Goal: Task Accomplishment & Management: Manage account settings

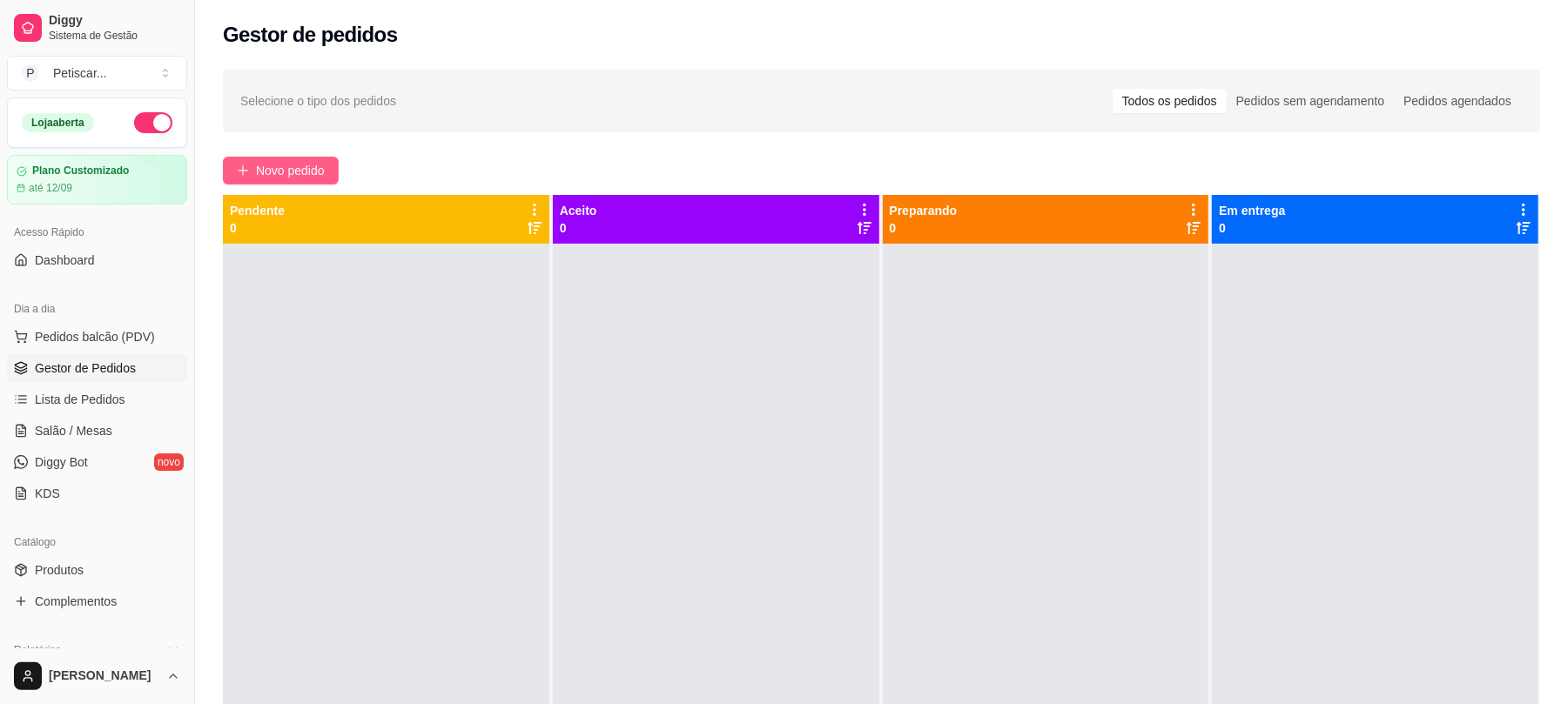
click at [303, 176] on span "Novo pedido" at bounding box center [289, 171] width 69 height 19
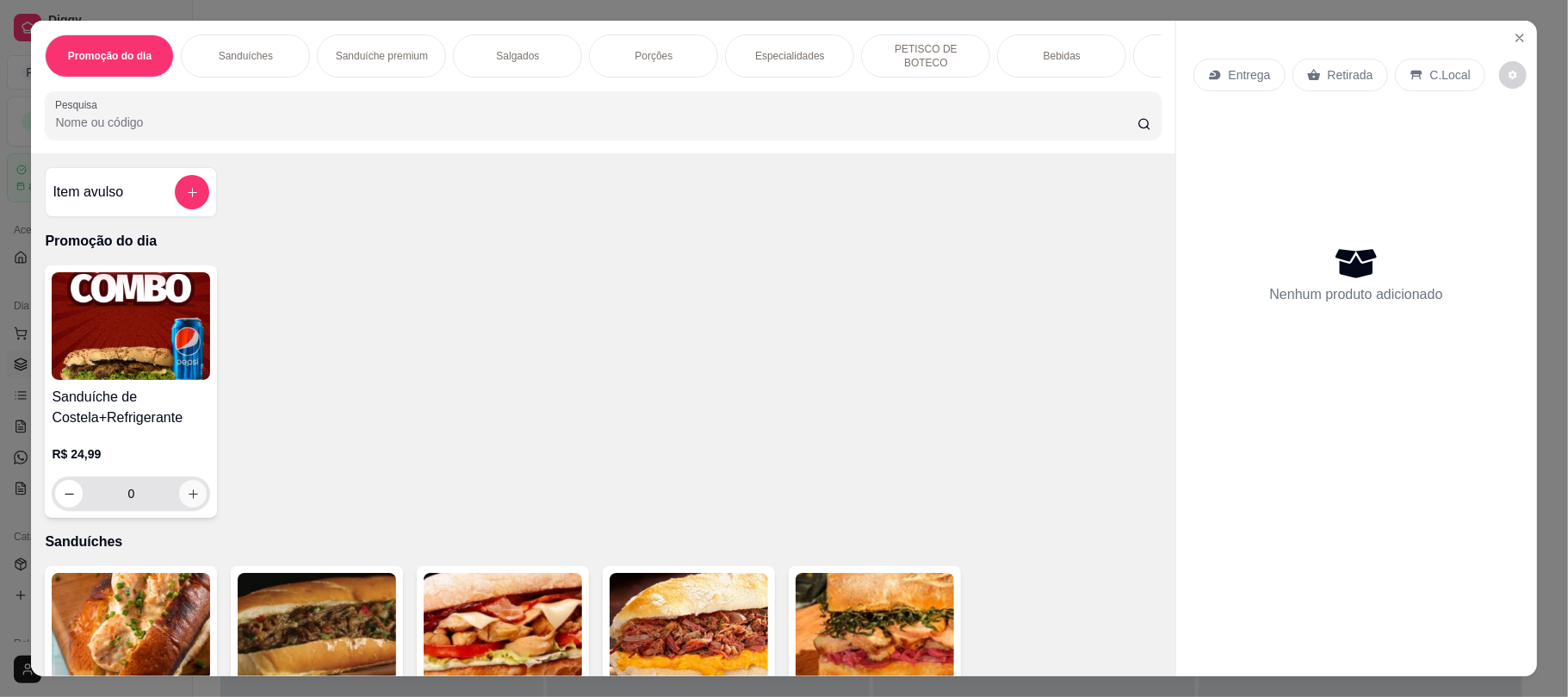
click at [191, 496] on button "increase-product-quantity" at bounding box center [193, 494] width 28 height 28
type input "2"
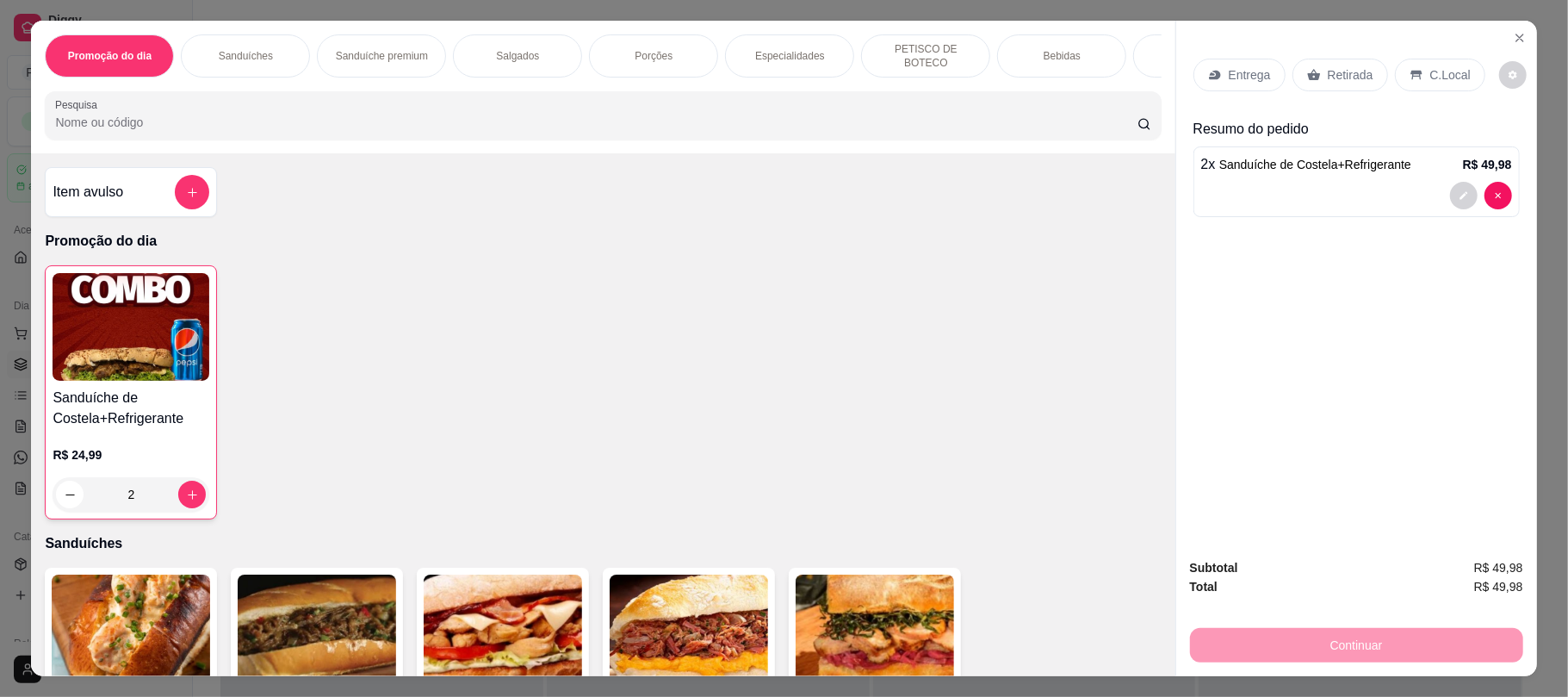
click at [1358, 63] on div "Retirada" at bounding box center [1341, 74] width 95 height 32
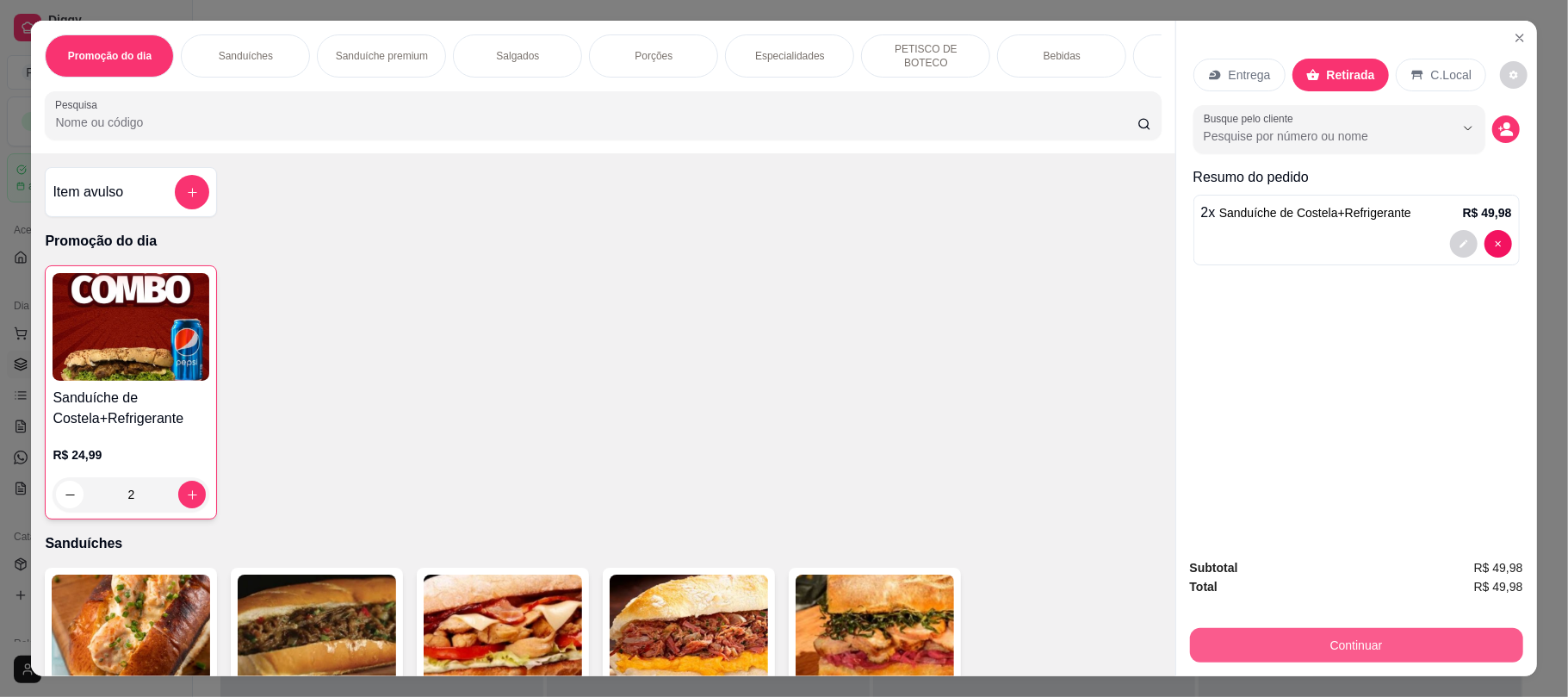
click at [1293, 653] on button "Continuar" at bounding box center [1356, 645] width 333 height 34
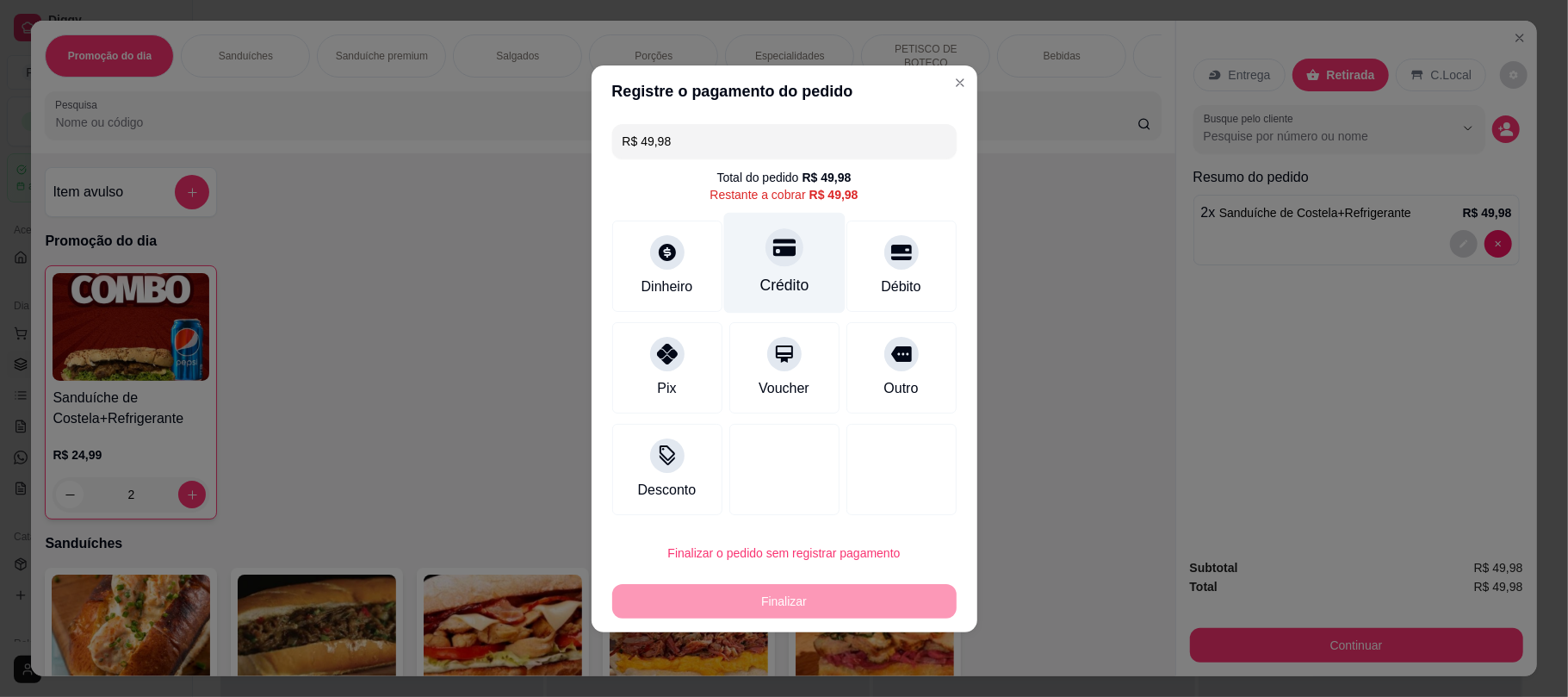
click at [780, 274] on div "Crédito" at bounding box center [784, 285] width 49 height 22
type input "R$ 0,00"
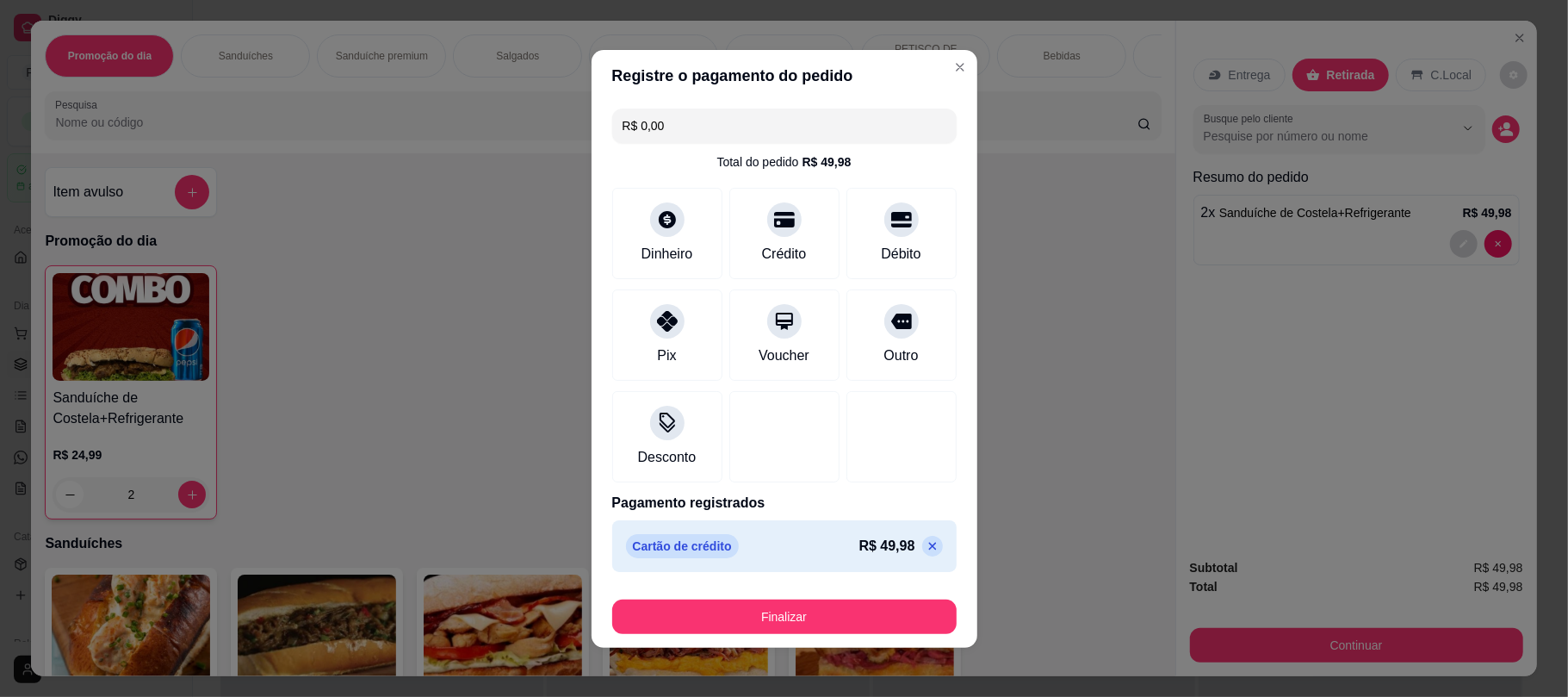
click at [834, 598] on div "Finalizar" at bounding box center [784, 613] width 345 height 41
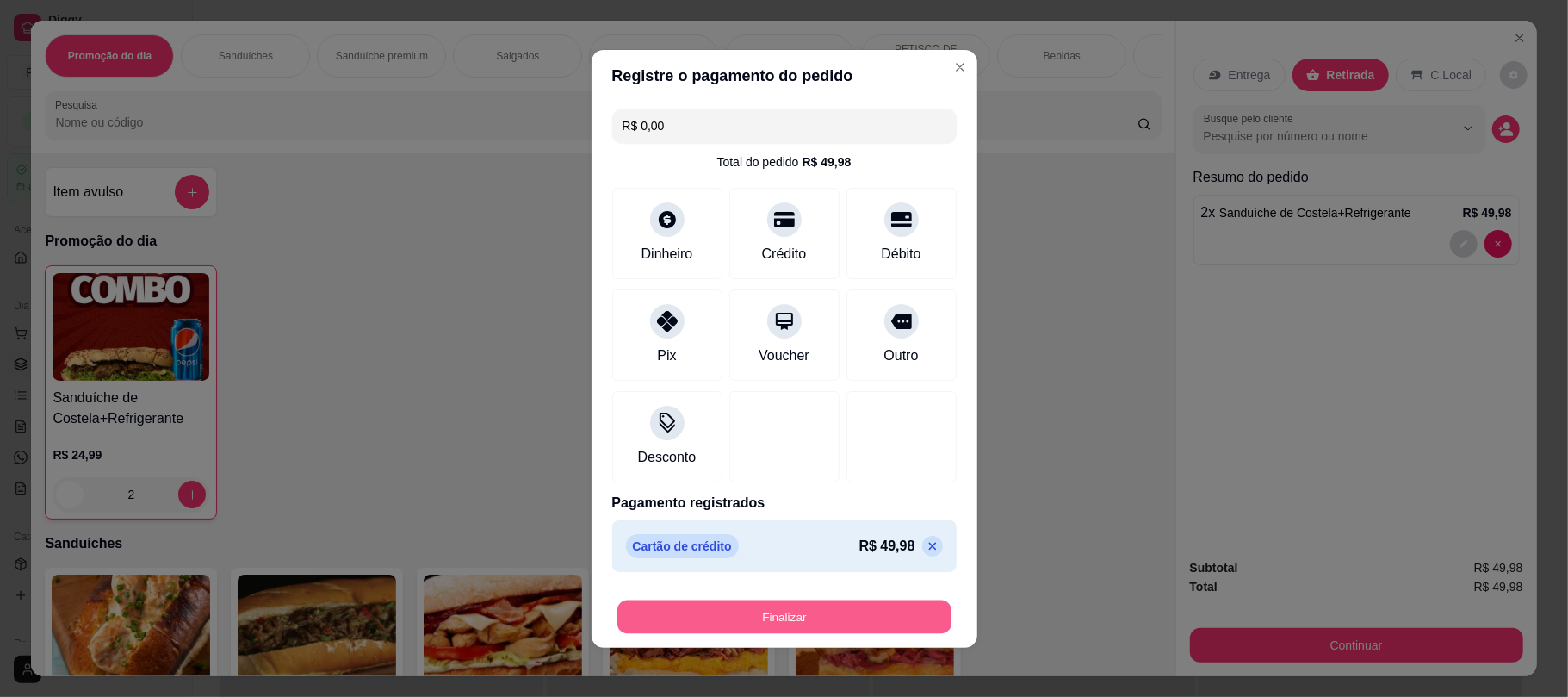
click at [839, 619] on button "Finalizar" at bounding box center [784, 616] width 334 height 33
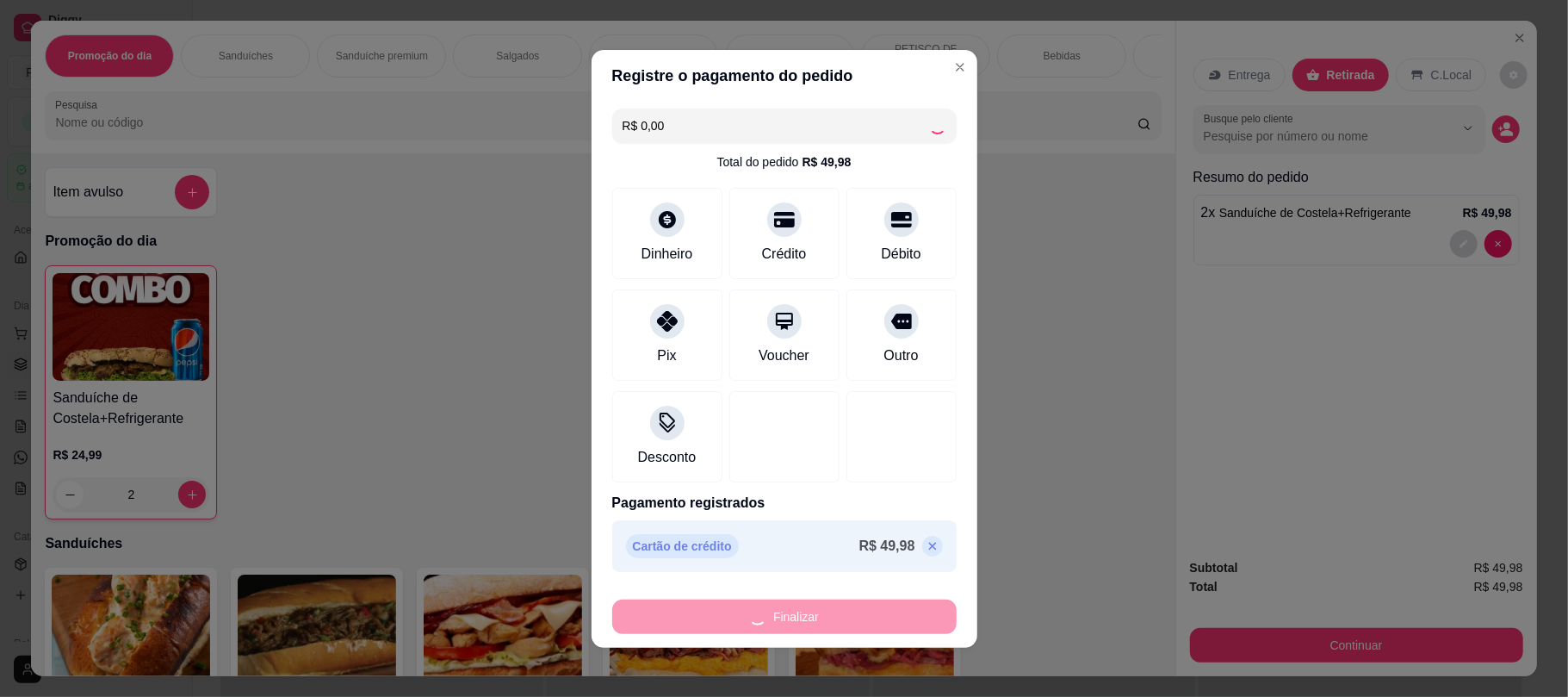
type input "0"
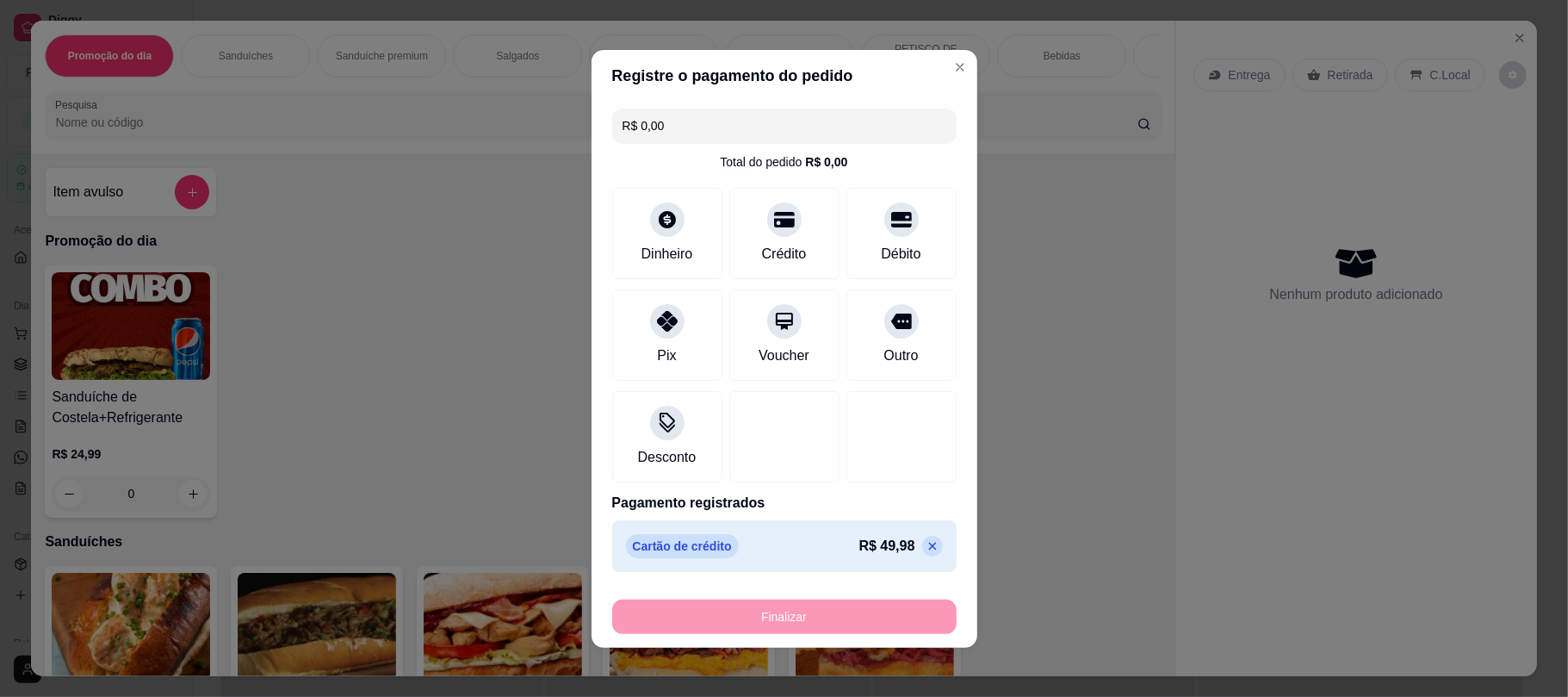
type input "-R$ 49,98"
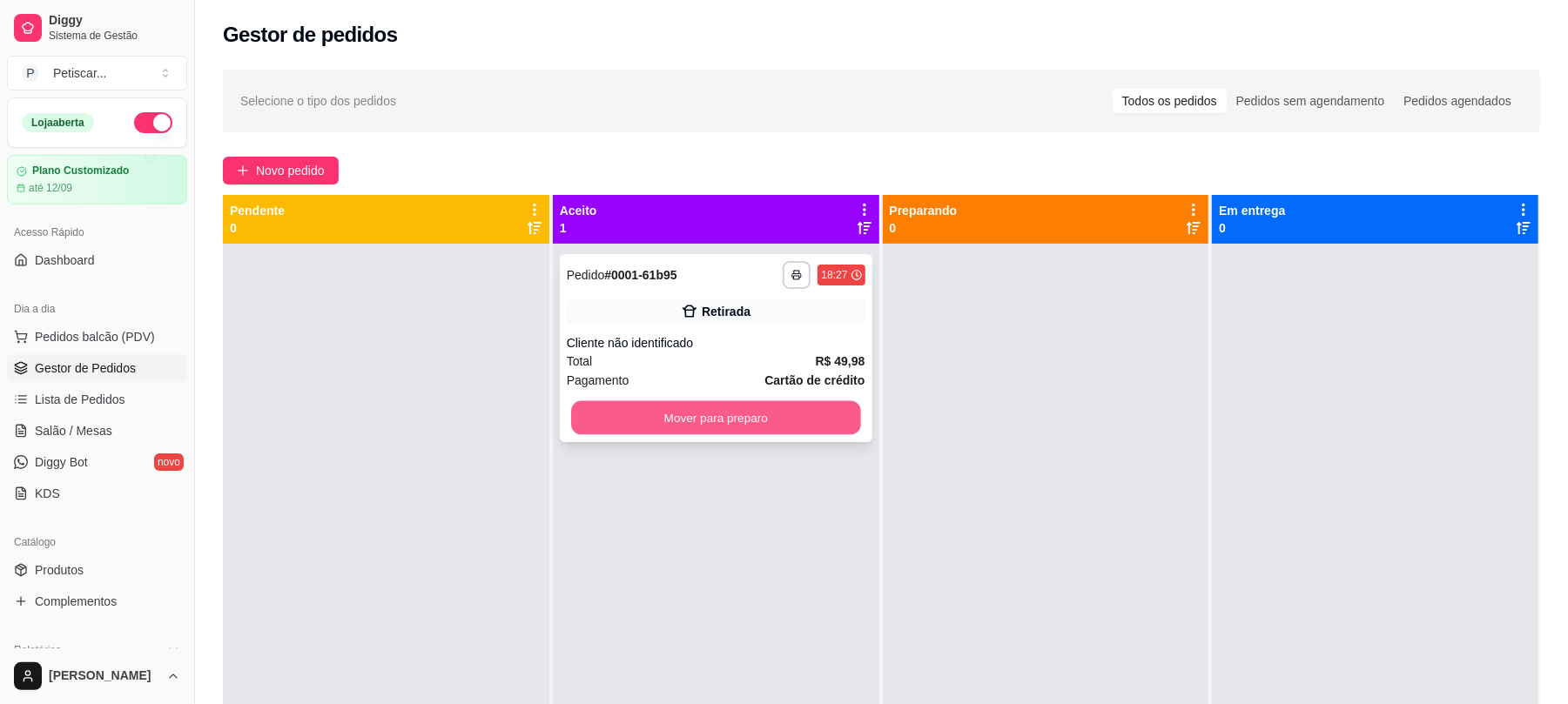
click at [746, 429] on button "Mover para preparo" at bounding box center [716, 418] width 289 height 34
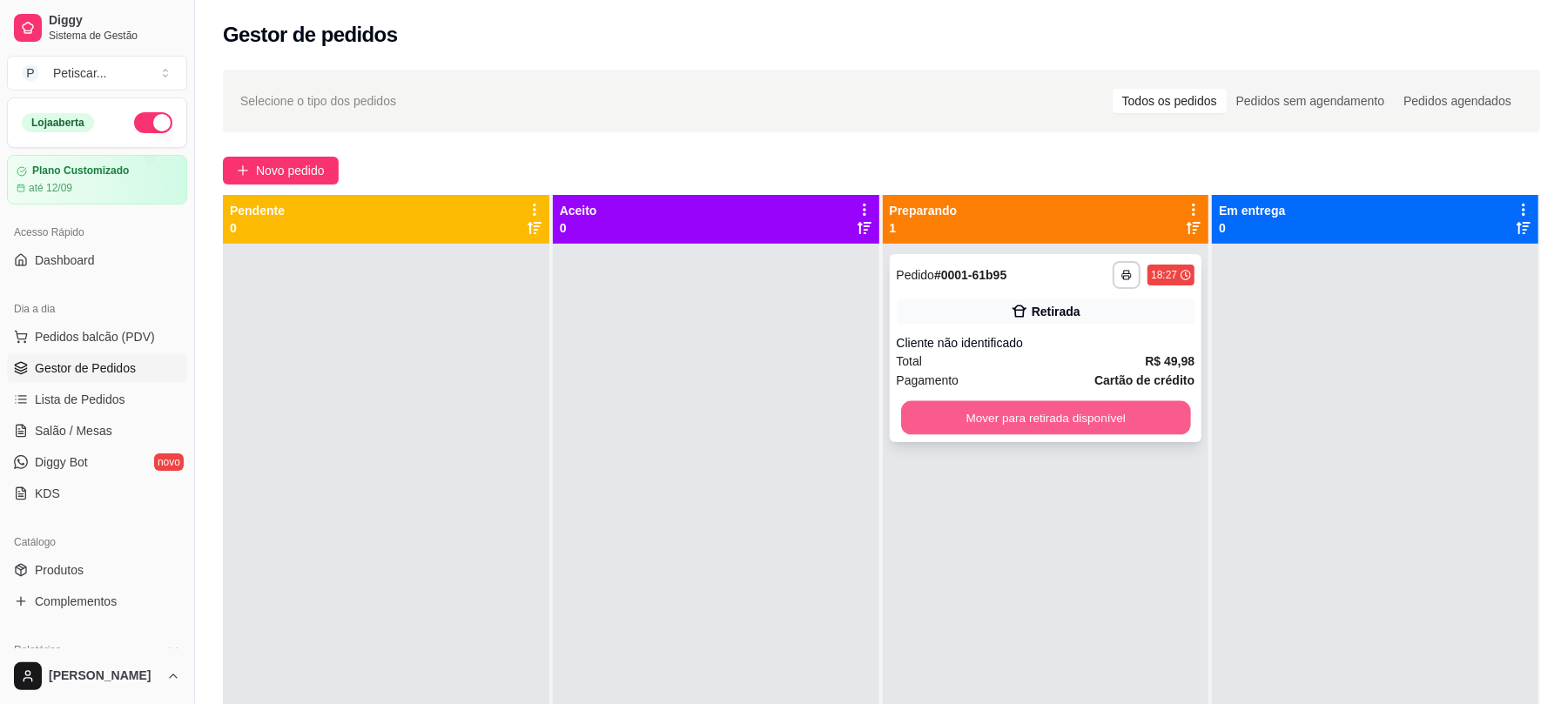
click at [976, 412] on button "Mover para retirada disponível" at bounding box center [1046, 418] width 289 height 34
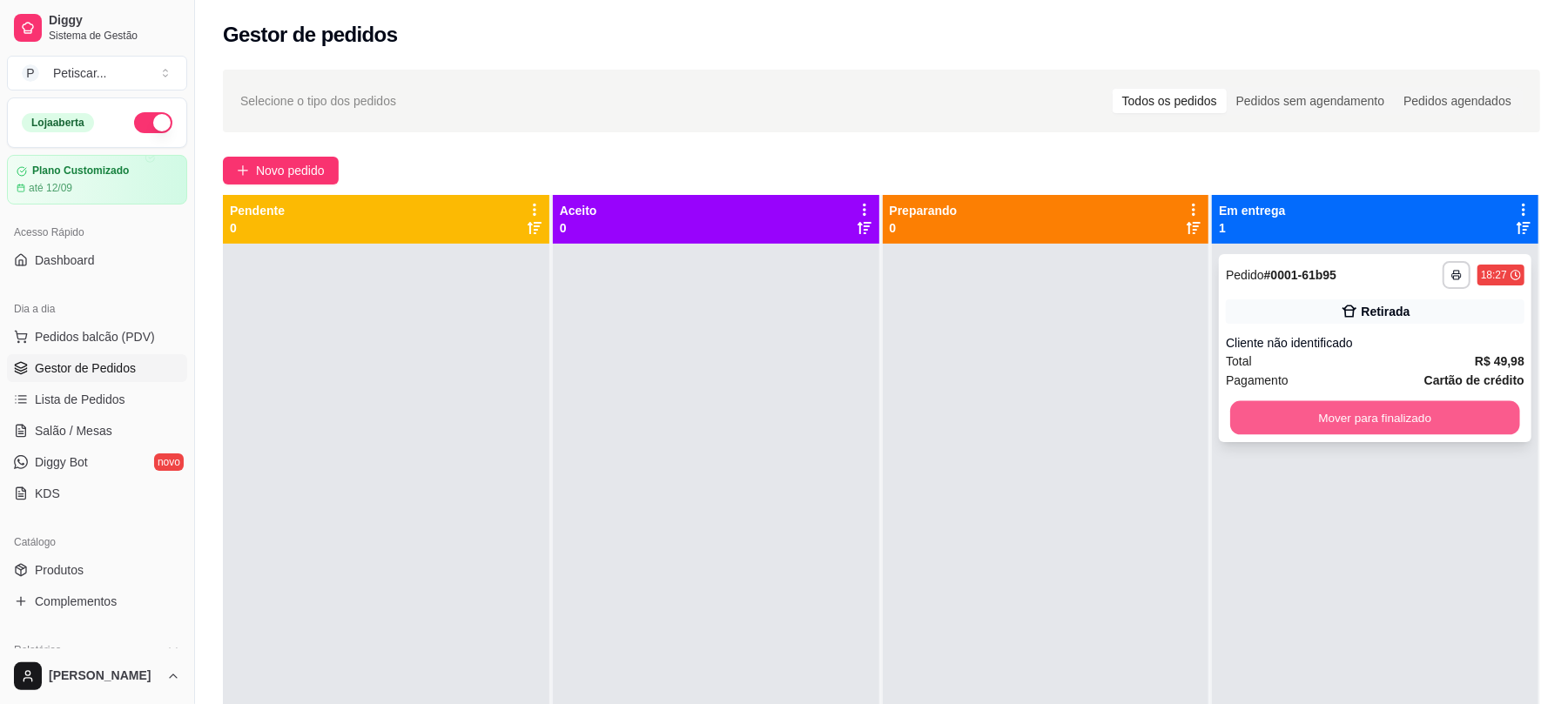
click at [1281, 422] on button "Mover para finalizado" at bounding box center [1375, 418] width 289 height 34
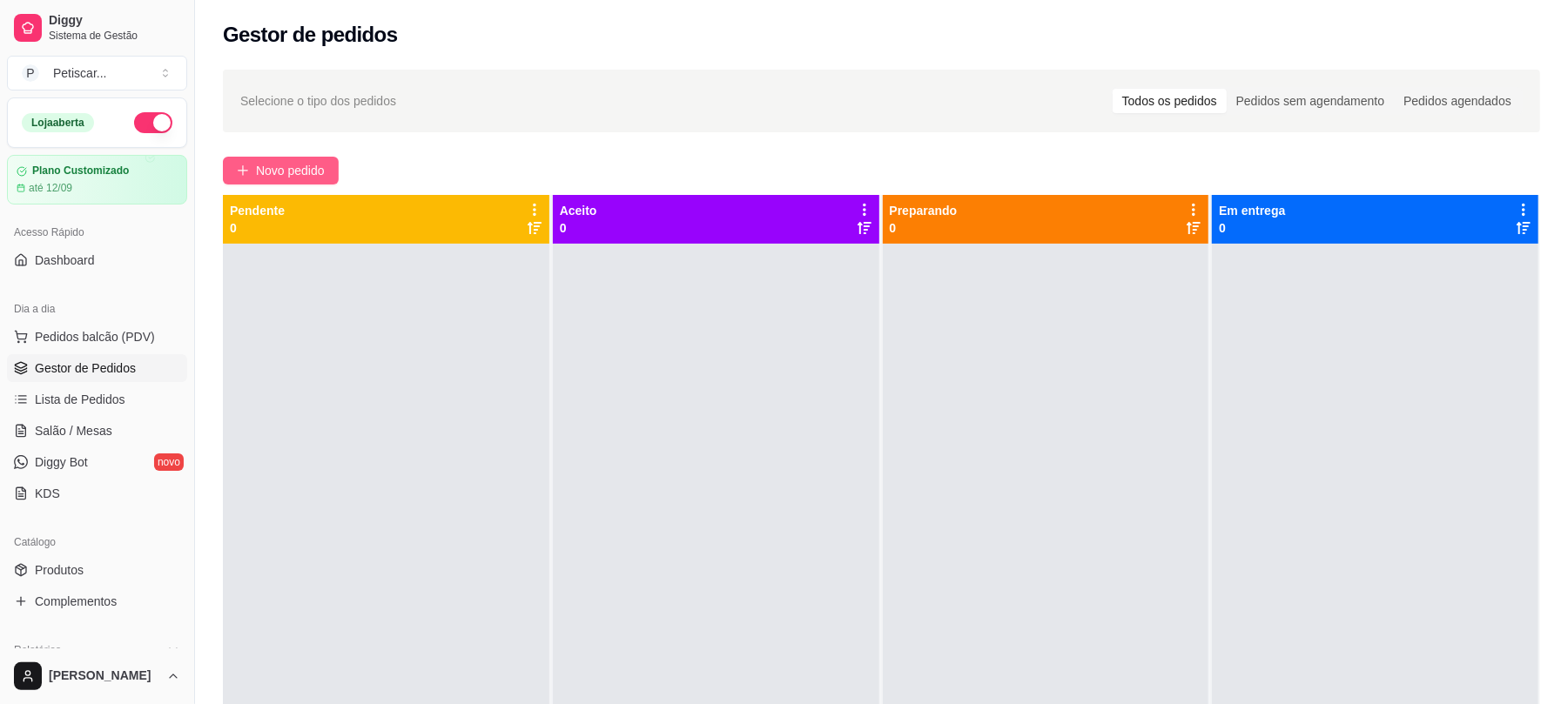
click at [308, 172] on span "Novo pedido" at bounding box center [289, 171] width 69 height 19
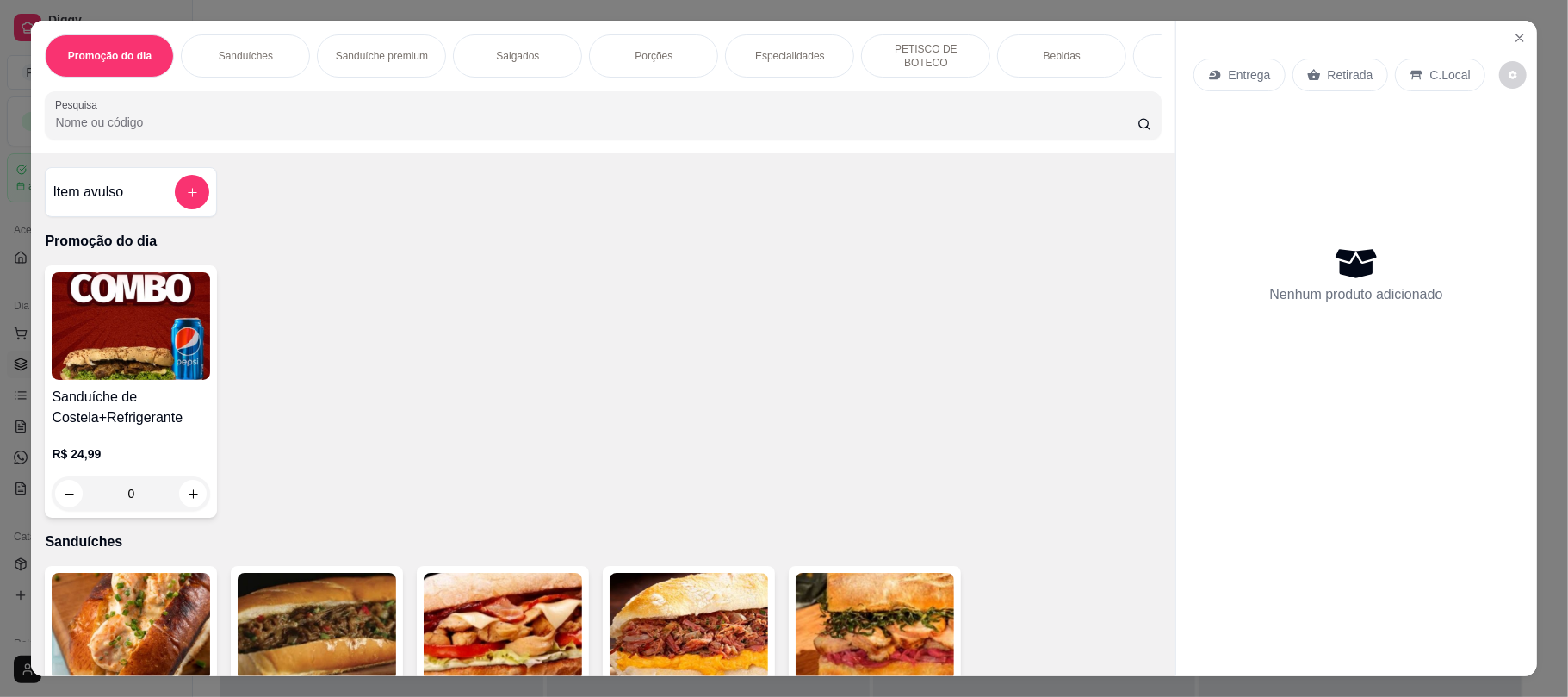
click at [122, 312] on img at bounding box center [131, 326] width 158 height 108
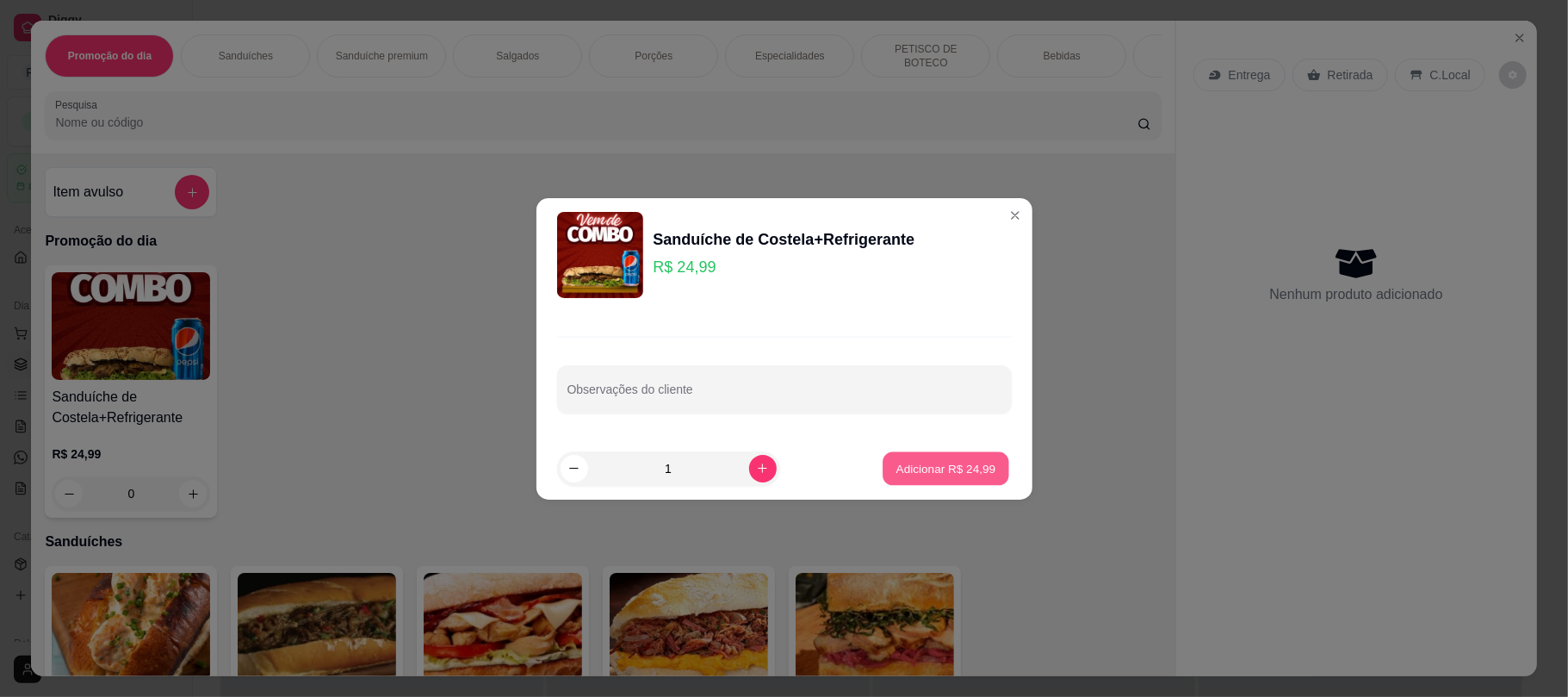
click at [941, 470] on p "Adicionar R$ 24,99" at bounding box center [946, 468] width 100 height 16
type input "1"
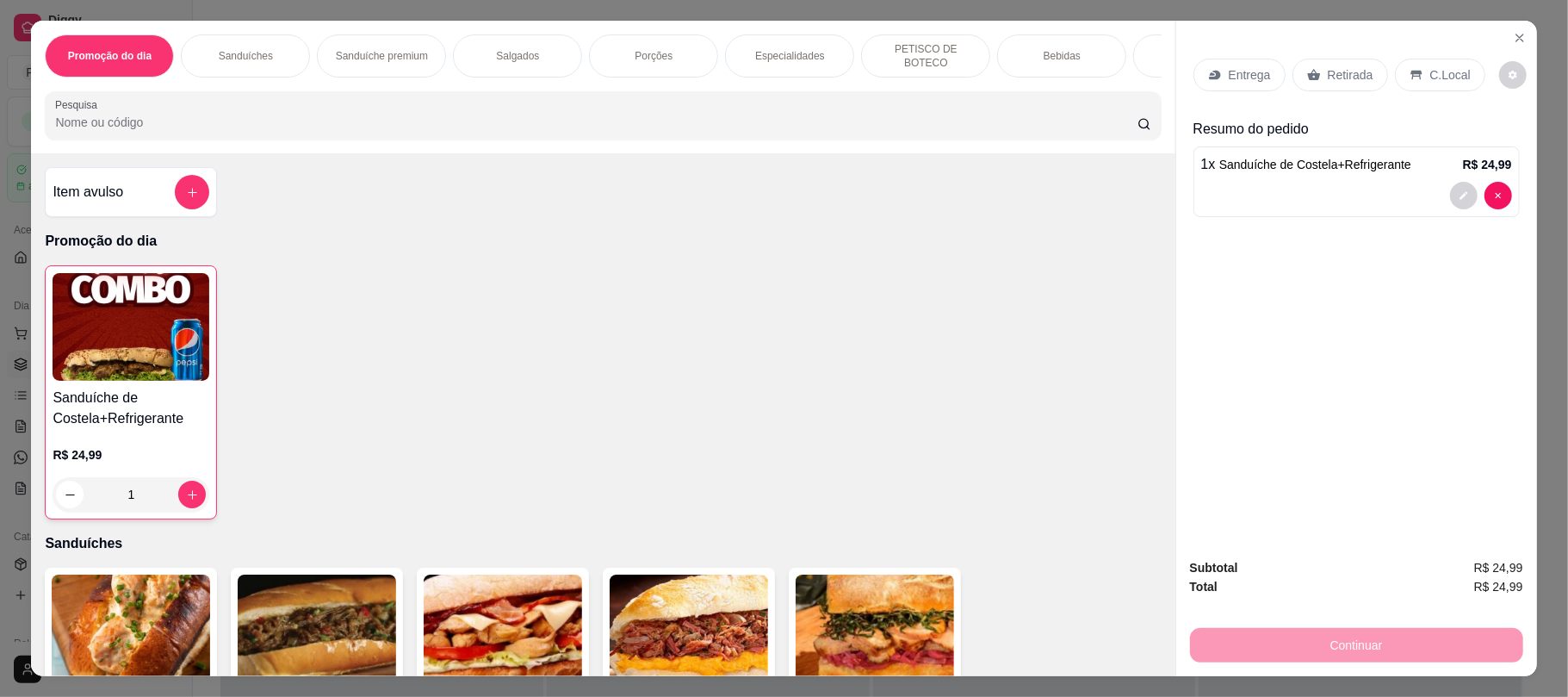
click at [1335, 84] on div "Retirada" at bounding box center [1341, 74] width 95 height 32
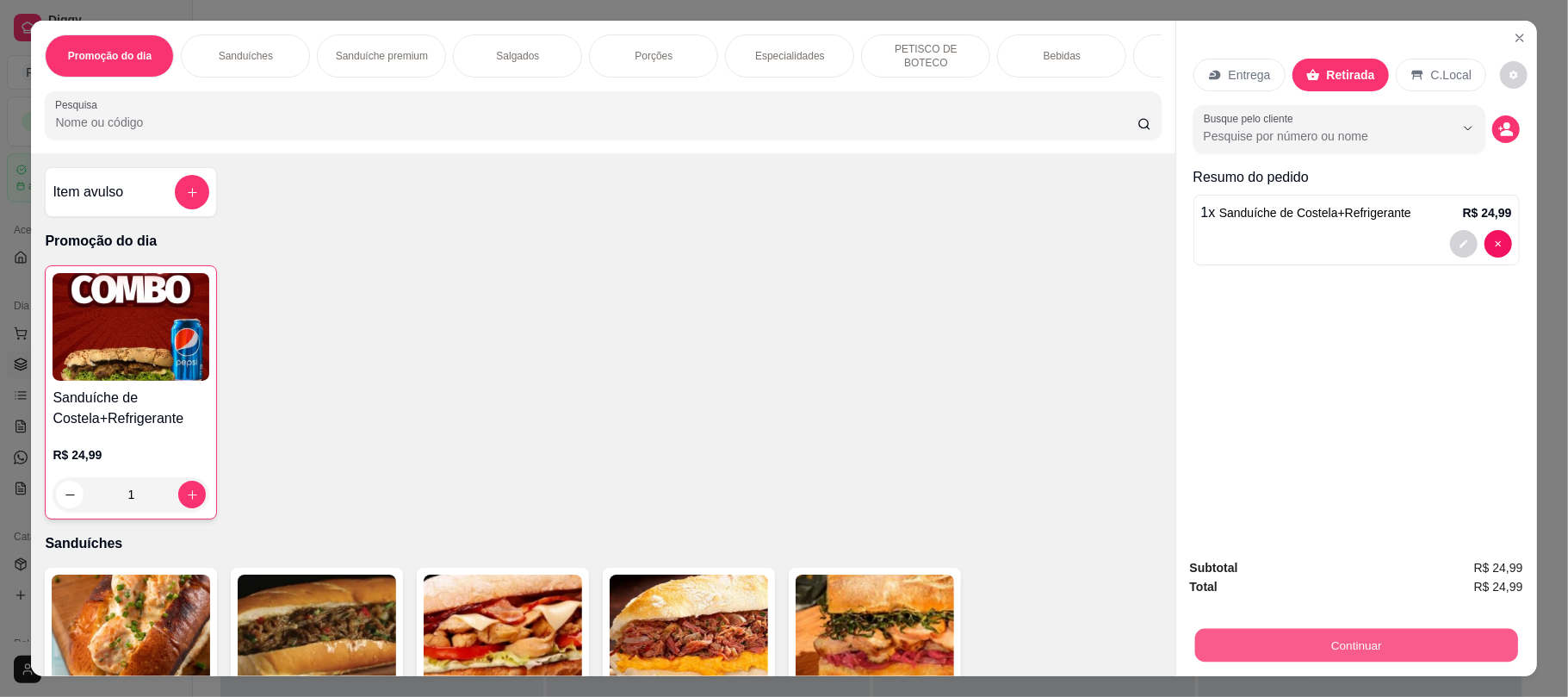
click at [1342, 662] on button "Continuar" at bounding box center [1356, 644] width 323 height 33
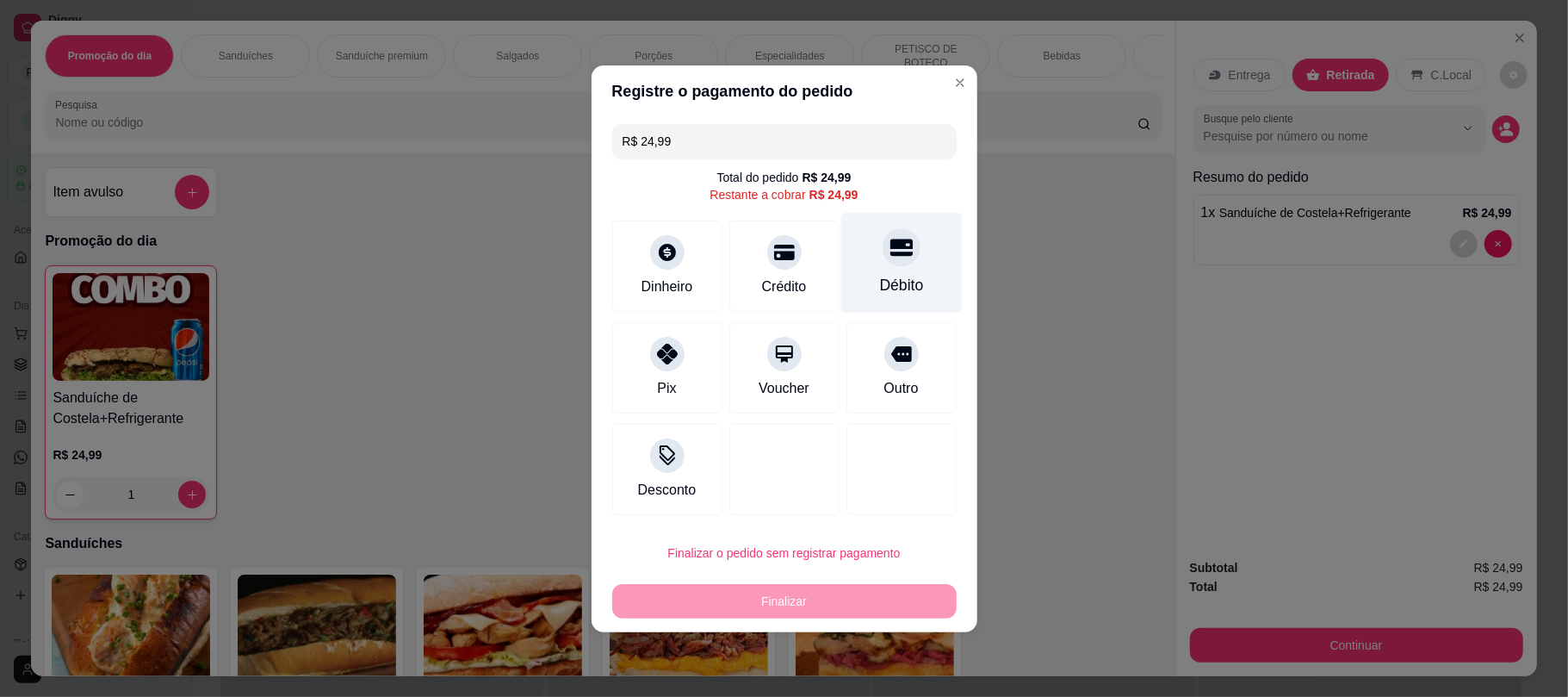
click at [896, 249] on icon at bounding box center [900, 246] width 22 height 22
type input "R$ 0,00"
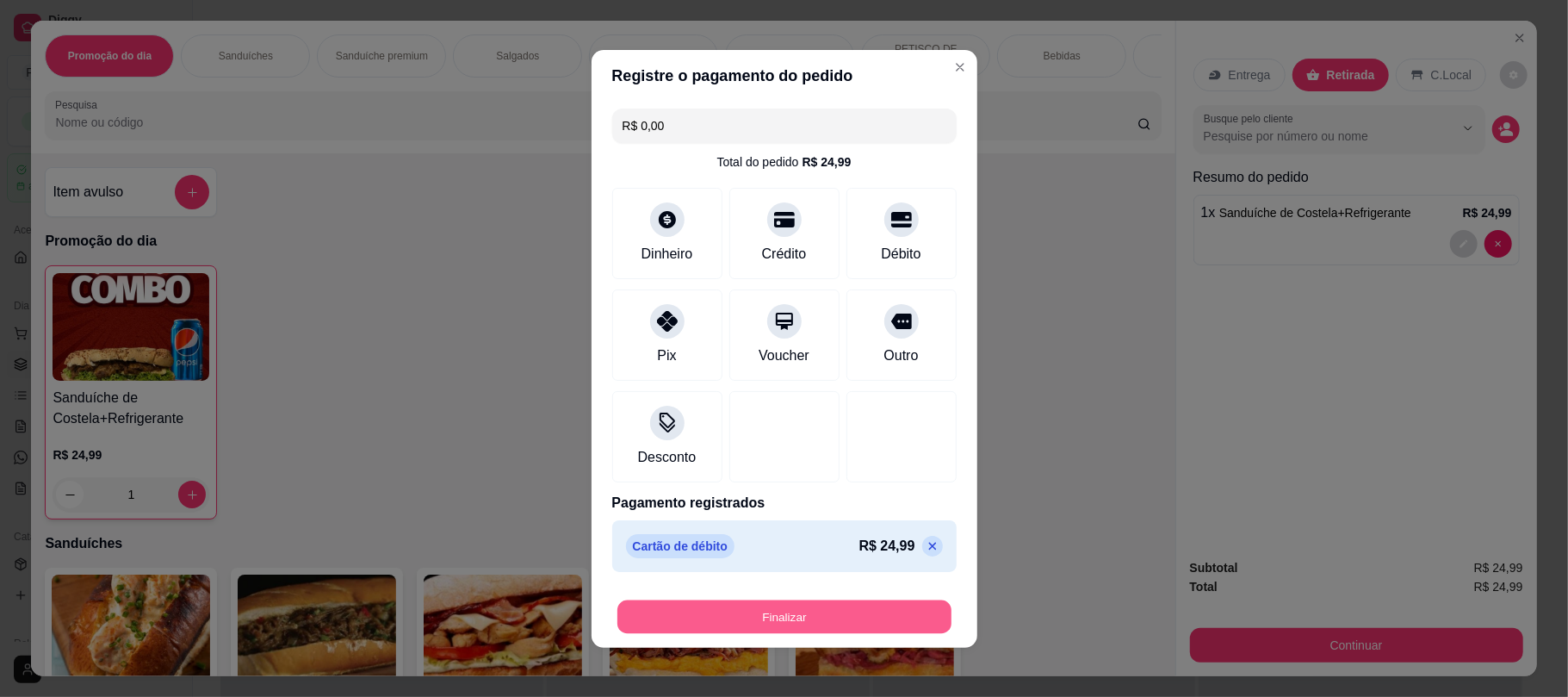
click at [770, 631] on button "Finalizar" at bounding box center [784, 616] width 334 height 33
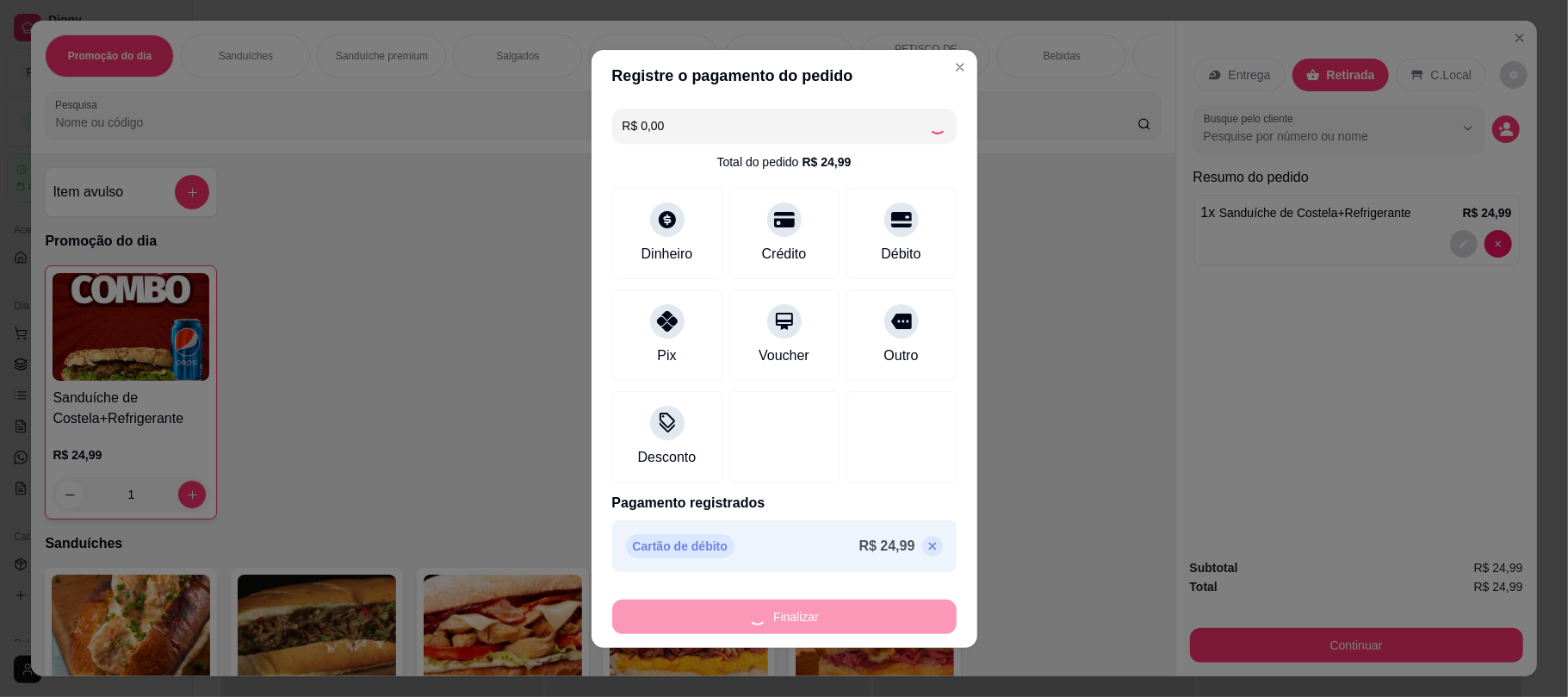
type input "0"
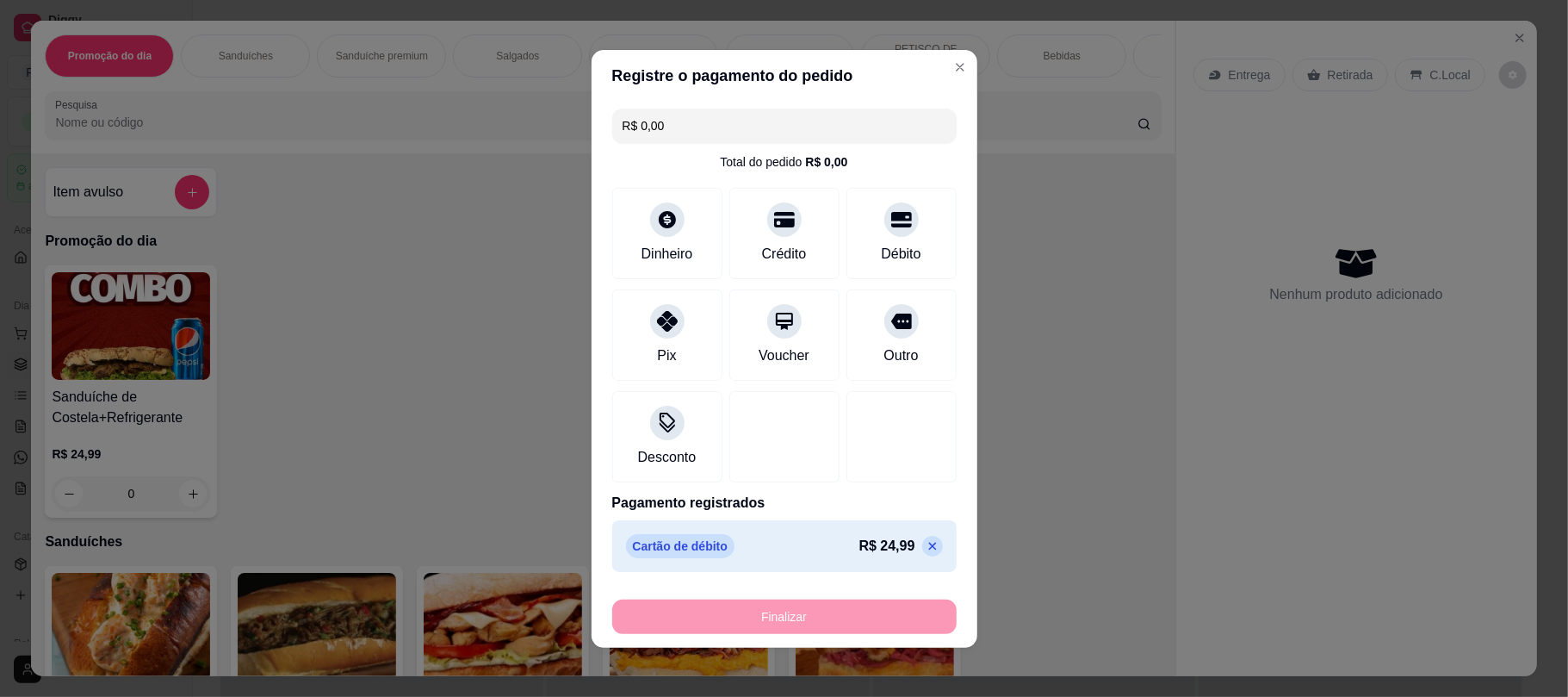
type input "-R$ 24,99"
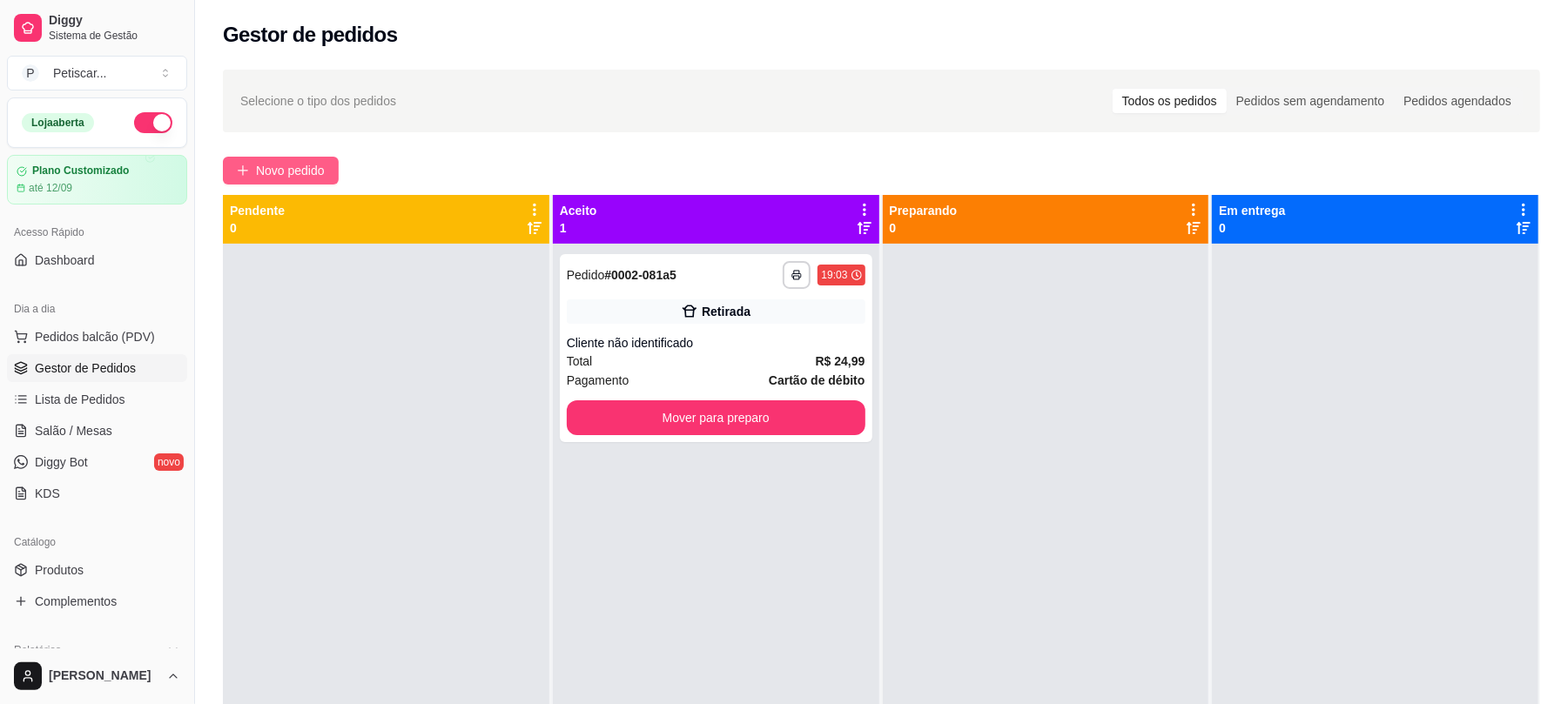
click at [316, 165] on span "Novo pedido" at bounding box center [289, 171] width 69 height 19
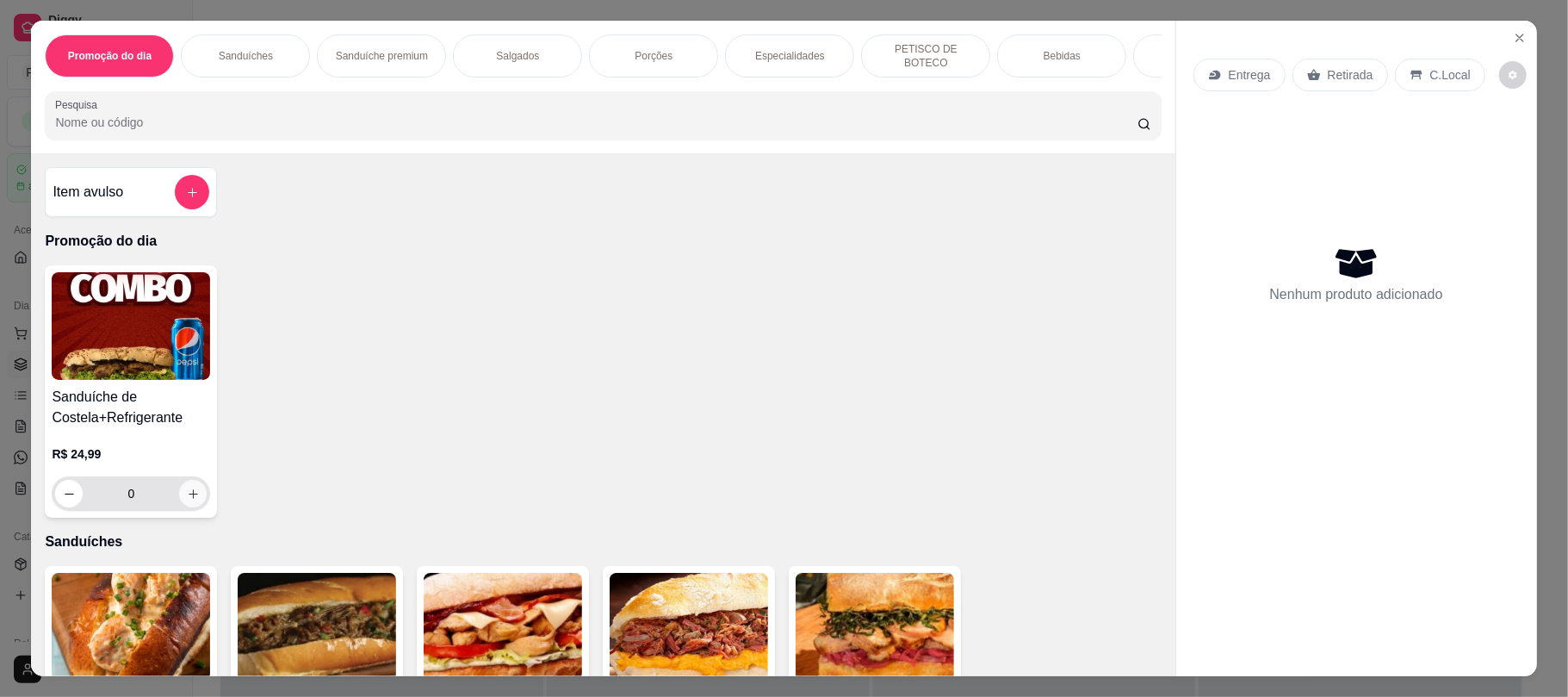
click at [187, 500] on icon "increase-product-quantity" at bounding box center [194, 495] width 13 height 13
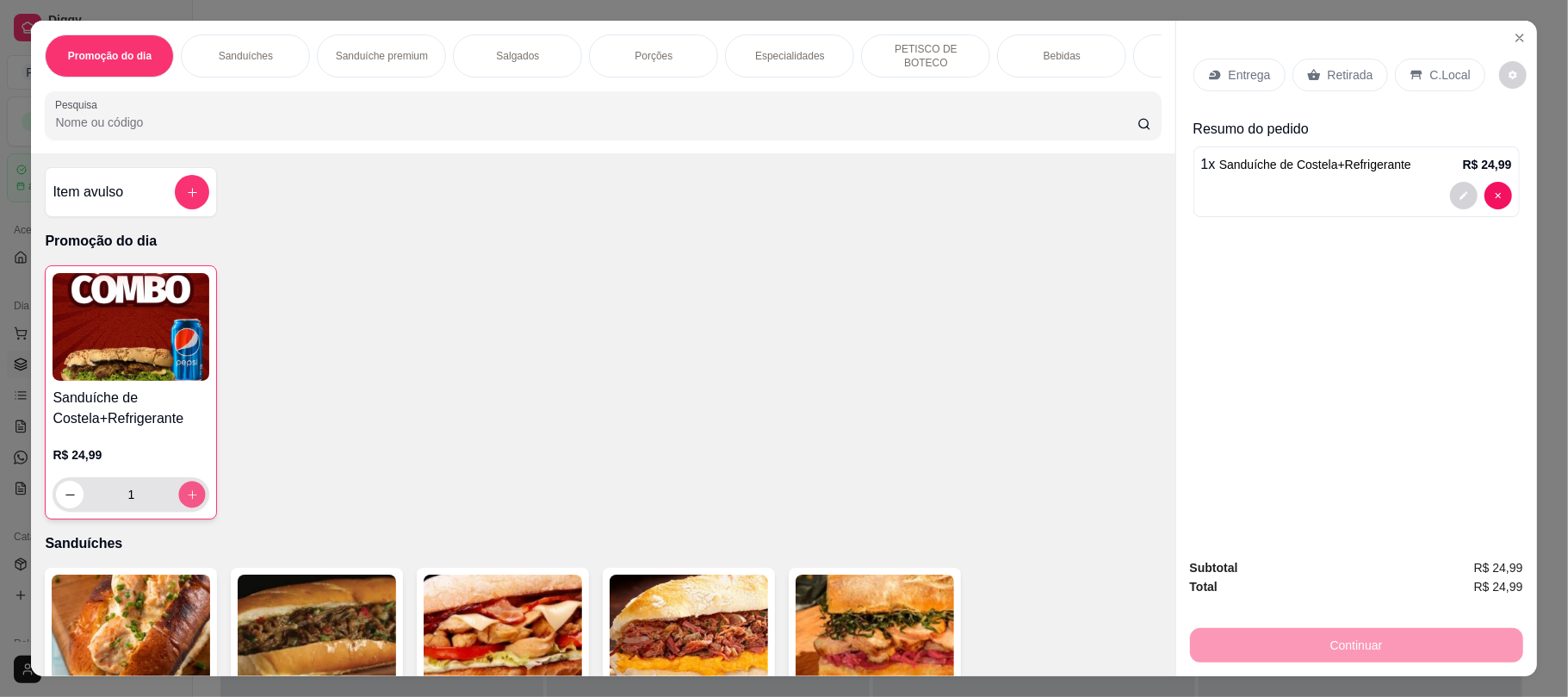
click at [188, 499] on icon "increase-product-quantity" at bounding box center [192, 495] width 9 height 9
type input "2"
click at [1354, 71] on p "Retirada" at bounding box center [1351, 74] width 46 height 17
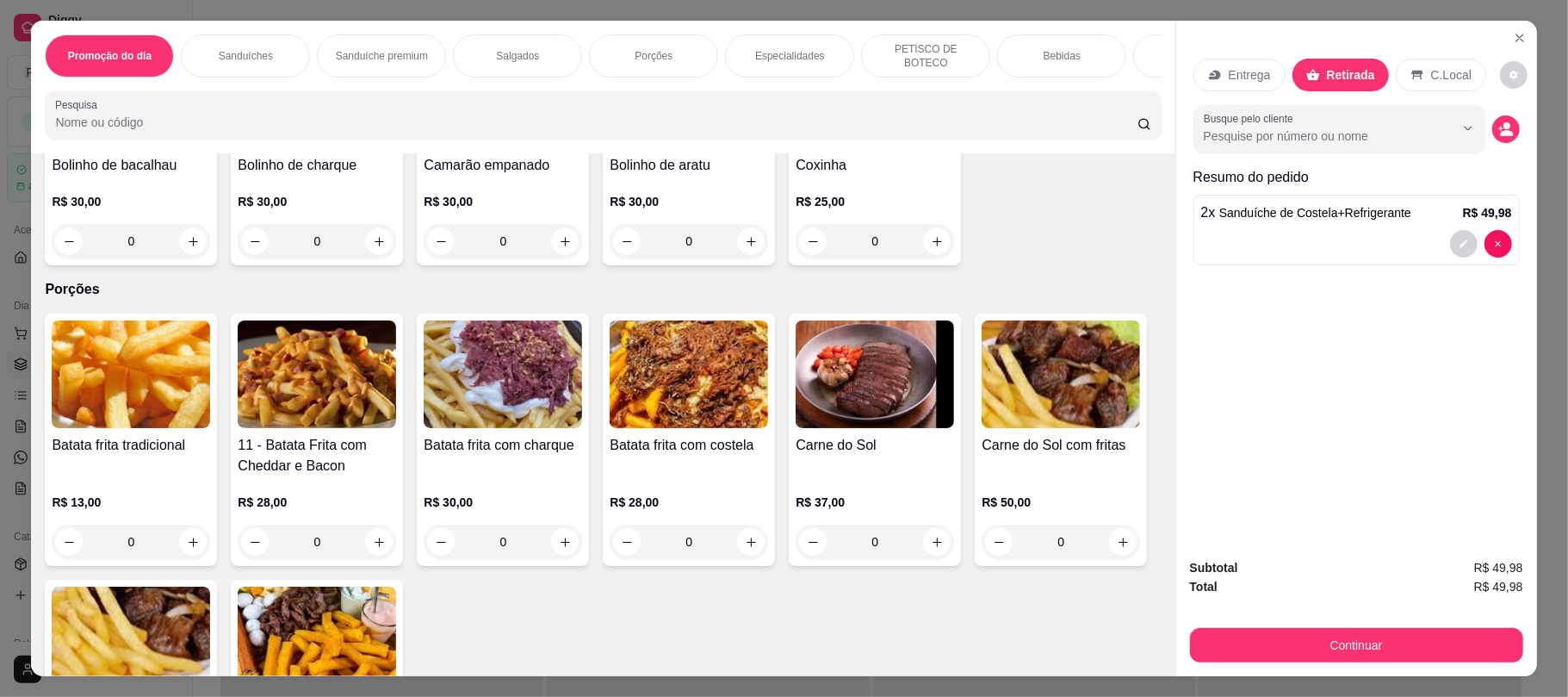
scroll to position [1103, 0]
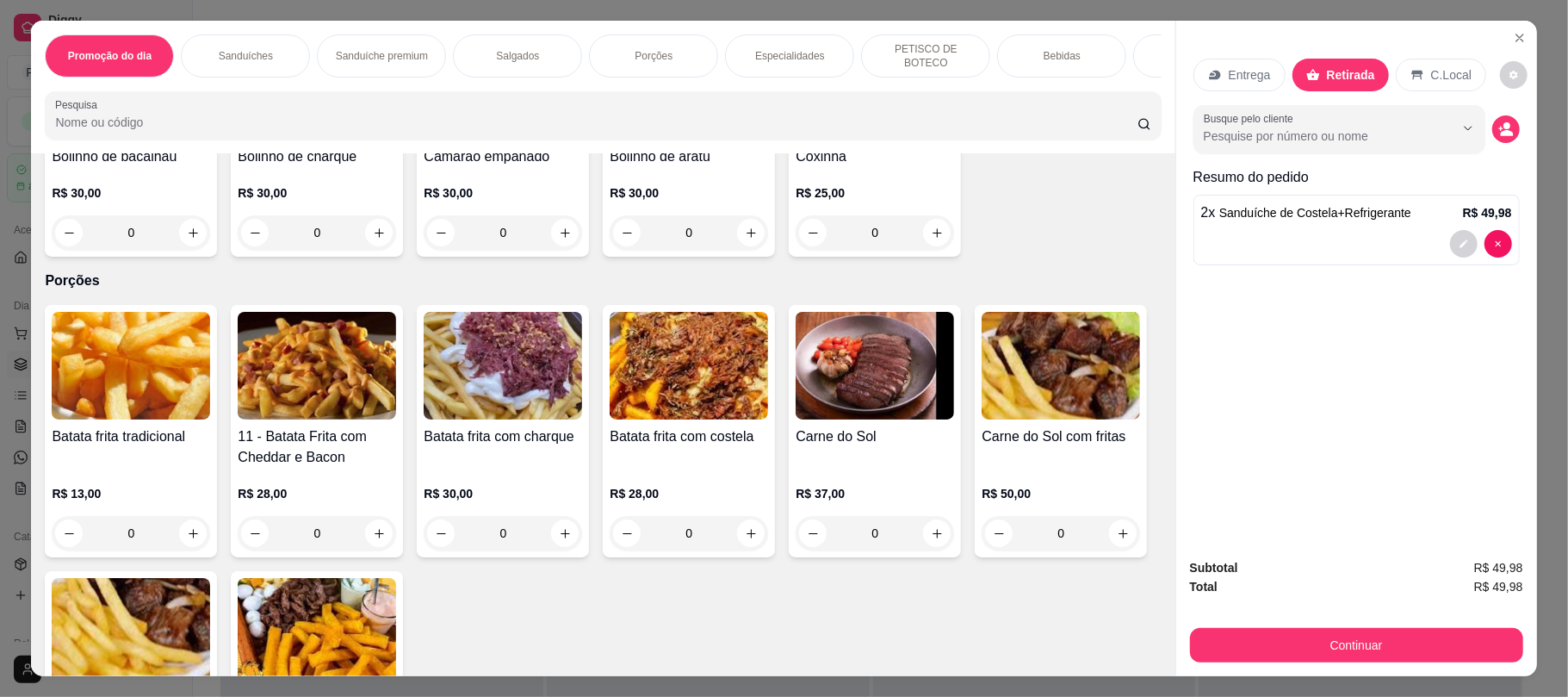
click at [182, 441] on h4 "Batata frita tradicional" at bounding box center [131, 437] width 158 height 21
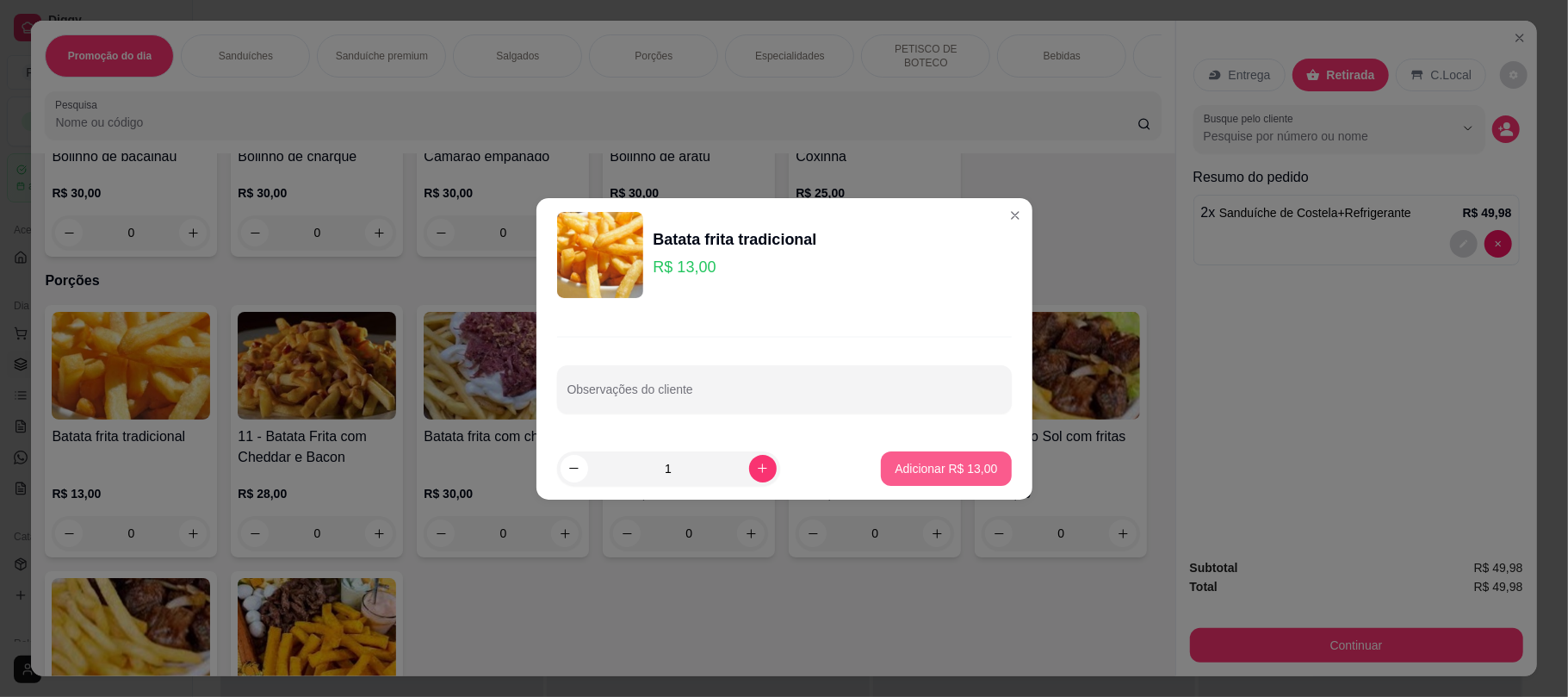
click at [931, 463] on p "Adicionar R$ 13,00" at bounding box center [946, 469] width 102 height 17
type input "1"
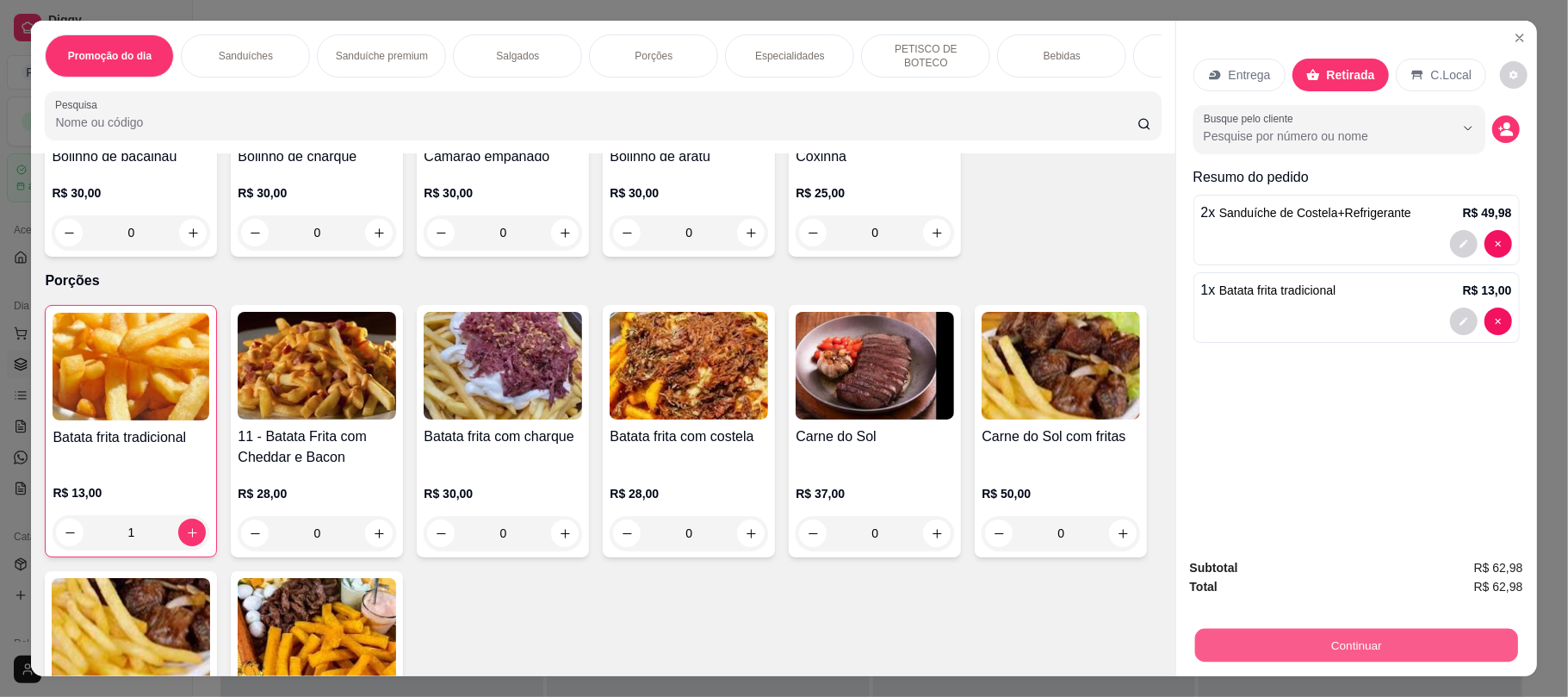
click at [1313, 639] on button "Continuar" at bounding box center [1356, 644] width 323 height 33
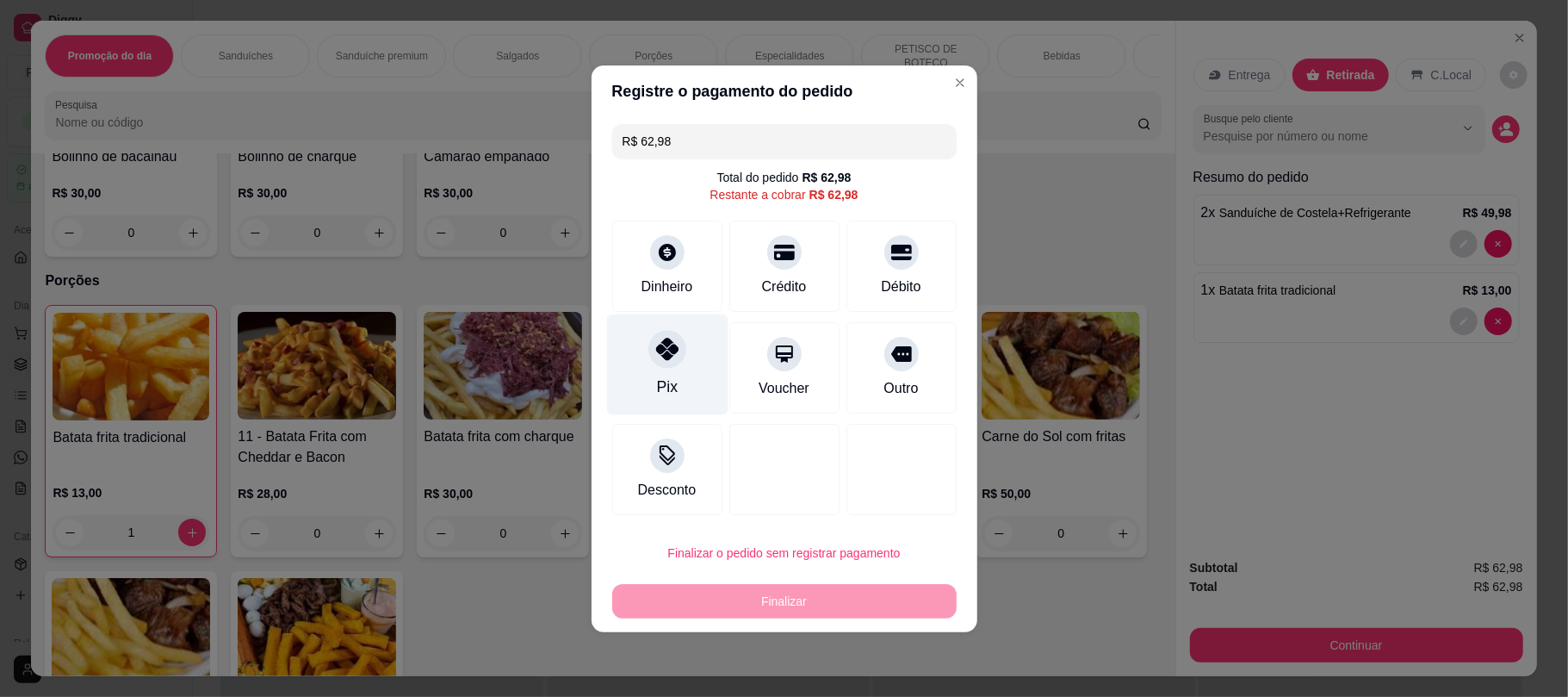
click at [651, 376] on div "Pix" at bounding box center [666, 365] width 121 height 101
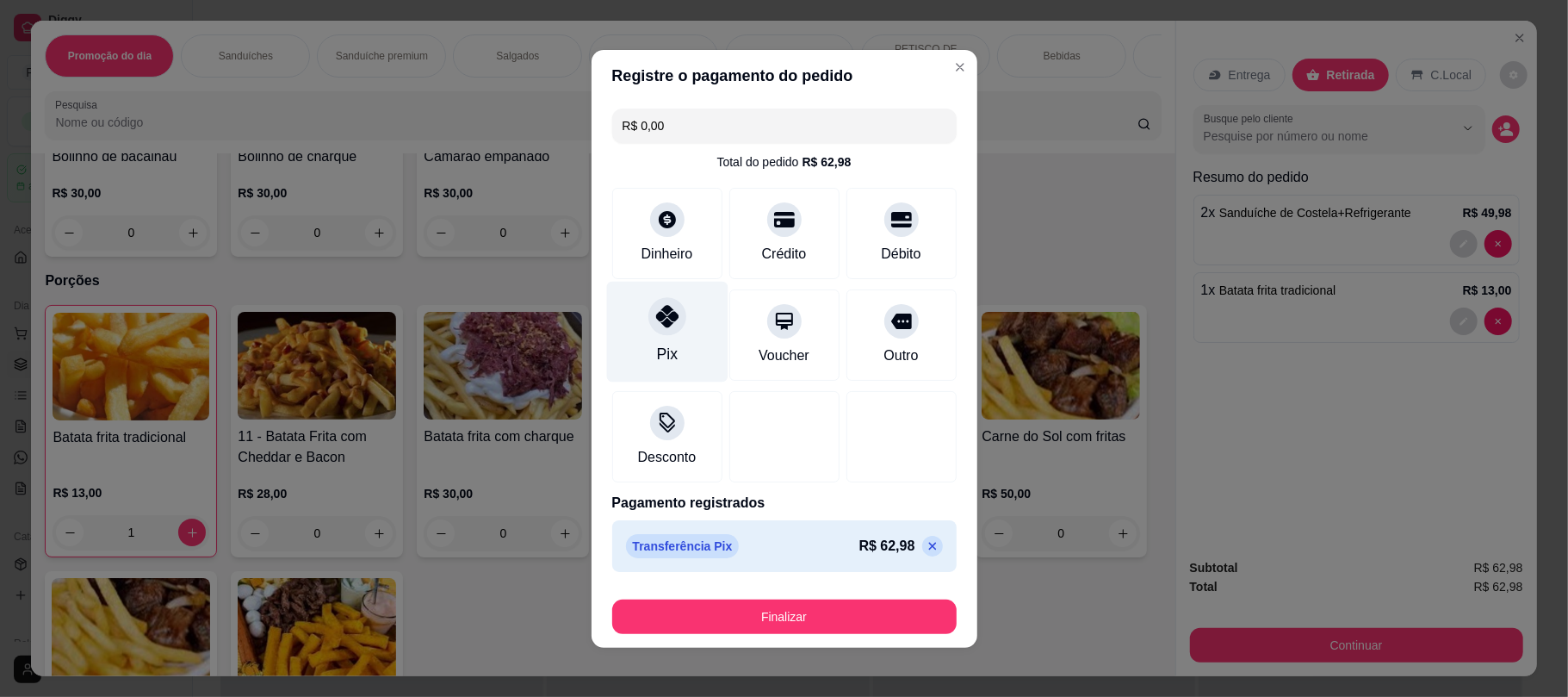
type input "R$ 0,00"
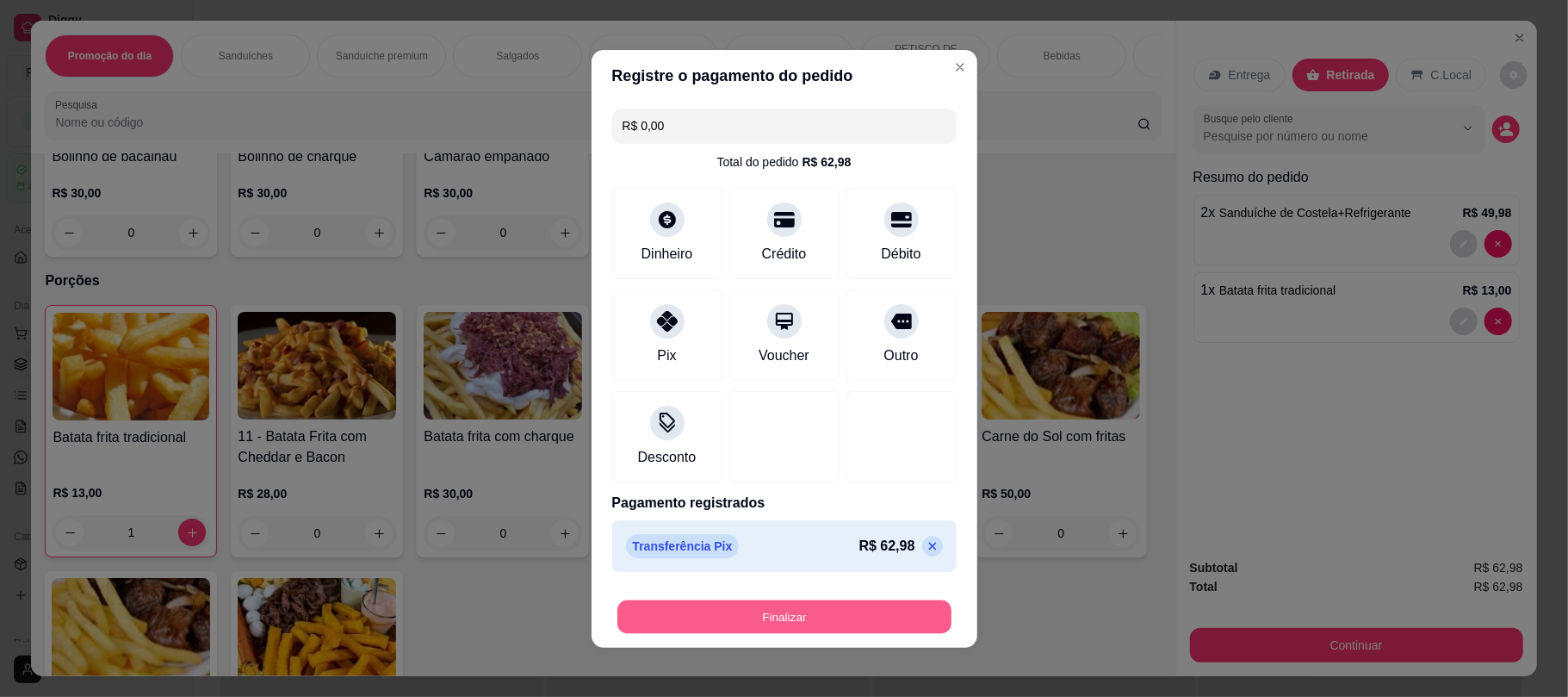
click at [805, 612] on button "Finalizar" at bounding box center [784, 616] width 334 height 33
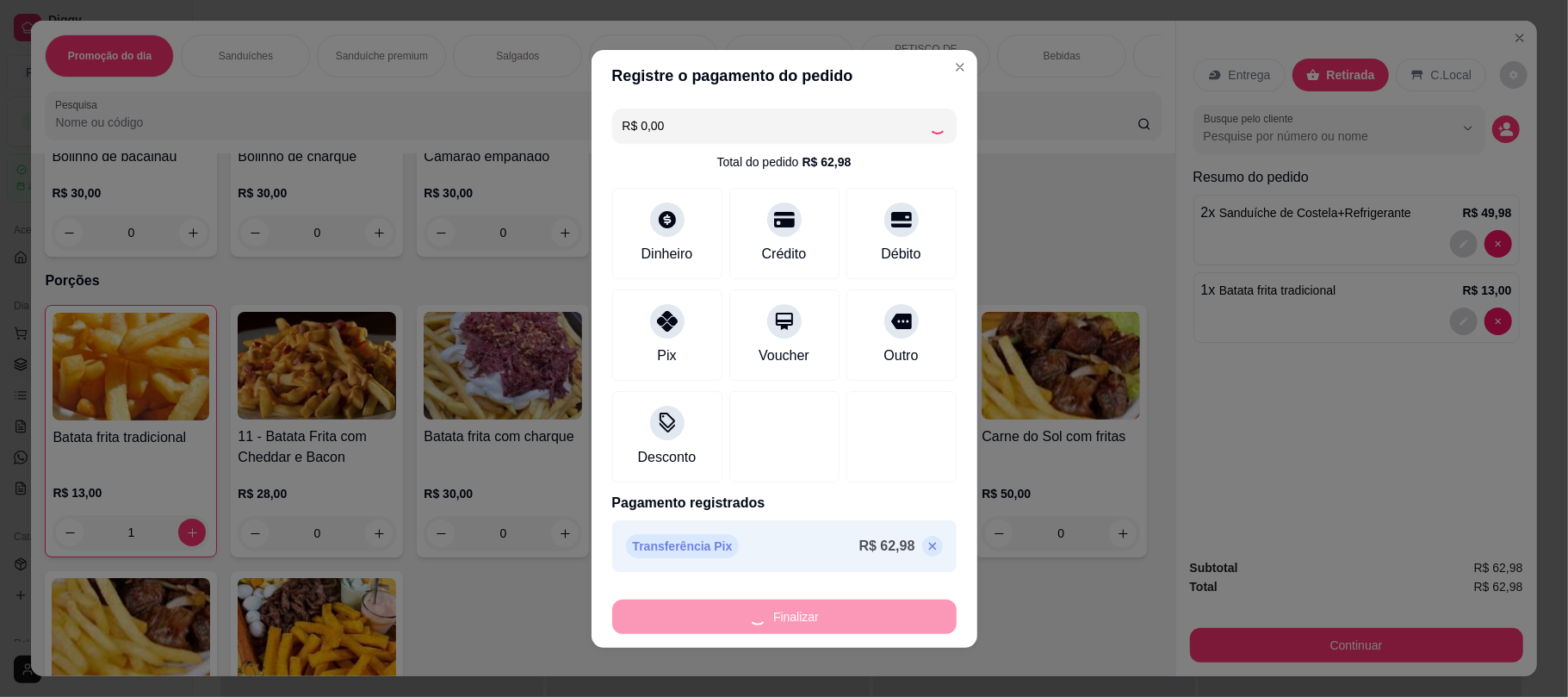
type input "0"
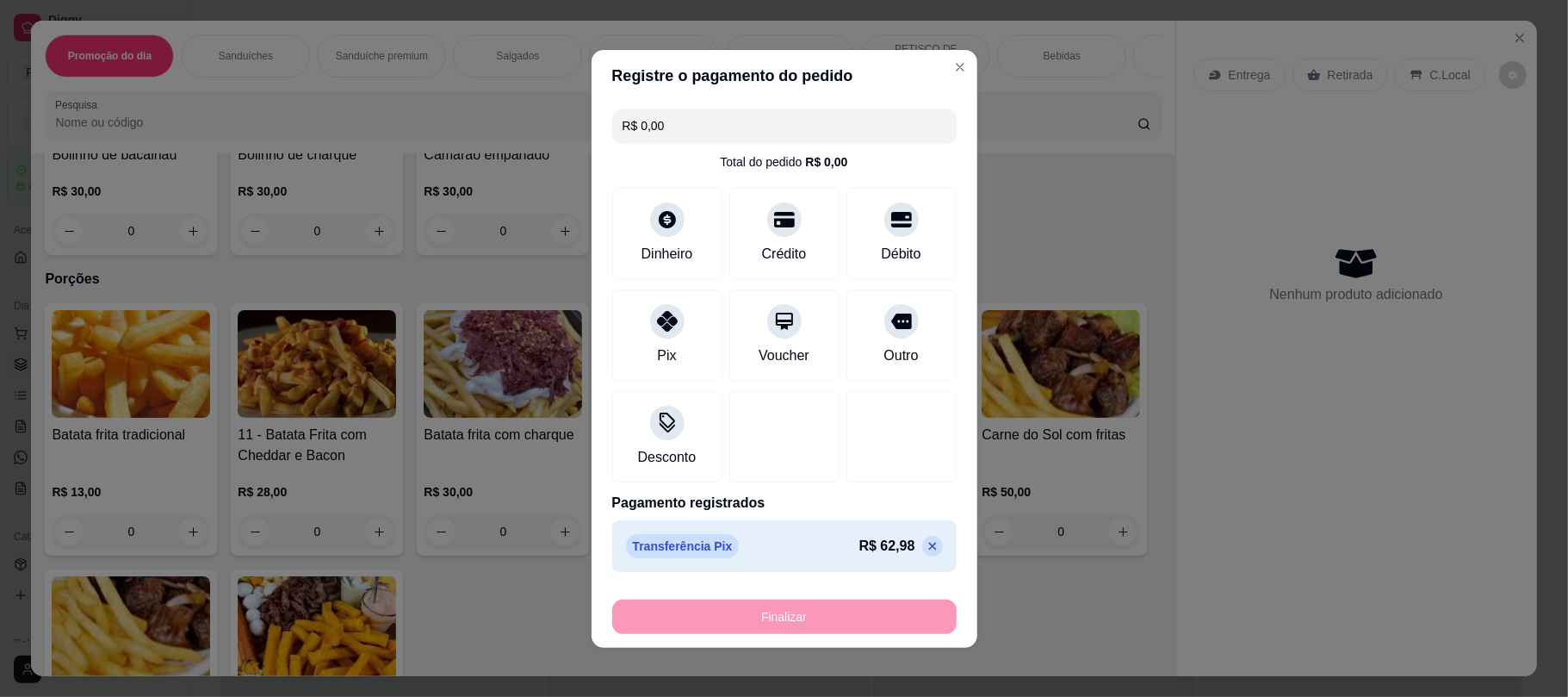
type input "-R$ 62,98"
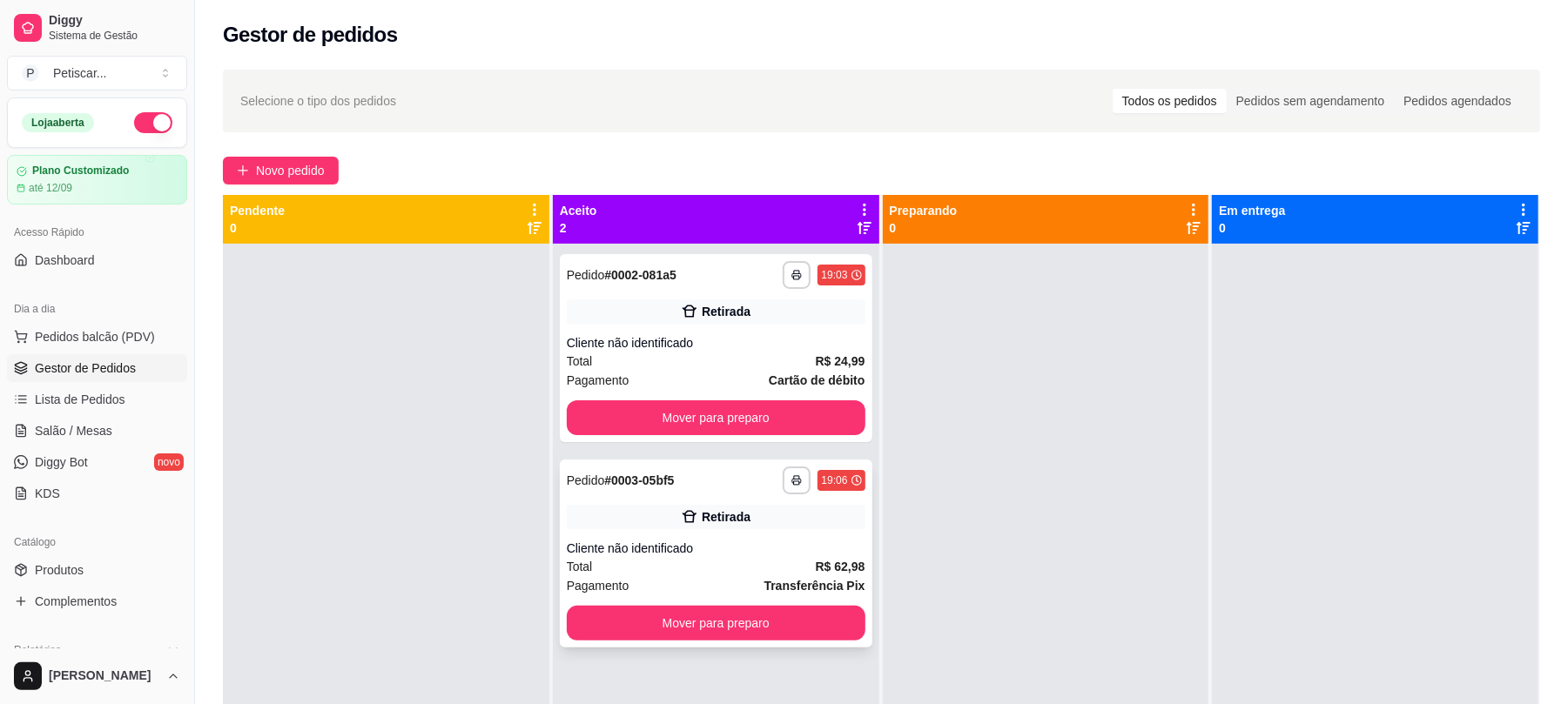
click at [710, 540] on div "Cliente não identificado" at bounding box center [717, 549] width 299 height 17
click at [587, 501] on div "**********" at bounding box center [716, 554] width 313 height 188
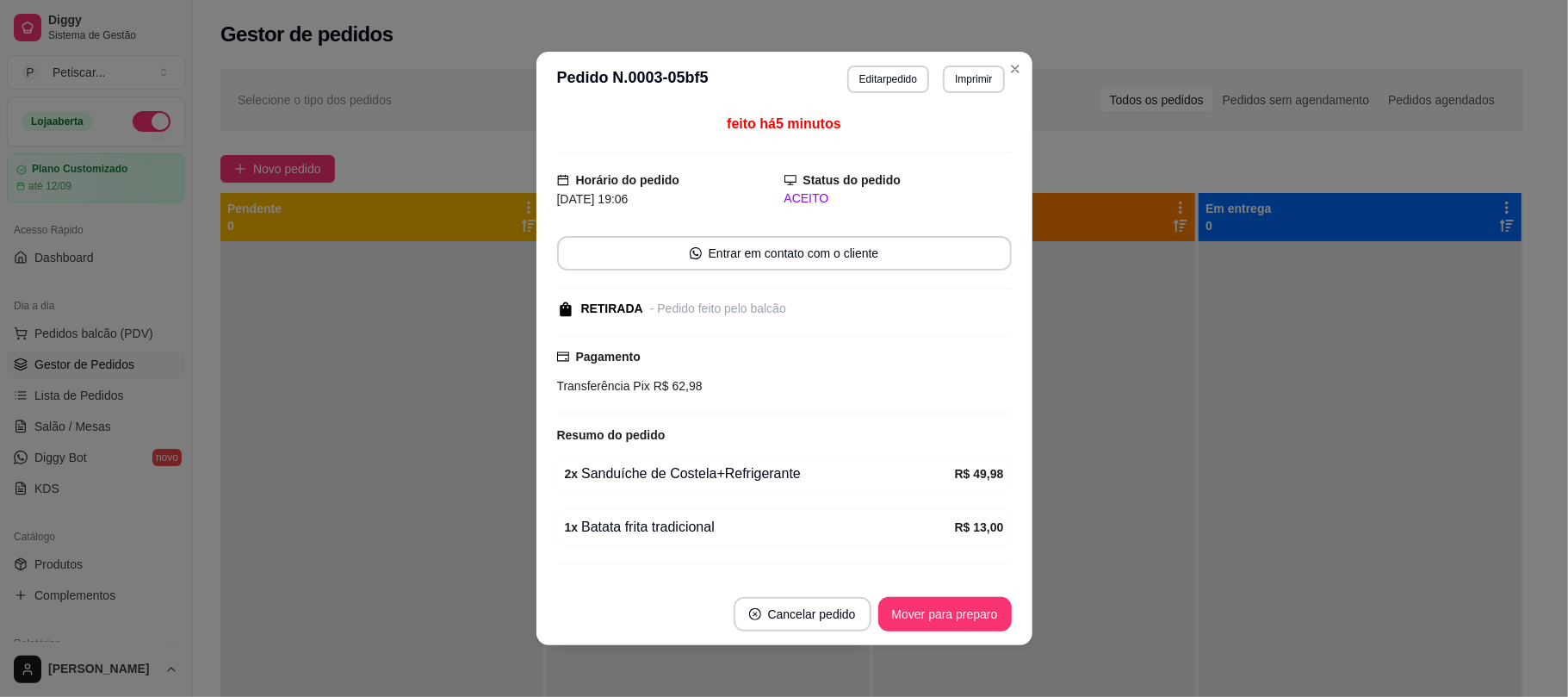
scroll to position [42, 0]
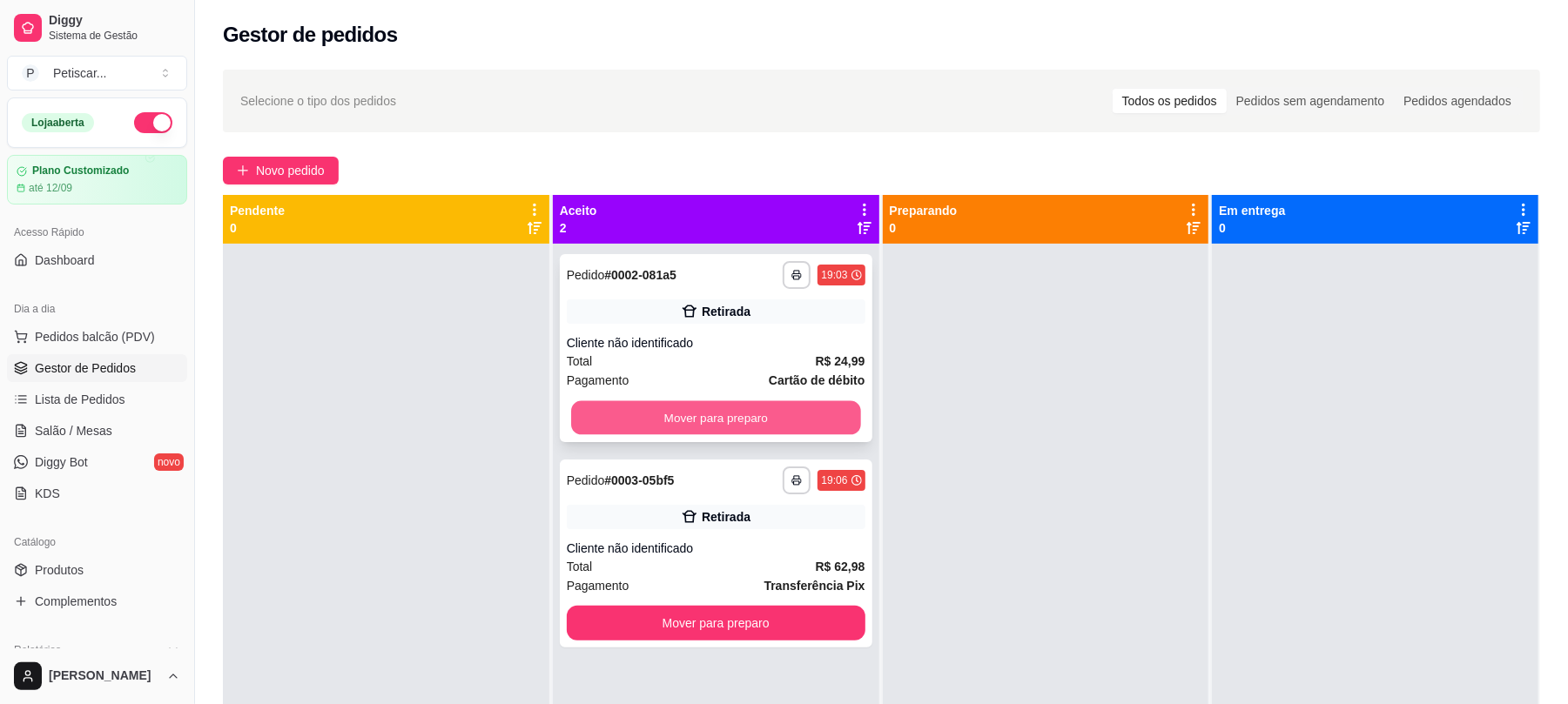
click at [613, 421] on button "Mover para preparo" at bounding box center [716, 418] width 289 height 34
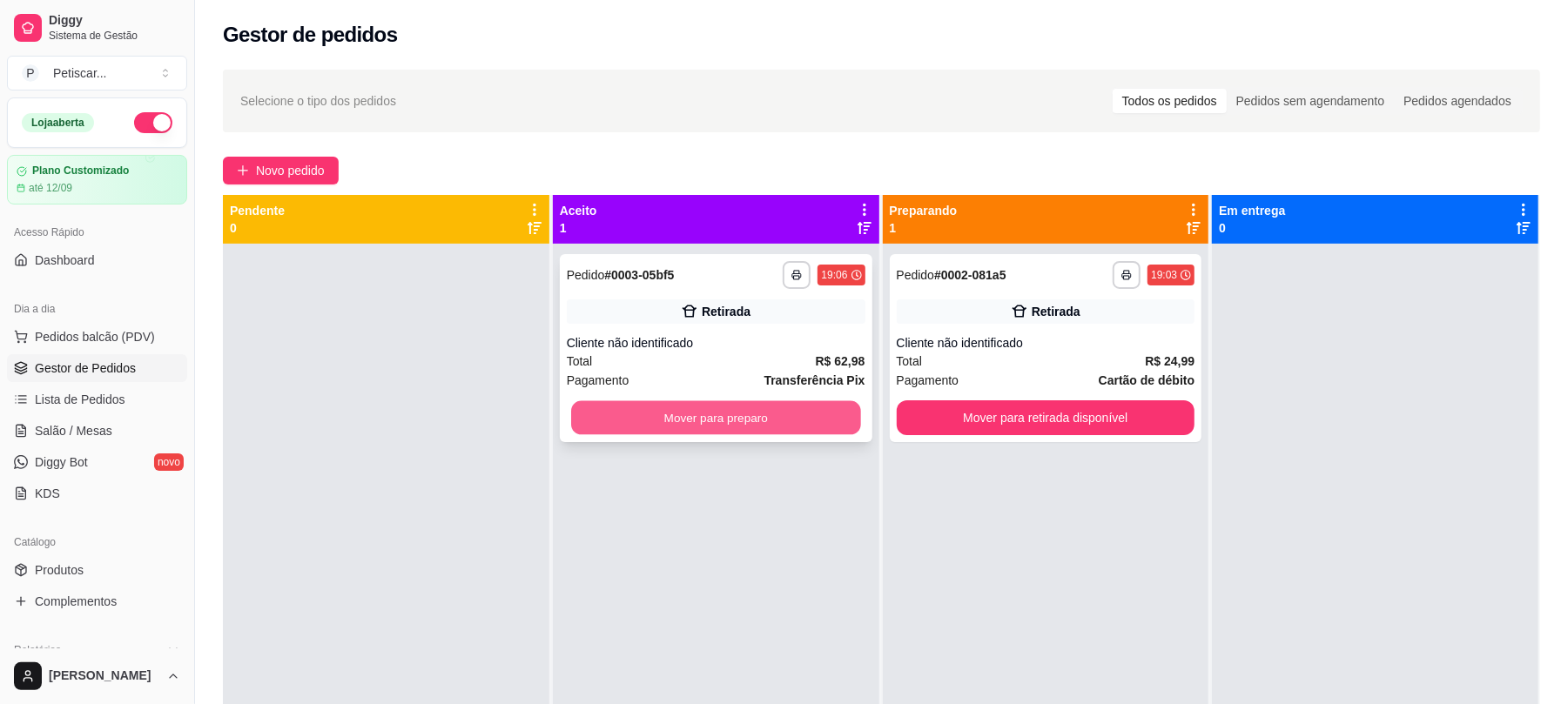
click at [719, 419] on button "Mover para preparo" at bounding box center [716, 418] width 289 height 34
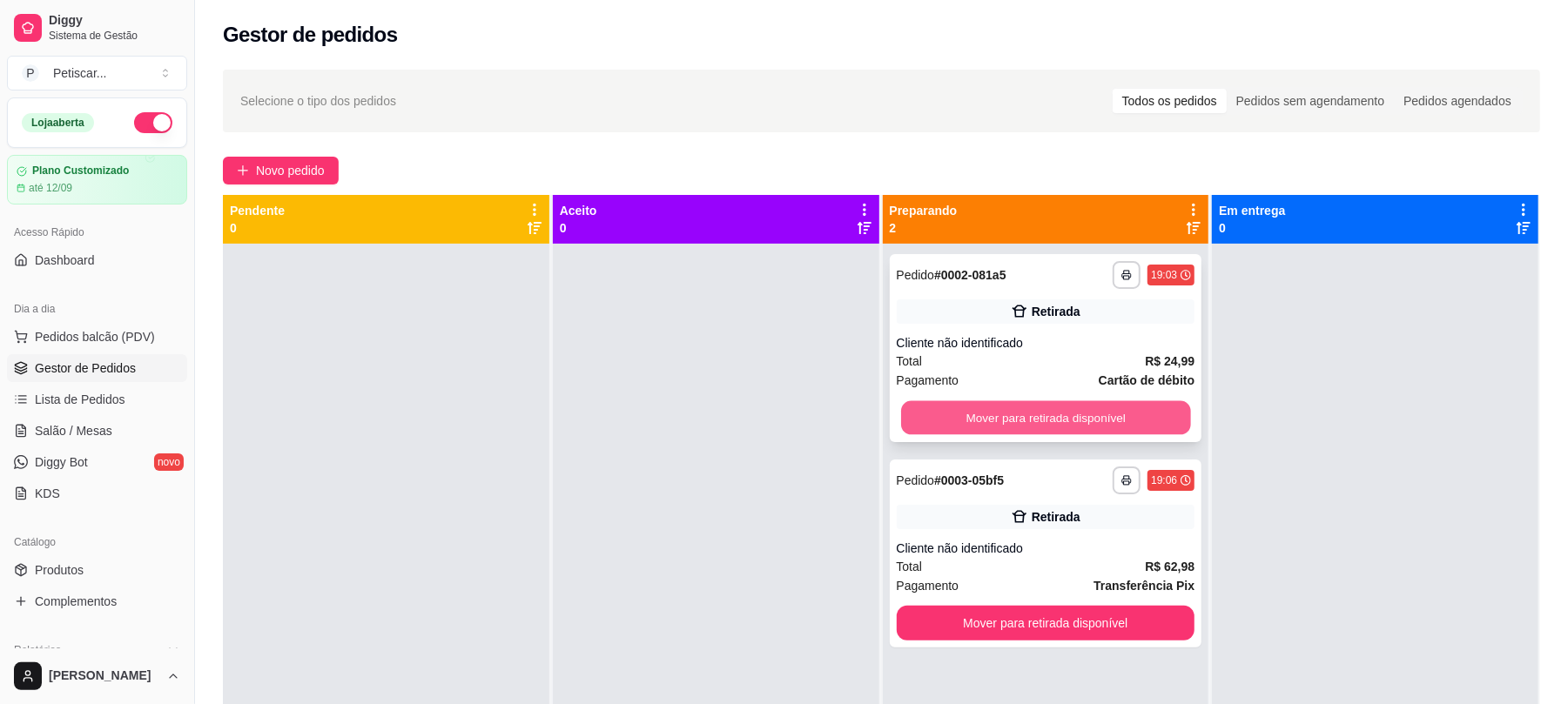
click at [948, 425] on button "Mover para retirada disponível" at bounding box center [1046, 418] width 289 height 34
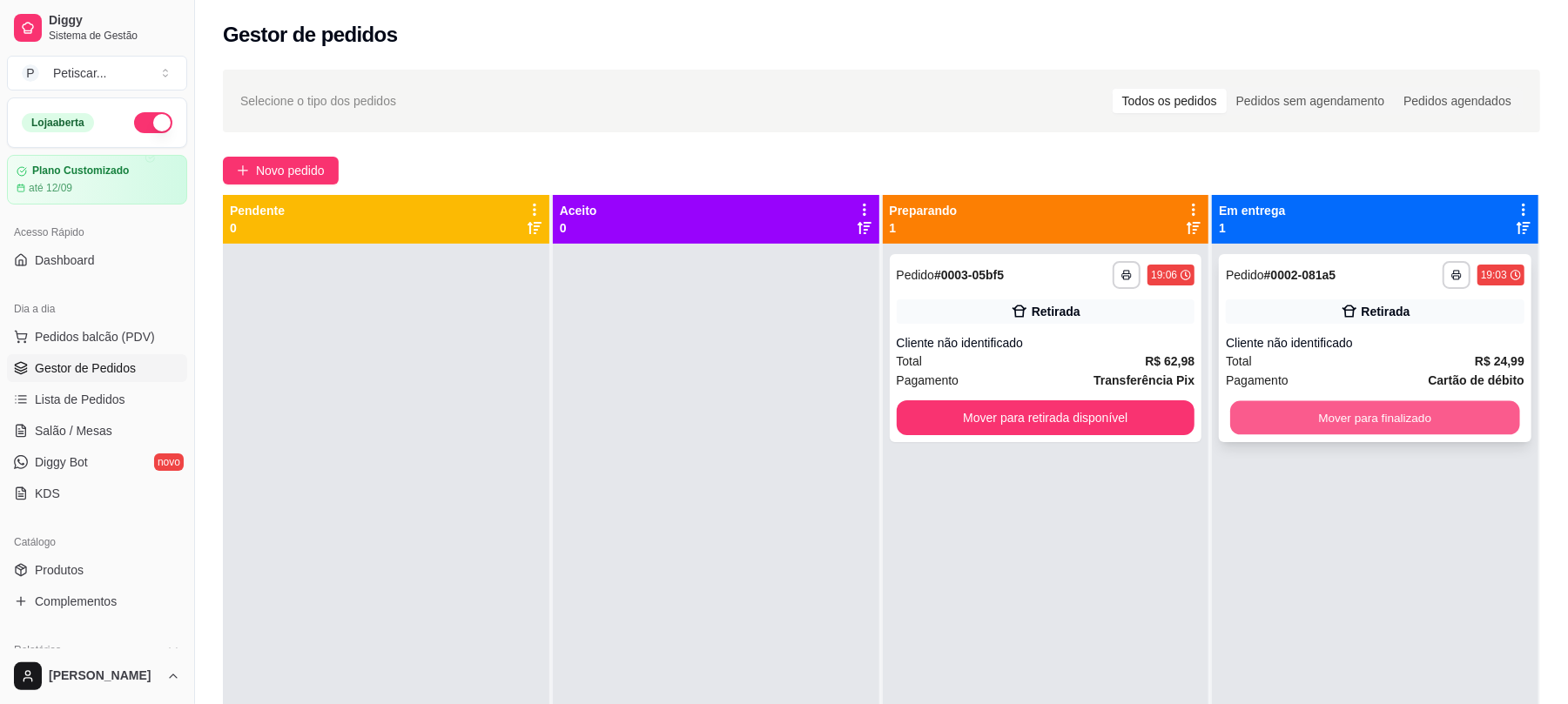
click at [1226, 409] on div "Mover para finalizado" at bounding box center [1376, 418] width 299 height 35
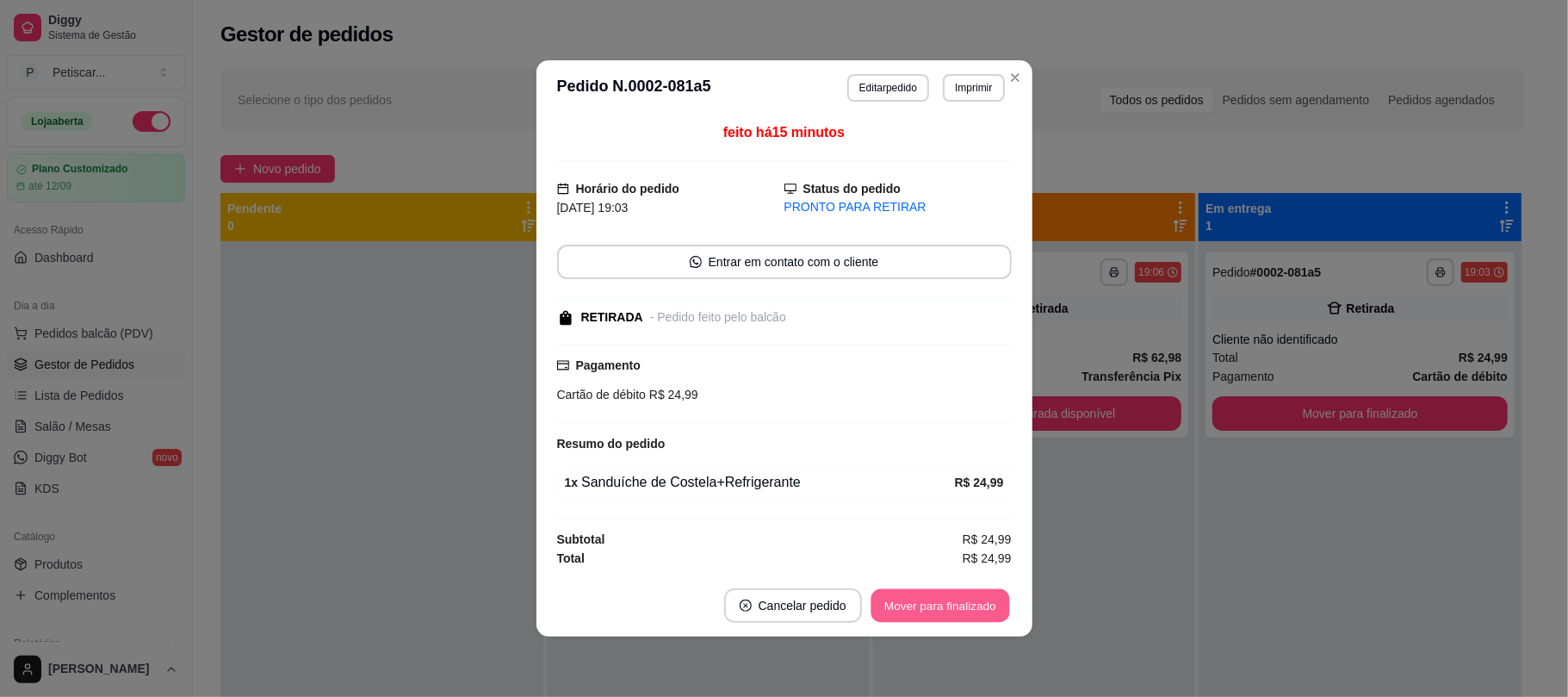
click at [897, 612] on button "Mover para finalizado" at bounding box center [939, 605] width 138 height 33
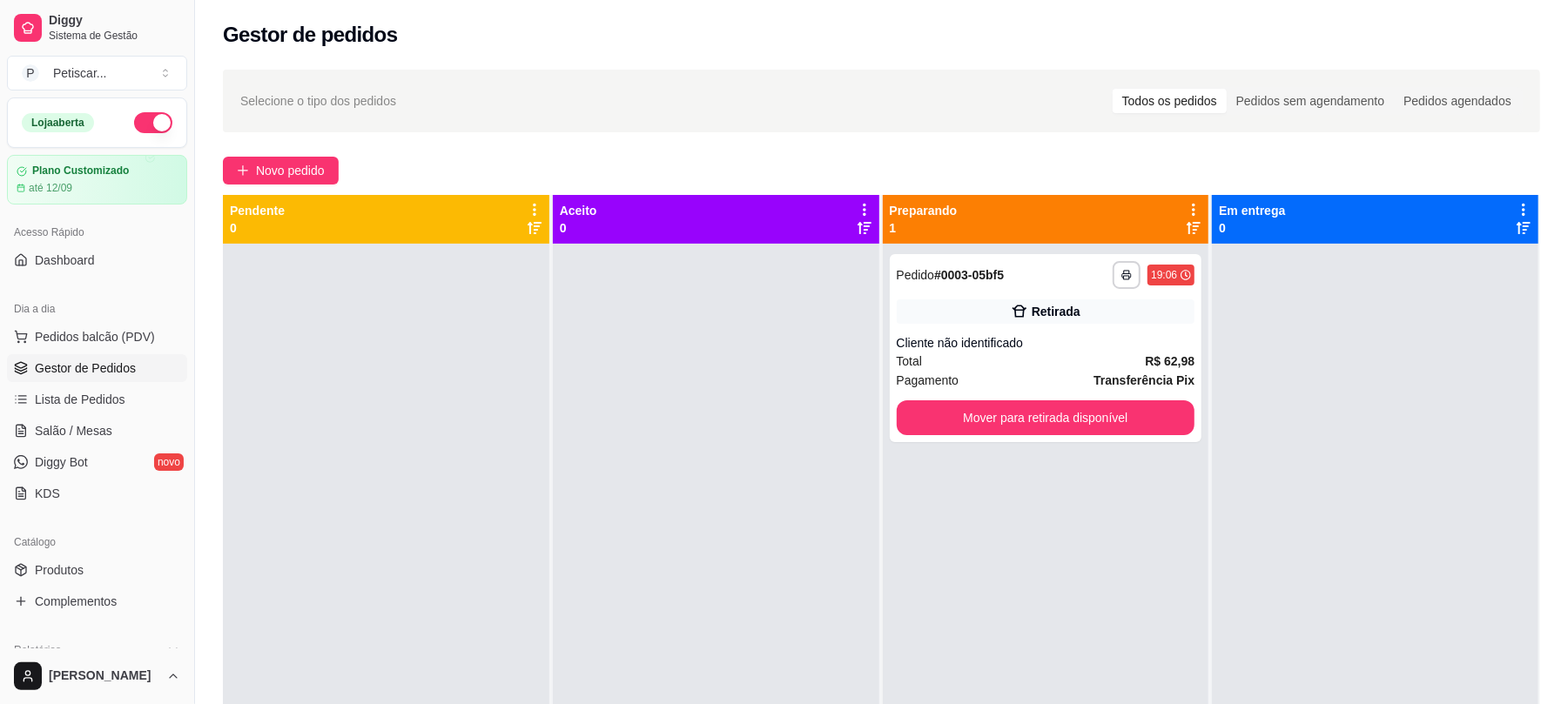
click at [818, 493] on div at bounding box center [716, 596] width 326 height 704
click at [998, 423] on button "Mover para retirada disponível" at bounding box center [1046, 418] width 289 height 34
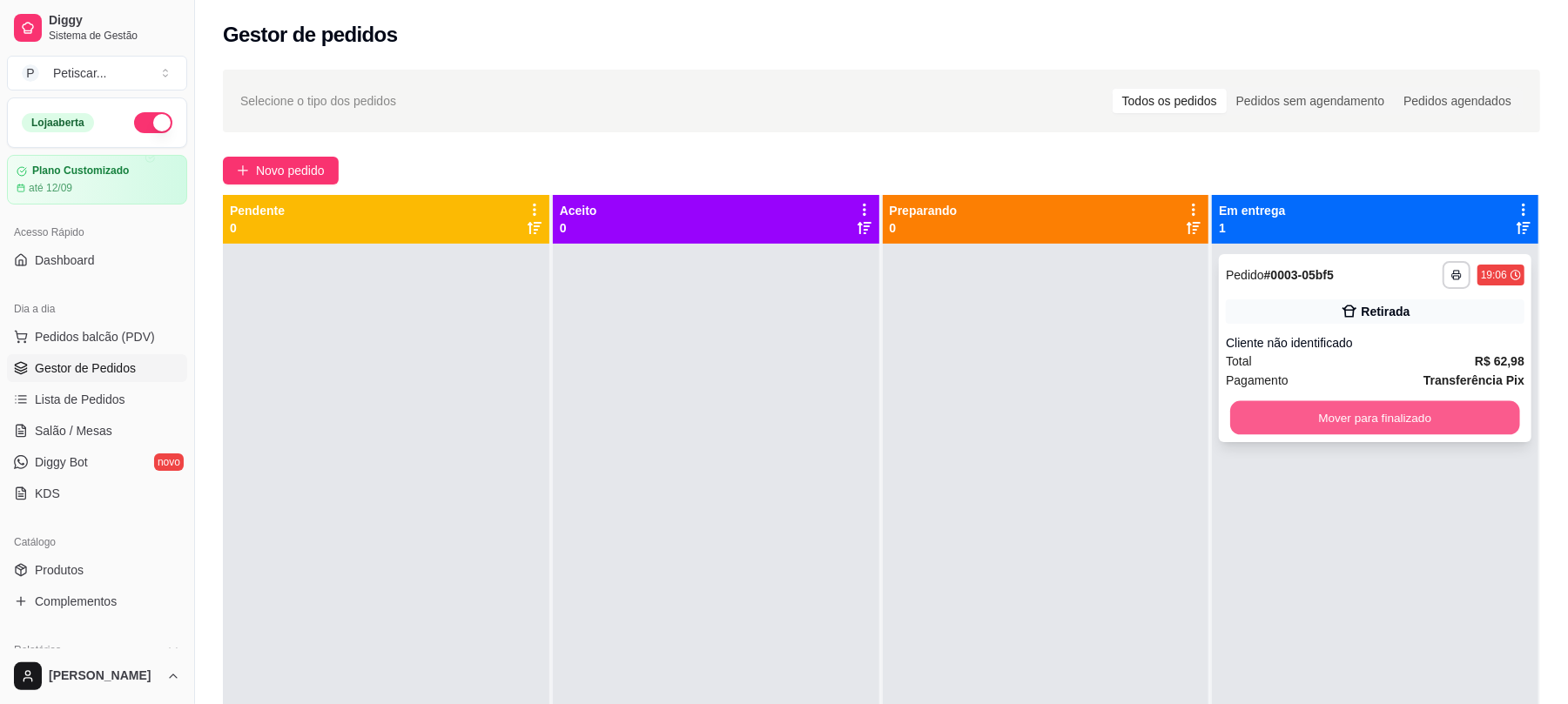
click at [1233, 425] on button "Mover para finalizado" at bounding box center [1375, 418] width 289 height 34
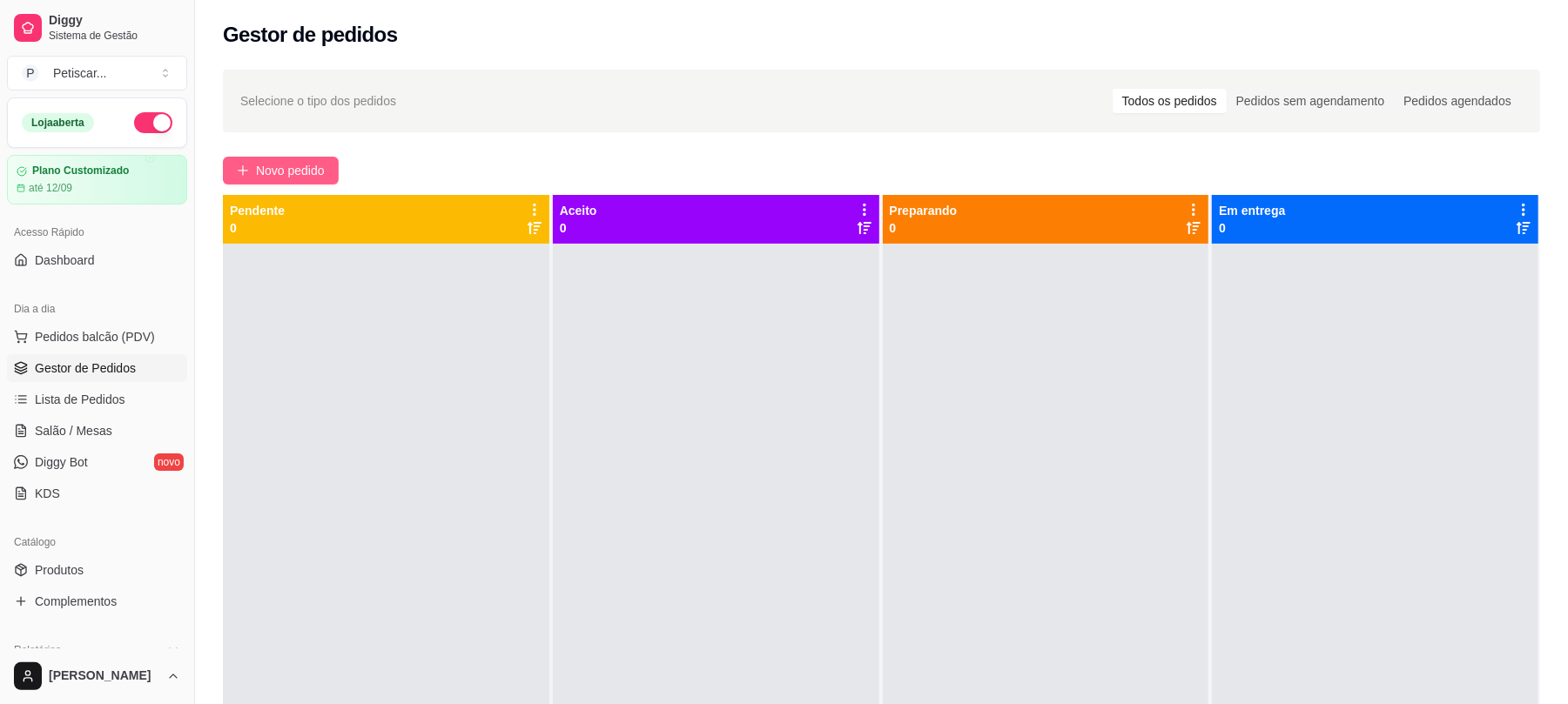
click at [290, 171] on span "Novo pedido" at bounding box center [289, 171] width 69 height 19
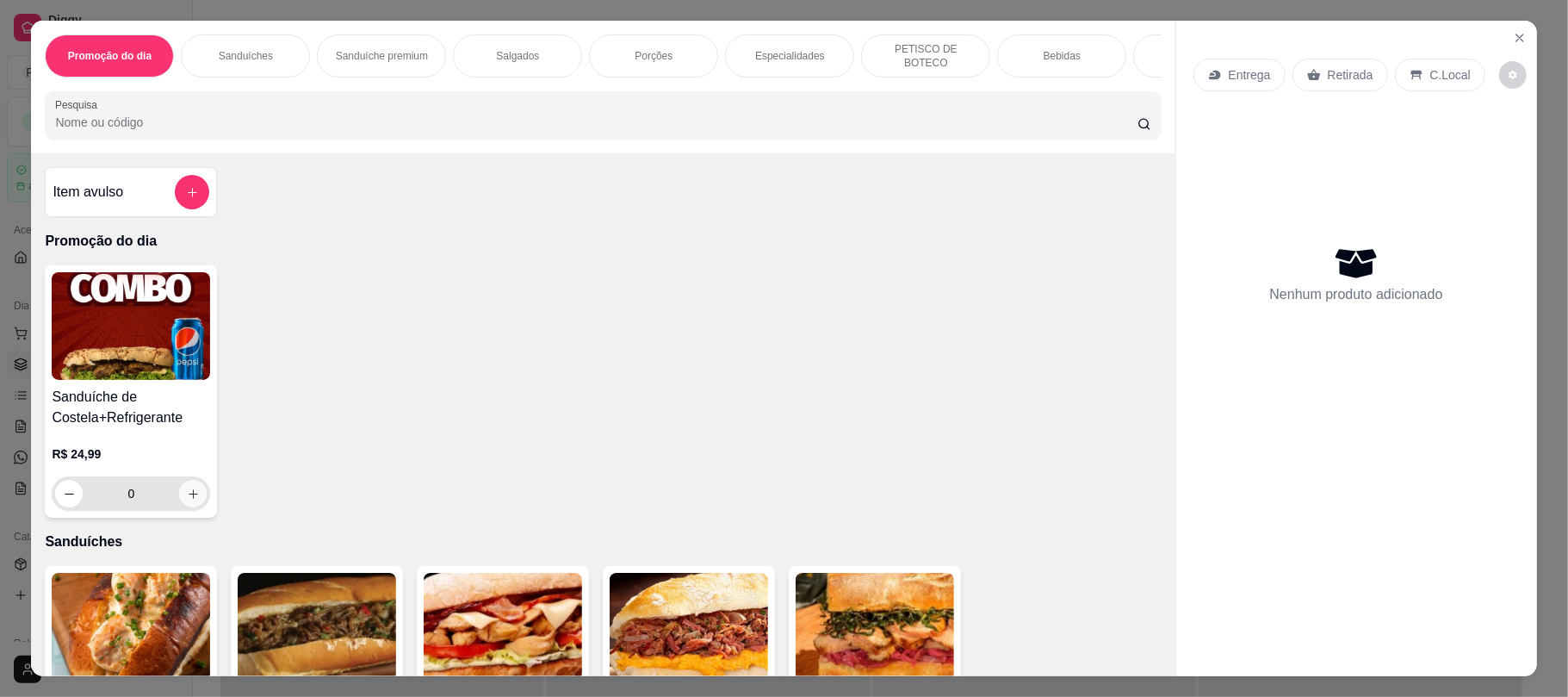
click at [198, 496] on button "increase-product-quantity" at bounding box center [193, 494] width 28 height 28
click at [198, 496] on div "0" at bounding box center [131, 494] width 158 height 34
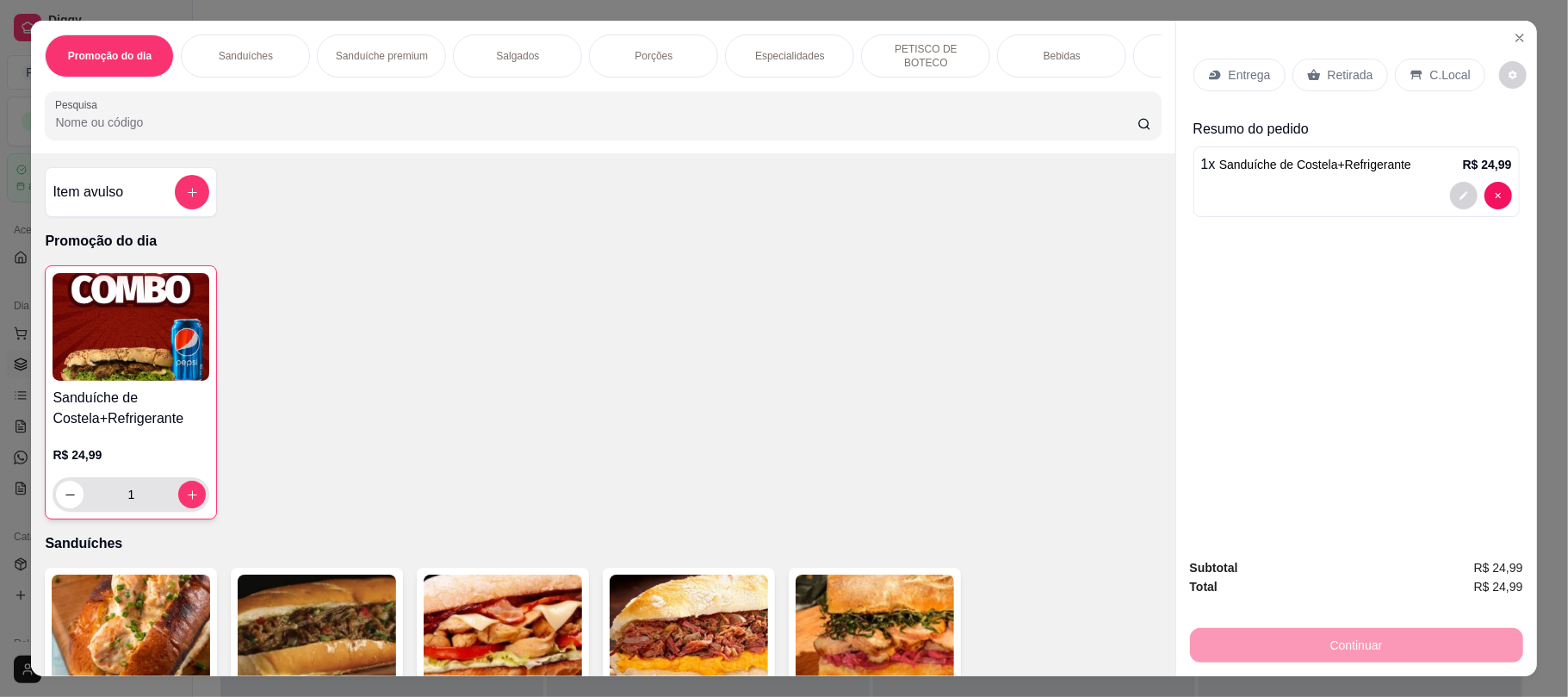
click at [198, 496] on div "1" at bounding box center [131, 495] width 157 height 34
click at [190, 504] on button "increase-product-quantity" at bounding box center [192, 495] width 28 height 28
click at [190, 504] on button "increase-product-quantity" at bounding box center [193, 495] width 27 height 27
type input "3"
click at [1328, 80] on p "Retirada" at bounding box center [1351, 74] width 46 height 17
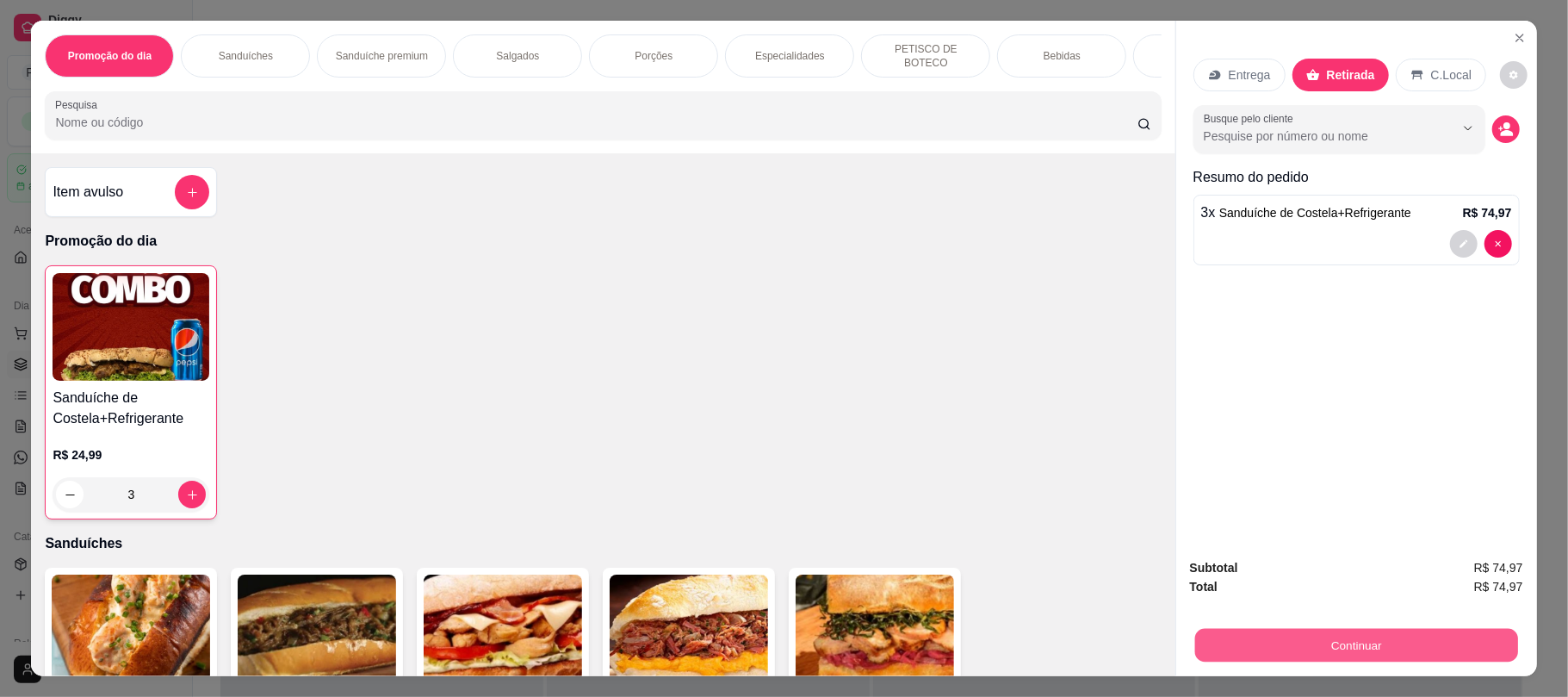
click at [1338, 652] on button "Continuar" at bounding box center [1356, 644] width 323 height 33
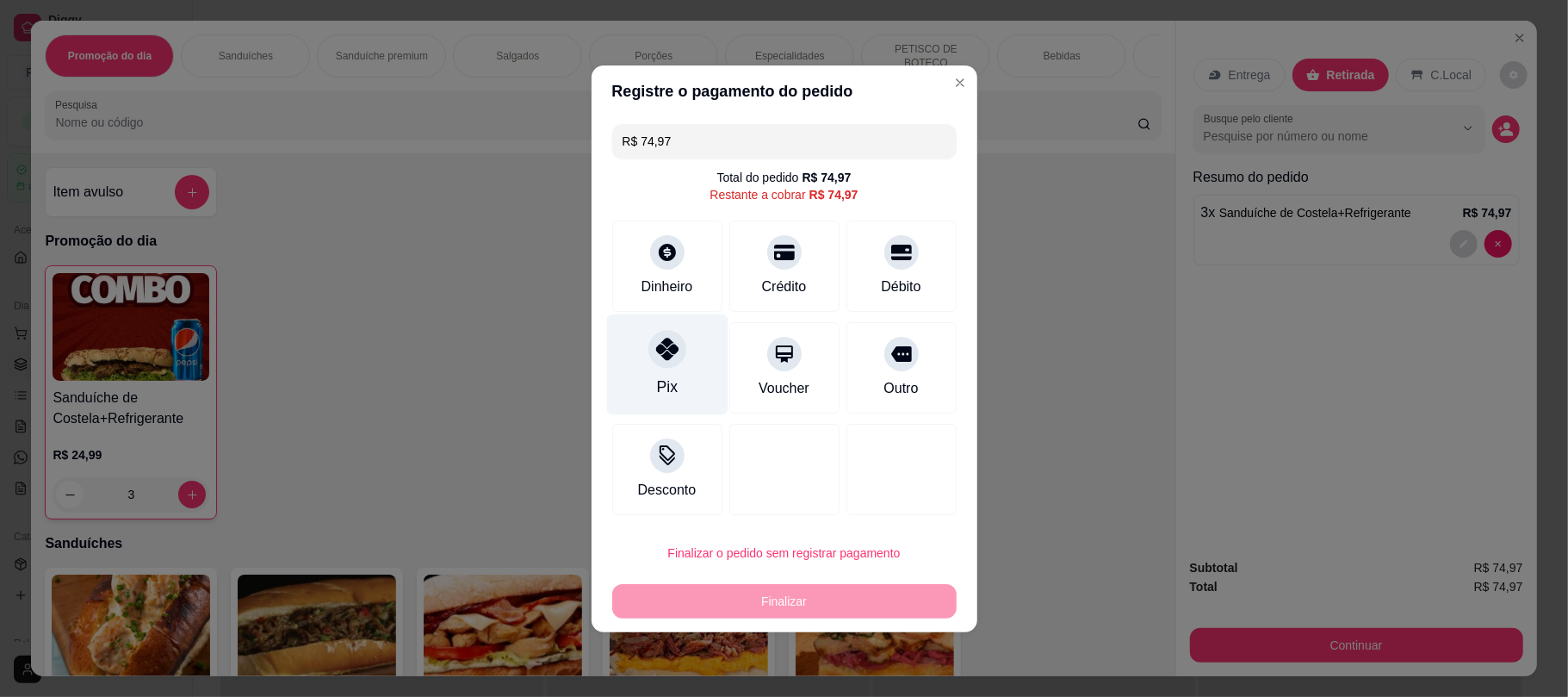
click at [683, 383] on div "Pix" at bounding box center [666, 365] width 121 height 101
type input "R$ 0,00"
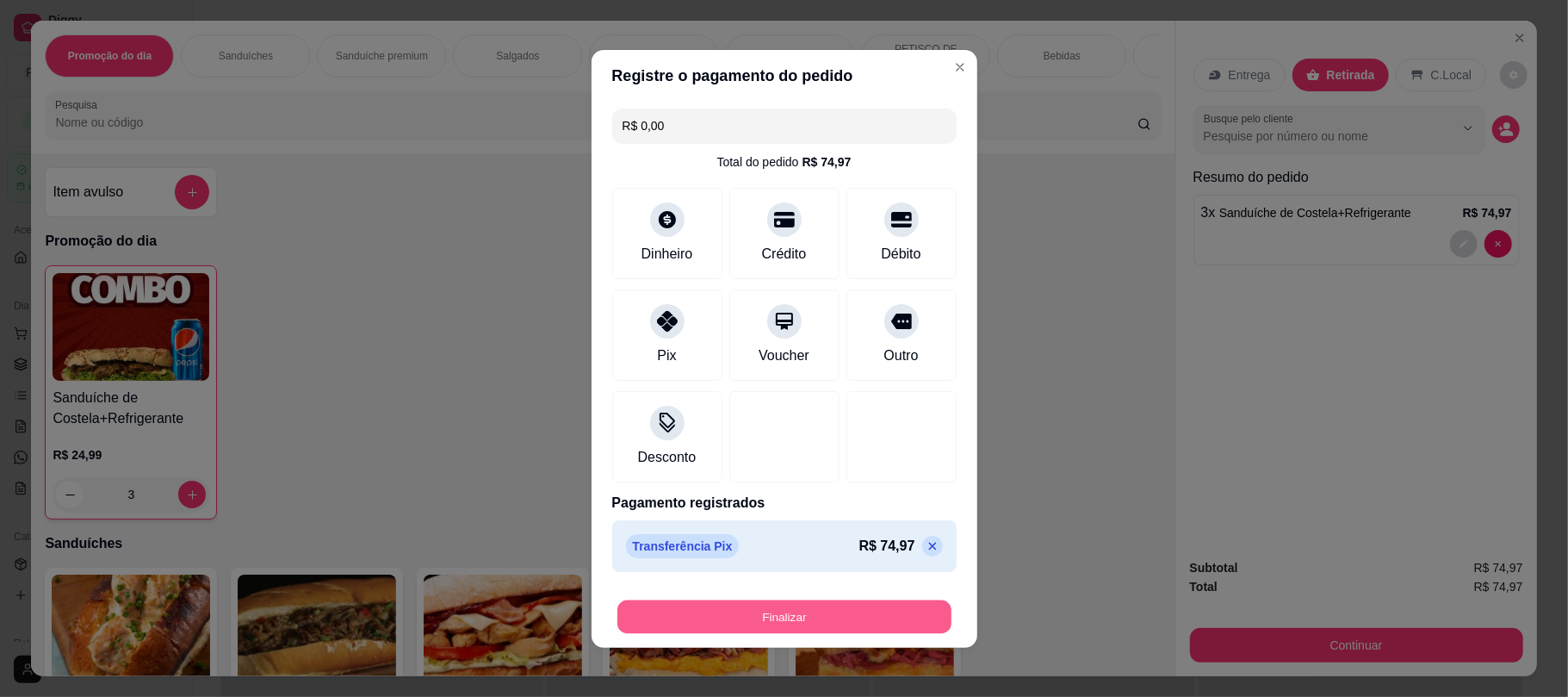
click at [721, 627] on button "Finalizar" at bounding box center [784, 616] width 334 height 33
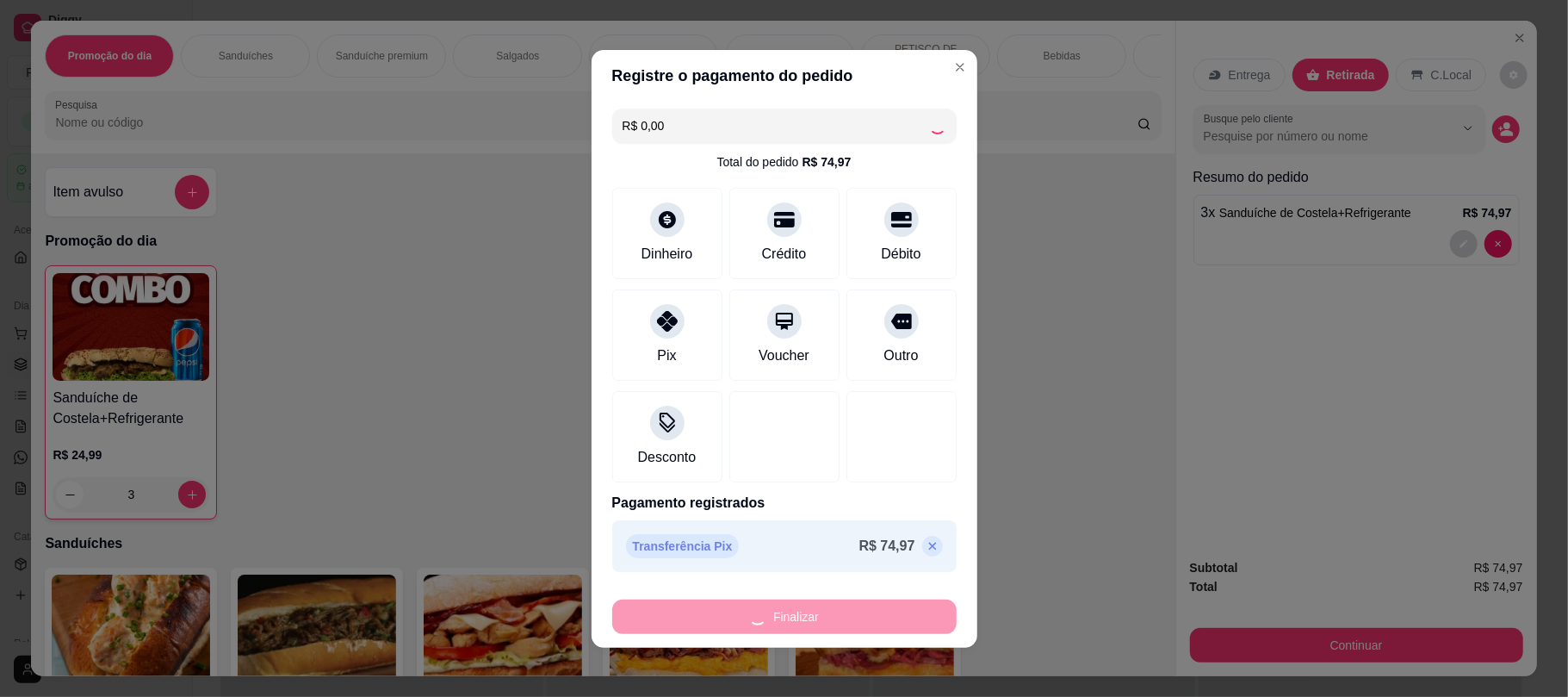
type input "0"
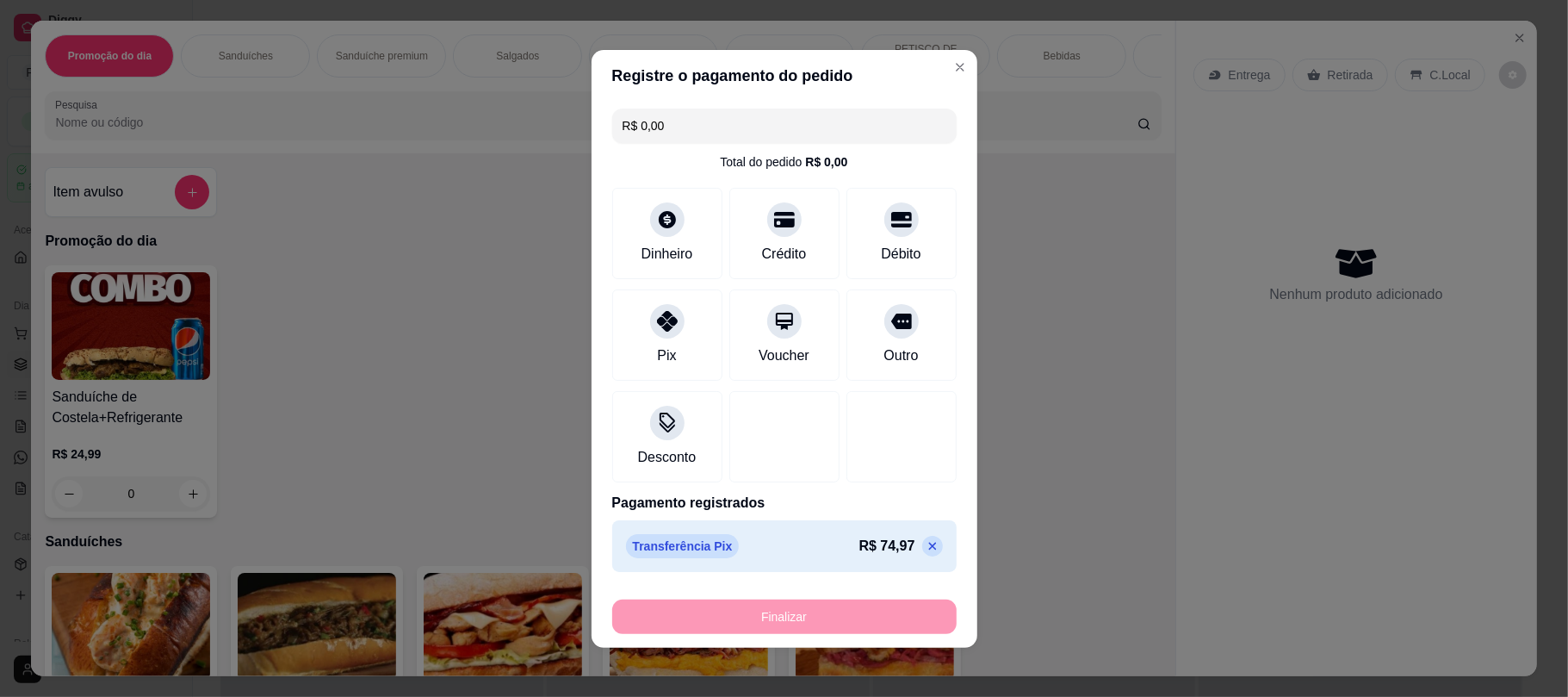
type input "-R$ 74,97"
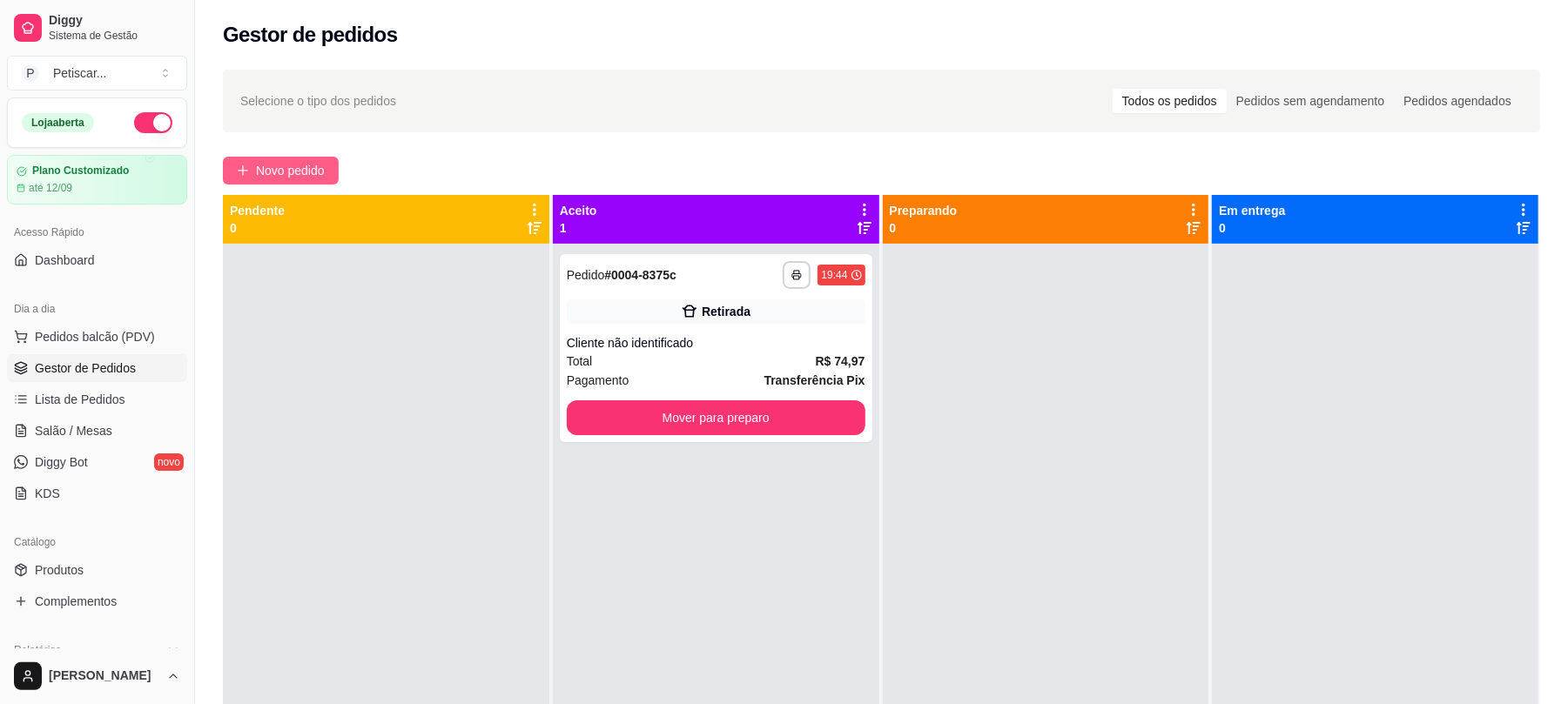
click at [270, 157] on button "Novo pedido" at bounding box center [281, 170] width 116 height 28
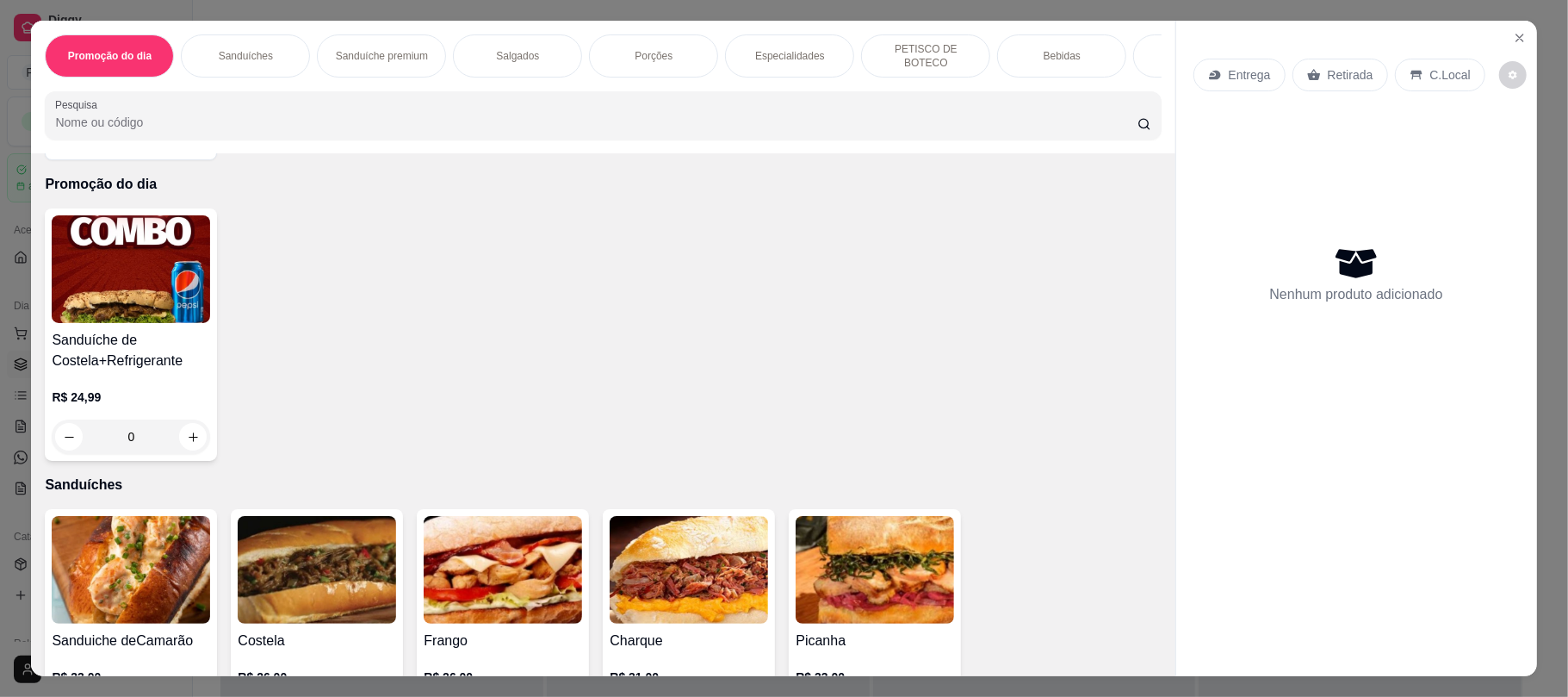
scroll to position [229, 0]
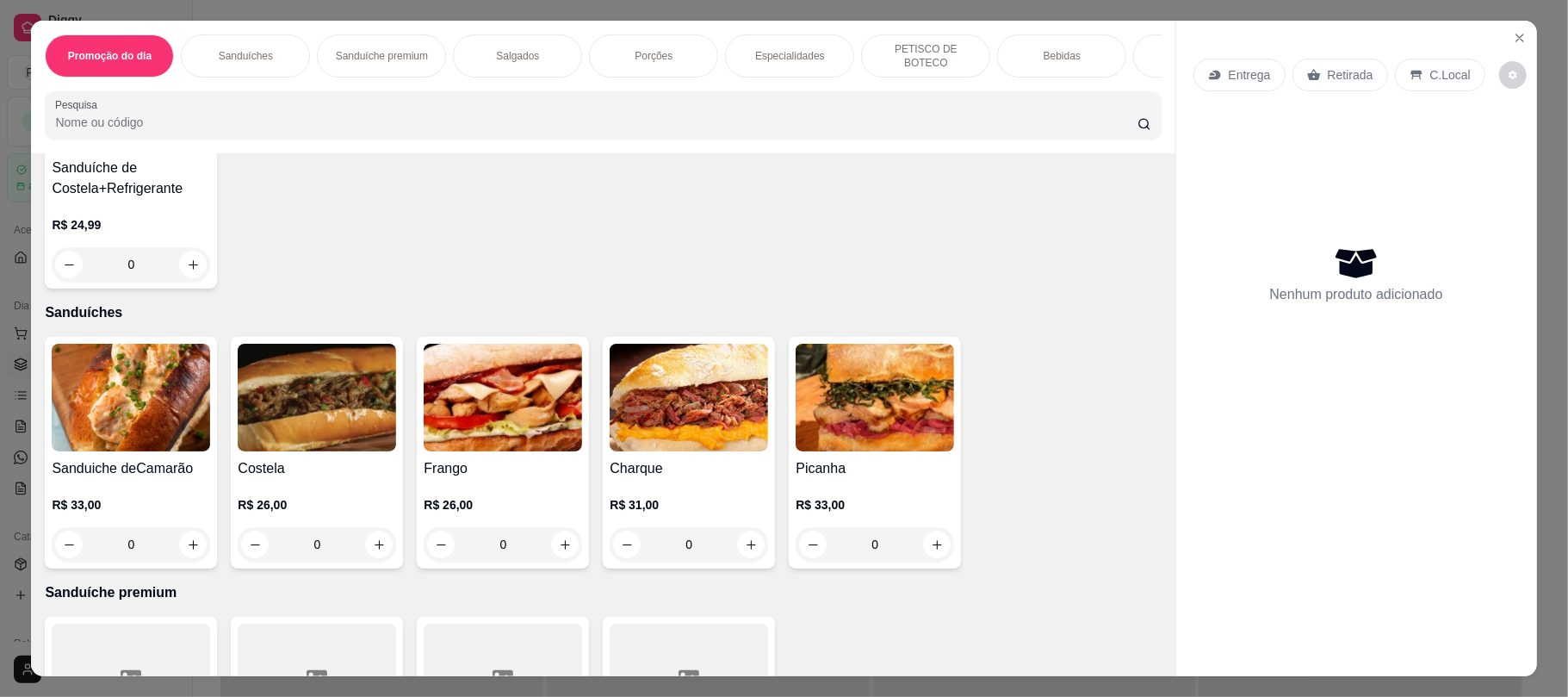
click at [375, 556] on div "0" at bounding box center [317, 544] width 158 height 34
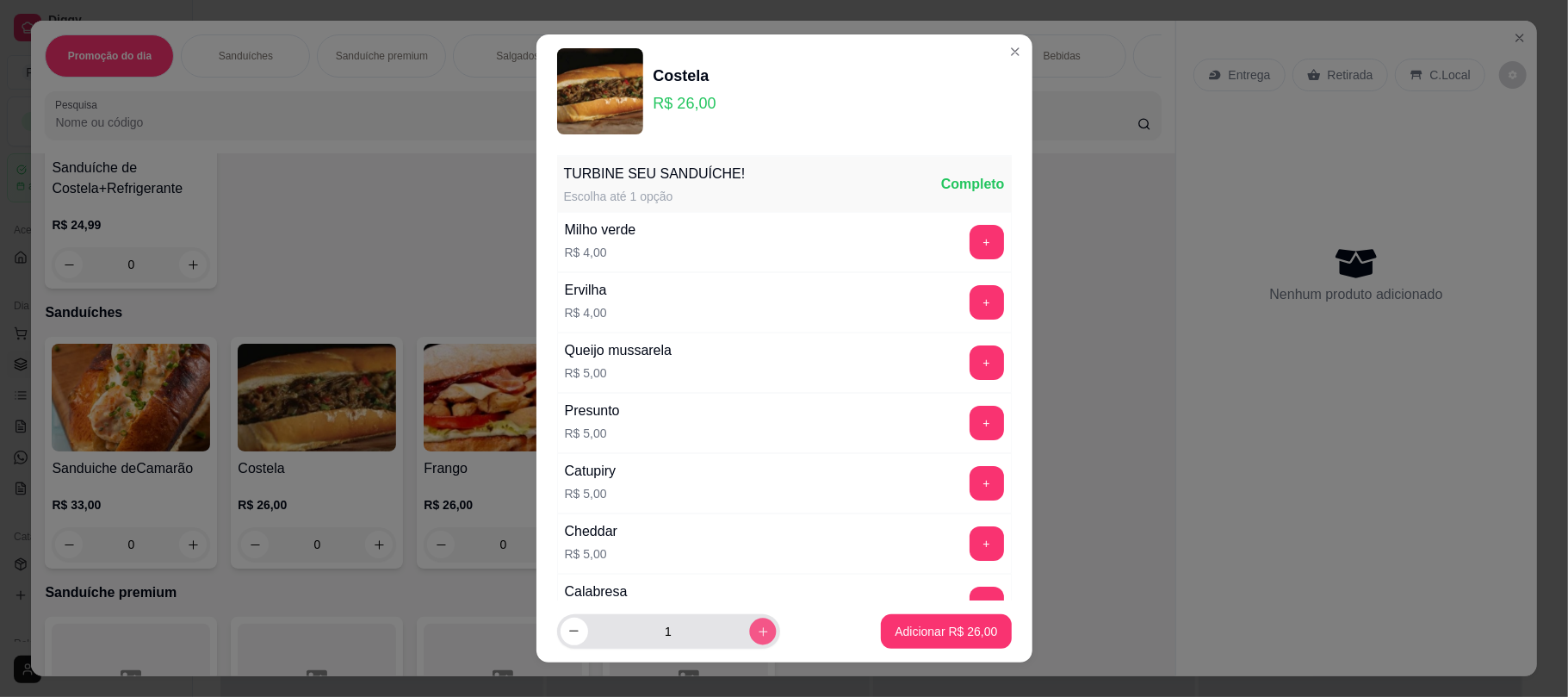
click at [749, 639] on button "increase-product-quantity" at bounding box center [763, 631] width 27 height 27
type input "2"
click at [908, 627] on p "Adicionar R$ 52,00" at bounding box center [946, 630] width 100 height 16
type input "2"
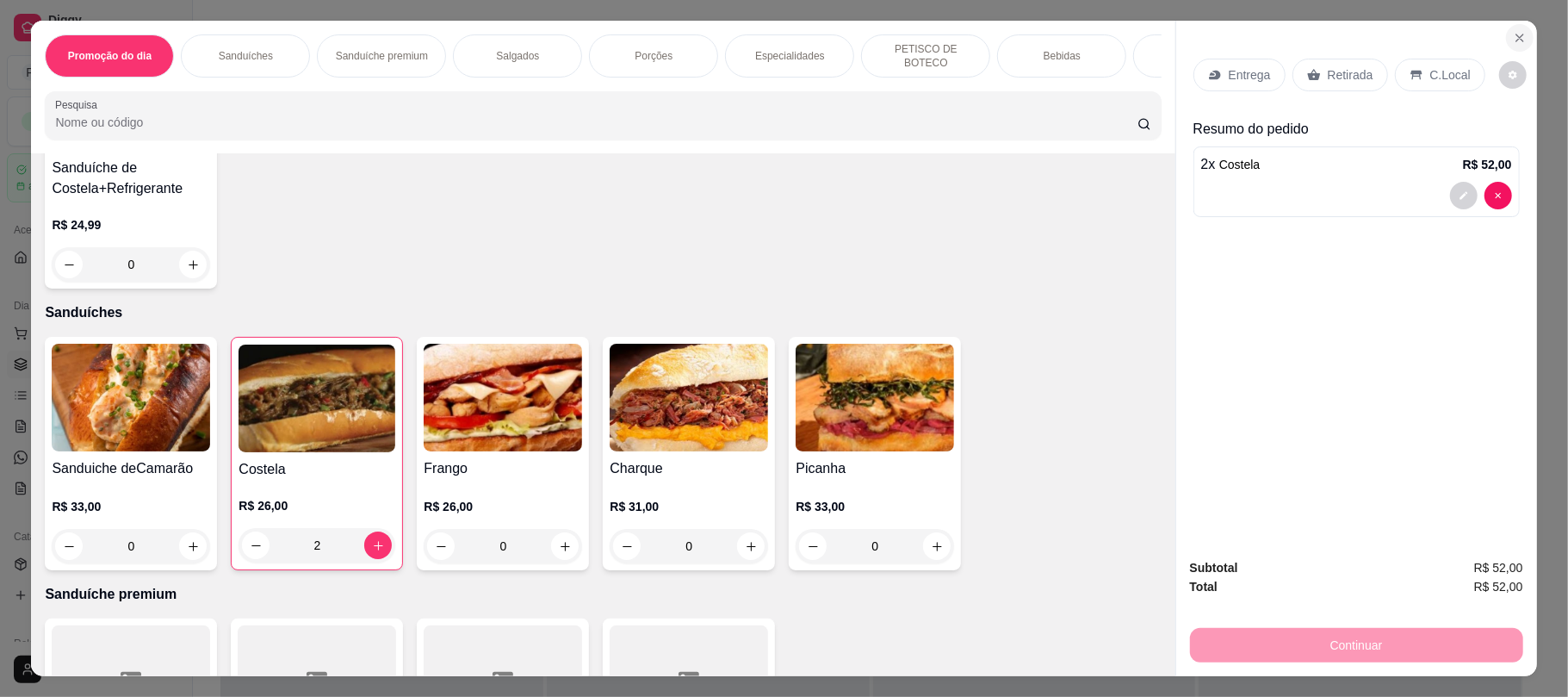
click at [1516, 28] on button "Close" at bounding box center [1519, 37] width 28 height 28
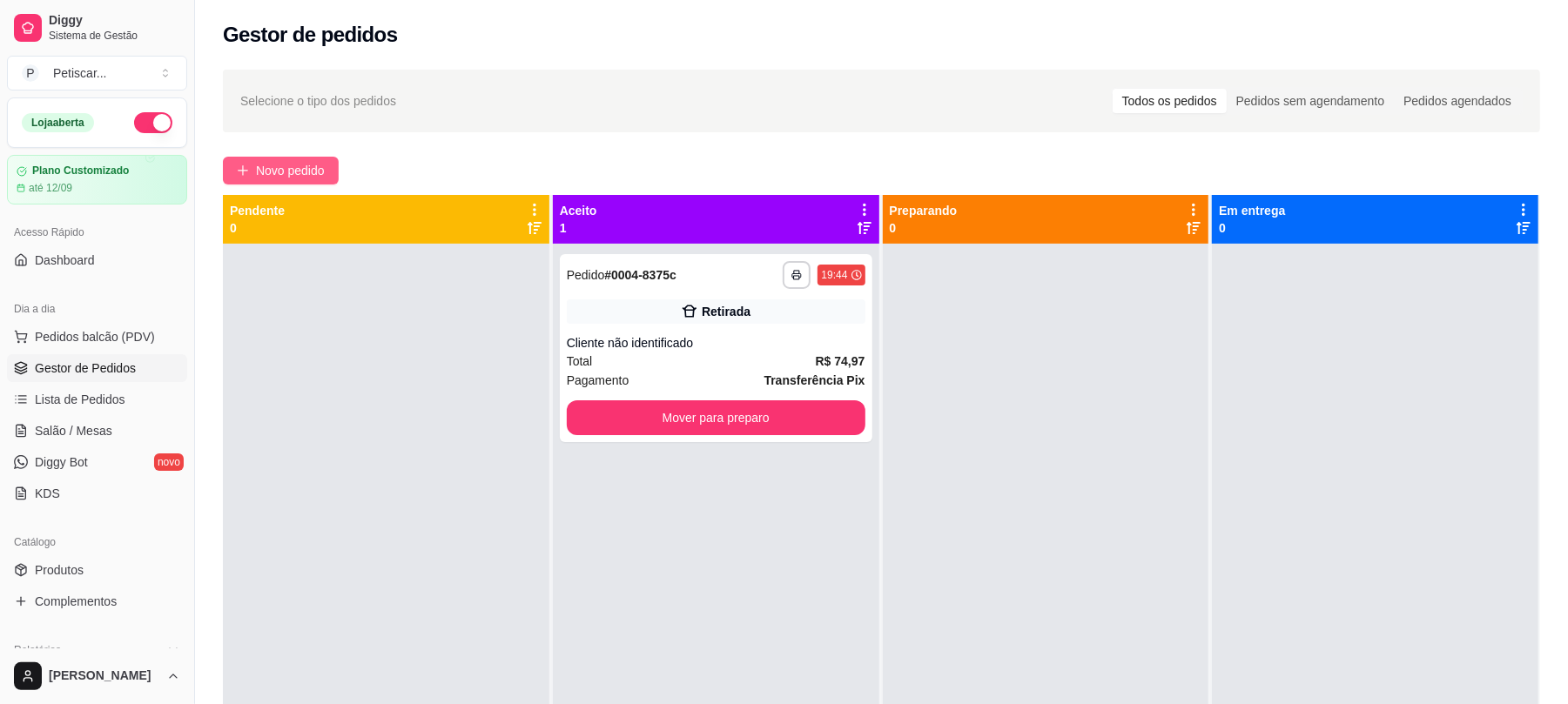
click at [299, 176] on span "Novo pedido" at bounding box center [289, 171] width 69 height 19
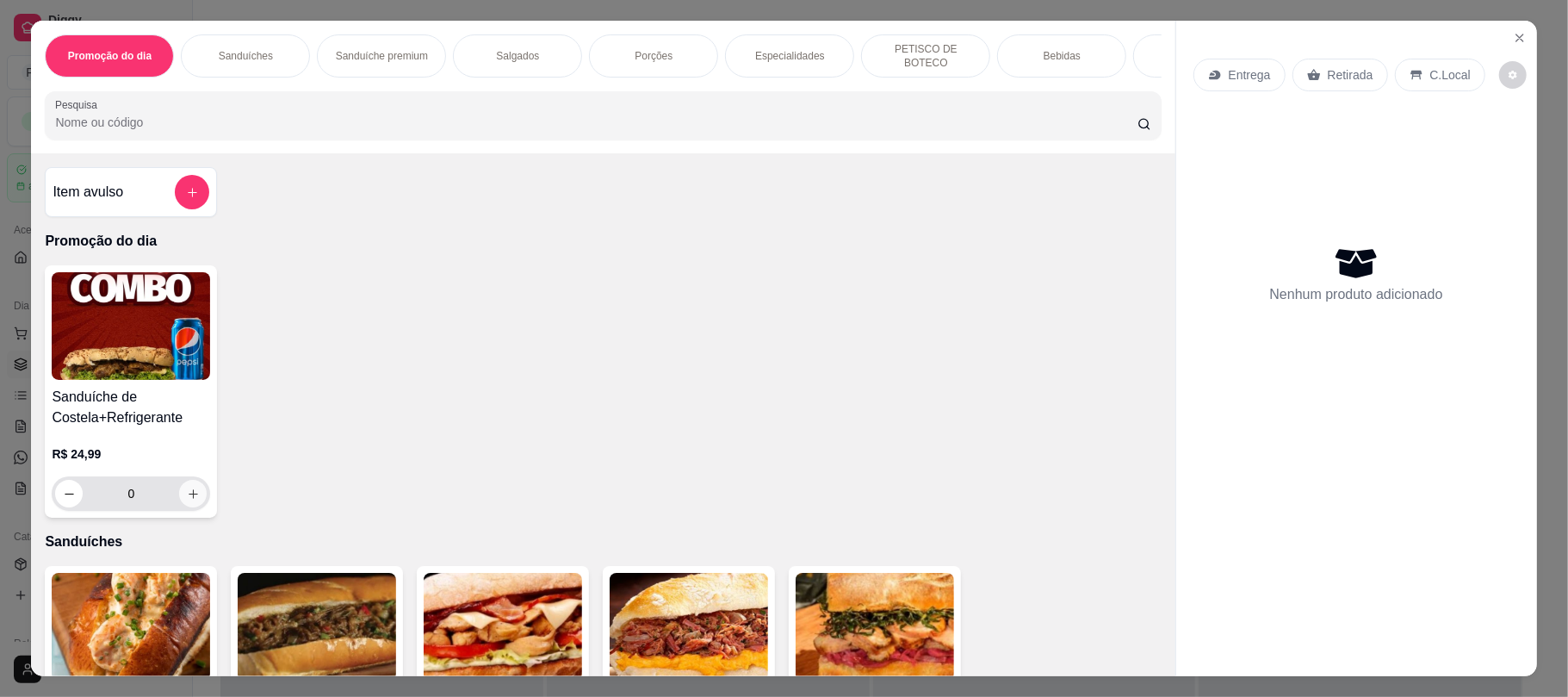
click at [187, 500] on icon "increase-product-quantity" at bounding box center [194, 495] width 13 height 13
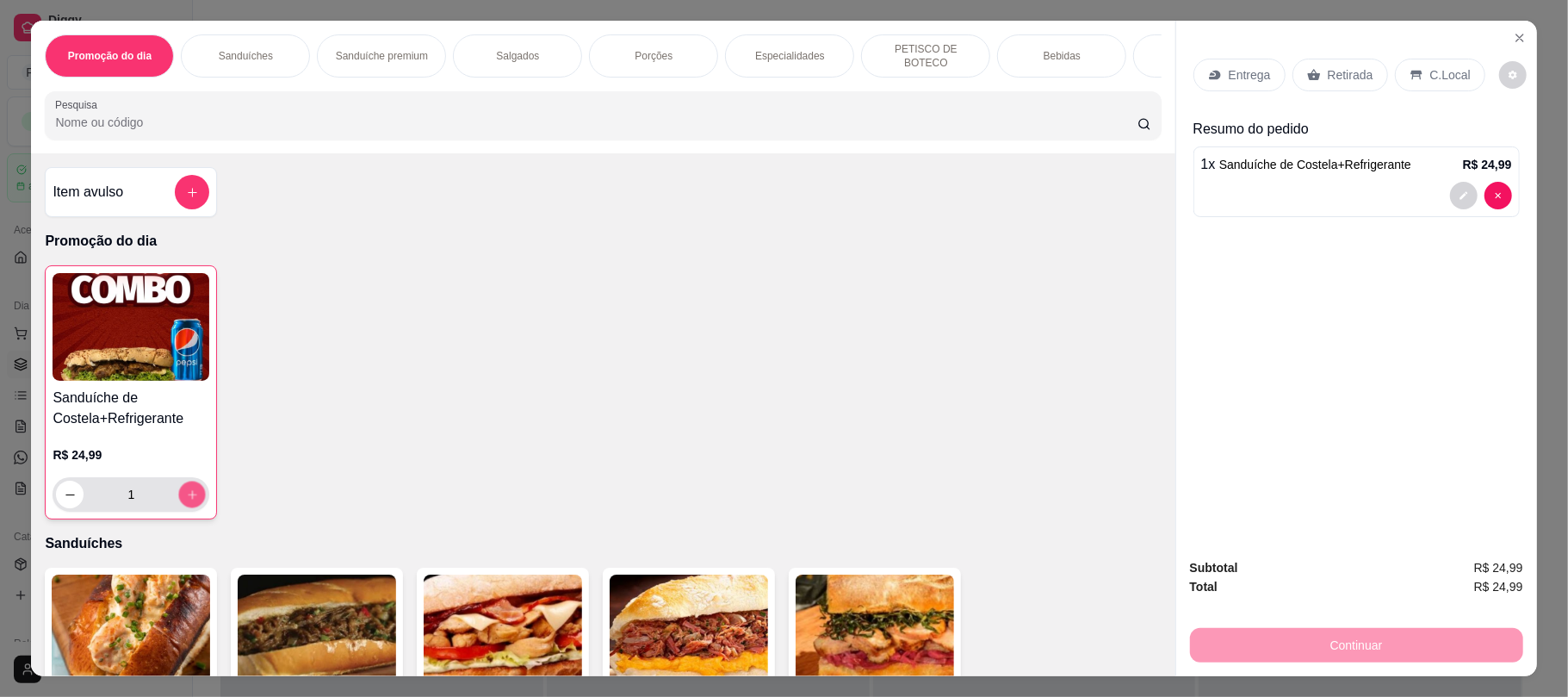
click at [186, 501] on icon "increase-product-quantity" at bounding box center [193, 496] width 13 height 13
type input "2"
click at [1338, 77] on p "Retirada" at bounding box center [1351, 74] width 46 height 17
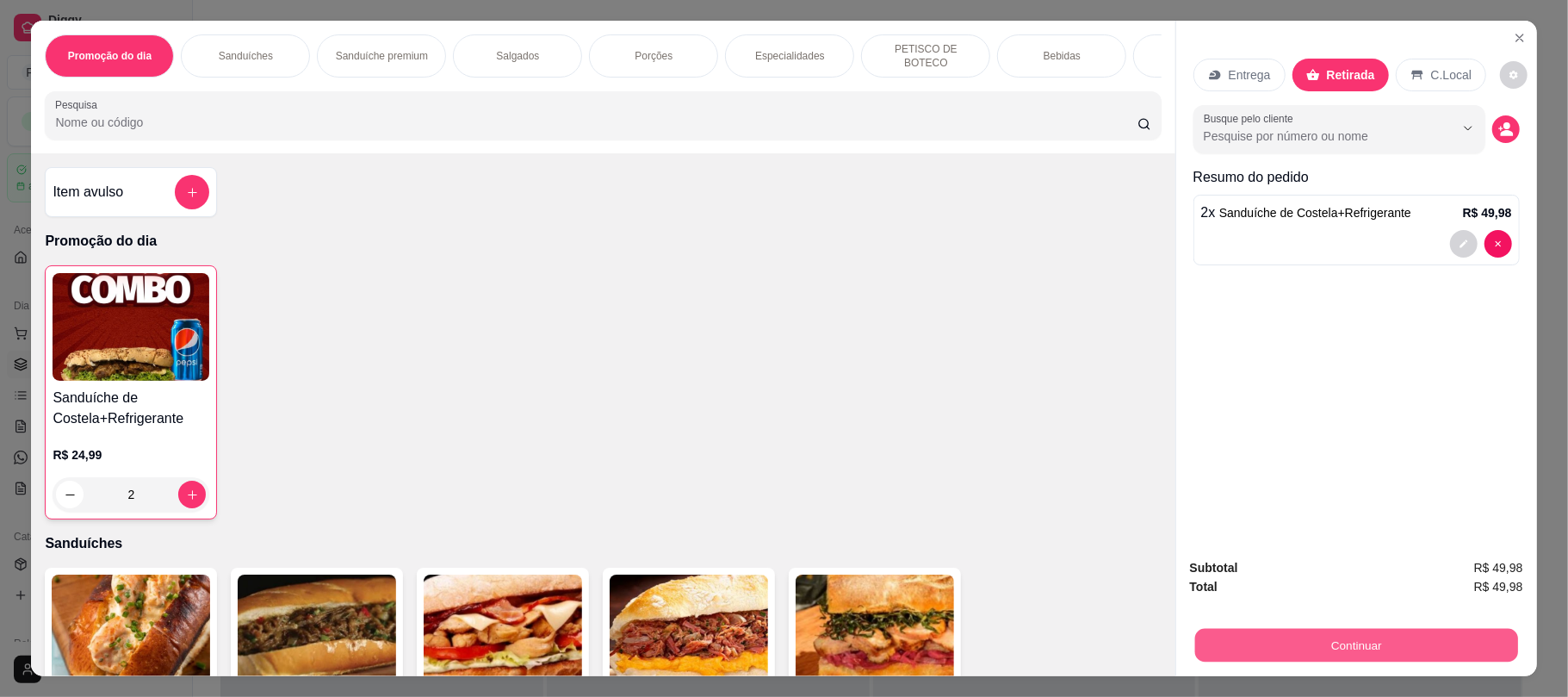
click at [1249, 649] on button "Continuar" at bounding box center [1356, 644] width 323 height 33
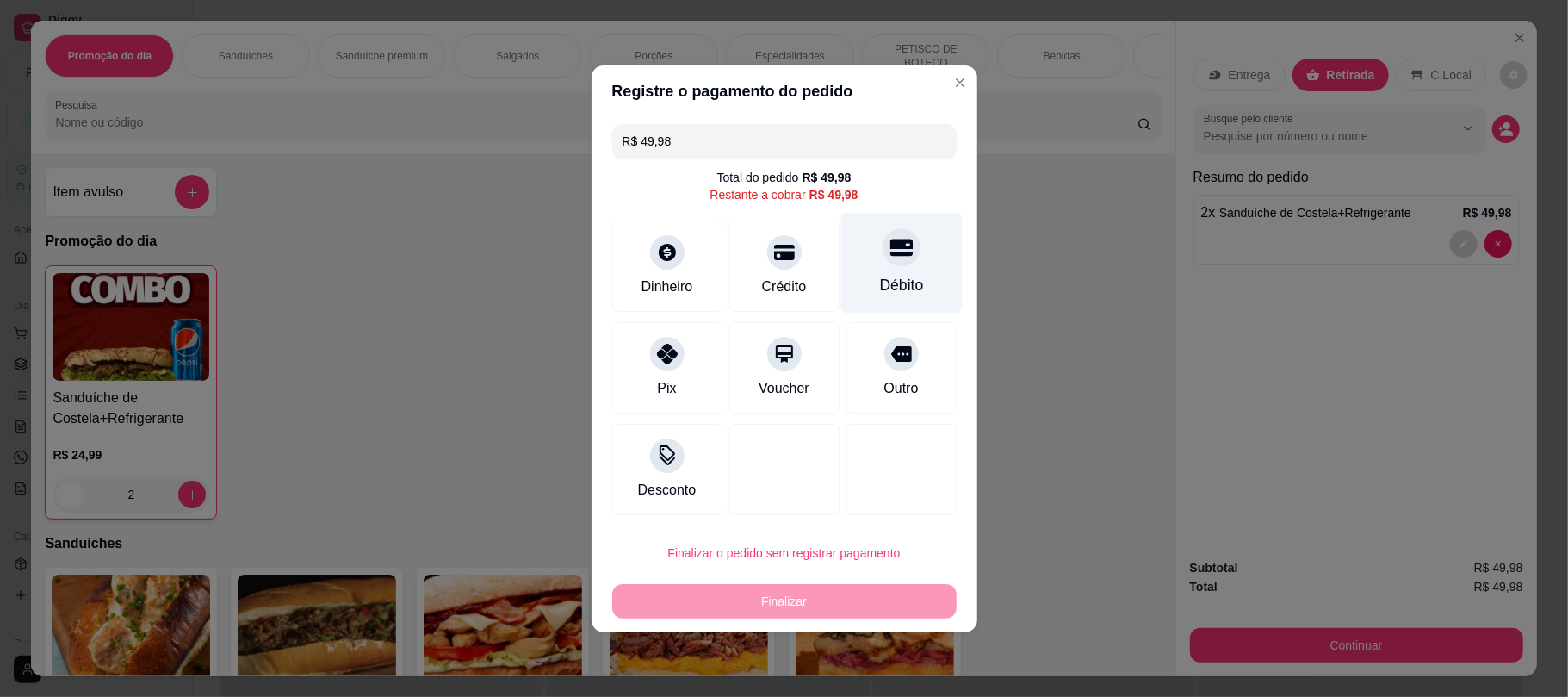
click at [883, 250] on div at bounding box center [902, 247] width 38 height 38
type input "R$ 0,00"
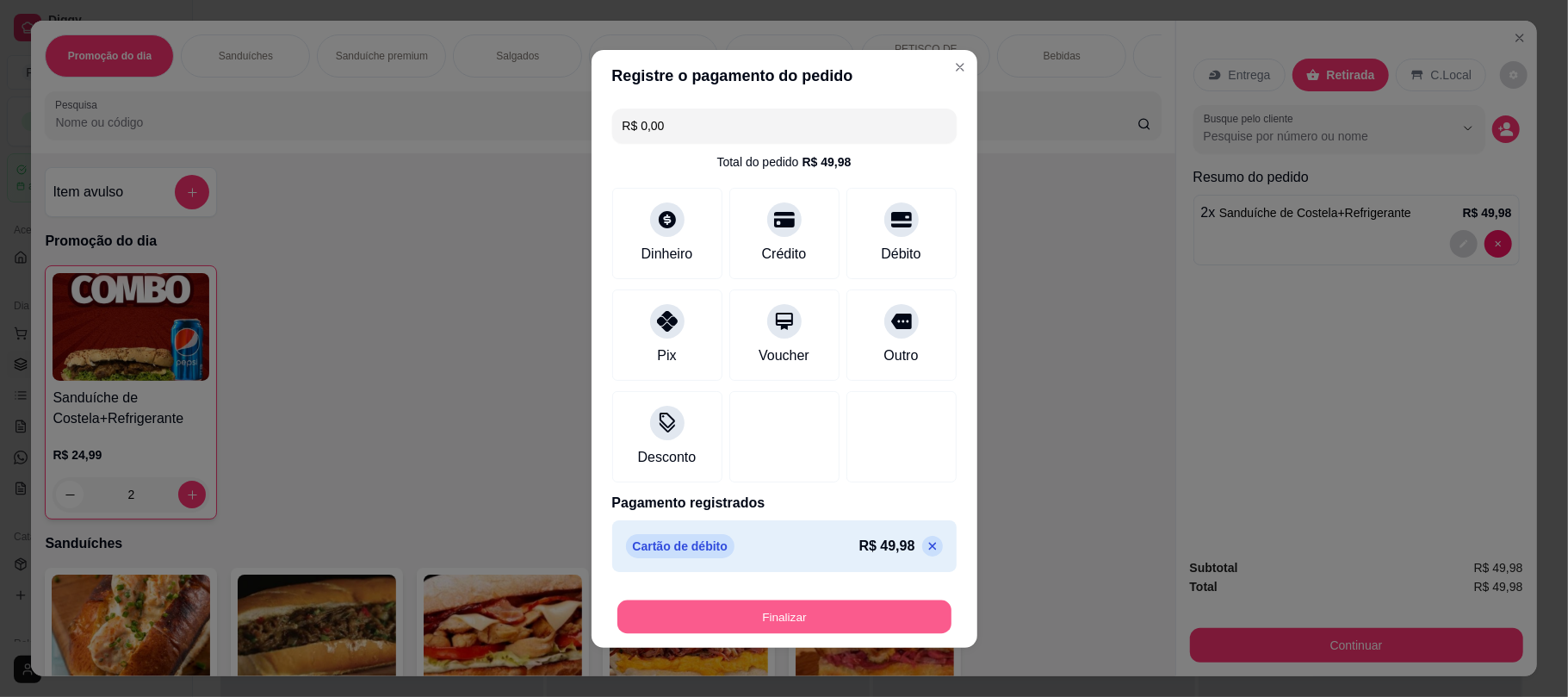
click at [804, 610] on button "Finalizar" at bounding box center [784, 616] width 334 height 33
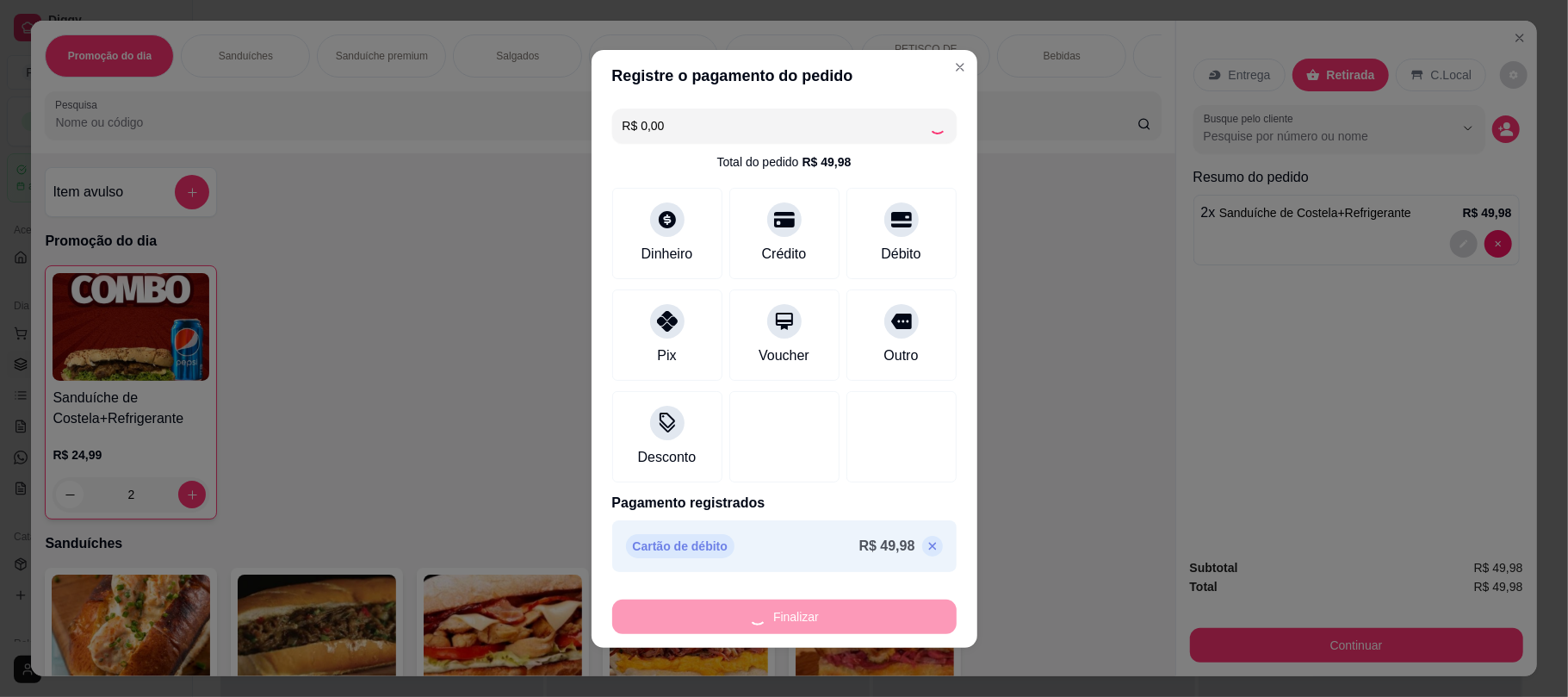
type input "0"
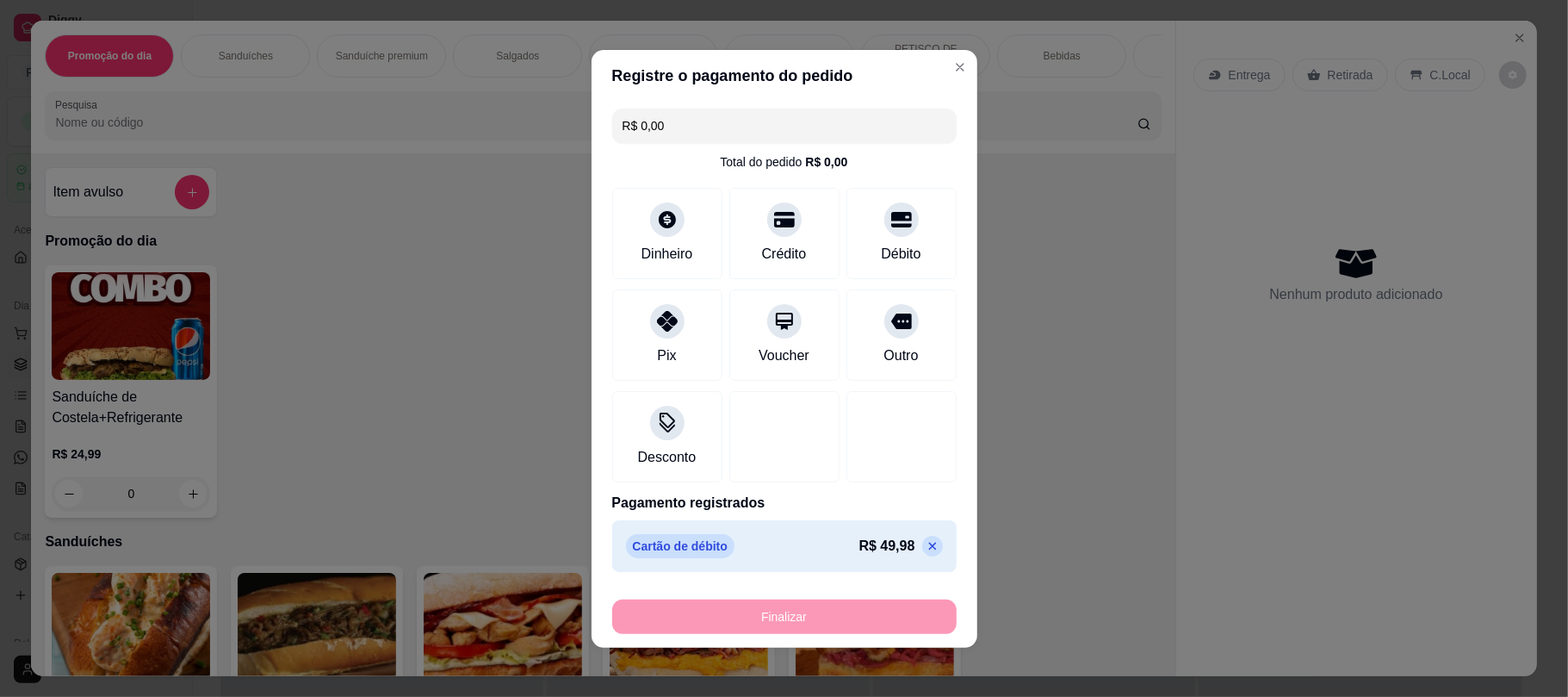
type input "-R$ 49,98"
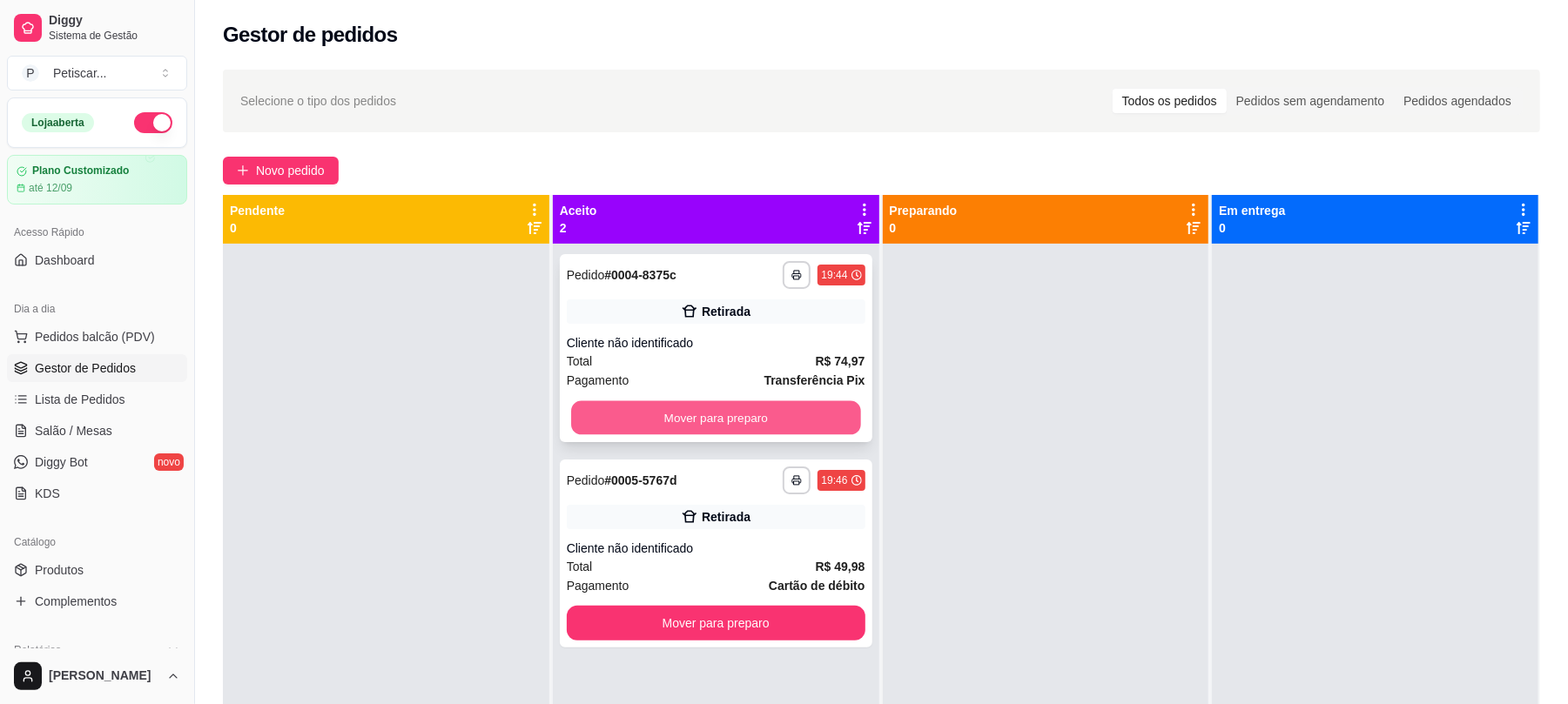
click at [823, 422] on button "Mover para preparo" at bounding box center [716, 418] width 289 height 34
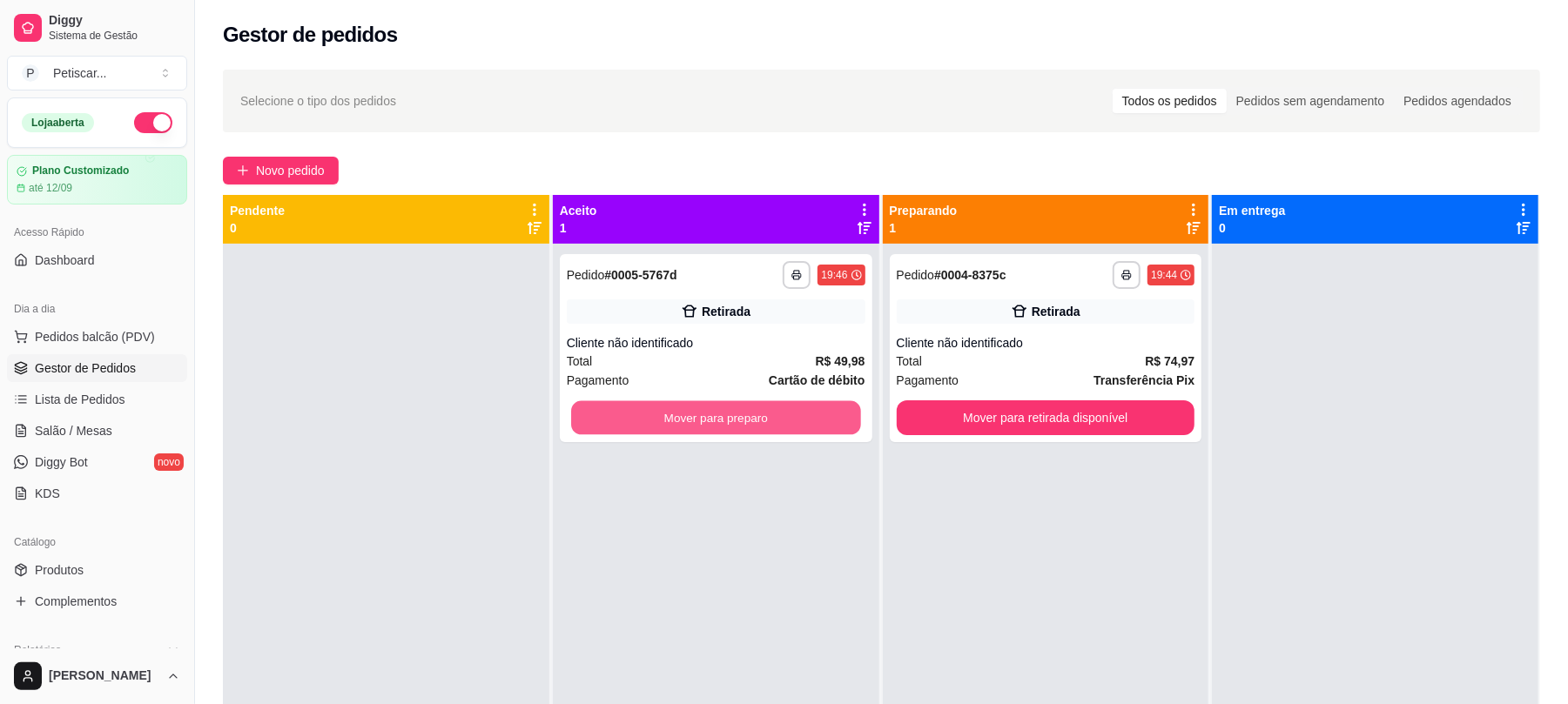
click at [817, 325] on div "**********" at bounding box center [716, 348] width 313 height 188
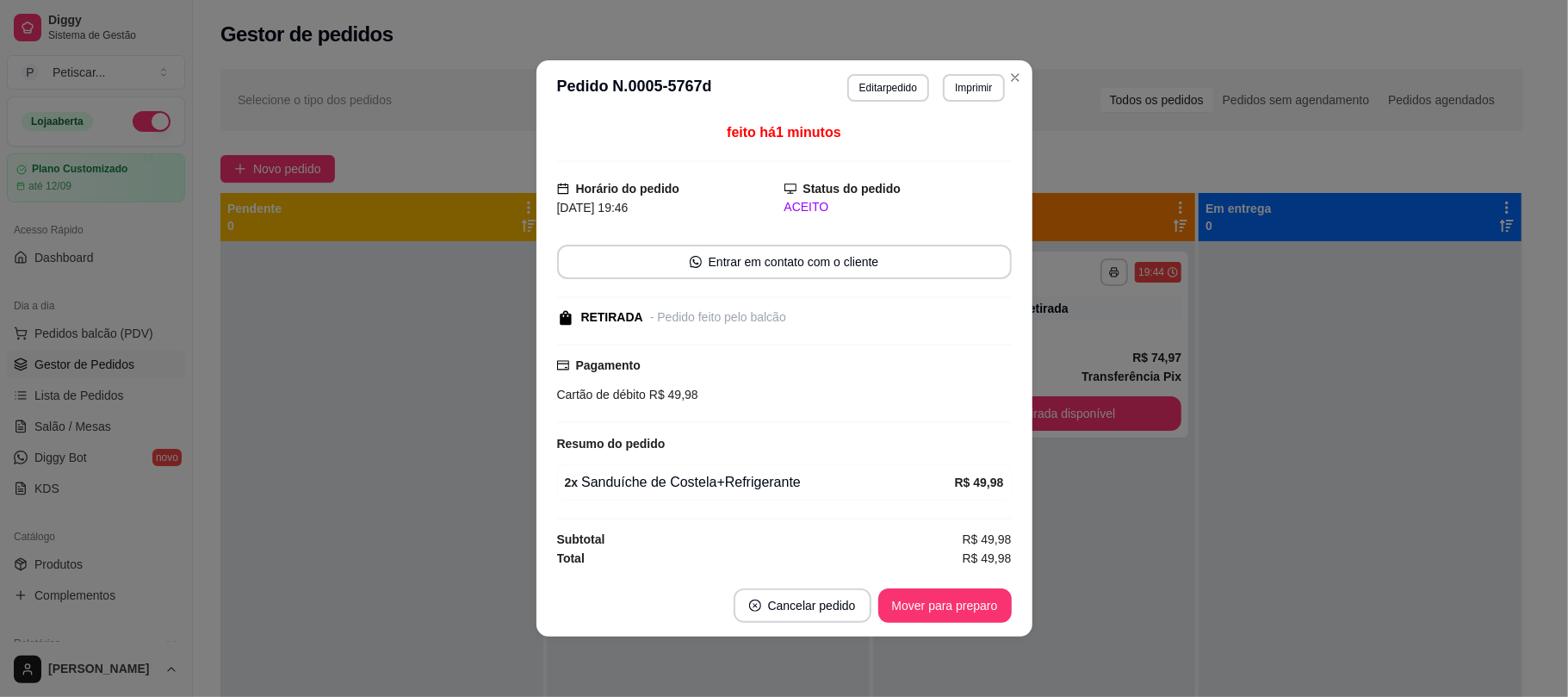
click at [863, 425] on div "feito há 1 minutos Horário do pedido [DATE] 19:46 Status do pedido ACEITO Entra…" at bounding box center [784, 345] width 455 height 446
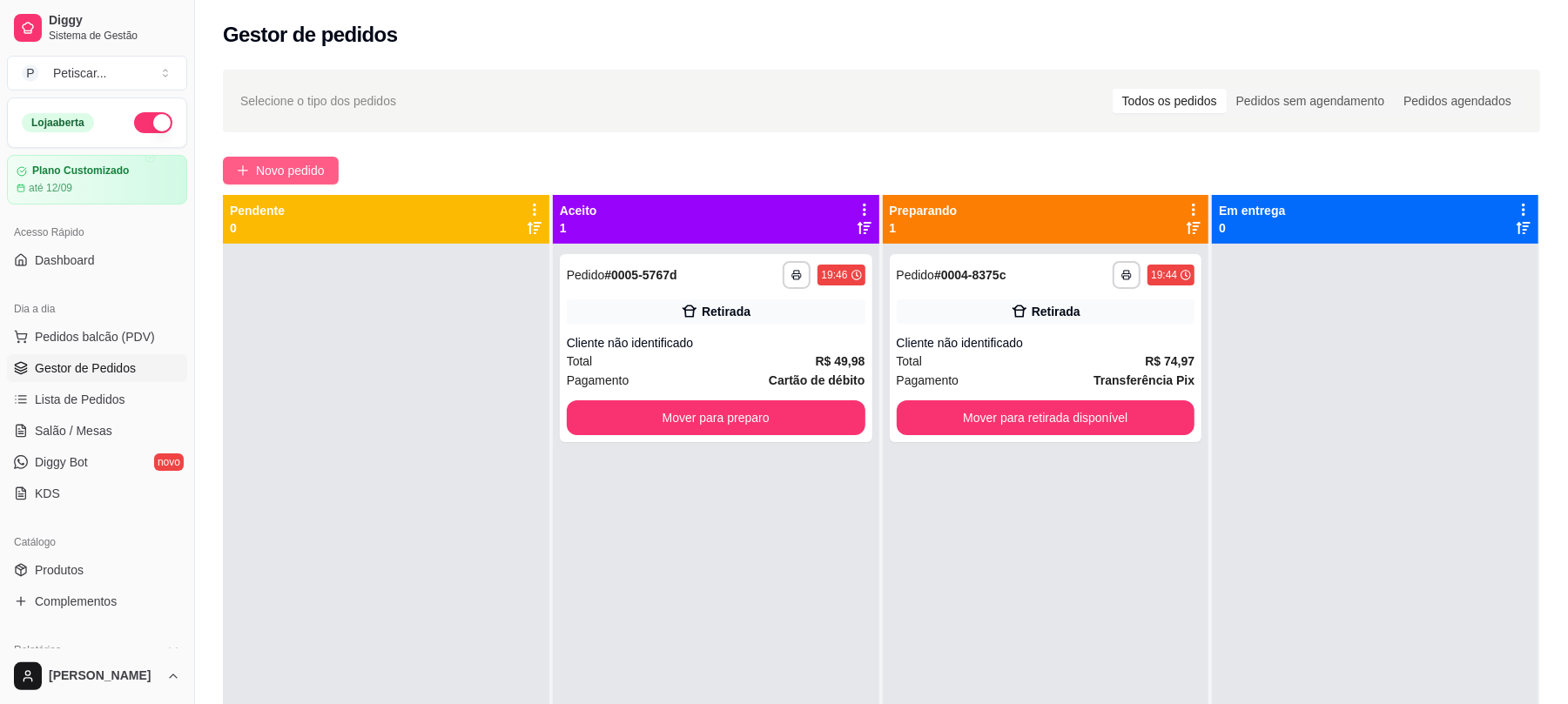
click at [290, 157] on button "Novo pedido" at bounding box center [281, 170] width 116 height 28
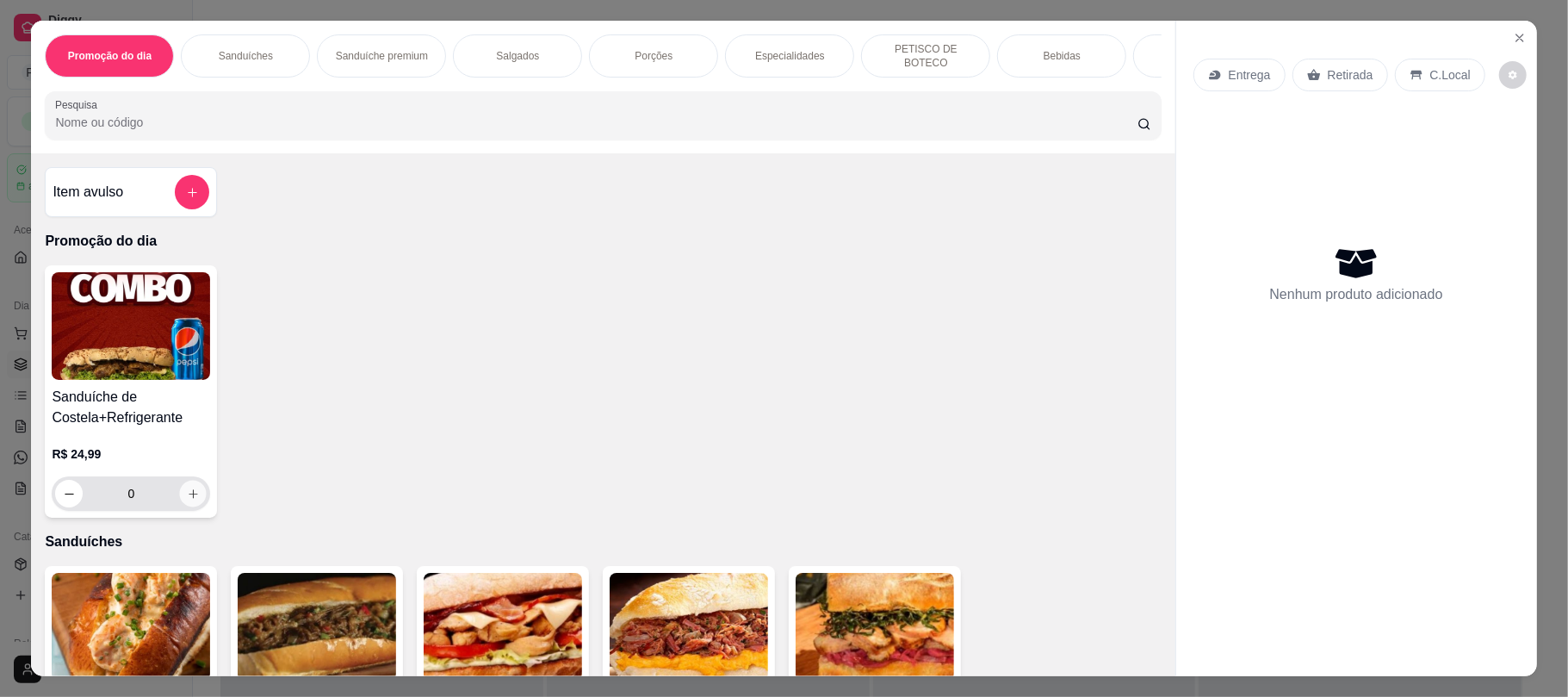
click at [186, 505] on button "increase-product-quantity" at bounding box center [194, 495] width 27 height 27
type input "1"
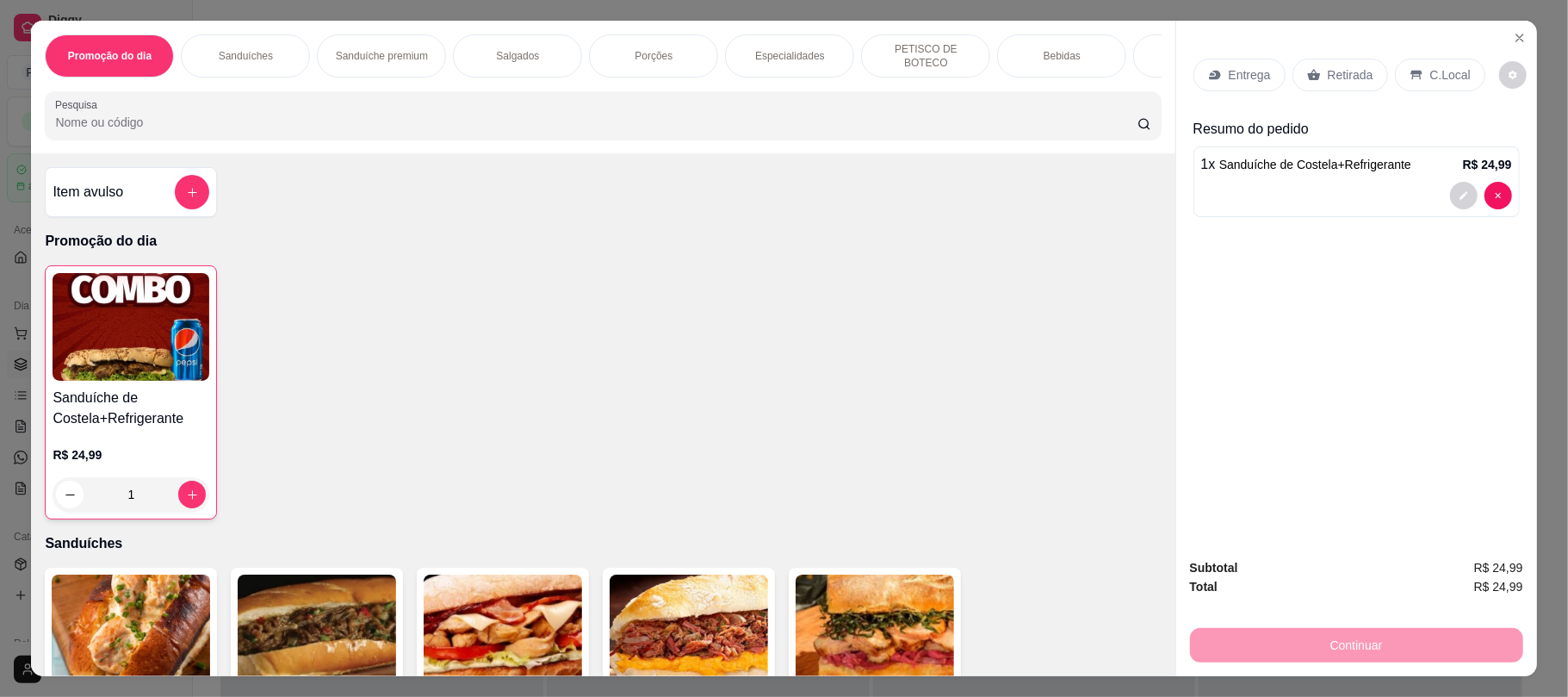
click at [1338, 64] on div "Retirada" at bounding box center [1341, 74] width 95 height 32
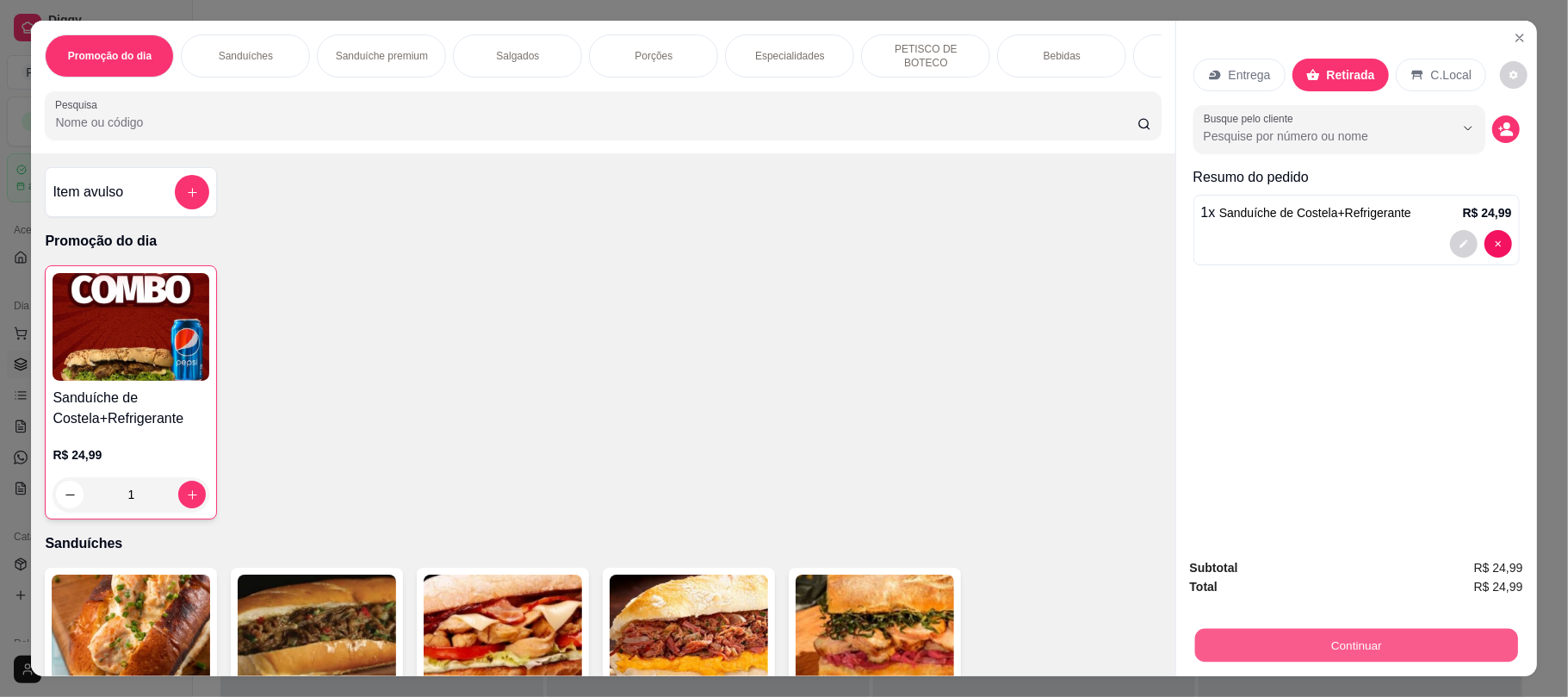
click at [1263, 657] on button "Continuar" at bounding box center [1356, 644] width 323 height 33
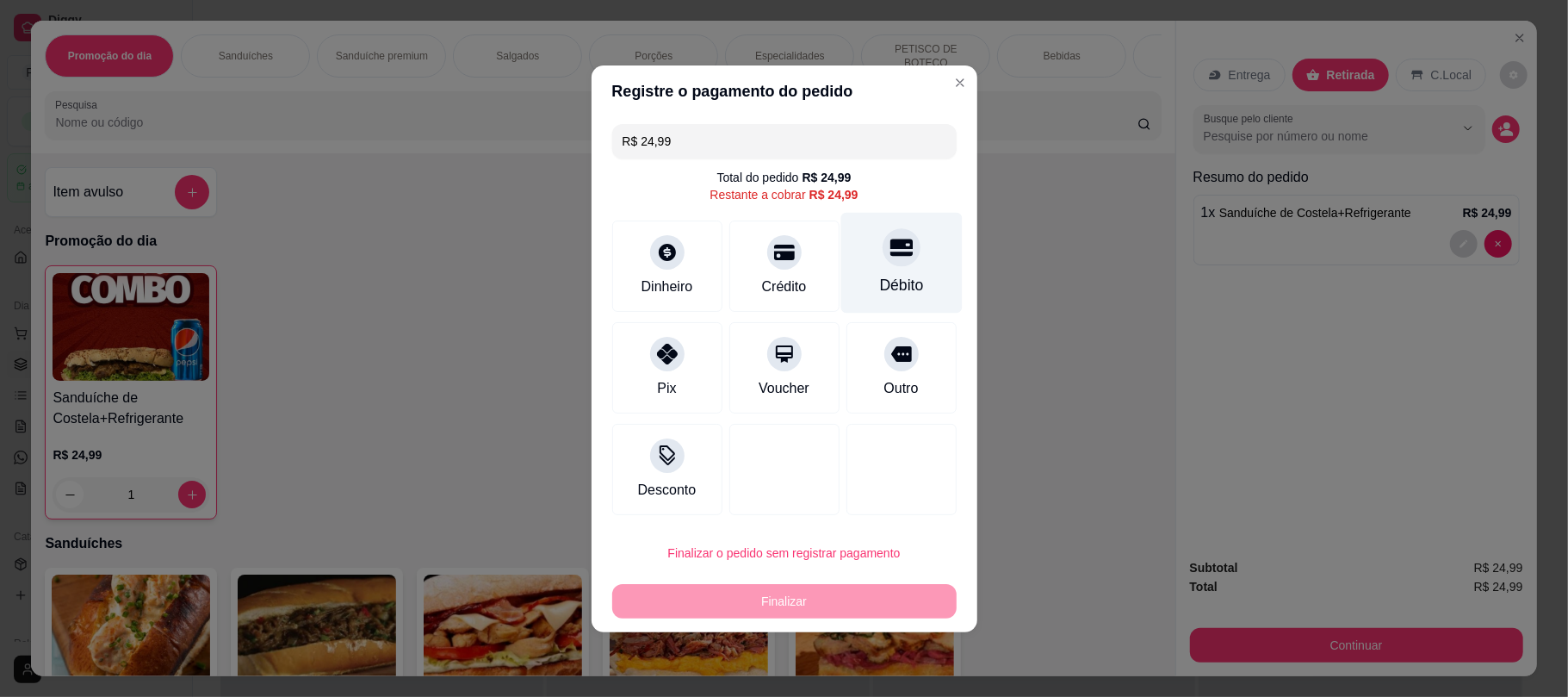
click at [879, 281] on div "Débito" at bounding box center [901, 285] width 44 height 22
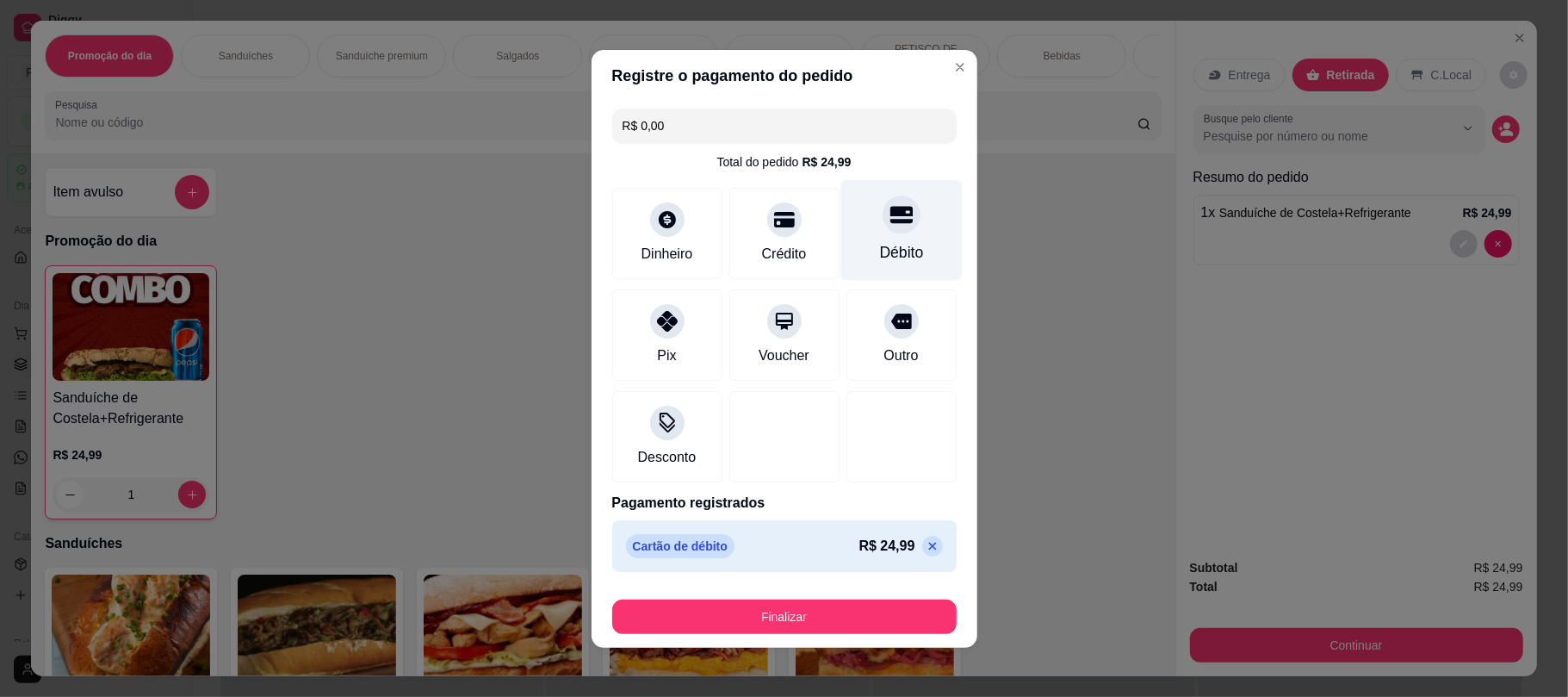
type input "R$ 0,00"
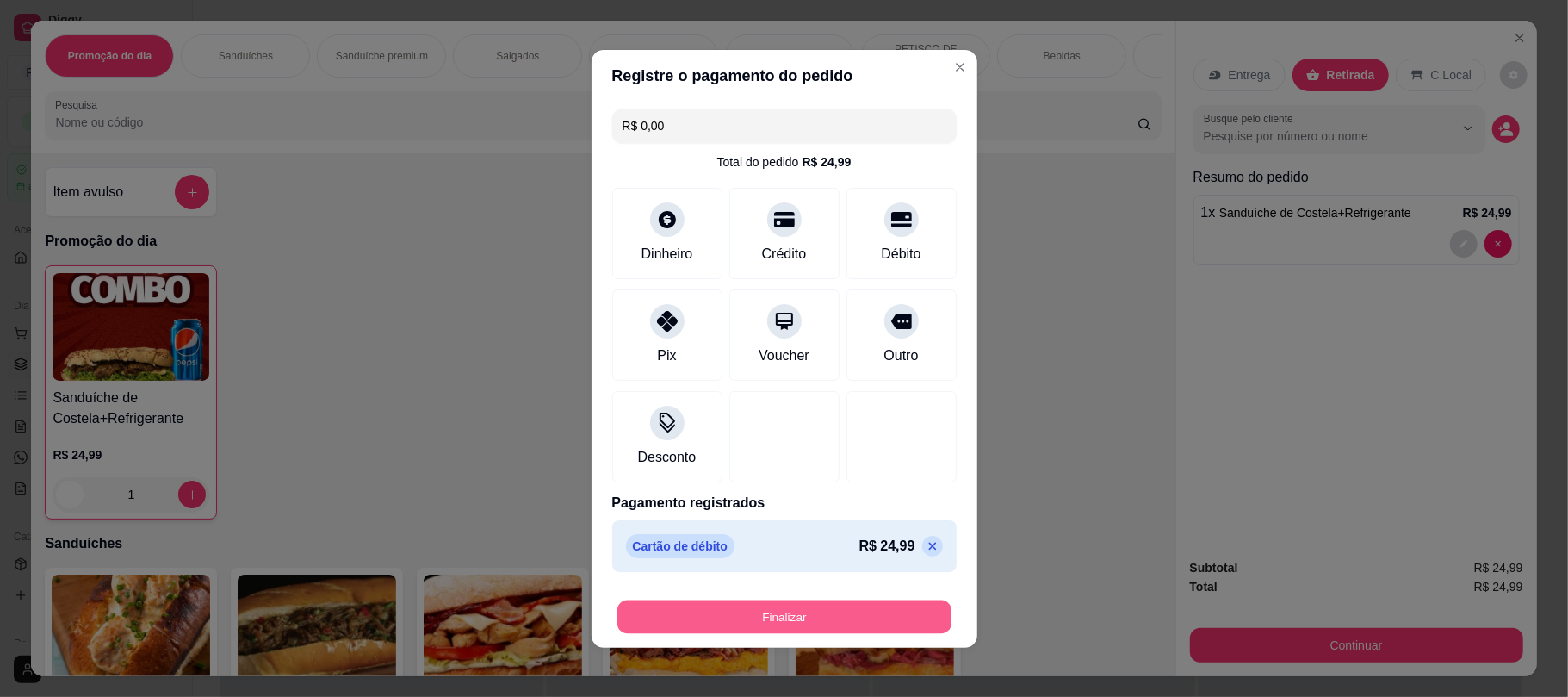
click at [817, 623] on button "Finalizar" at bounding box center [784, 616] width 334 height 33
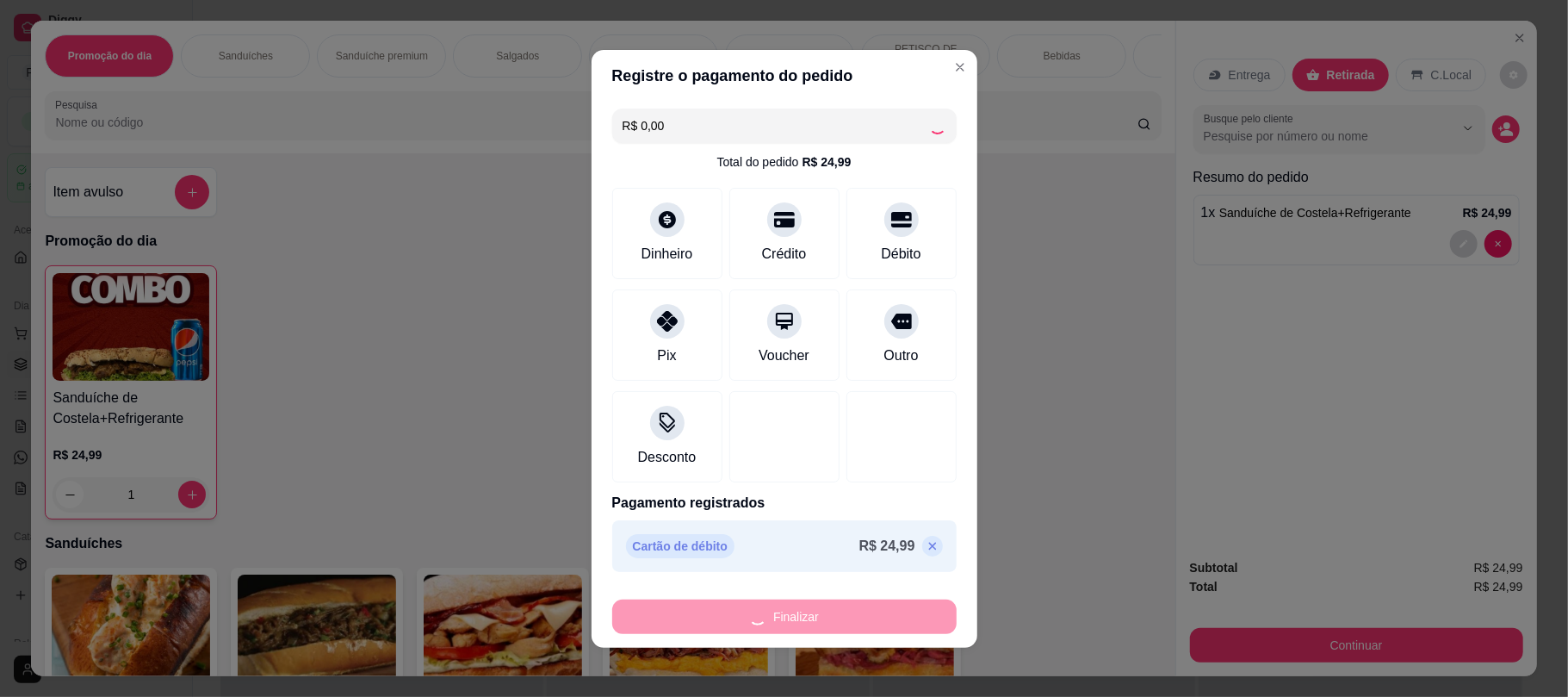
type input "0"
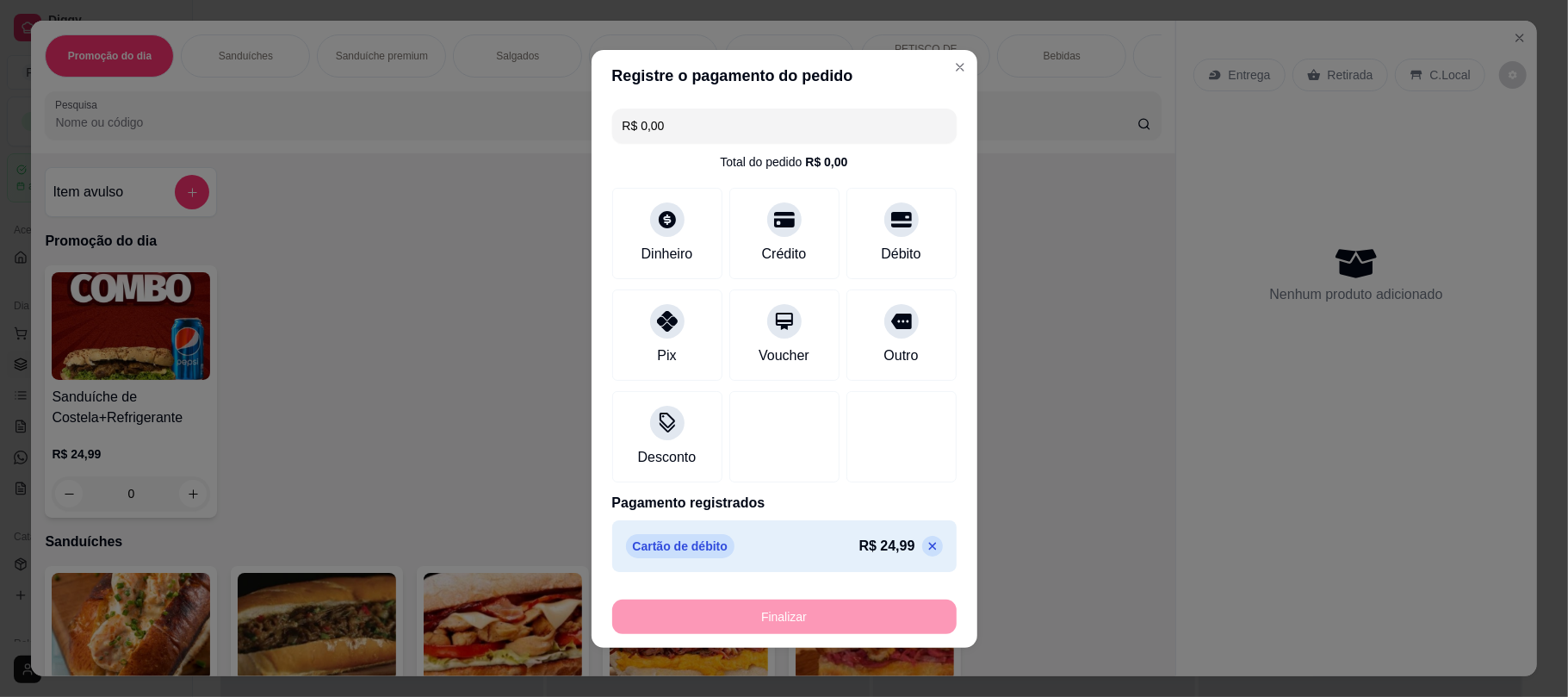
type input "-R$ 24,99"
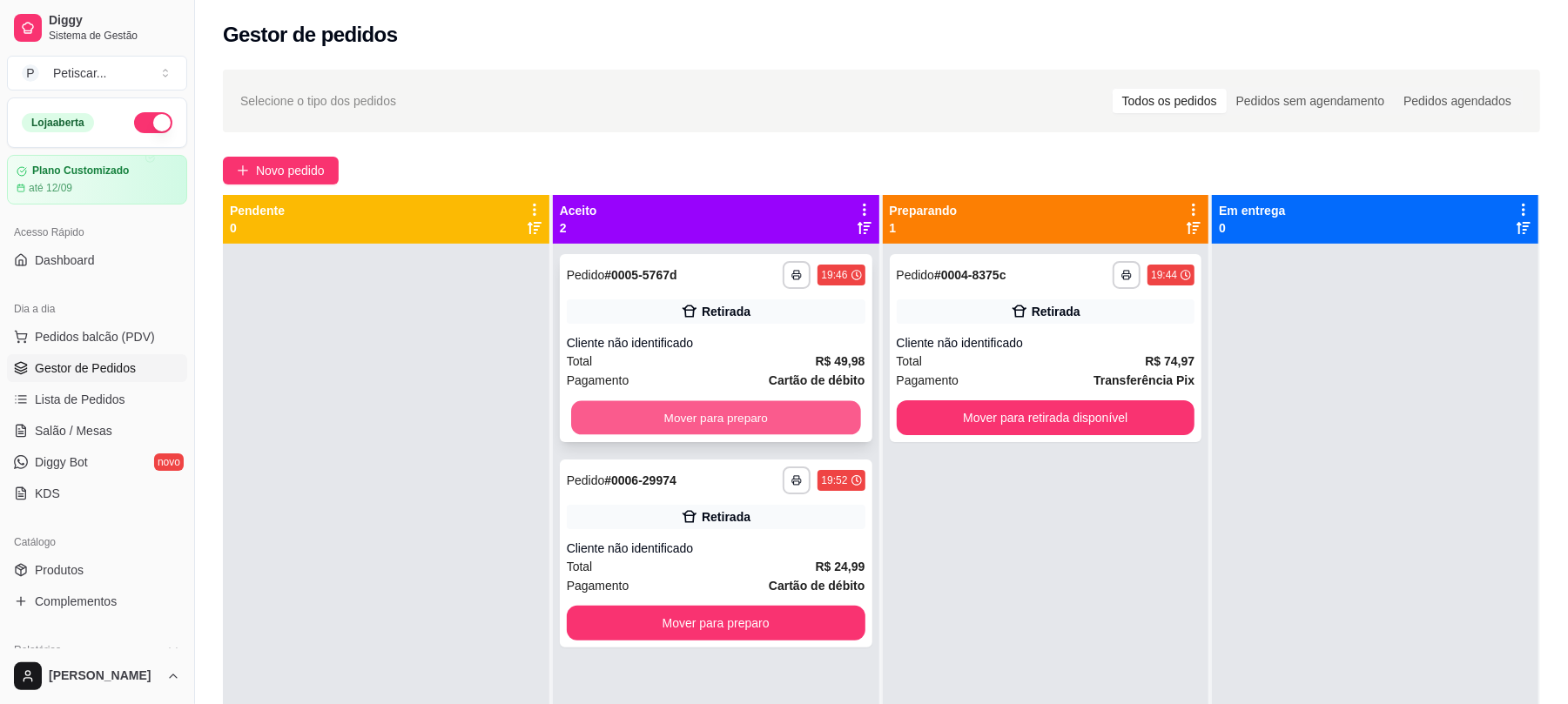
click at [779, 422] on button "Mover para preparo" at bounding box center [716, 418] width 289 height 34
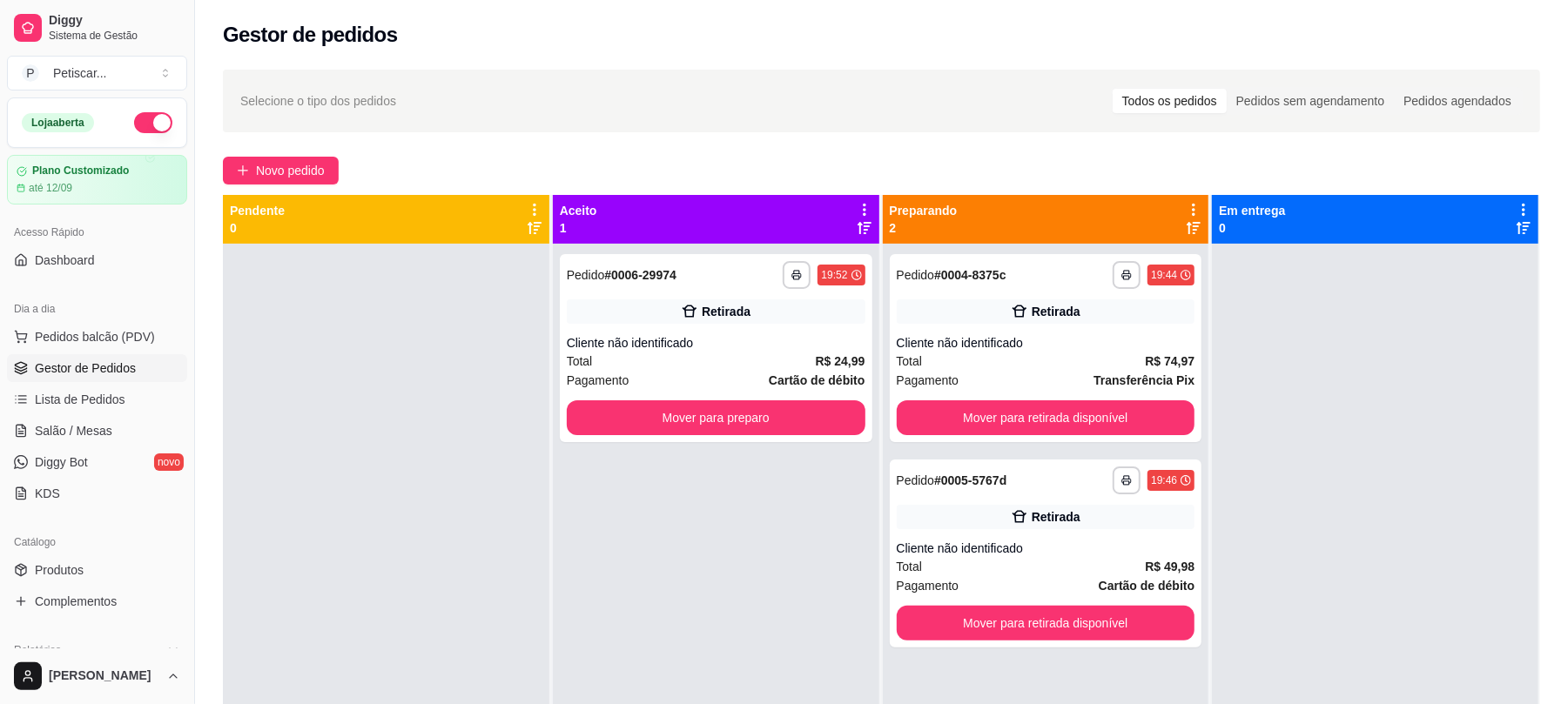
click at [761, 176] on div "Novo pedido" at bounding box center [881, 170] width 1317 height 28
click at [273, 177] on span "Novo pedido" at bounding box center [289, 171] width 69 height 19
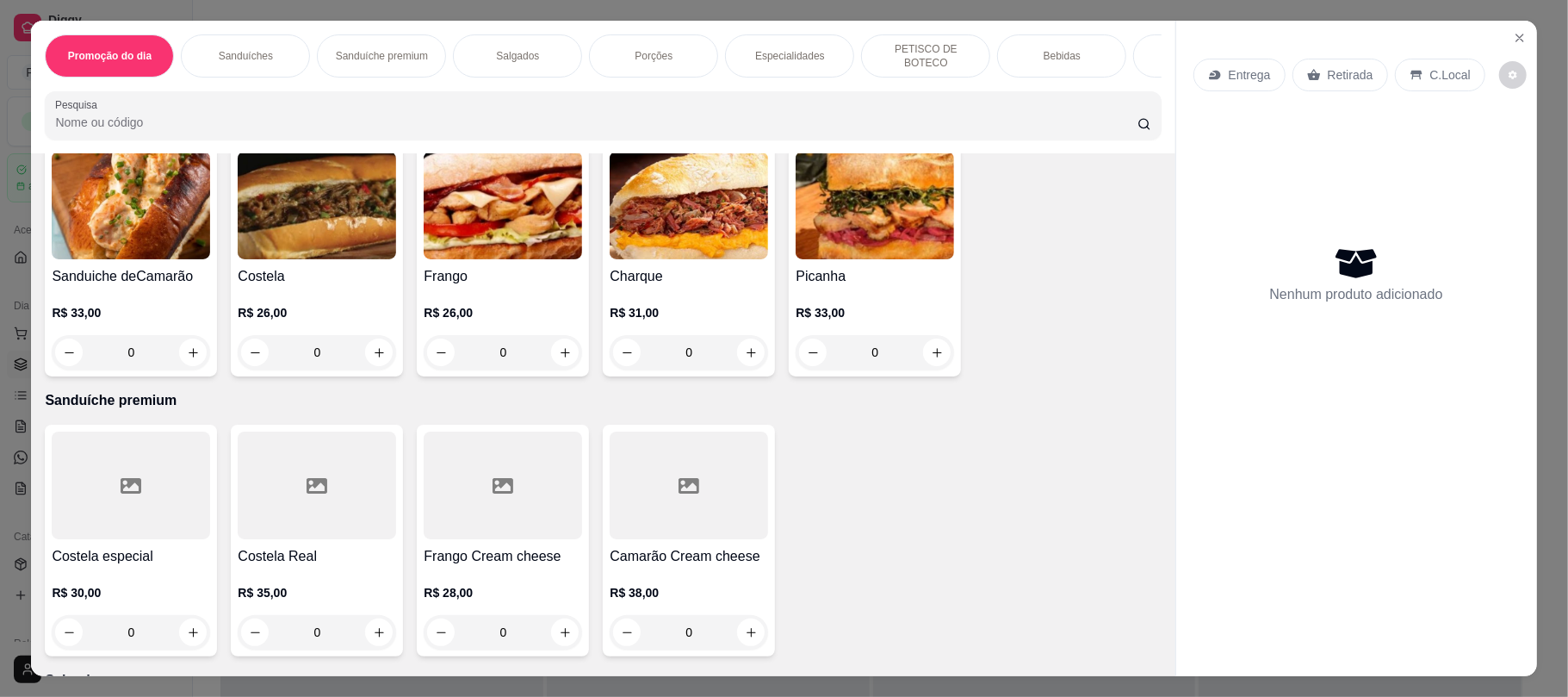
scroll to position [504, 0]
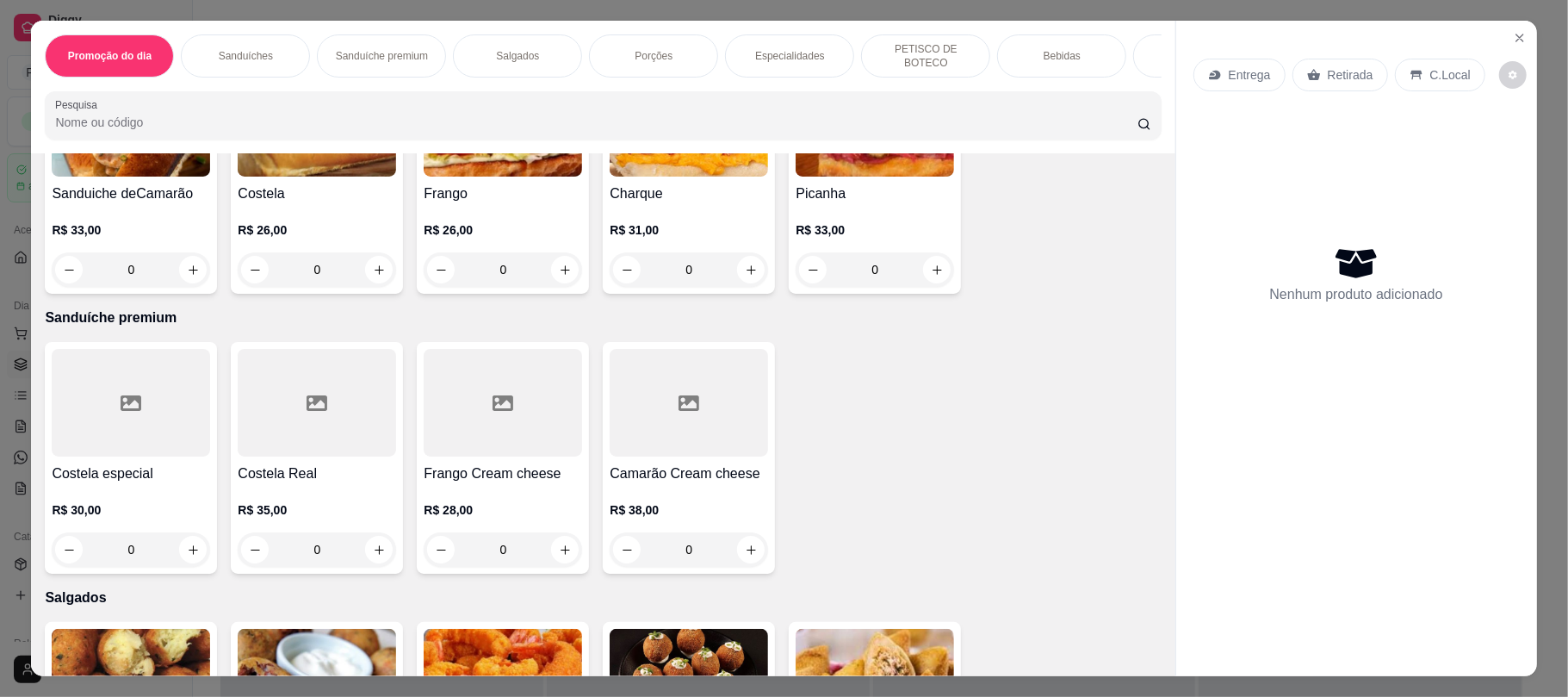
click at [373, 267] on div "0" at bounding box center [317, 269] width 158 height 34
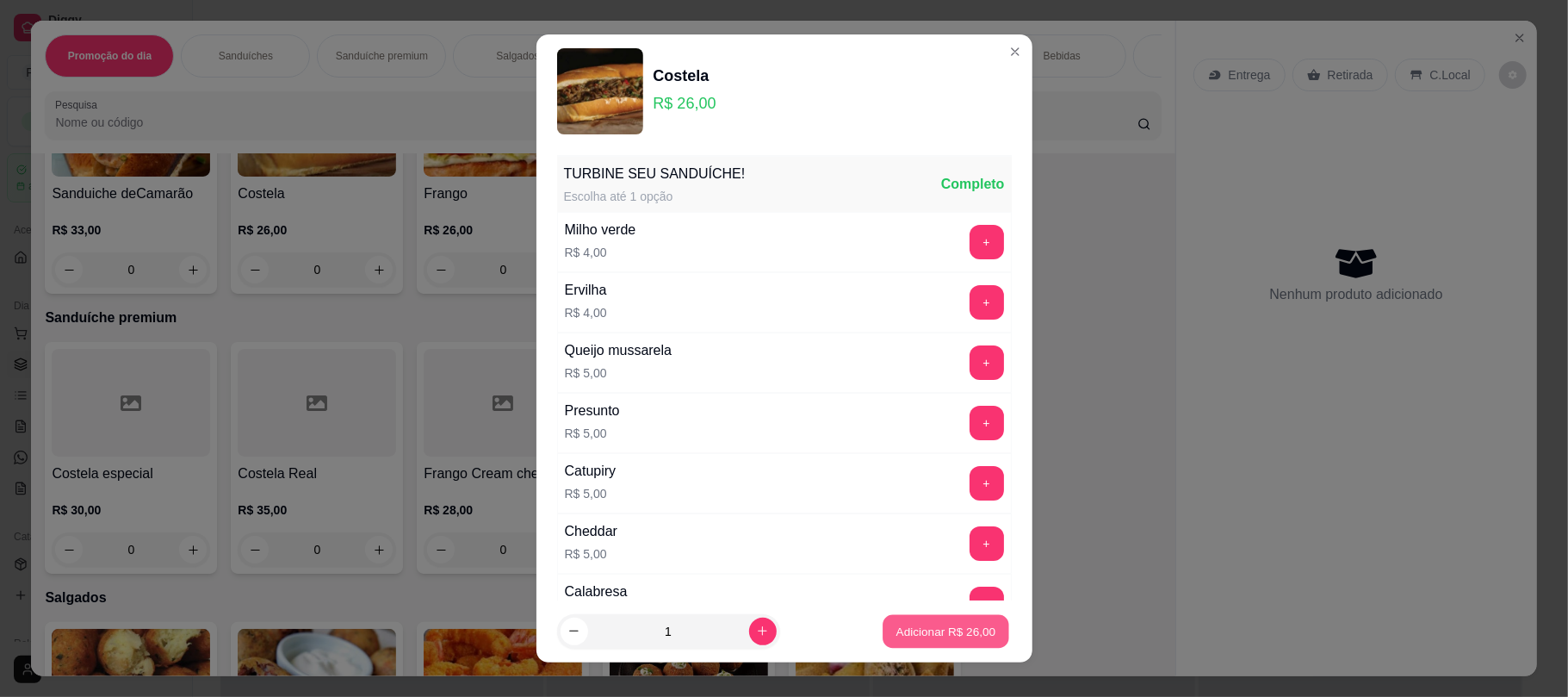
click at [907, 645] on button "Adicionar R$ 26,00" at bounding box center [947, 630] width 127 height 33
type input "1"
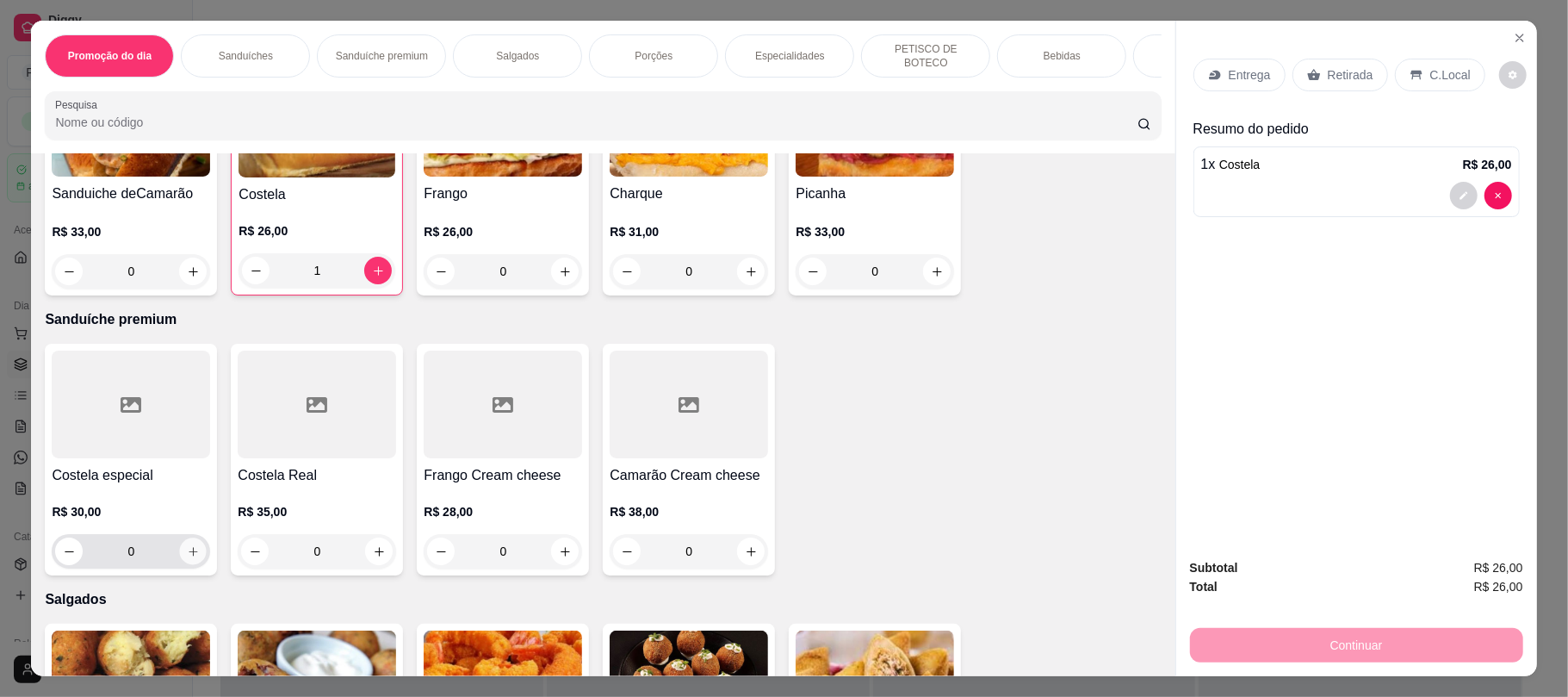
click at [187, 556] on icon "increase-product-quantity" at bounding box center [194, 552] width 13 height 13
type input "1"
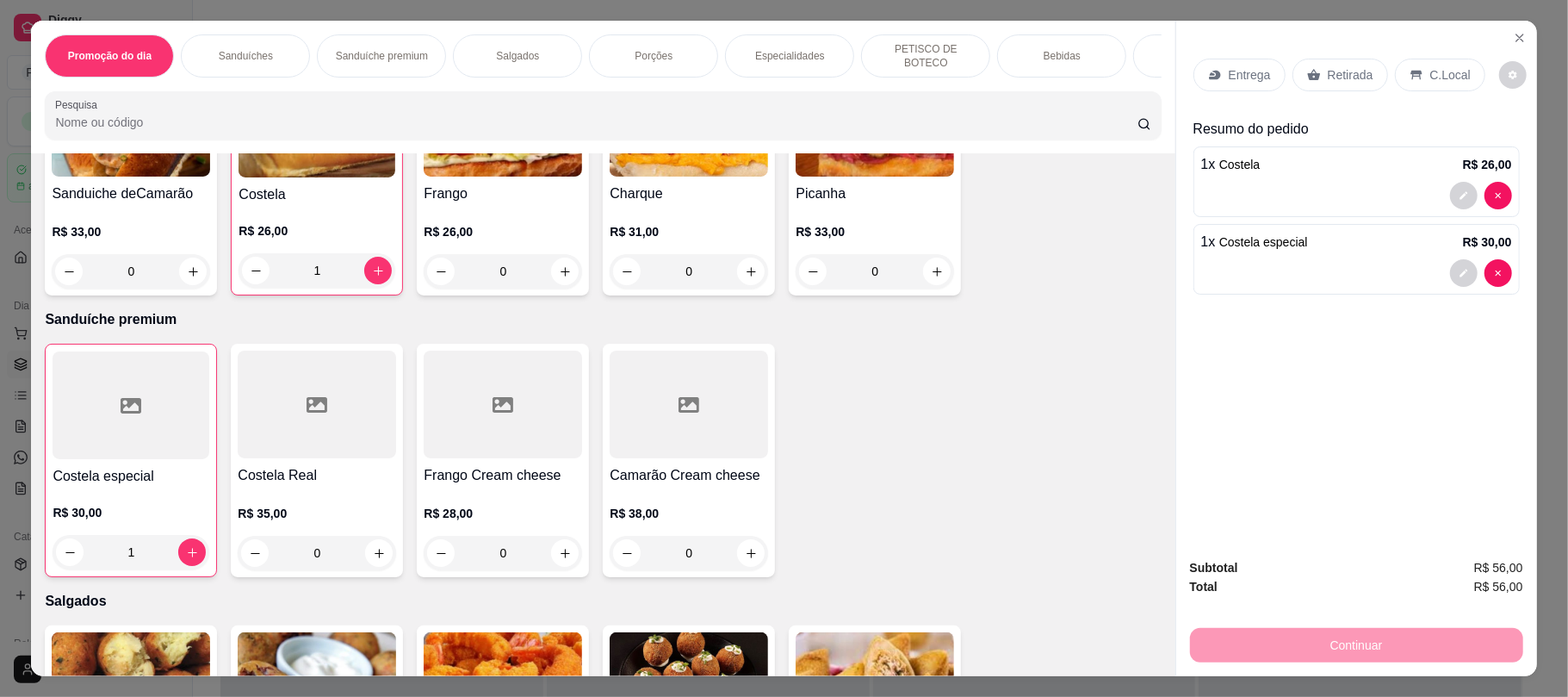
click at [1347, 75] on p "Retirada" at bounding box center [1351, 74] width 46 height 17
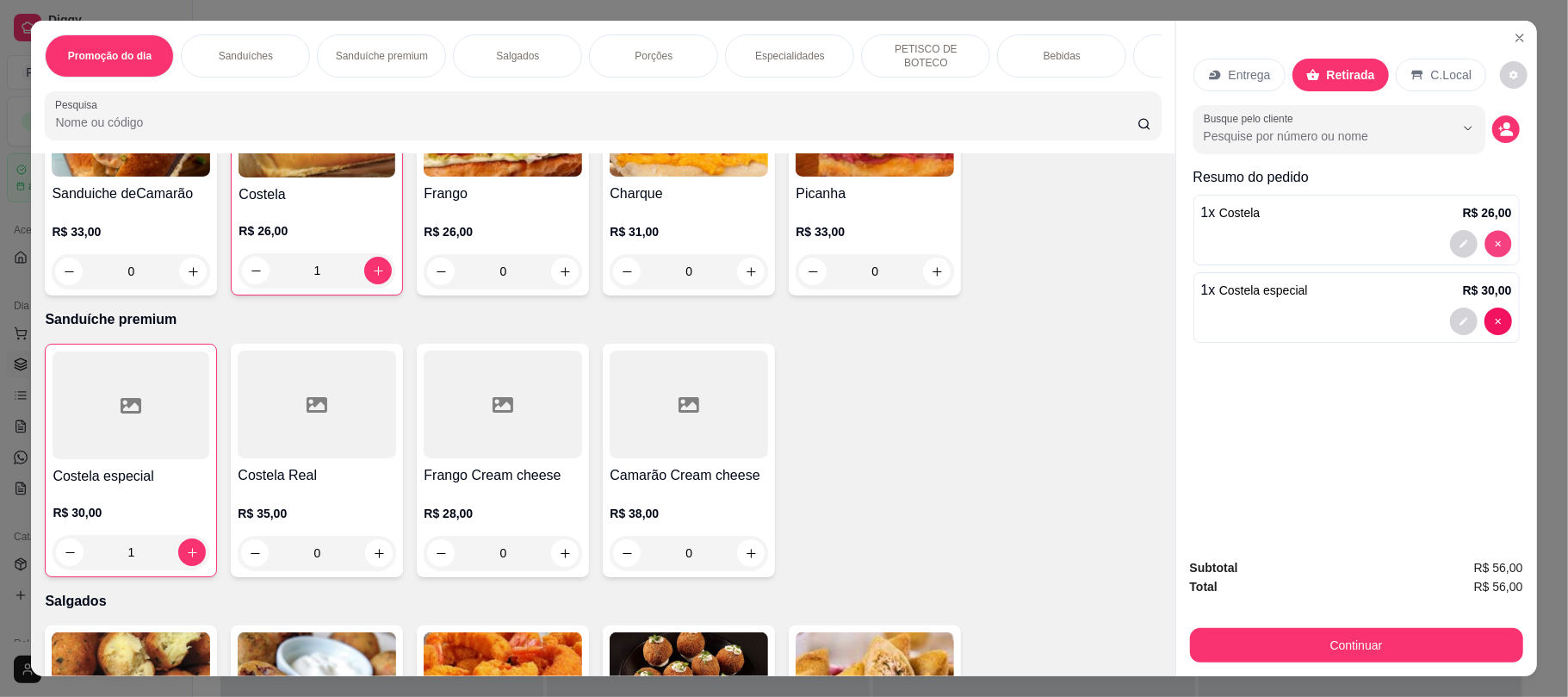
type input "0"
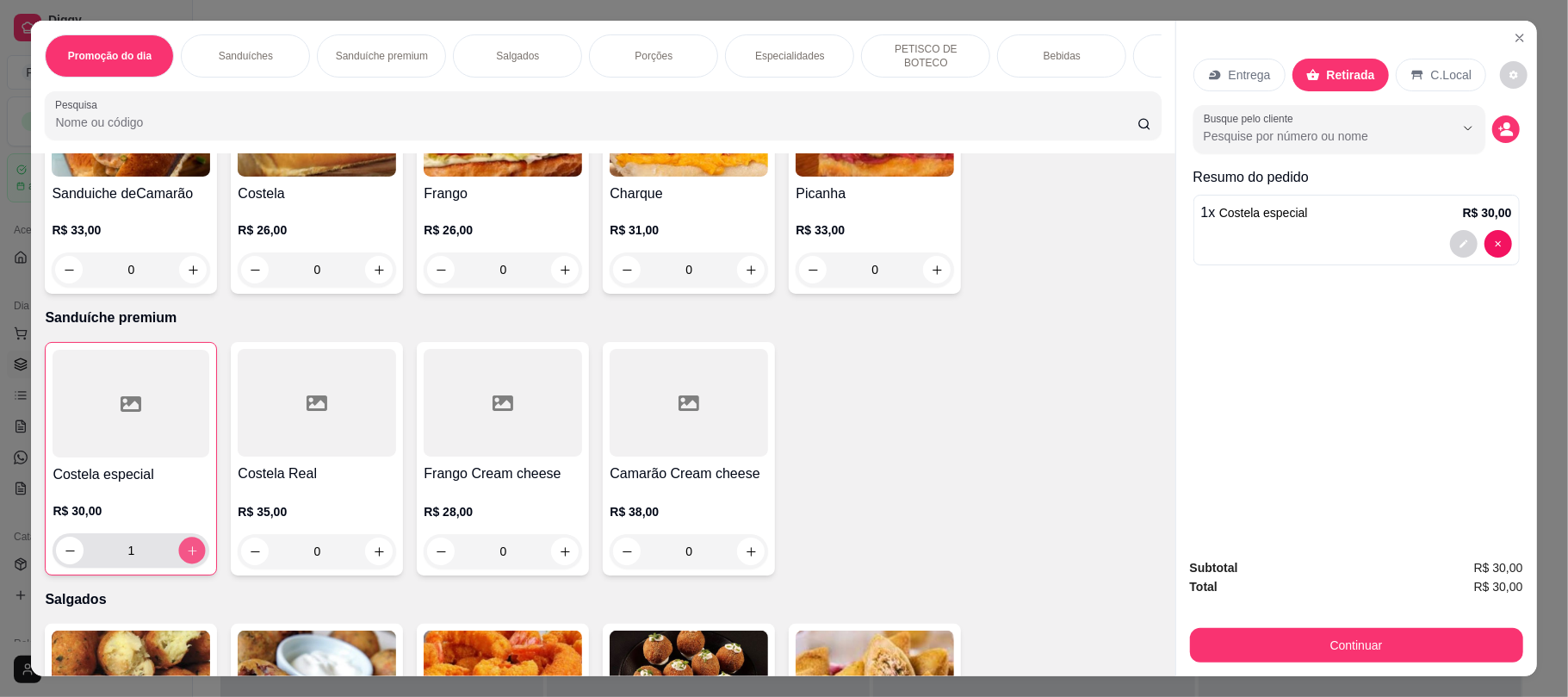
click at [187, 555] on icon "increase-product-quantity" at bounding box center [193, 551] width 13 height 13
type input "2"
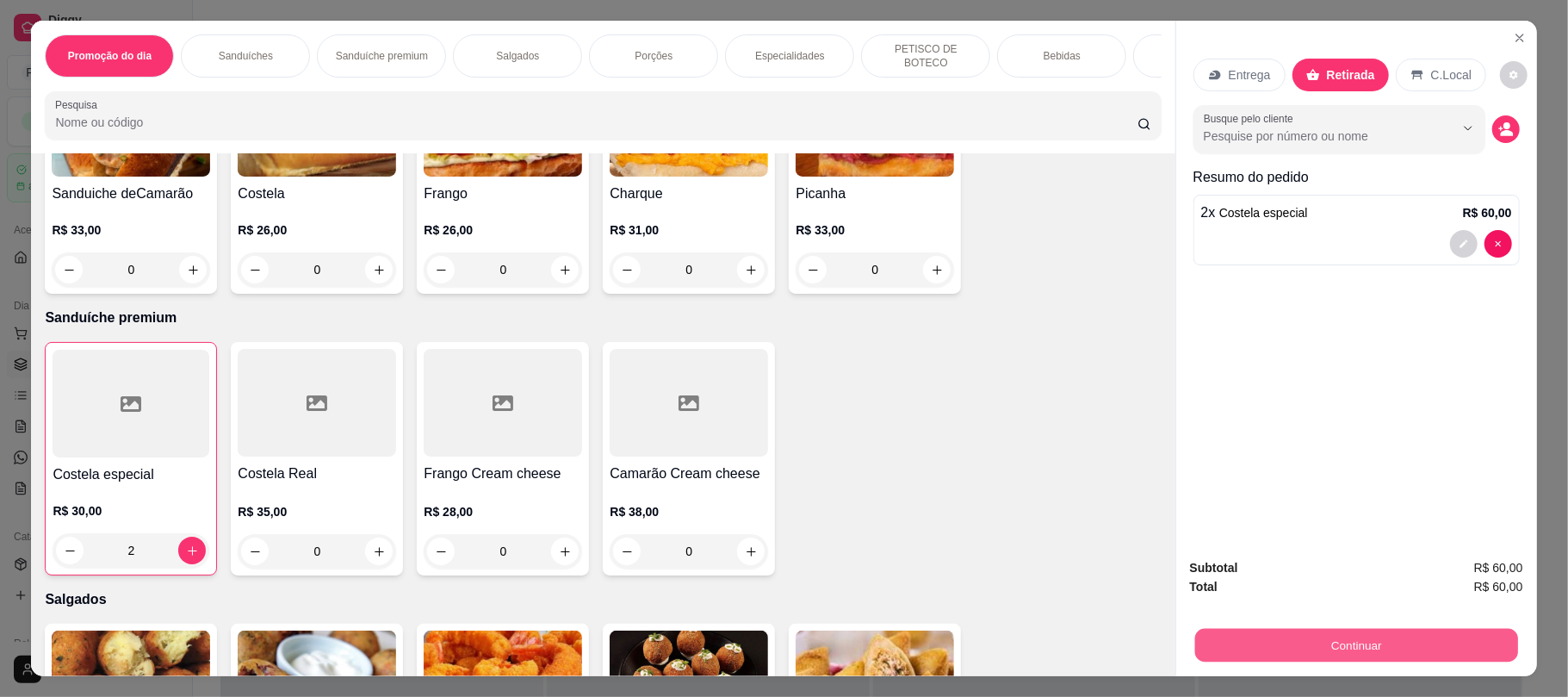
click at [1276, 635] on button "Continuar" at bounding box center [1356, 644] width 323 height 33
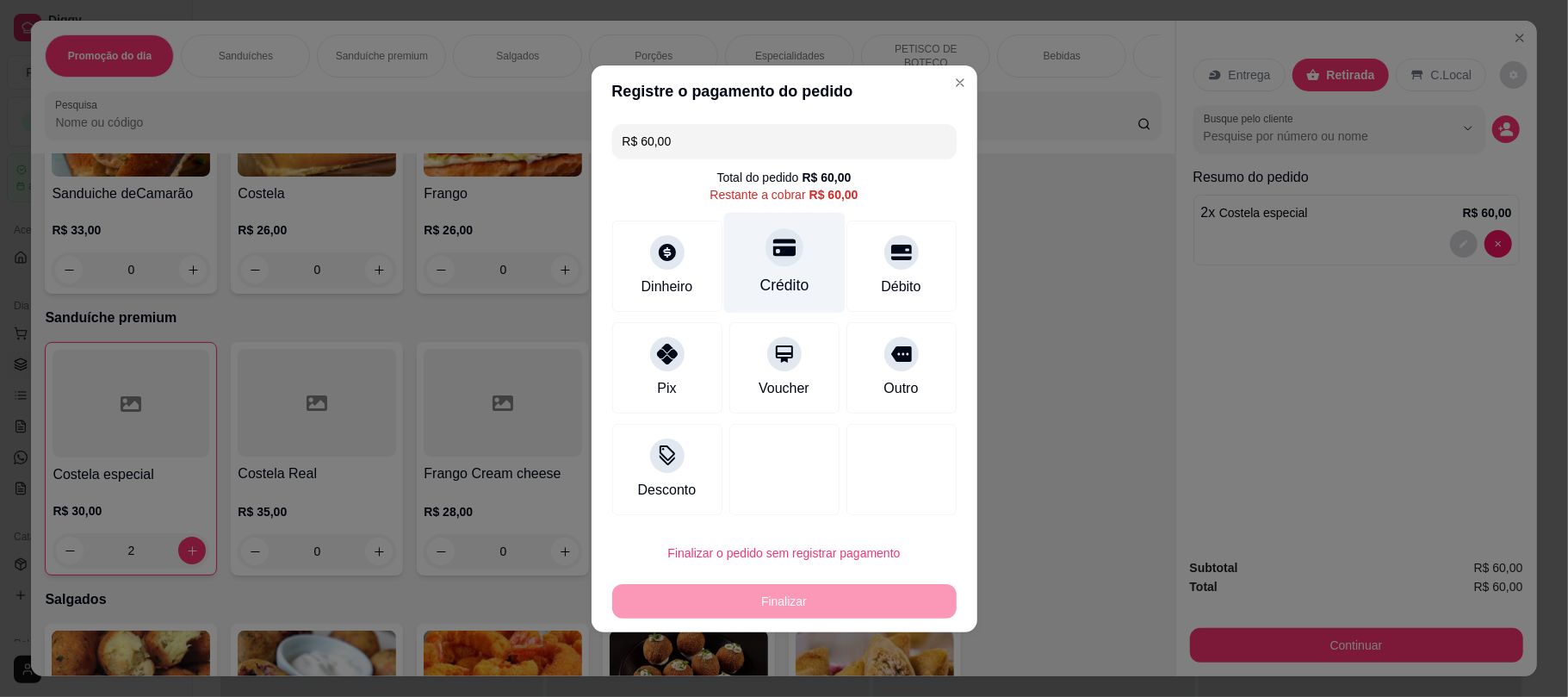
click at [765, 250] on div at bounding box center [784, 247] width 38 height 38
type input "R$ 0,00"
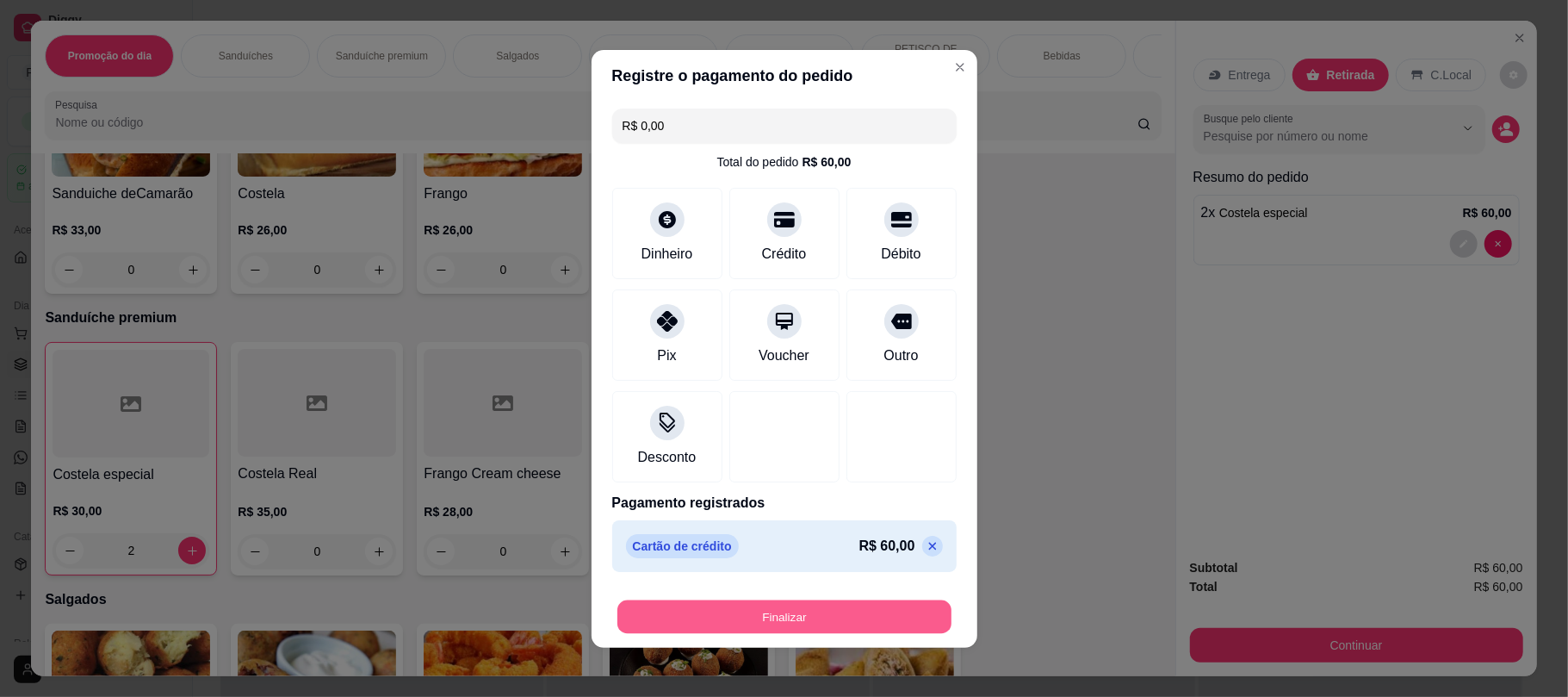
click at [844, 610] on button "Finalizar" at bounding box center [784, 616] width 334 height 33
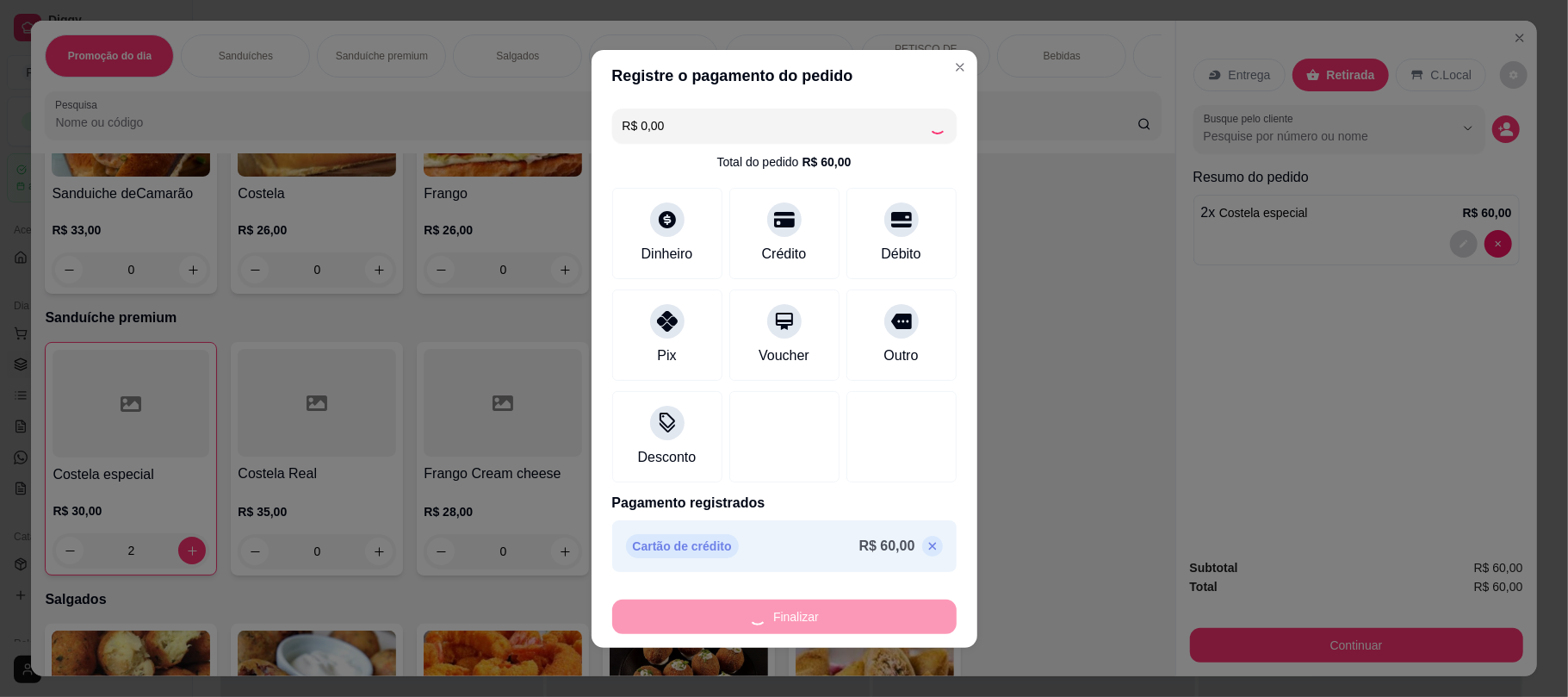
type input "0"
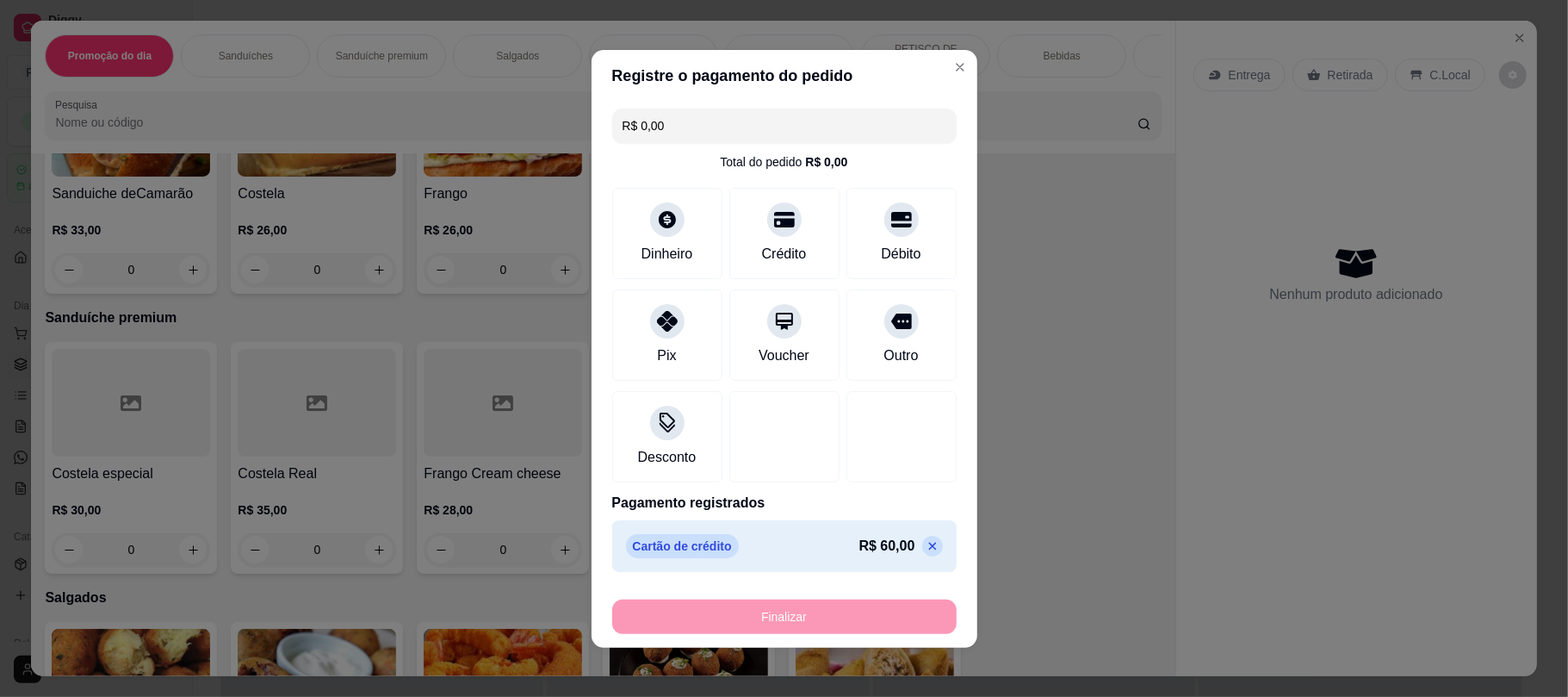
type input "-R$ 60,00"
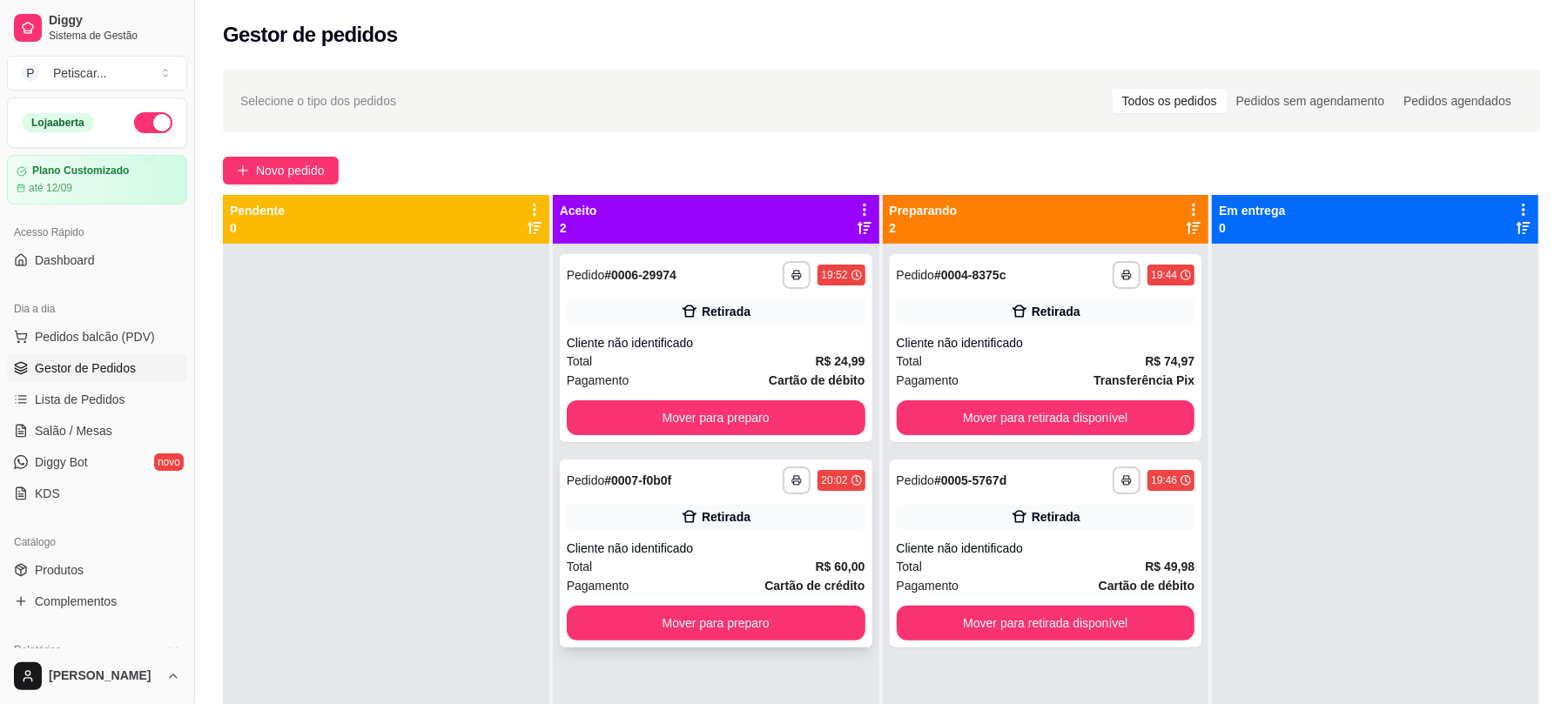
click at [822, 550] on div "Cliente não identificado" at bounding box center [717, 549] width 299 height 17
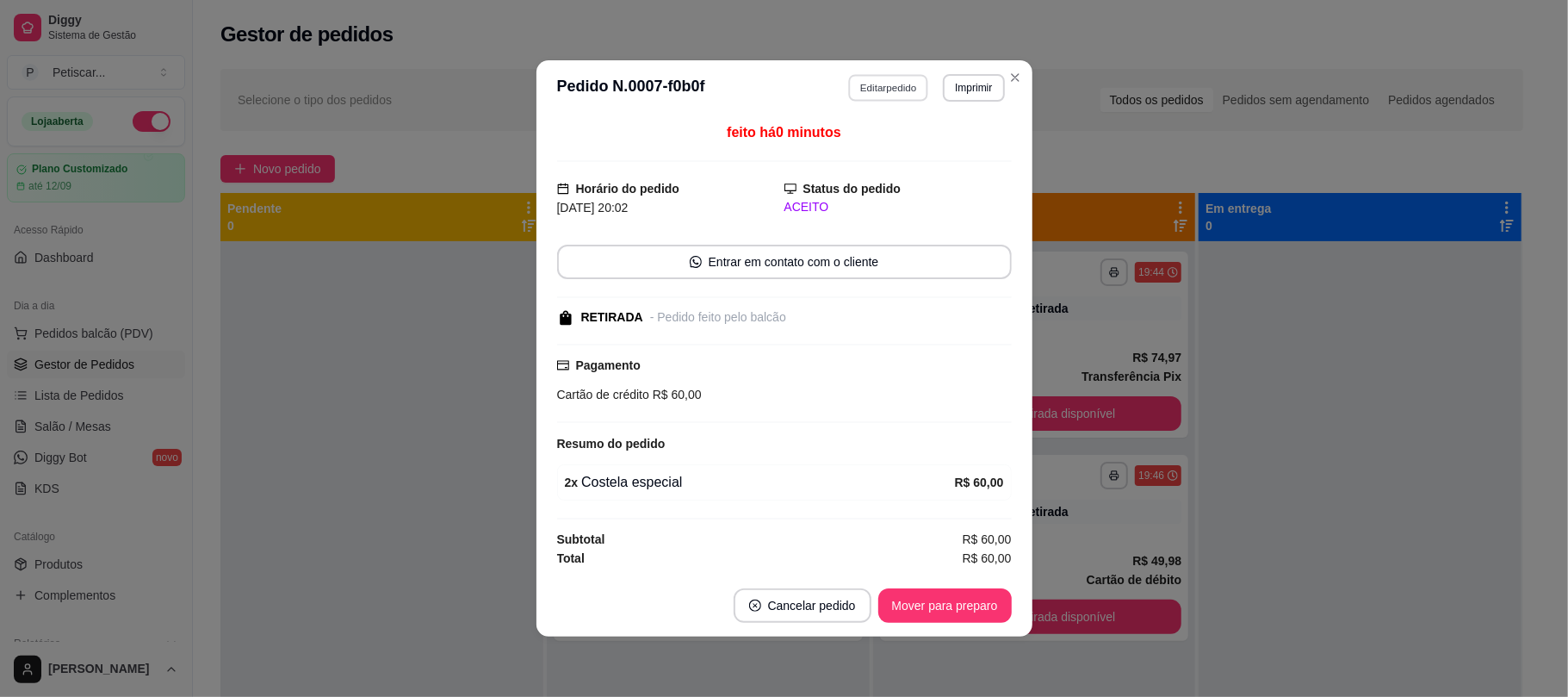
click at [896, 93] on button "Editar pedido" at bounding box center [889, 88] width 80 height 27
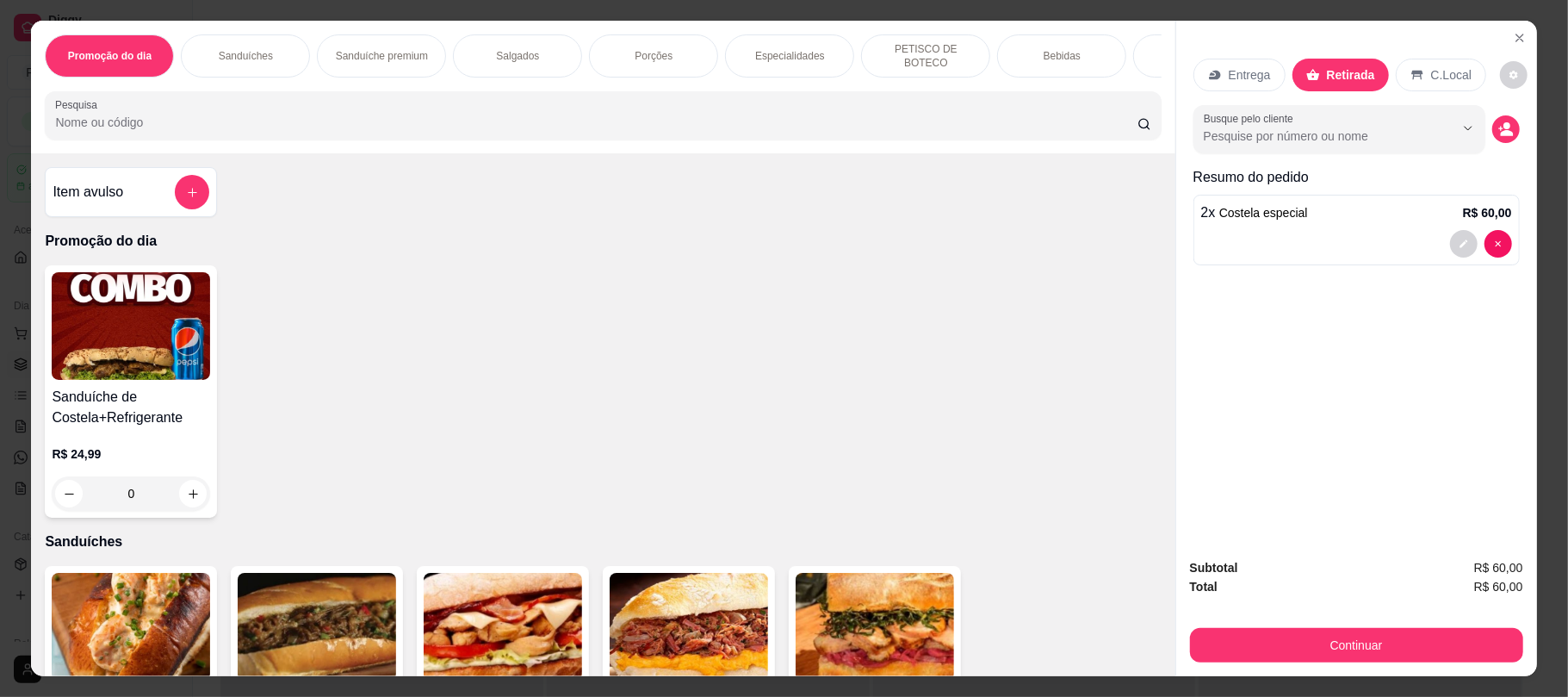
scroll to position [0, 101]
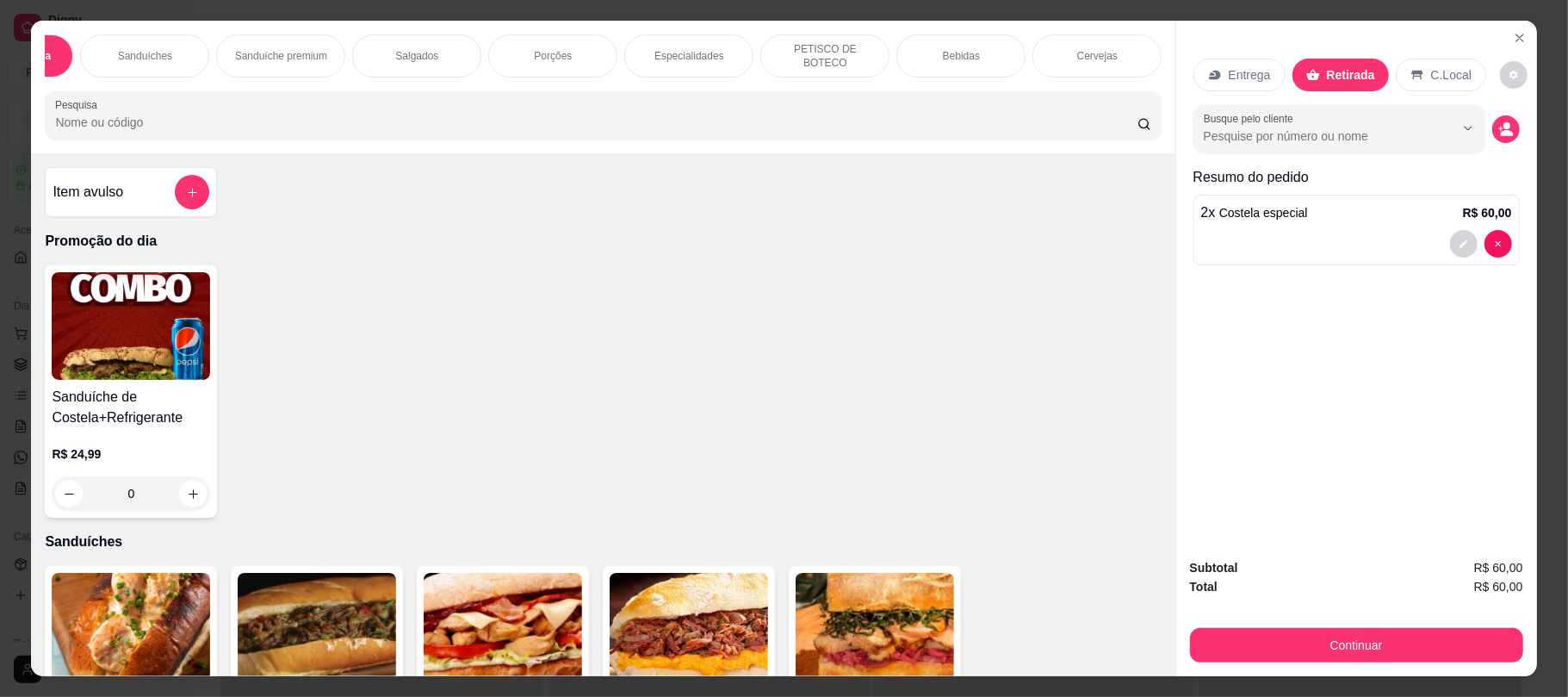
click at [1083, 32] on div "Promoção do dia Sanduíches Sanduíche premium Salgados Porções Especialidades PE…" at bounding box center [602, 87] width 1143 height 133
click at [1083, 39] on div "Cervejas" at bounding box center [1097, 55] width 129 height 43
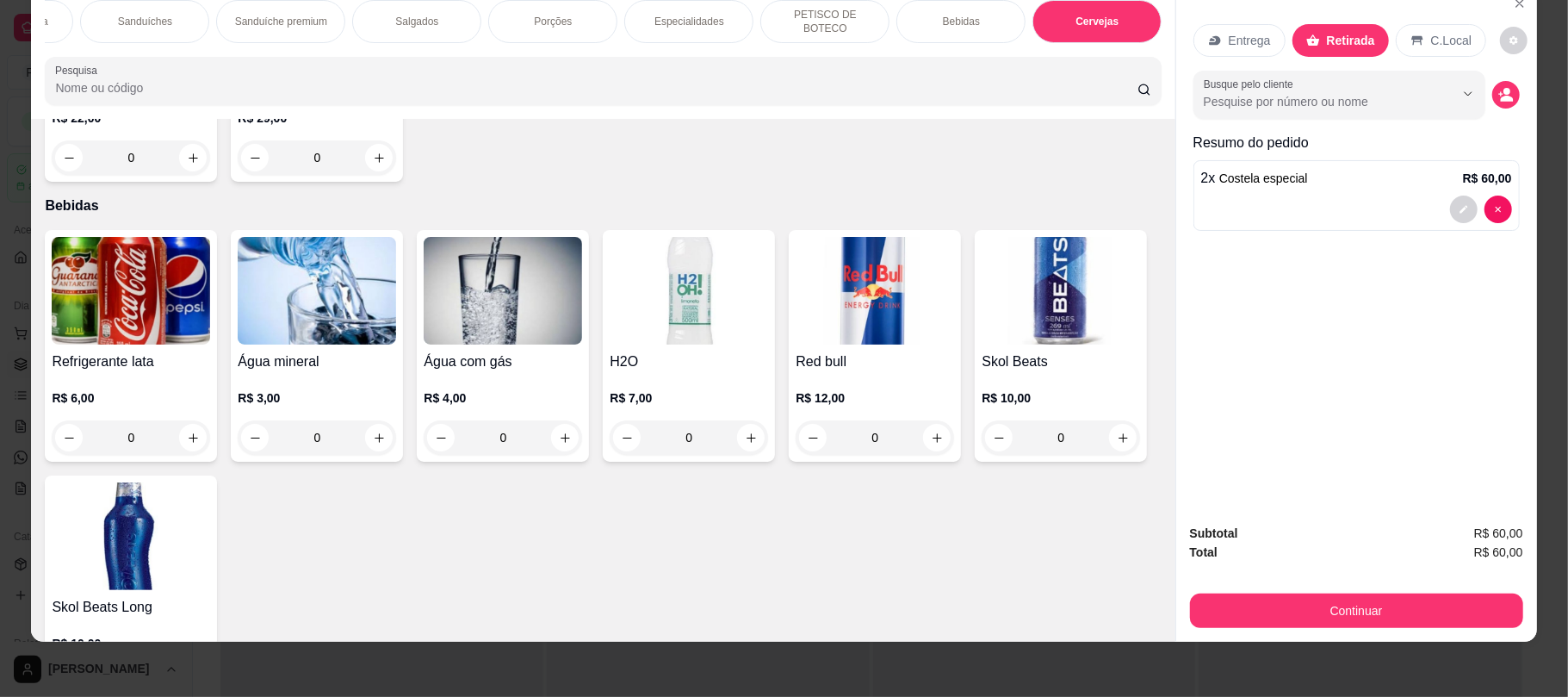
scroll to position [2779, 0]
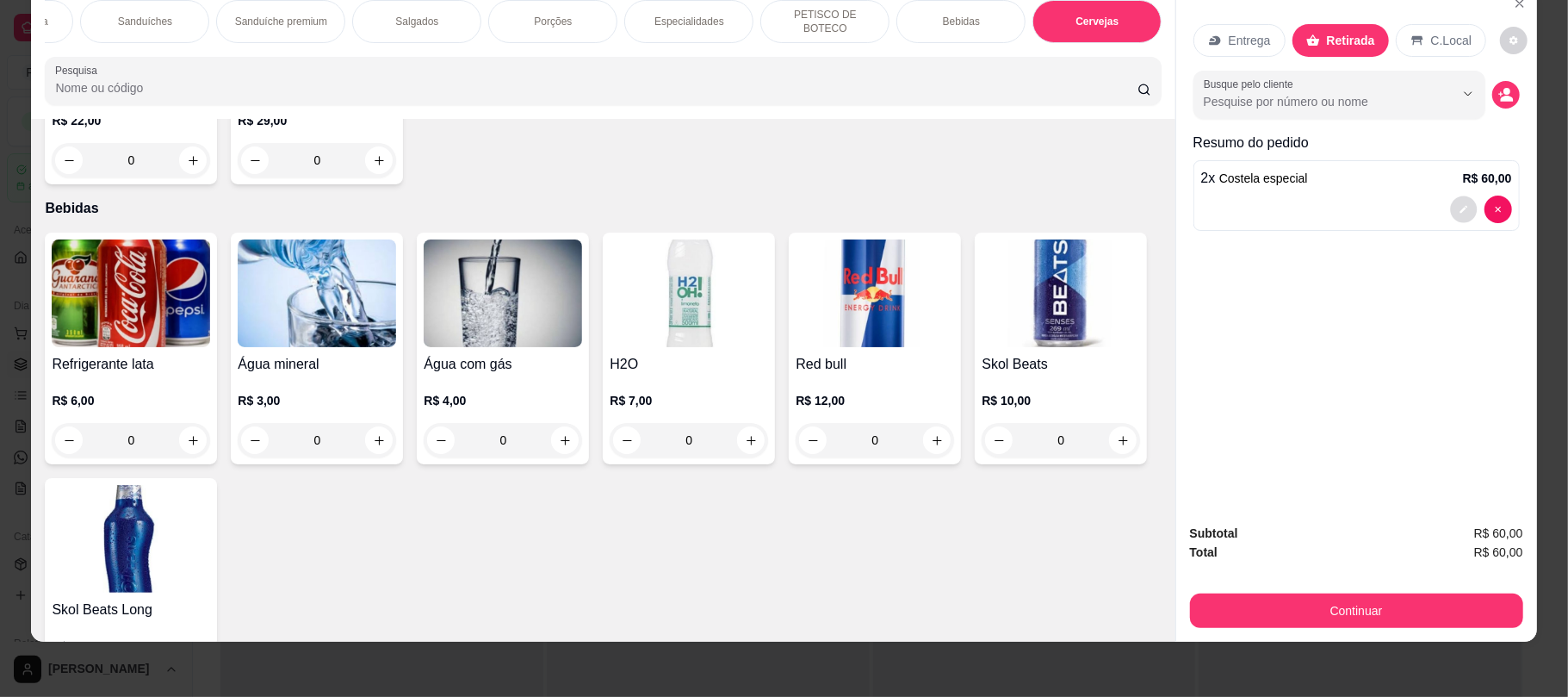
click at [1451, 216] on button "decrease-product-quantity" at bounding box center [1464, 210] width 27 height 27
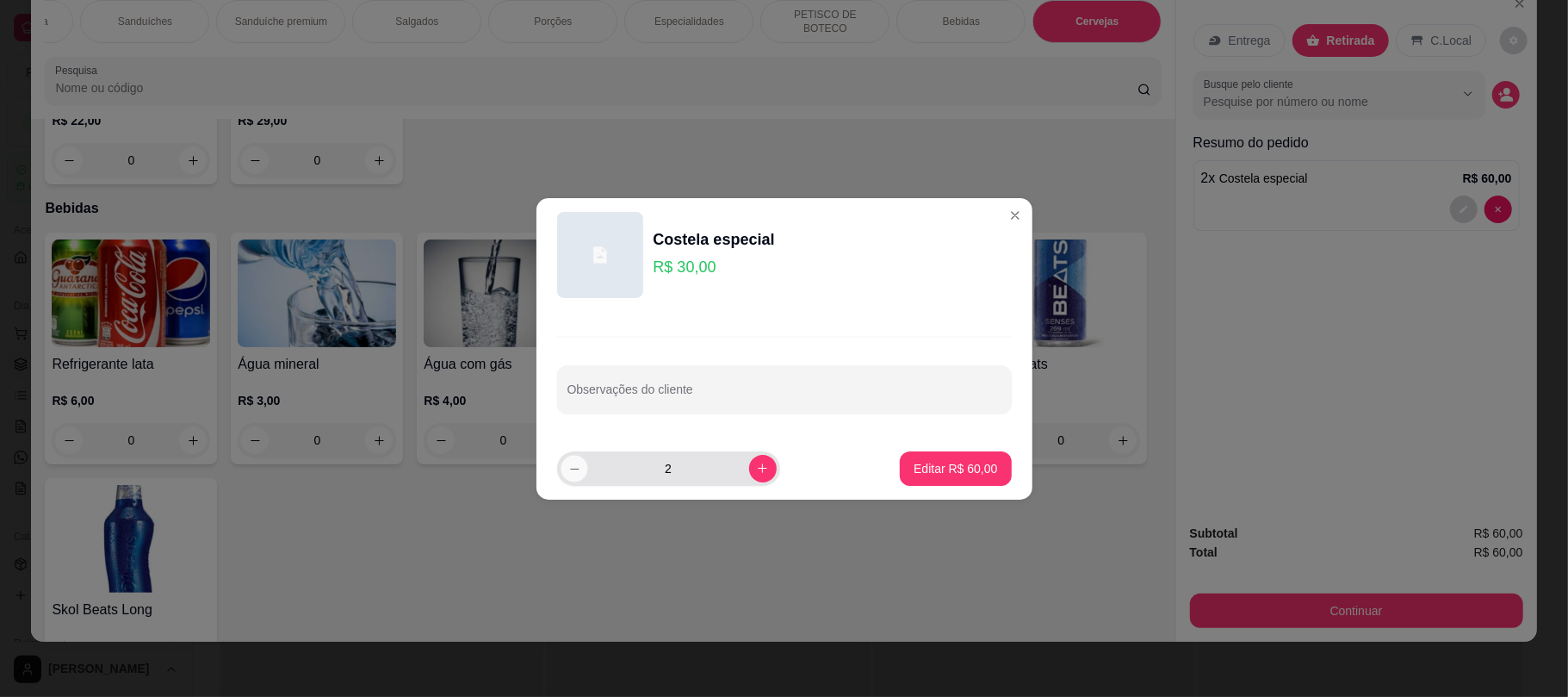
click at [573, 466] on icon "decrease-product-quantity" at bounding box center [575, 469] width 13 height 13
type input "1"
click at [938, 464] on p "Editar R$ 30,00" at bounding box center [955, 468] width 81 height 16
type input "1"
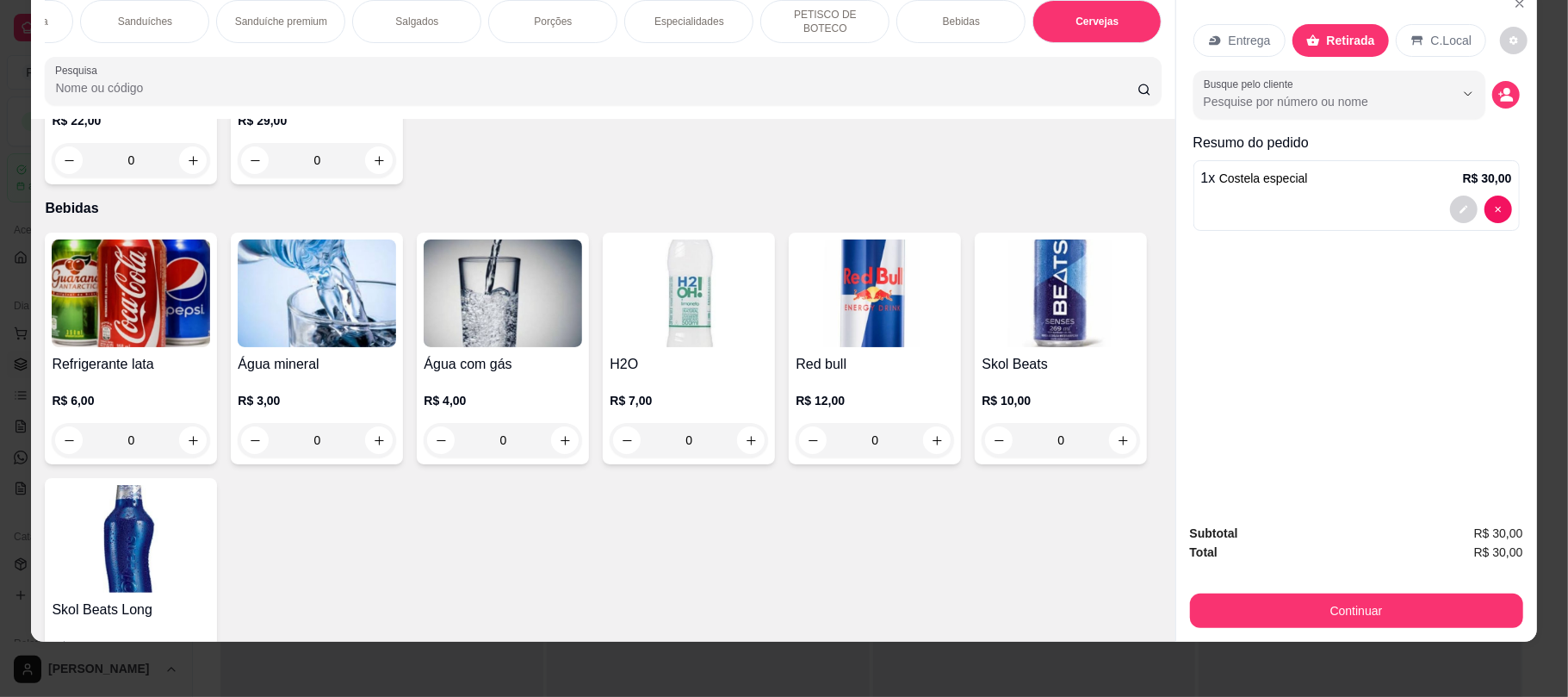
click at [152, 17] on p "Sanduíches" at bounding box center [145, 21] width 54 height 13
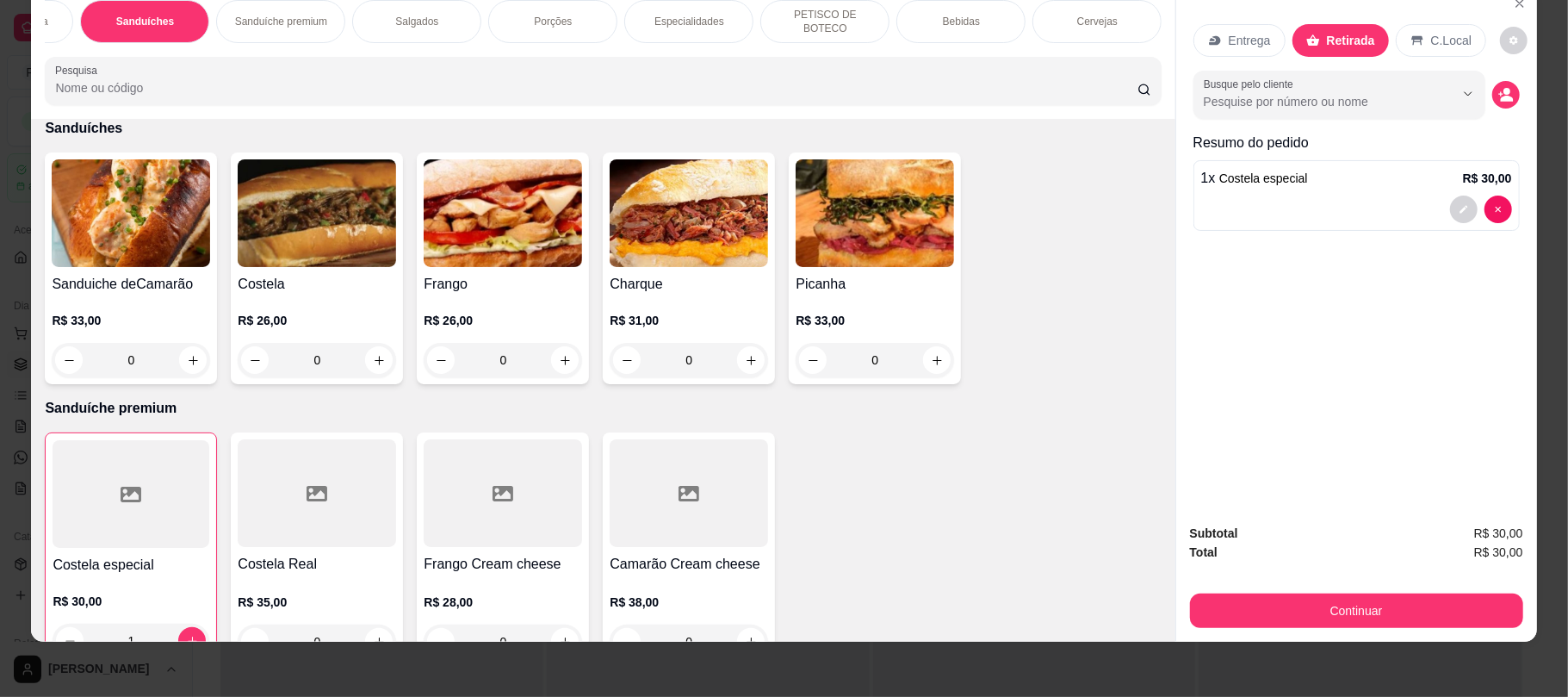
click at [923, 367] on div "0" at bounding box center [875, 360] width 158 height 34
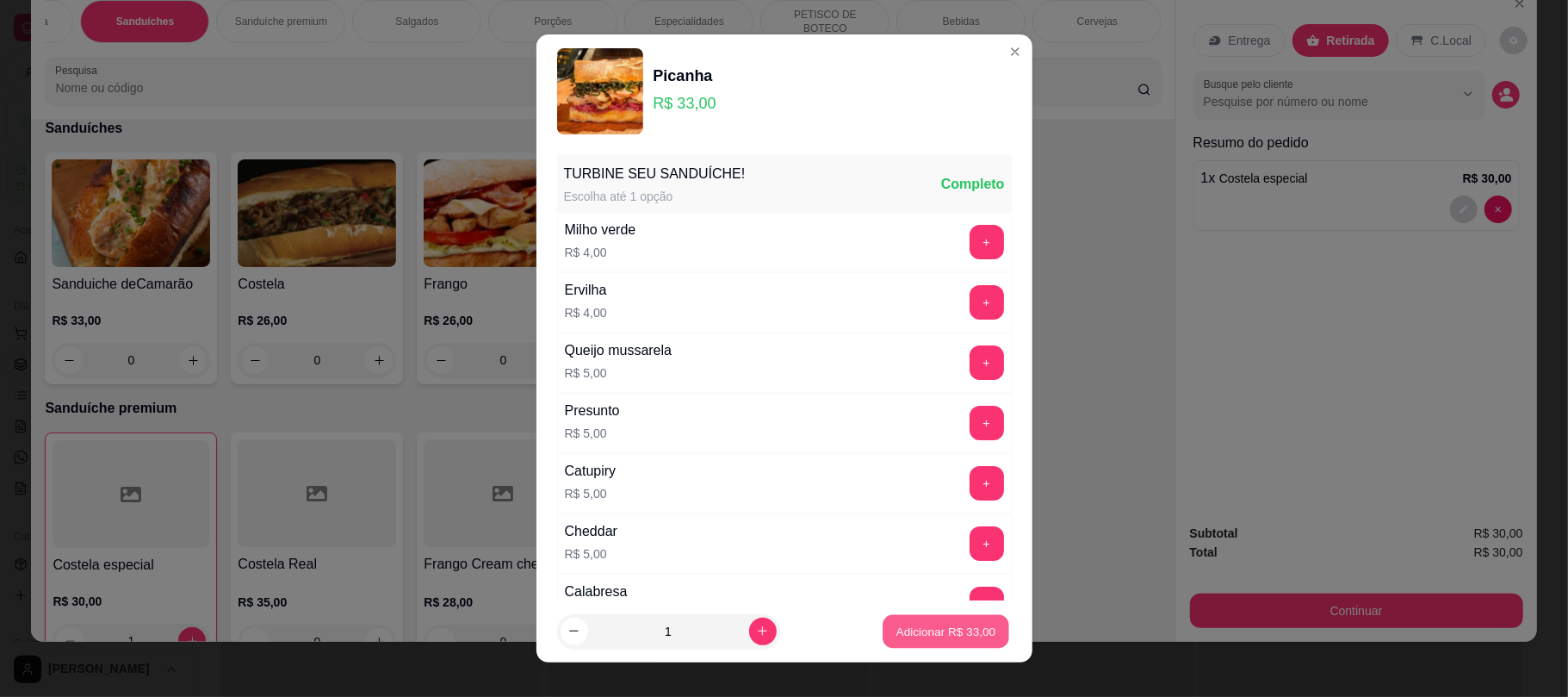
click at [939, 628] on p "Adicionar R$ 33,00" at bounding box center [946, 630] width 100 height 16
type input "1"
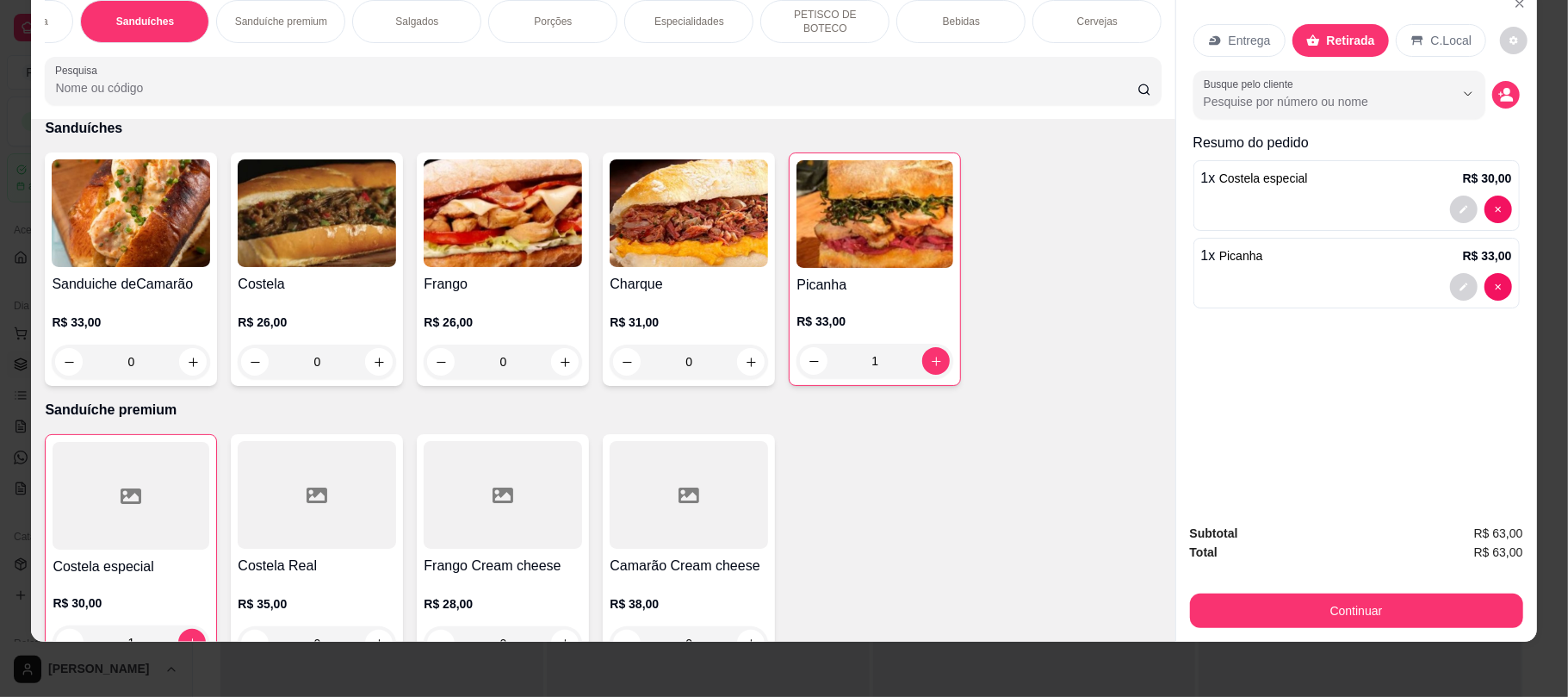
click at [373, 370] on div "0" at bounding box center [317, 362] width 158 height 34
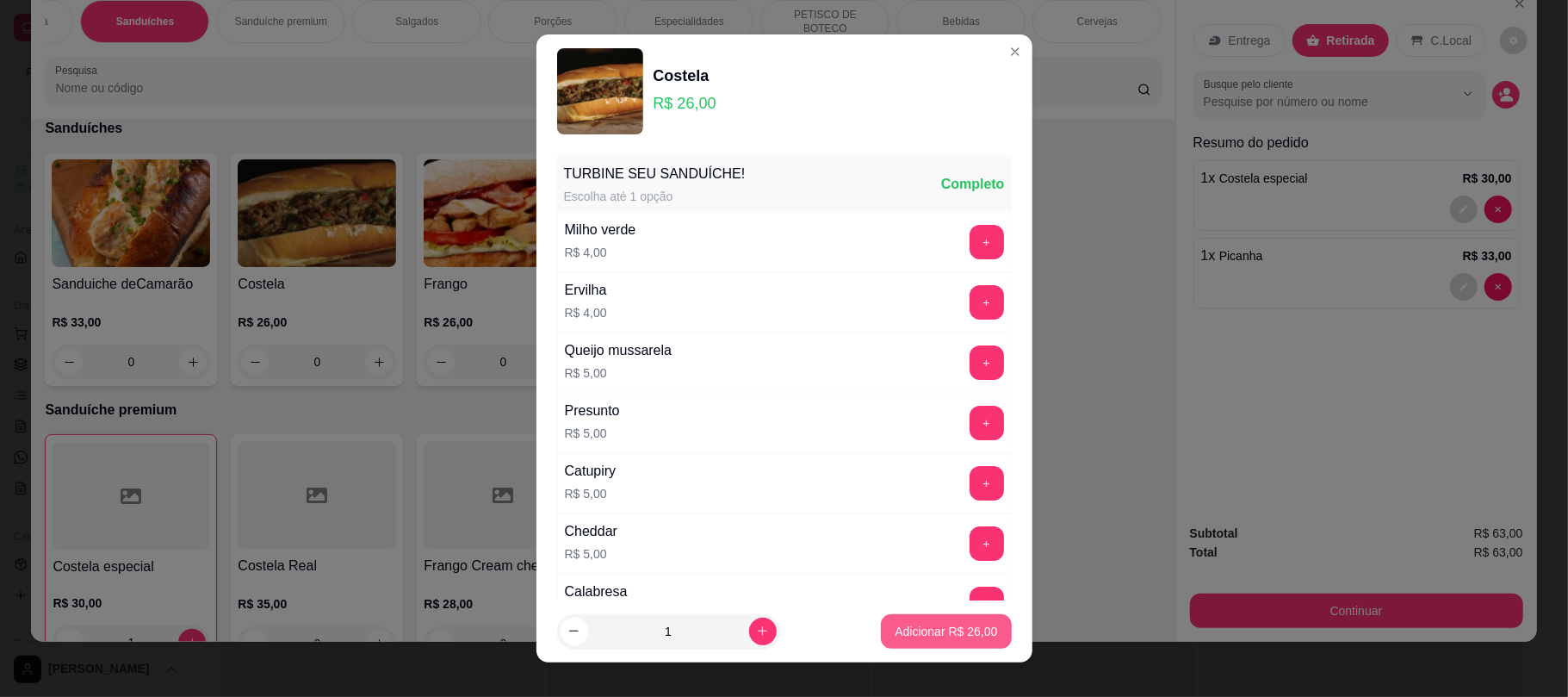
click at [881, 622] on button "Adicionar R$ 26,00" at bounding box center [946, 631] width 130 height 34
type input "1"
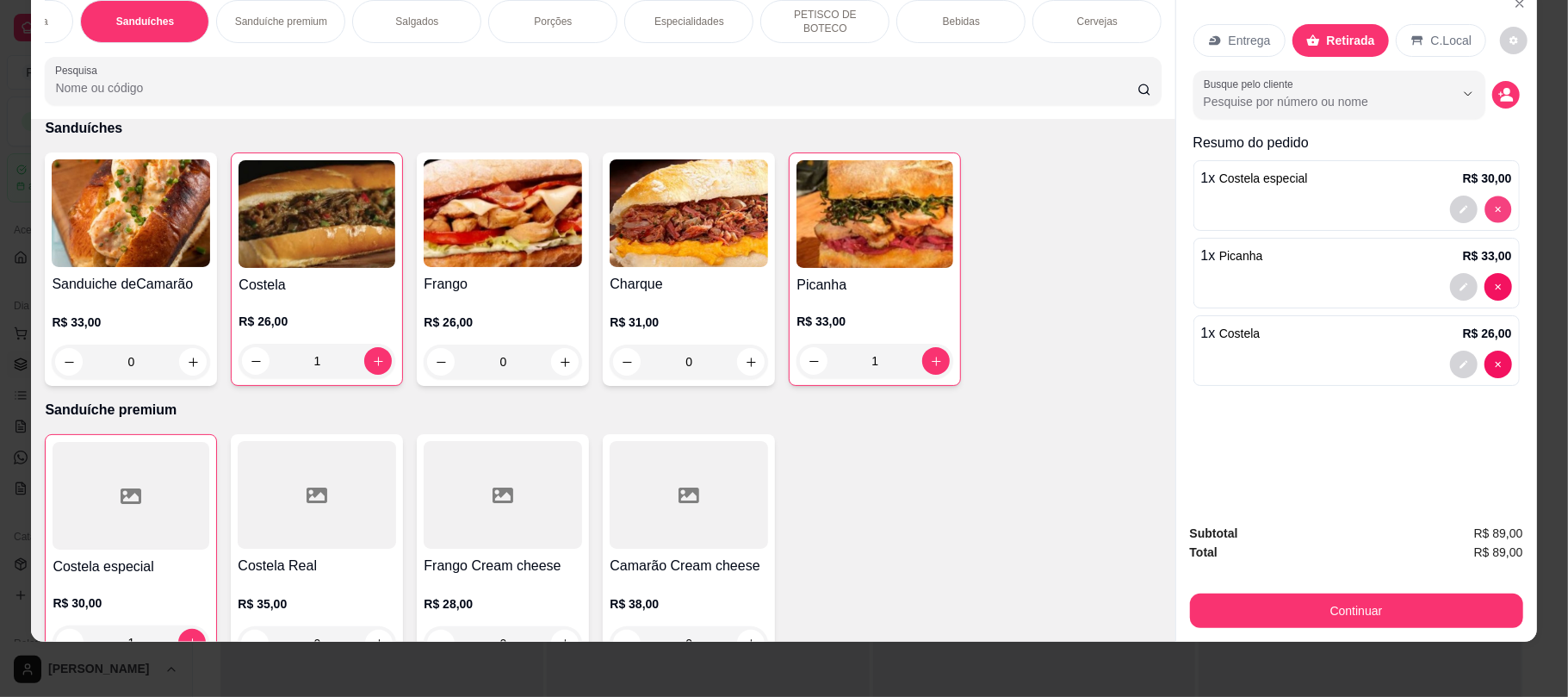
type input "0"
click at [991, 13] on div "Bebidas" at bounding box center [960, 21] width 129 height 43
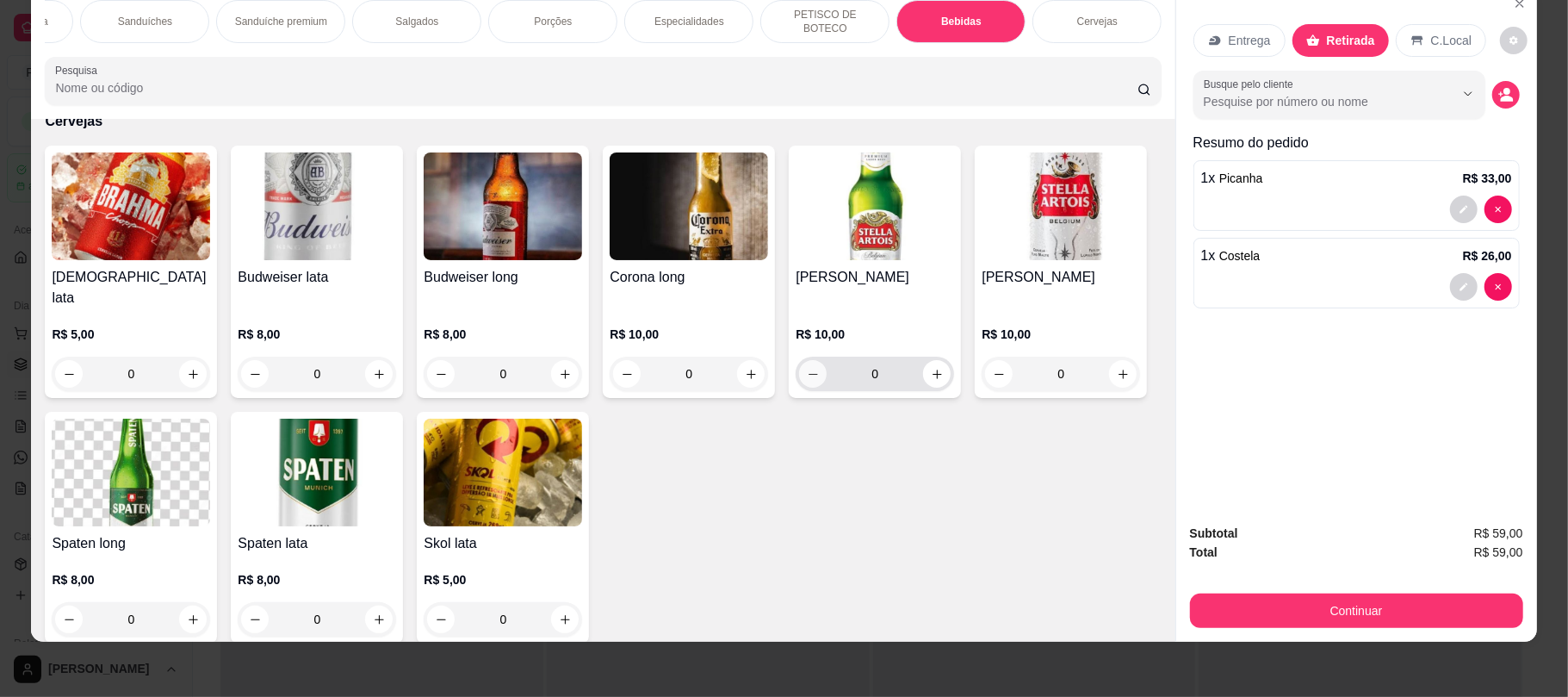
scroll to position [3392, 0]
click at [746, 370] on icon "increase-product-quantity" at bounding box center [750, 373] width 9 height 9
type input "1"
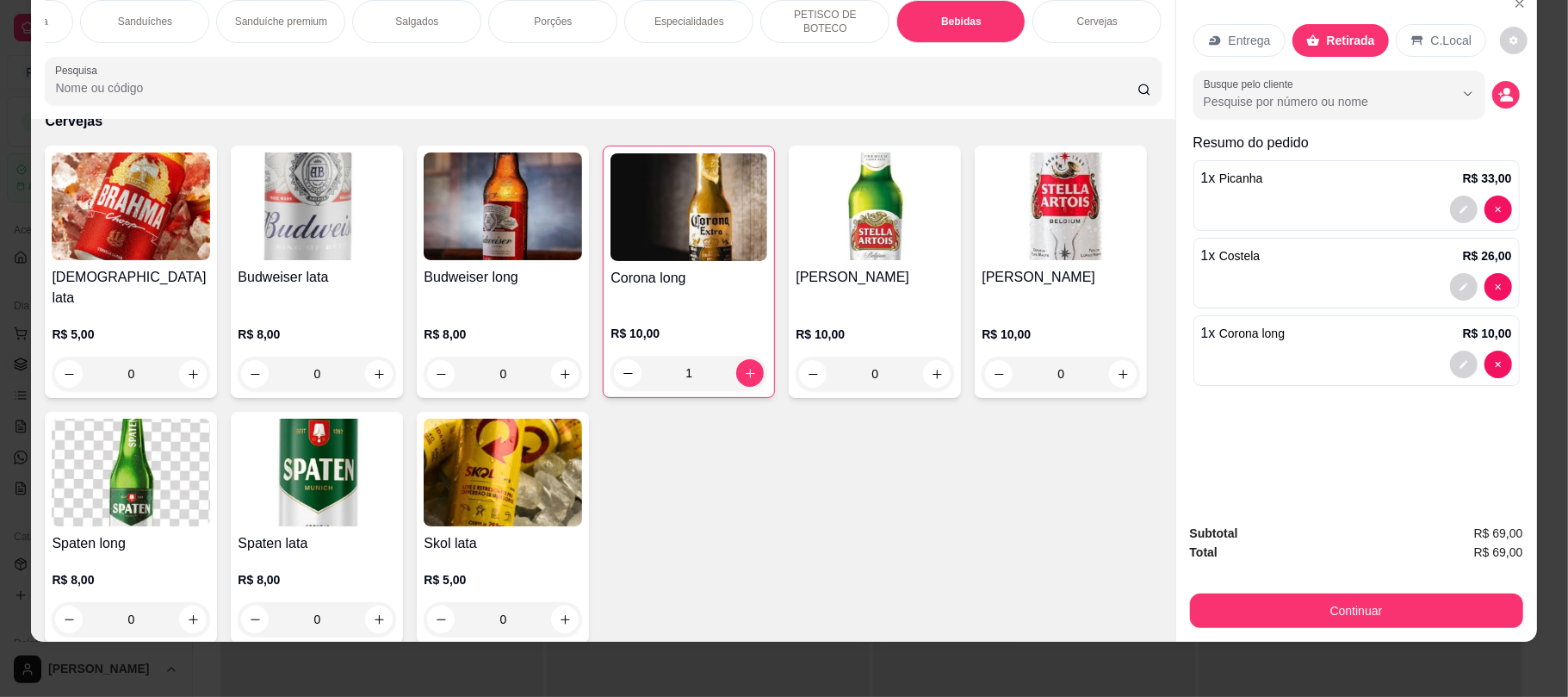
click at [1058, 5] on div "Cervejas" at bounding box center [1097, 21] width 129 height 43
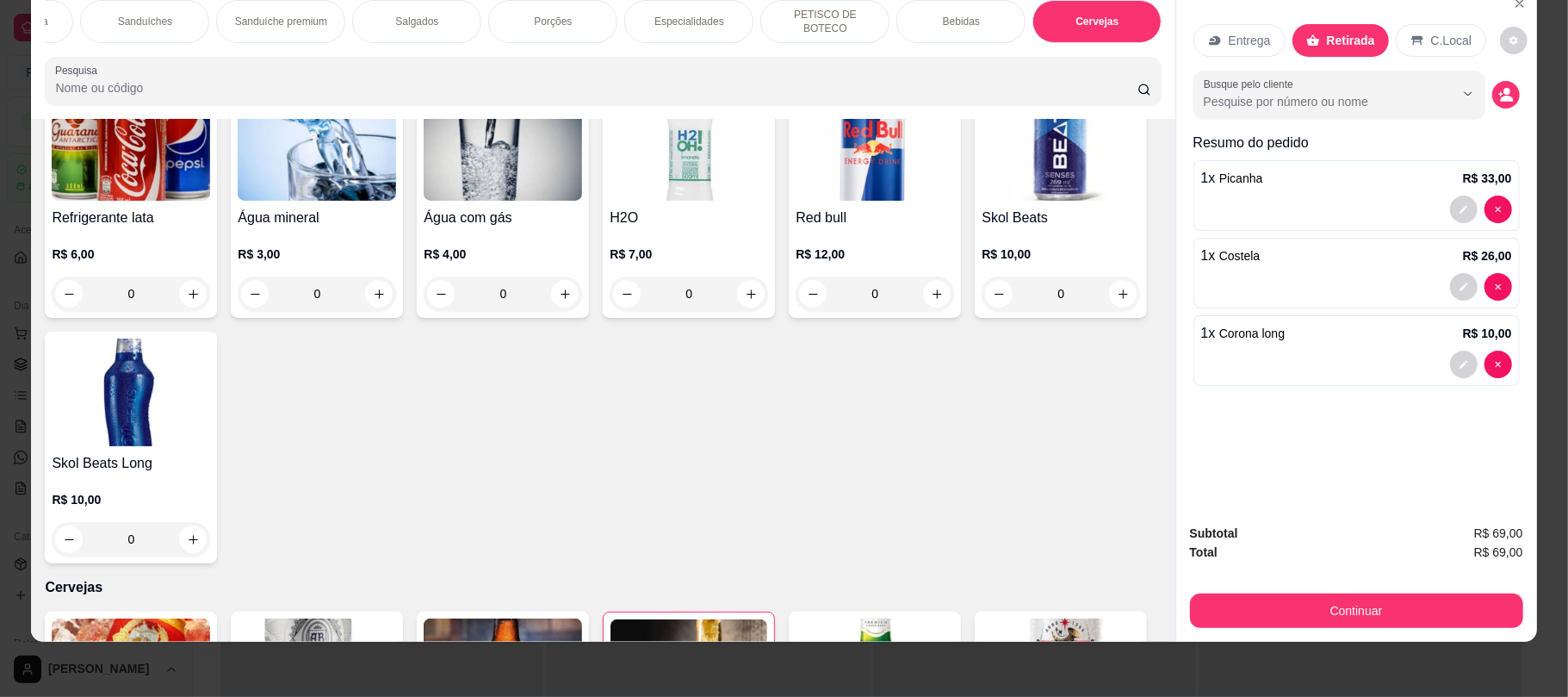
scroll to position [2871, 0]
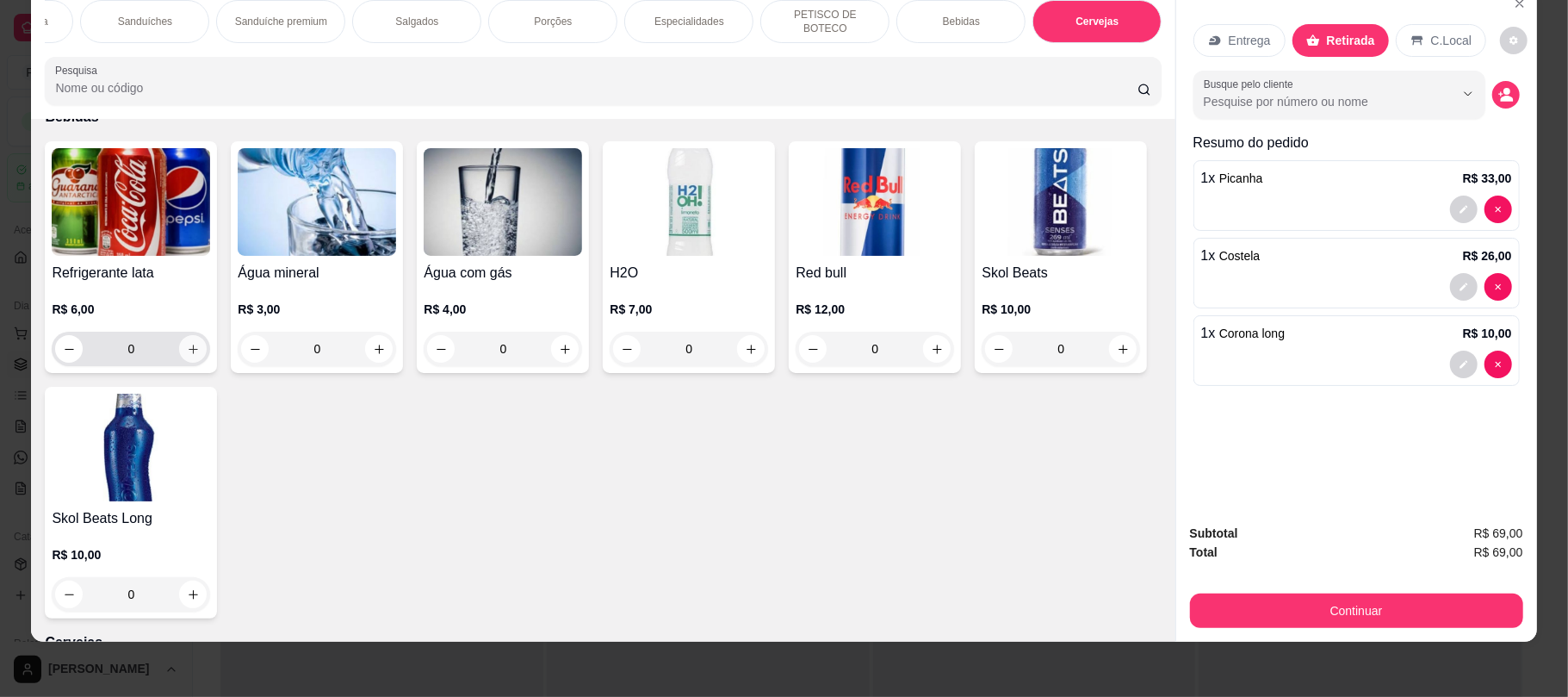
click at [187, 355] on icon "increase-product-quantity" at bounding box center [194, 349] width 13 height 13
click at [186, 355] on icon "increase-product-quantity" at bounding box center [193, 350] width 13 height 13
type input "2"
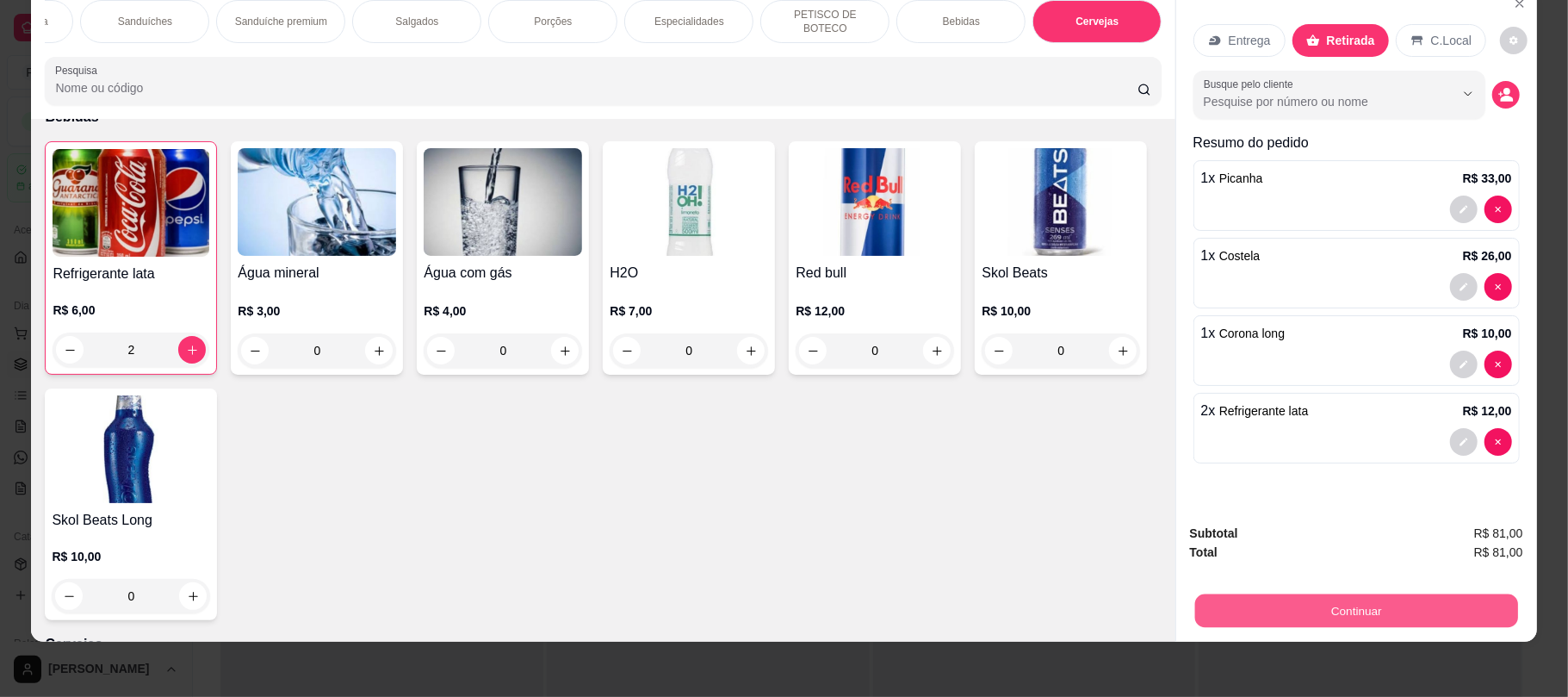
click at [1297, 600] on button "Continuar" at bounding box center [1356, 610] width 323 height 33
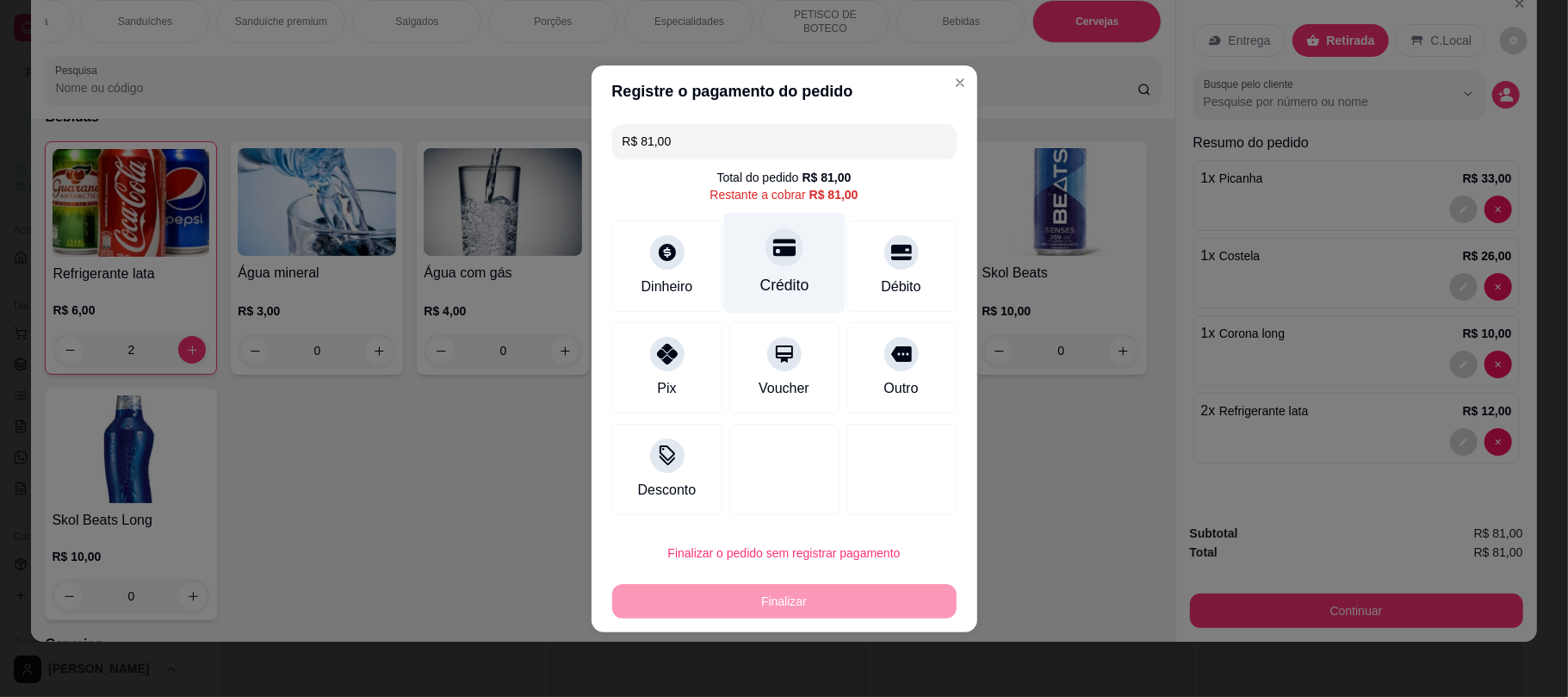
click at [806, 245] on div "Crédito" at bounding box center [784, 263] width 121 height 101
type input "R$ 0,00"
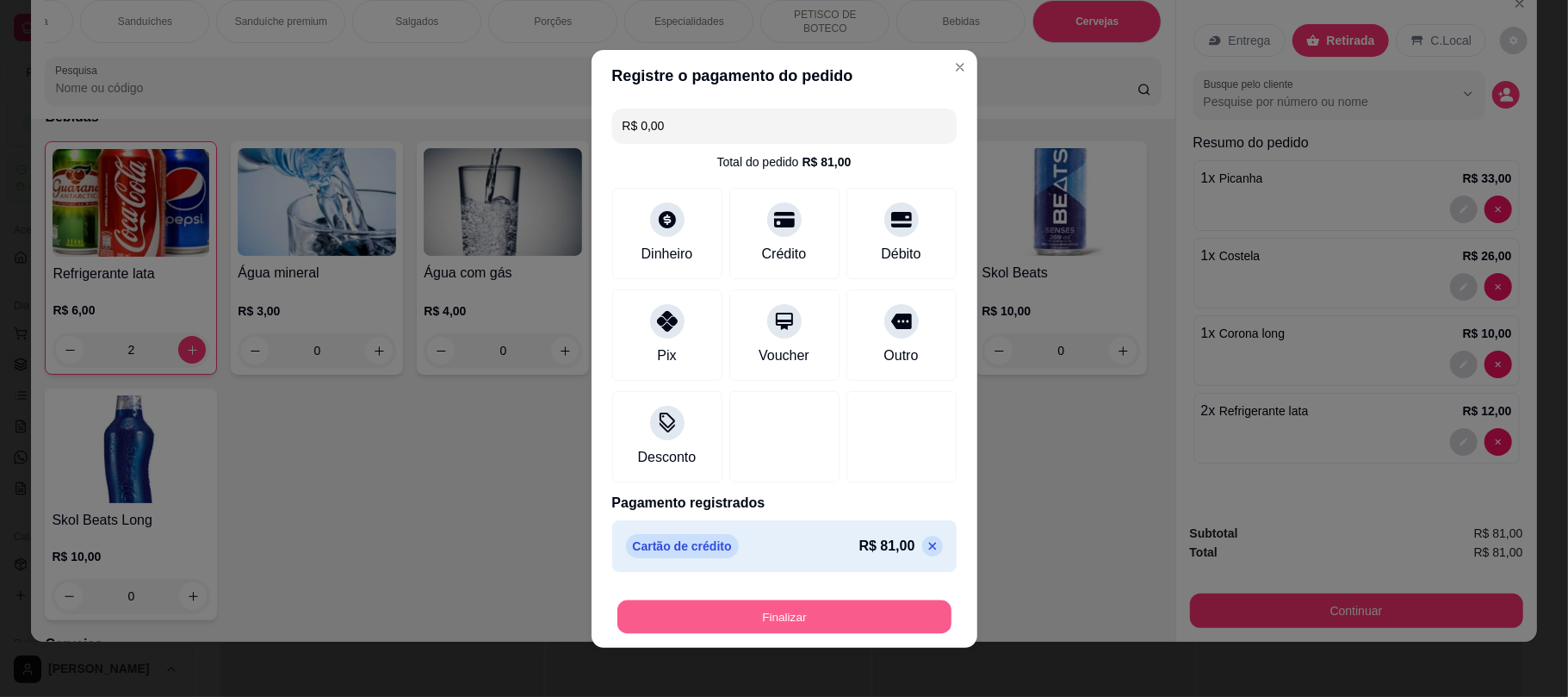
click at [842, 610] on button "Finalizar" at bounding box center [784, 616] width 334 height 33
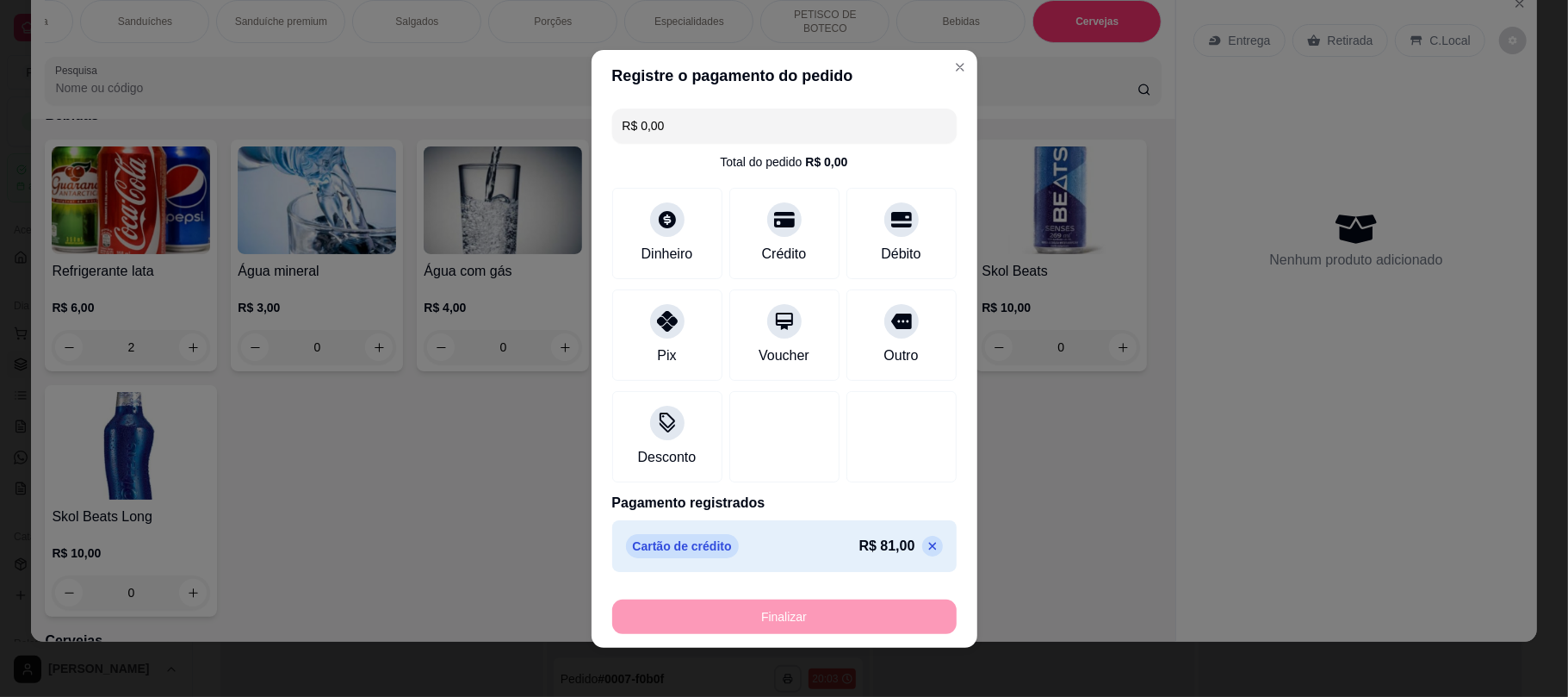
type input "0"
type input "-R$ 81,00"
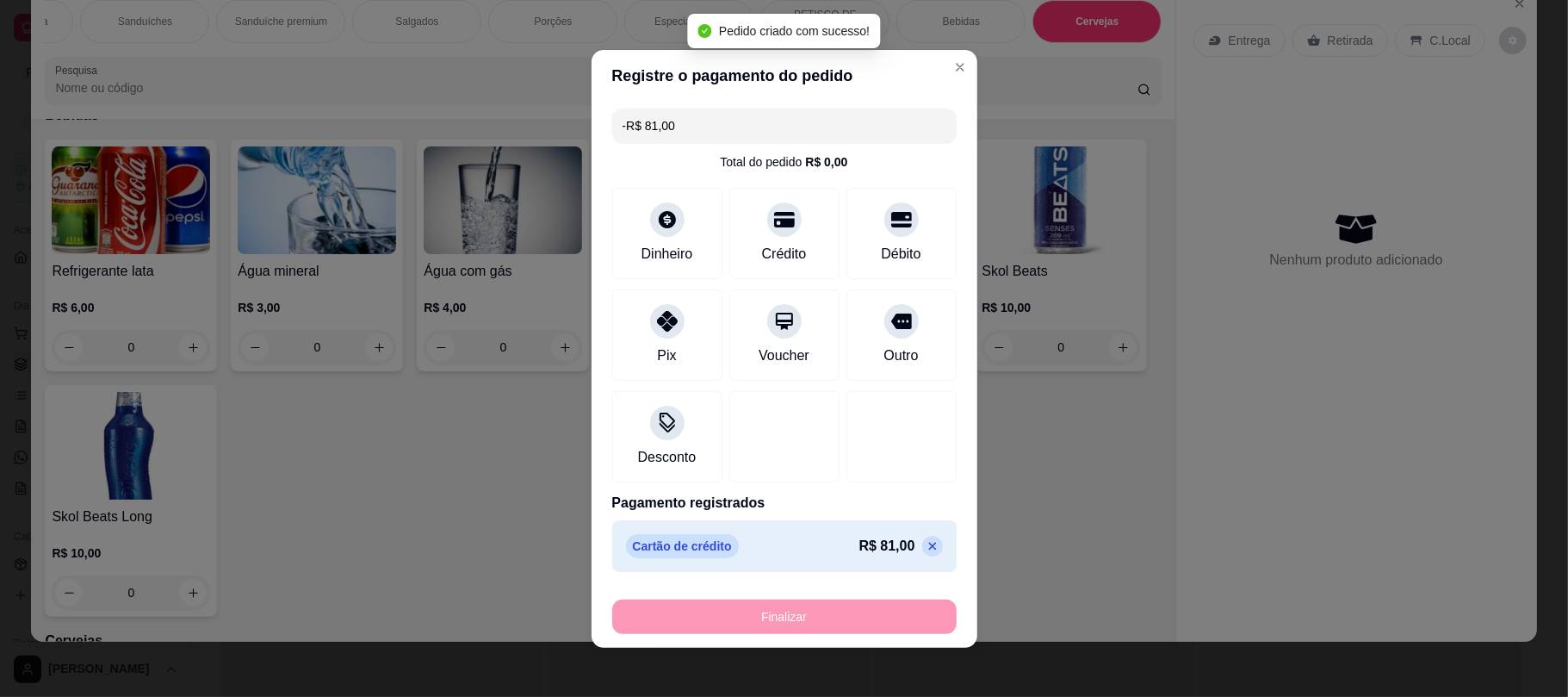
scroll to position [2868, 0]
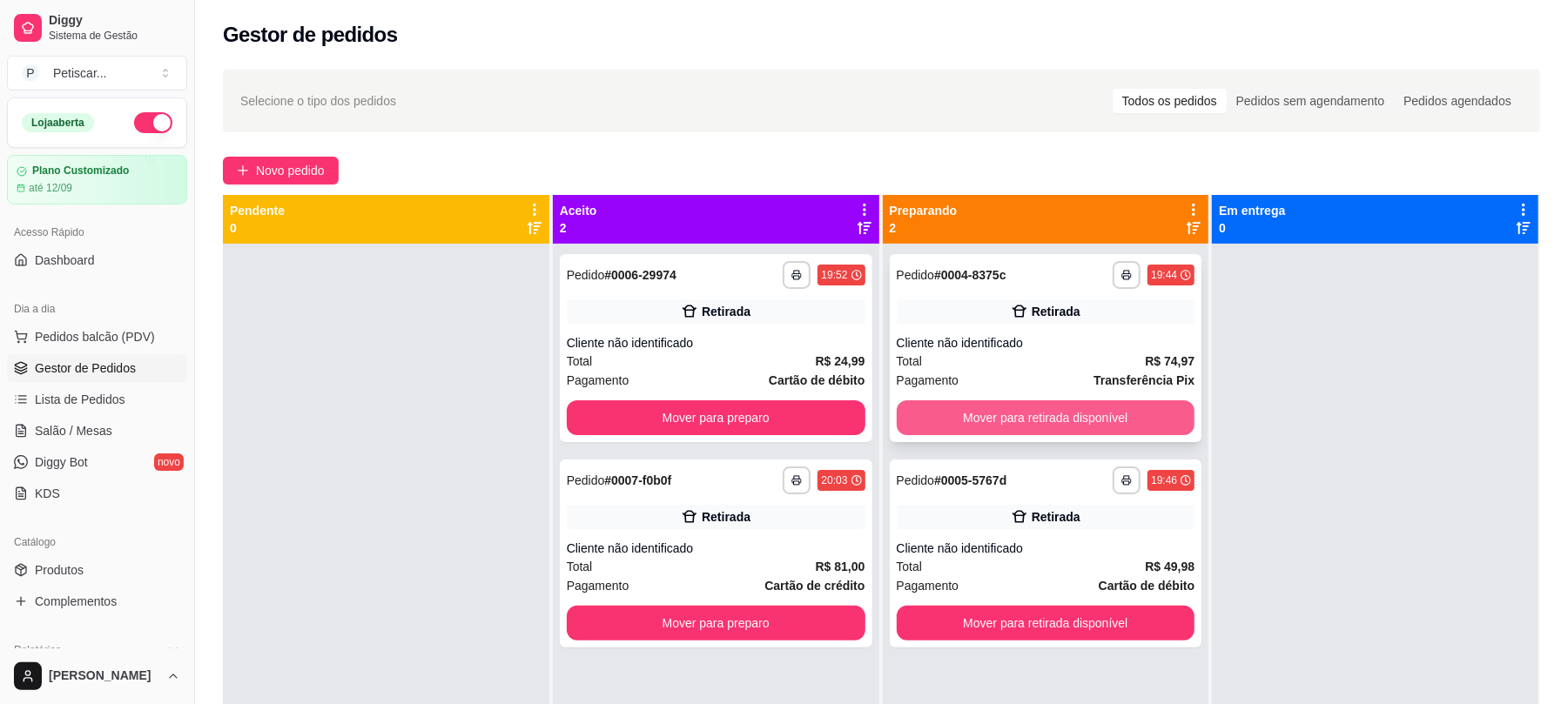
click at [1125, 420] on button "Mover para retirada disponível" at bounding box center [1047, 418] width 299 height 35
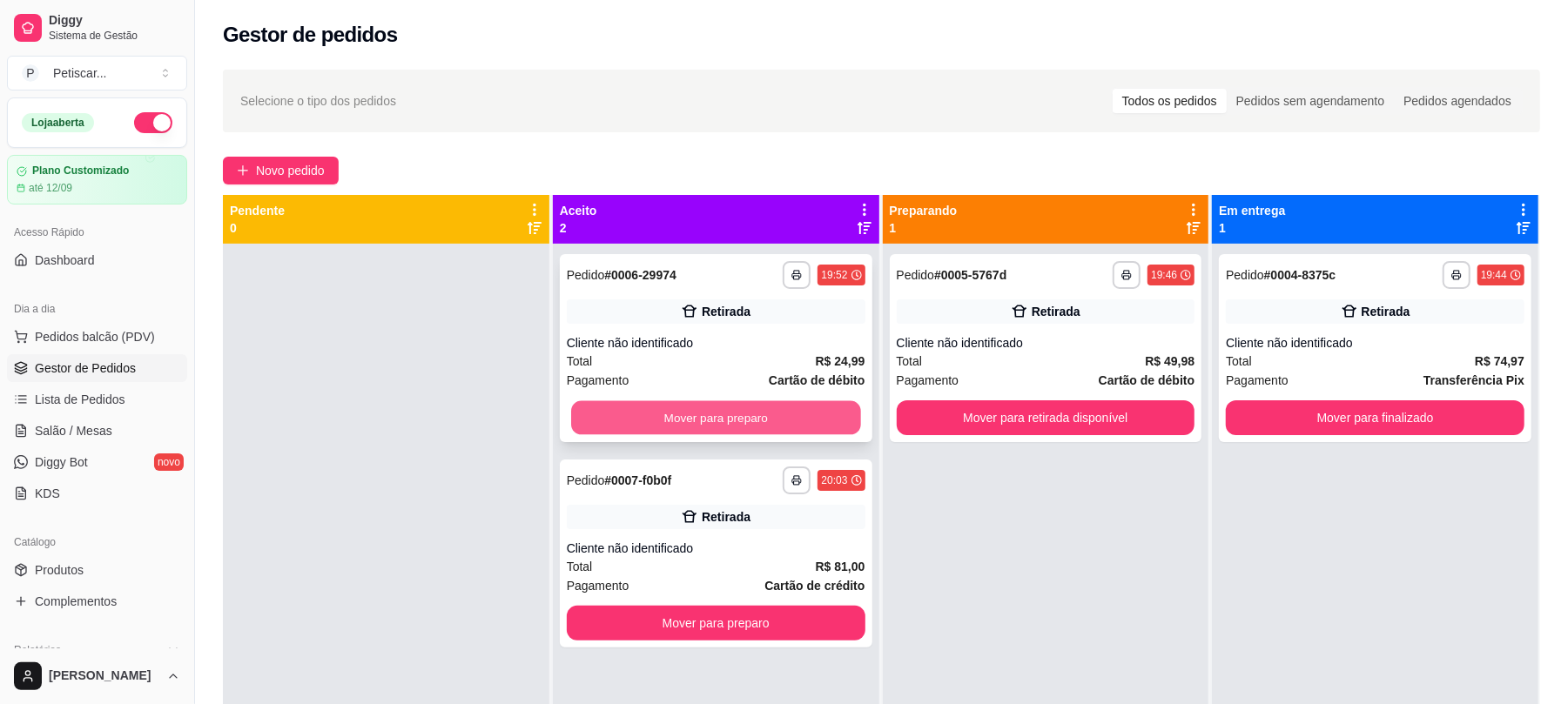
click at [812, 411] on button "Mover para preparo" at bounding box center [716, 418] width 289 height 34
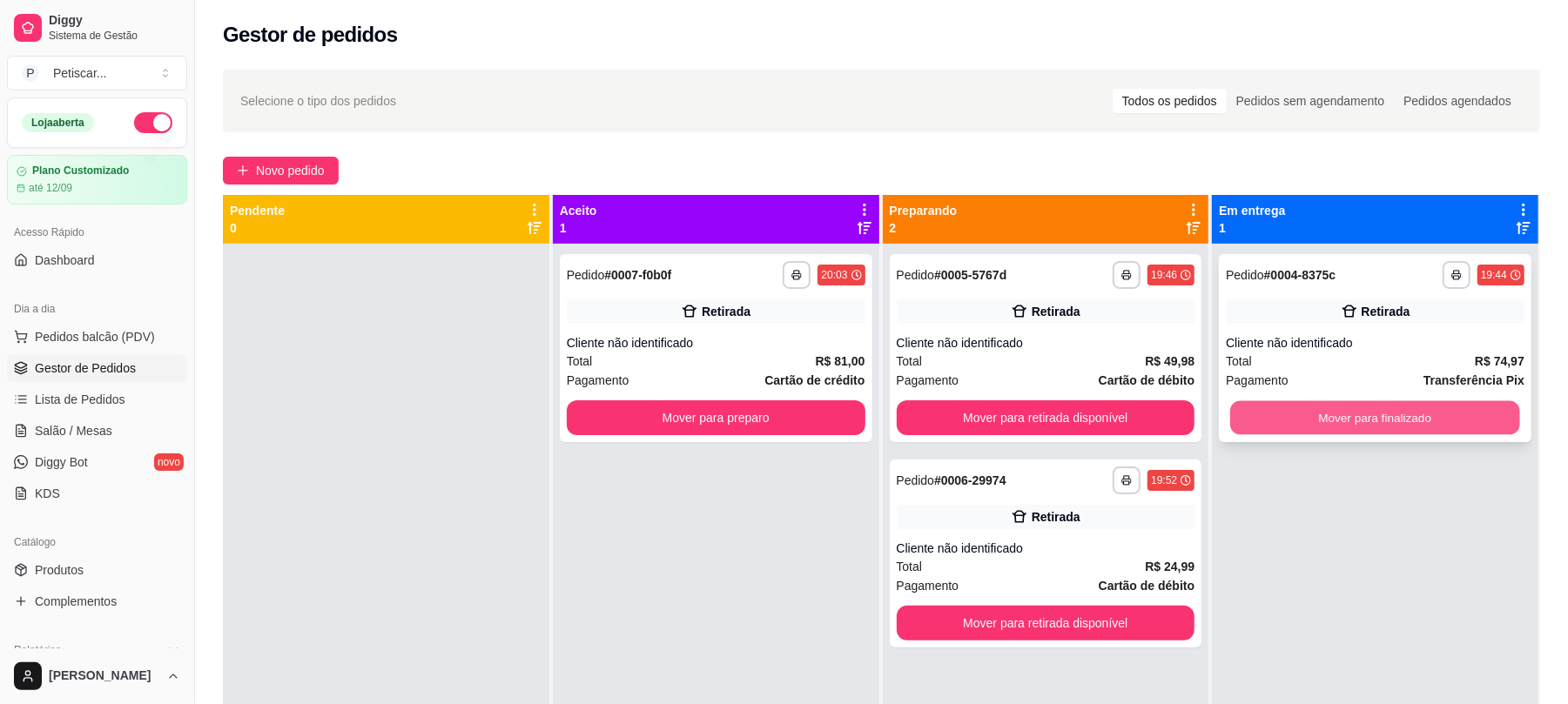
click at [1317, 413] on button "Mover para finalizado" at bounding box center [1375, 418] width 289 height 34
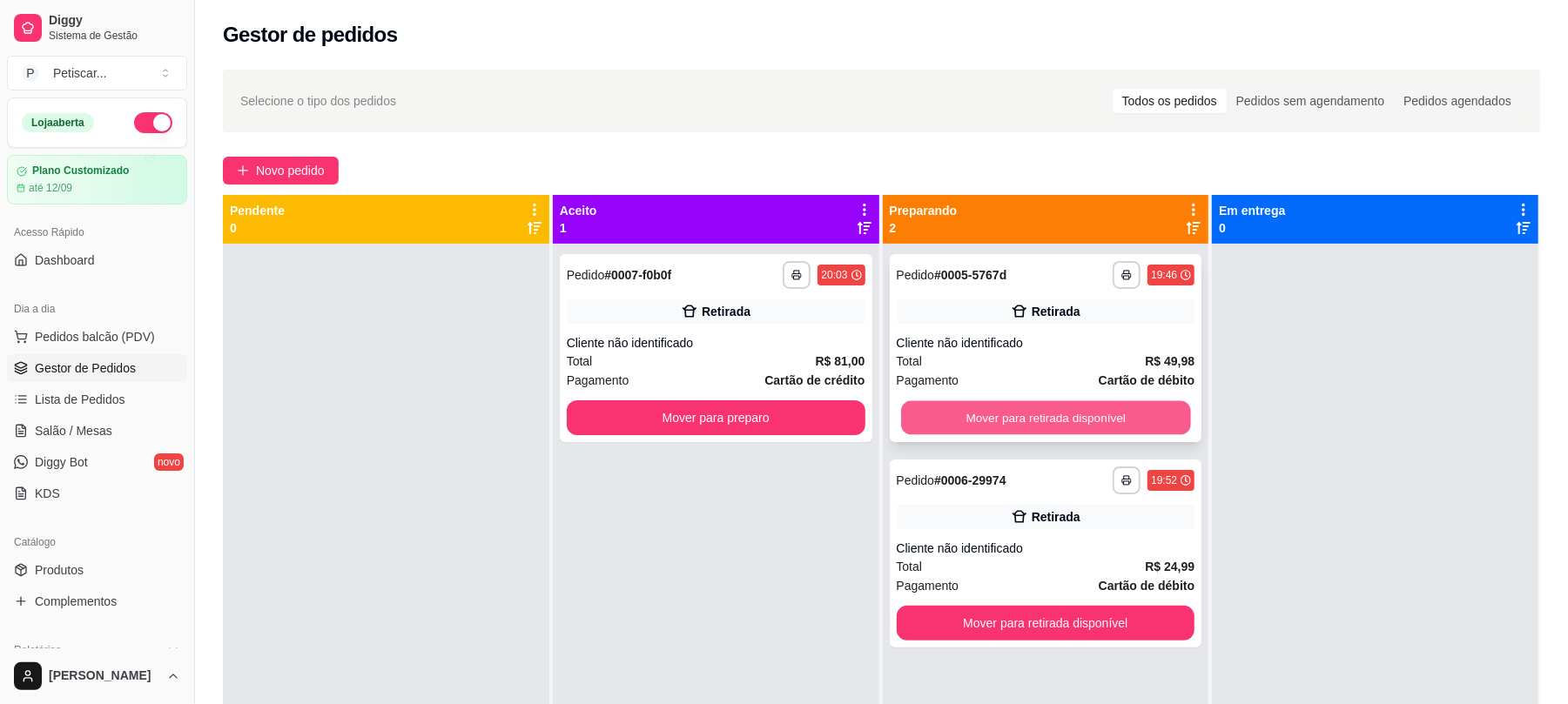
click at [1113, 421] on button "Mover para retirada disponível" at bounding box center [1046, 418] width 289 height 34
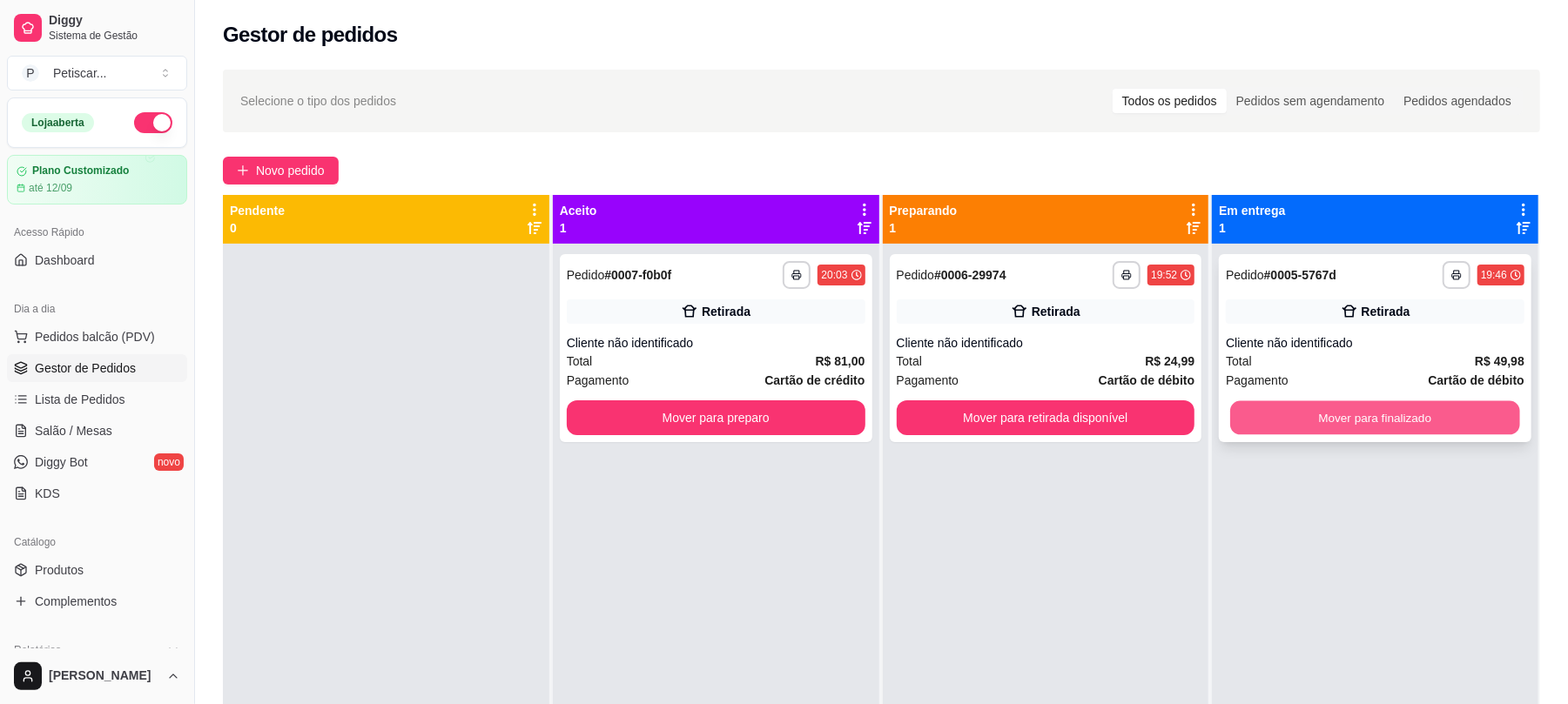
click at [1309, 416] on button "Mover para finalizado" at bounding box center [1375, 418] width 289 height 34
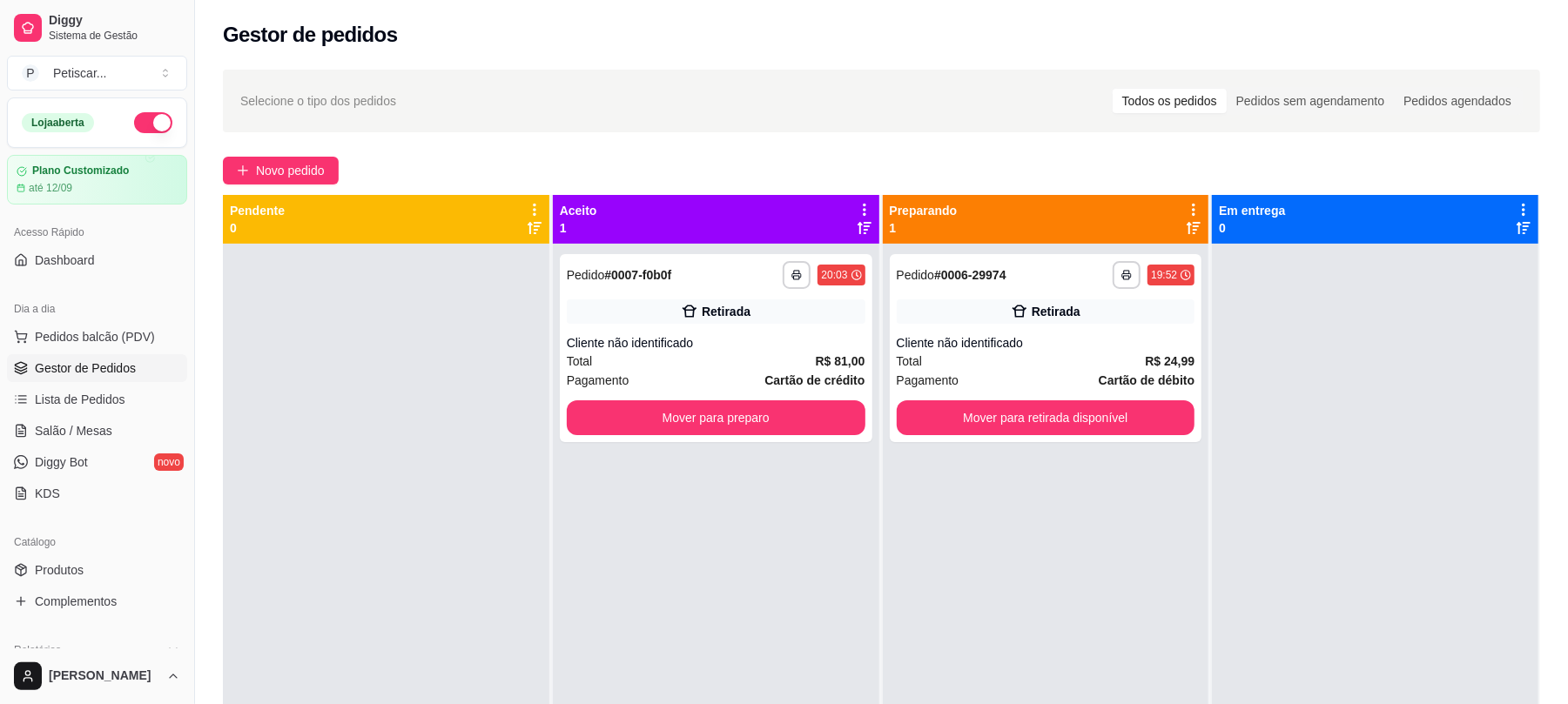
click at [1385, 237] on div "Em entrega 0" at bounding box center [1375, 219] width 326 height 49
click at [1142, 411] on button "Mover para retirada disponível" at bounding box center [1047, 418] width 299 height 35
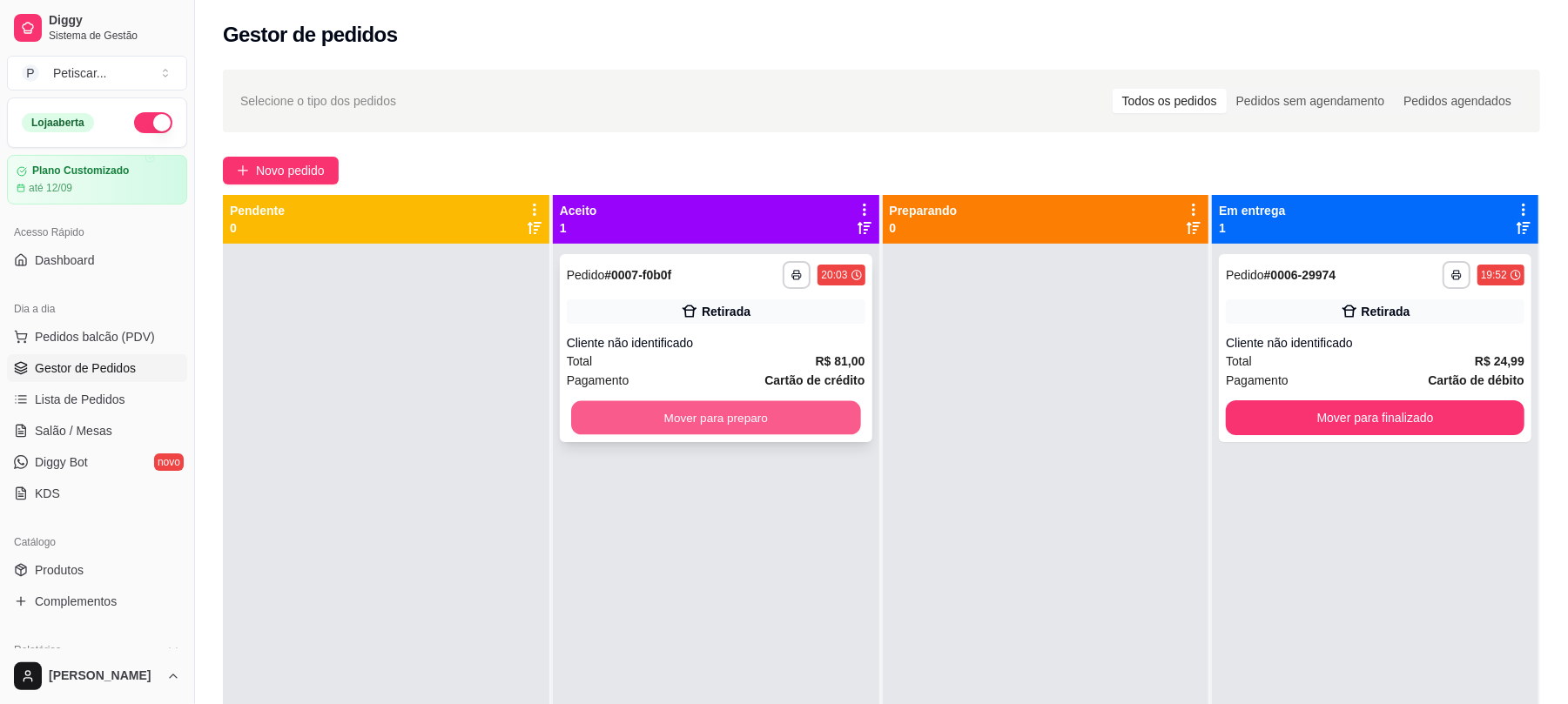
click at [784, 413] on button "Mover para preparo" at bounding box center [716, 418] width 289 height 34
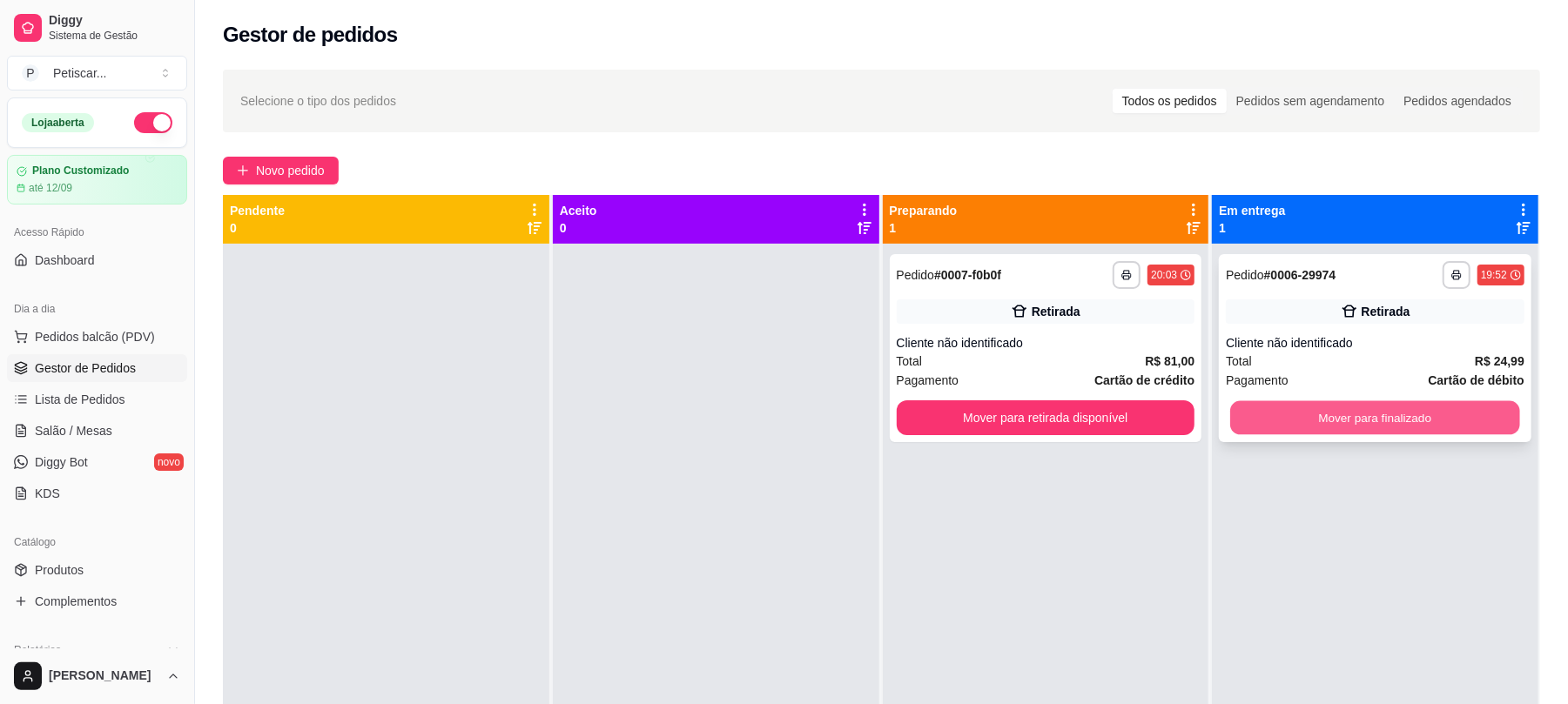
click at [1377, 409] on button "Mover para finalizado" at bounding box center [1375, 418] width 289 height 34
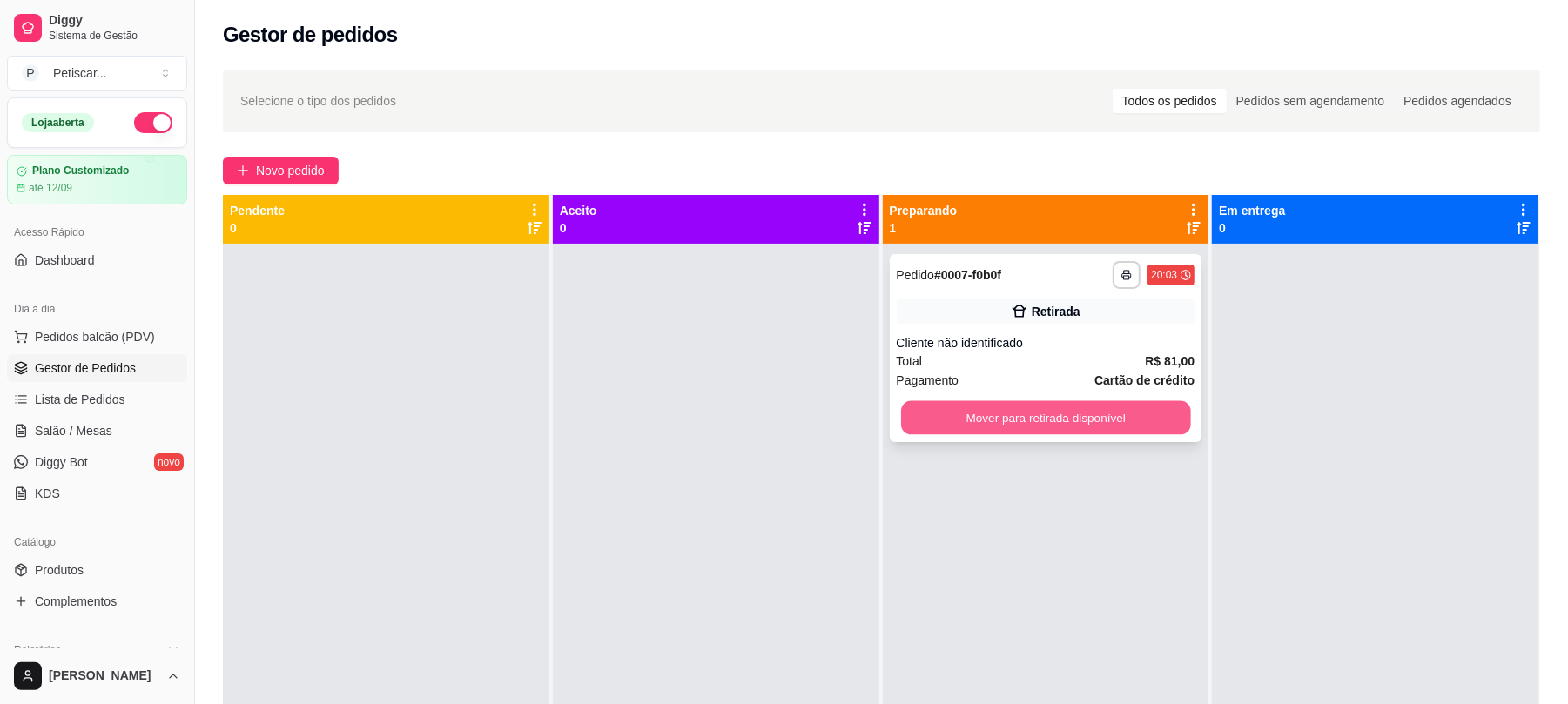
click at [1165, 415] on button "Mover para retirada disponível" at bounding box center [1046, 418] width 289 height 34
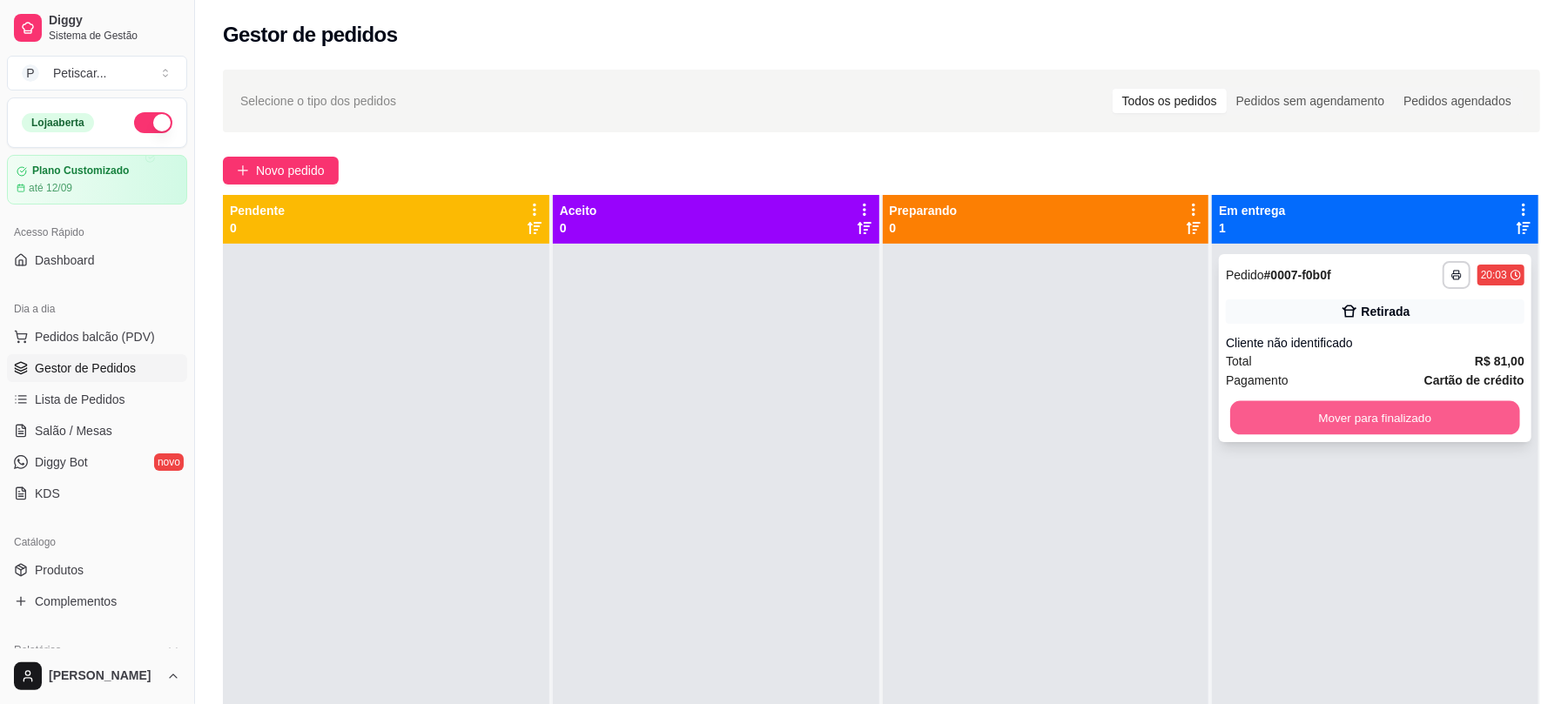
click at [1258, 419] on button "Mover para finalizado" at bounding box center [1375, 418] width 289 height 34
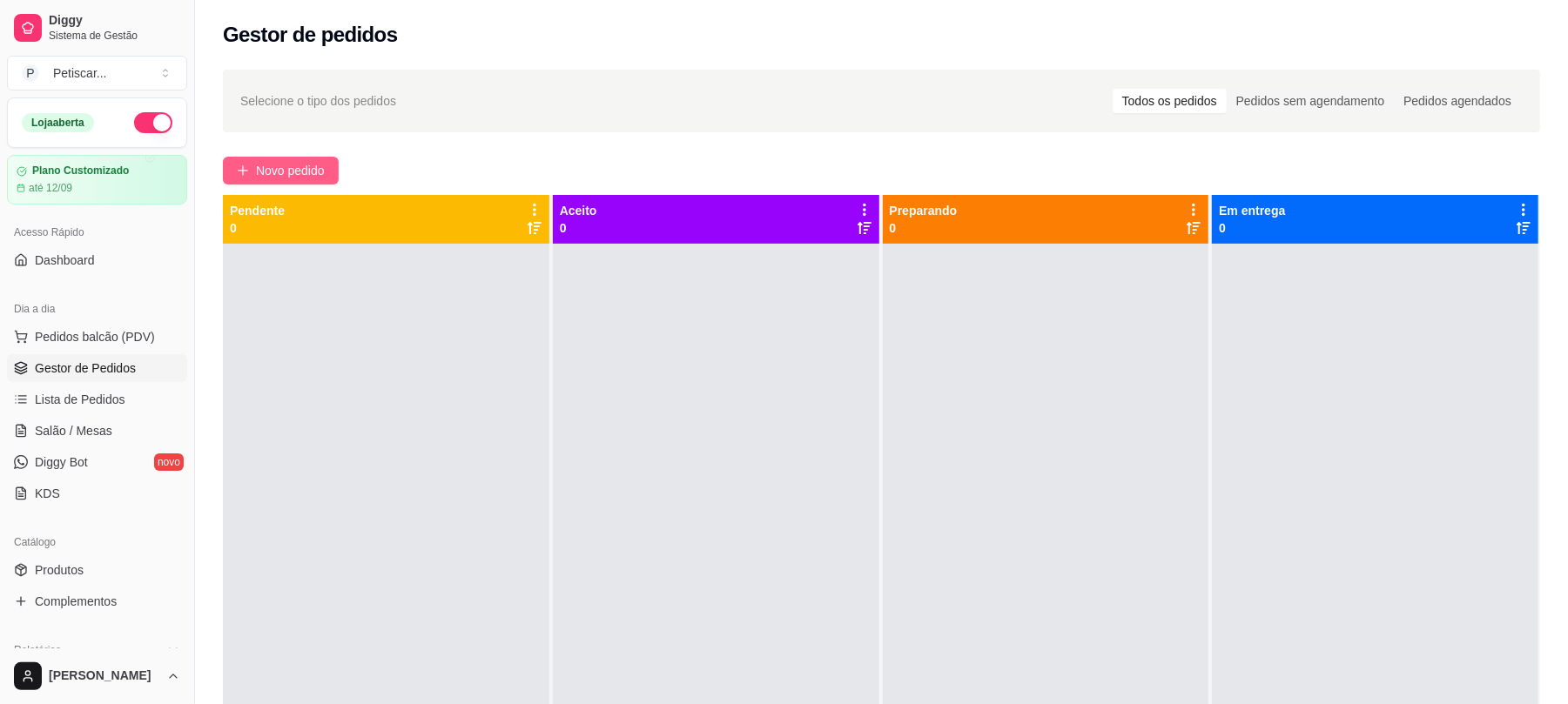
click at [329, 182] on button "Novo pedido" at bounding box center [281, 170] width 116 height 28
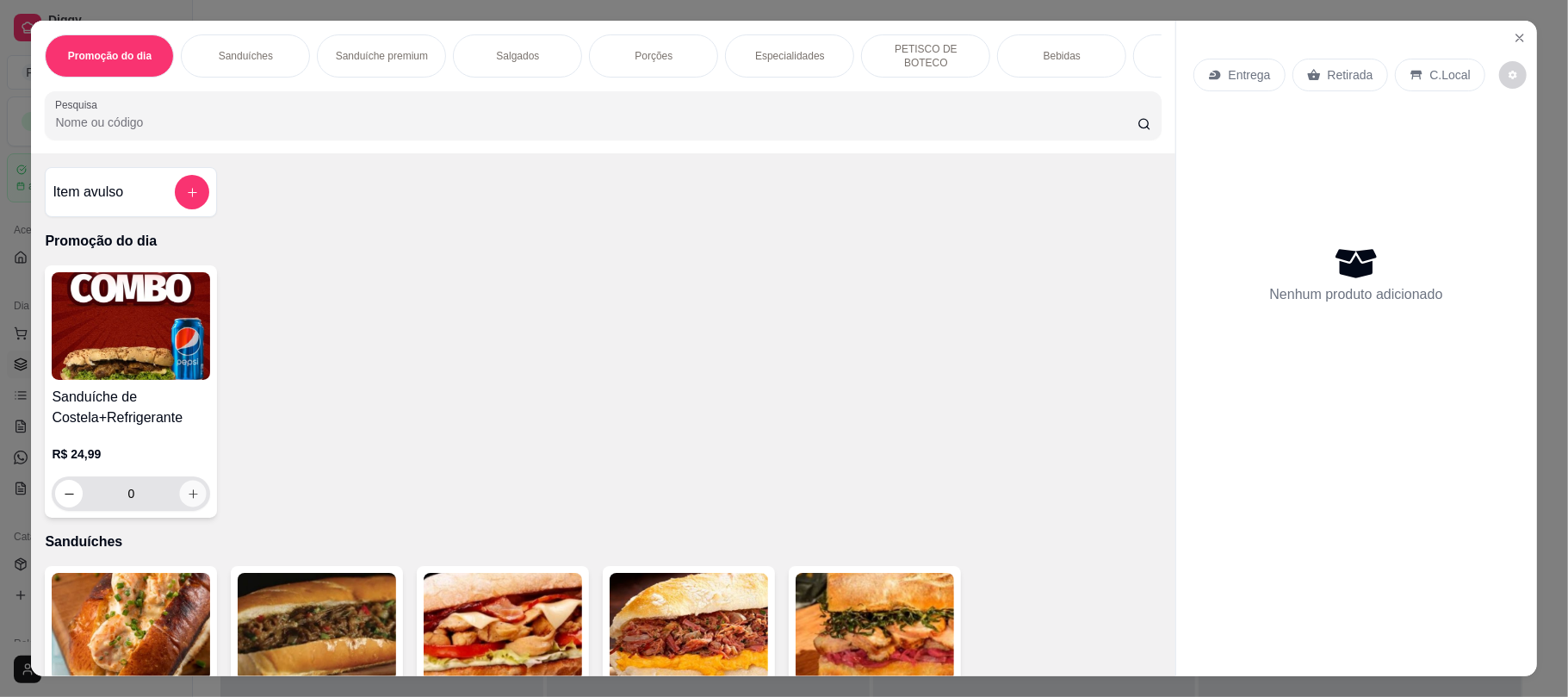
click at [190, 495] on icon "increase-product-quantity" at bounding box center [194, 495] width 13 height 13
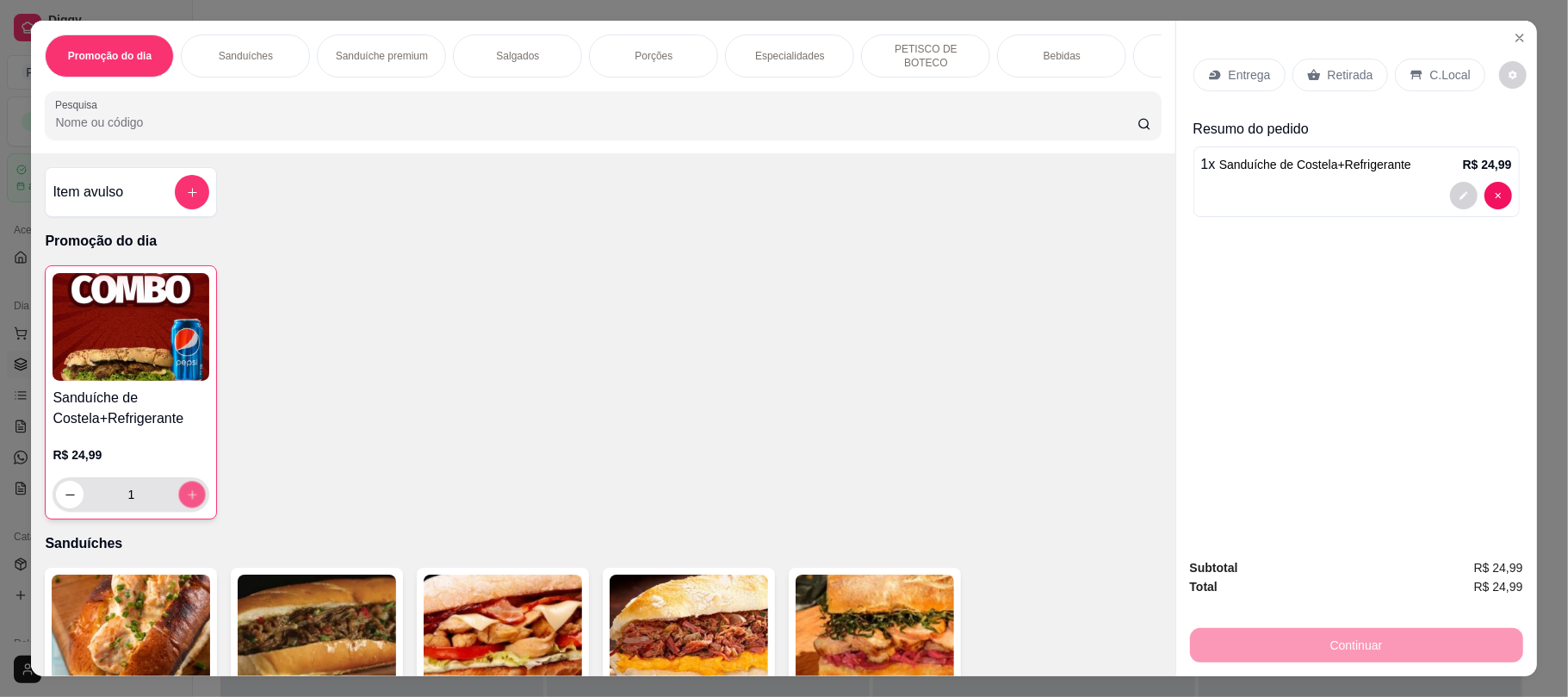
click at [190, 495] on icon "increase-product-quantity" at bounding box center [193, 496] width 13 height 13
type input "2"
click at [1235, 71] on p "Entrega" at bounding box center [1250, 74] width 42 height 17
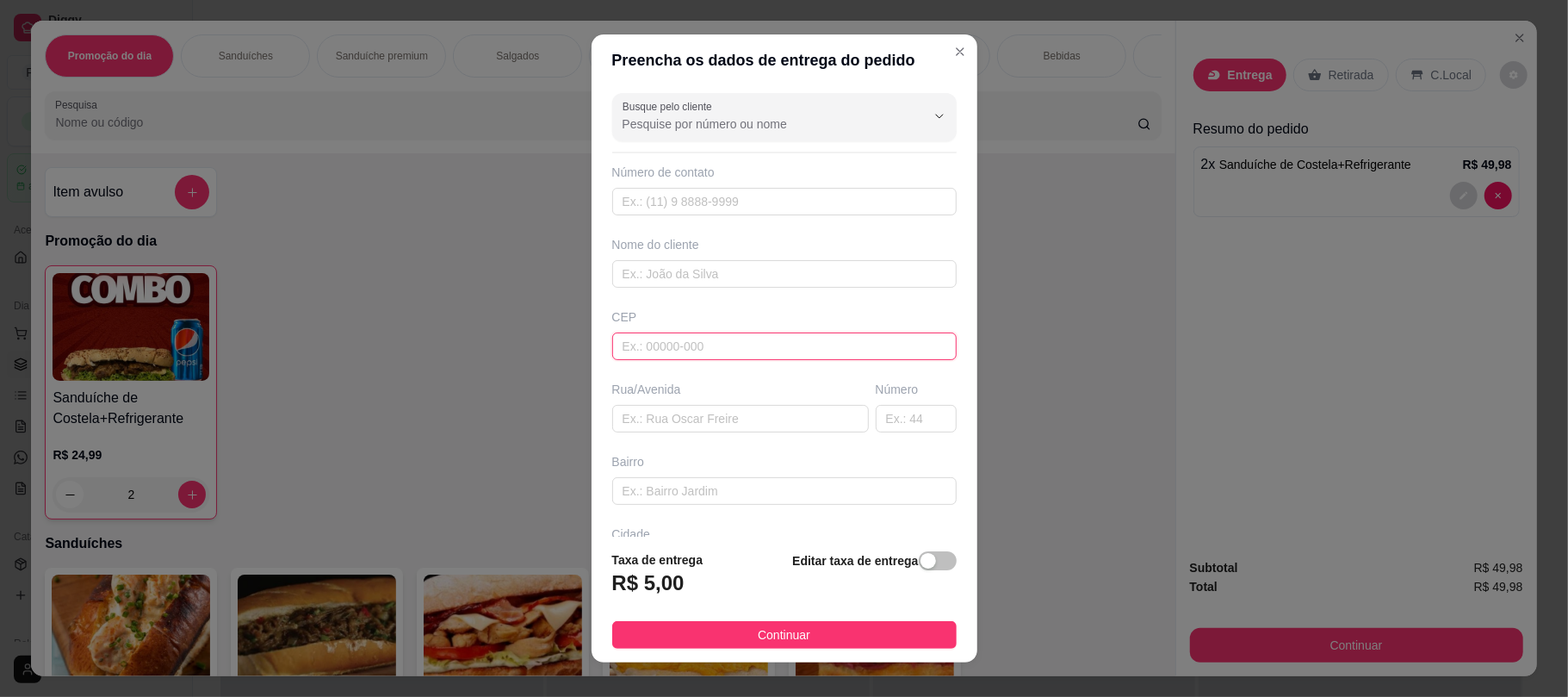
click at [723, 357] on input "text" at bounding box center [784, 346] width 345 height 28
type input "49200000"
type input "Estância"
type input "49200000"
click at [649, 419] on input "text" at bounding box center [741, 418] width 257 height 28
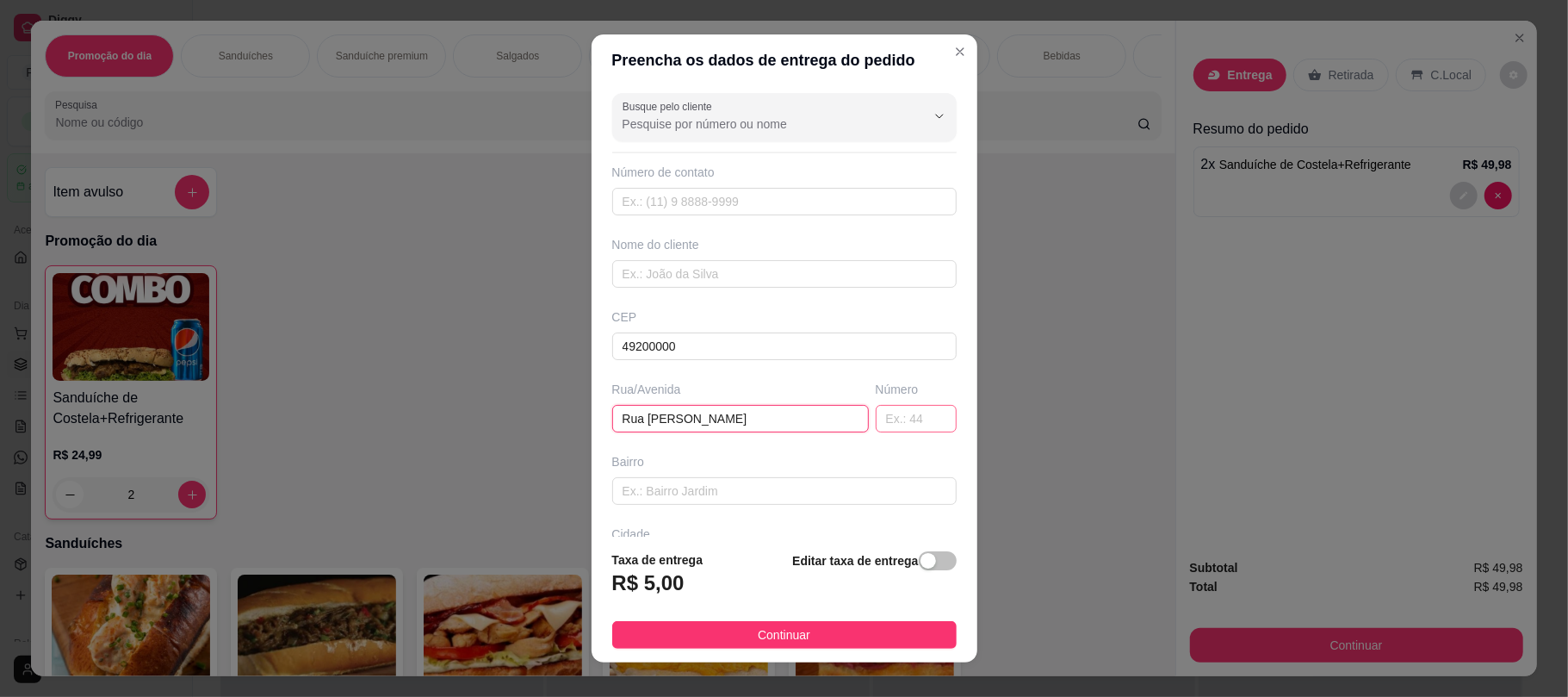
type input "Rua [PERSON_NAME]"
click at [886, 414] on input "text" at bounding box center [916, 418] width 81 height 28
type input "325"
click at [755, 491] on input "text" at bounding box center [784, 491] width 345 height 28
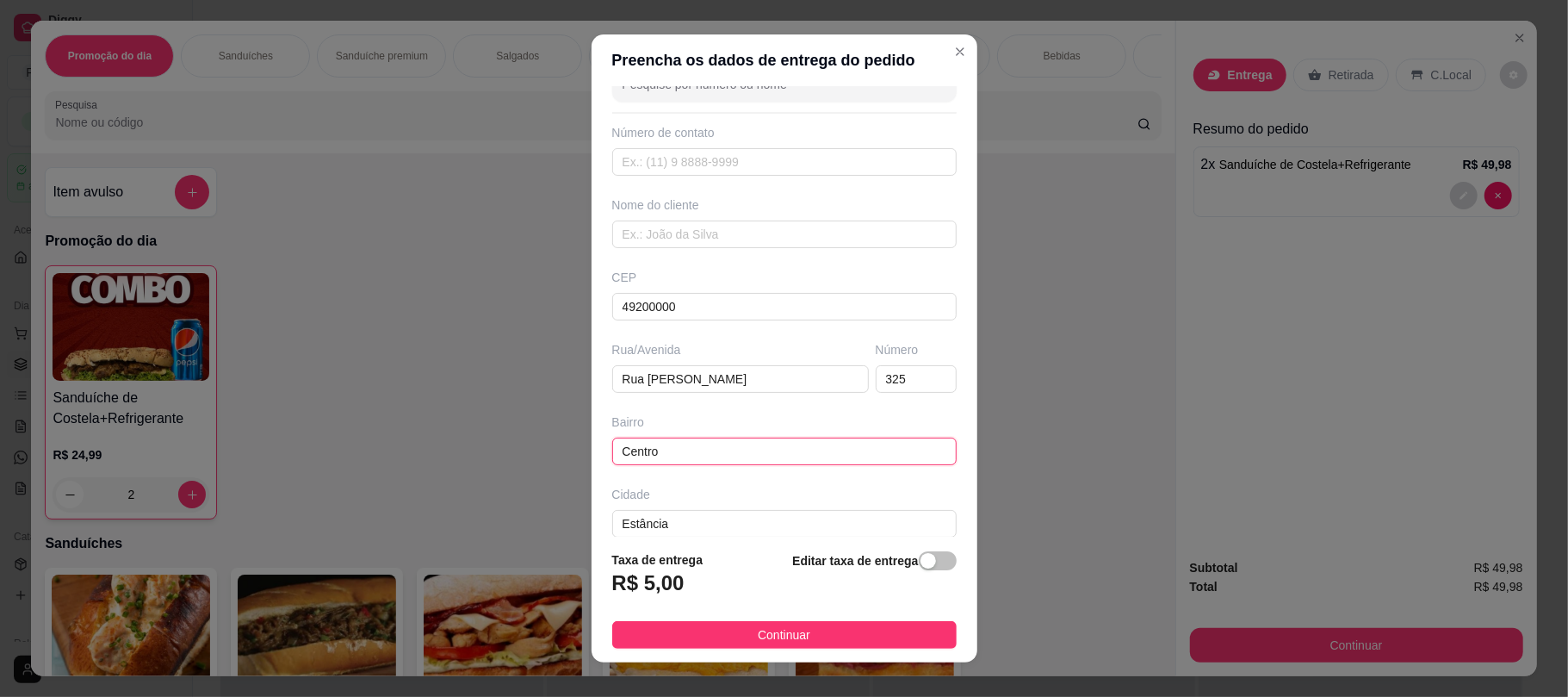
scroll to position [43, 0]
type input "Centro"
click at [789, 229] on input "text" at bounding box center [784, 230] width 345 height 28
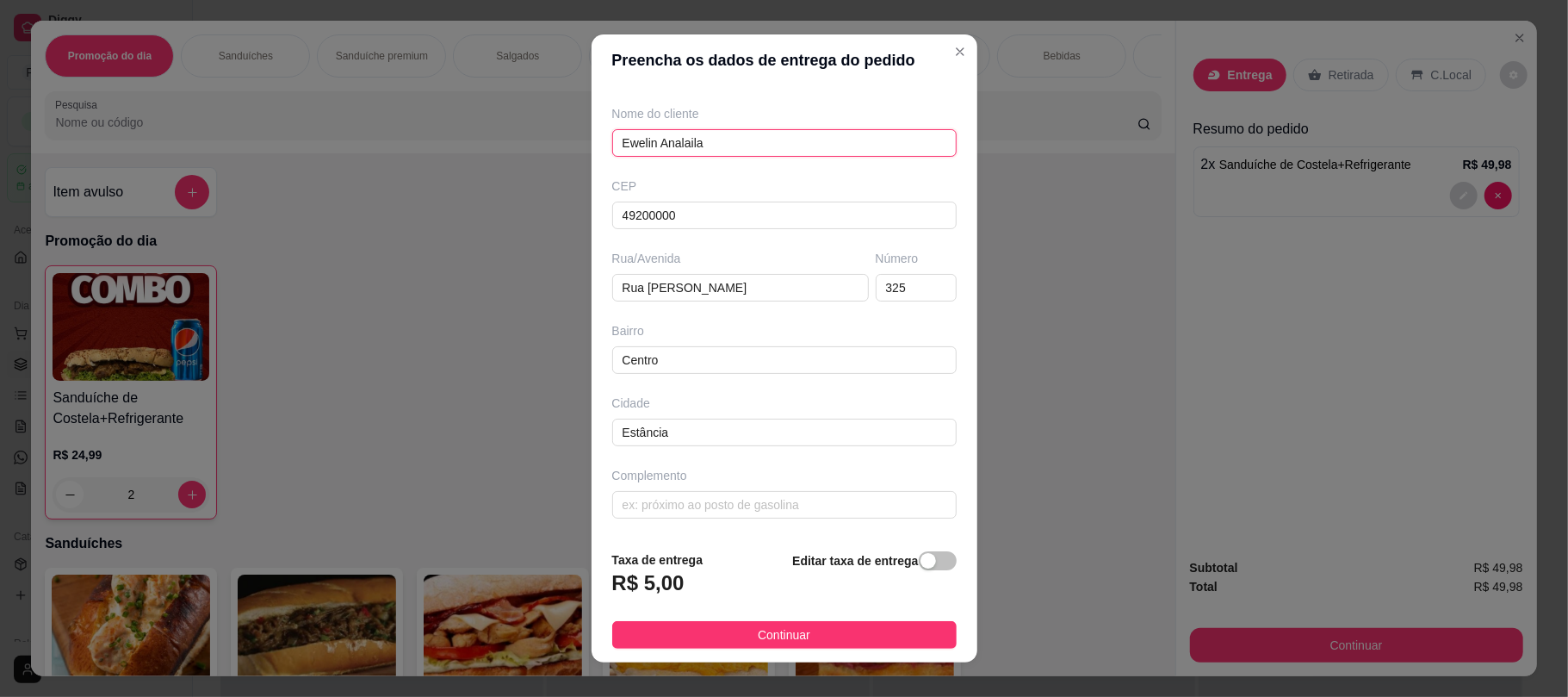
scroll to position [21, 0]
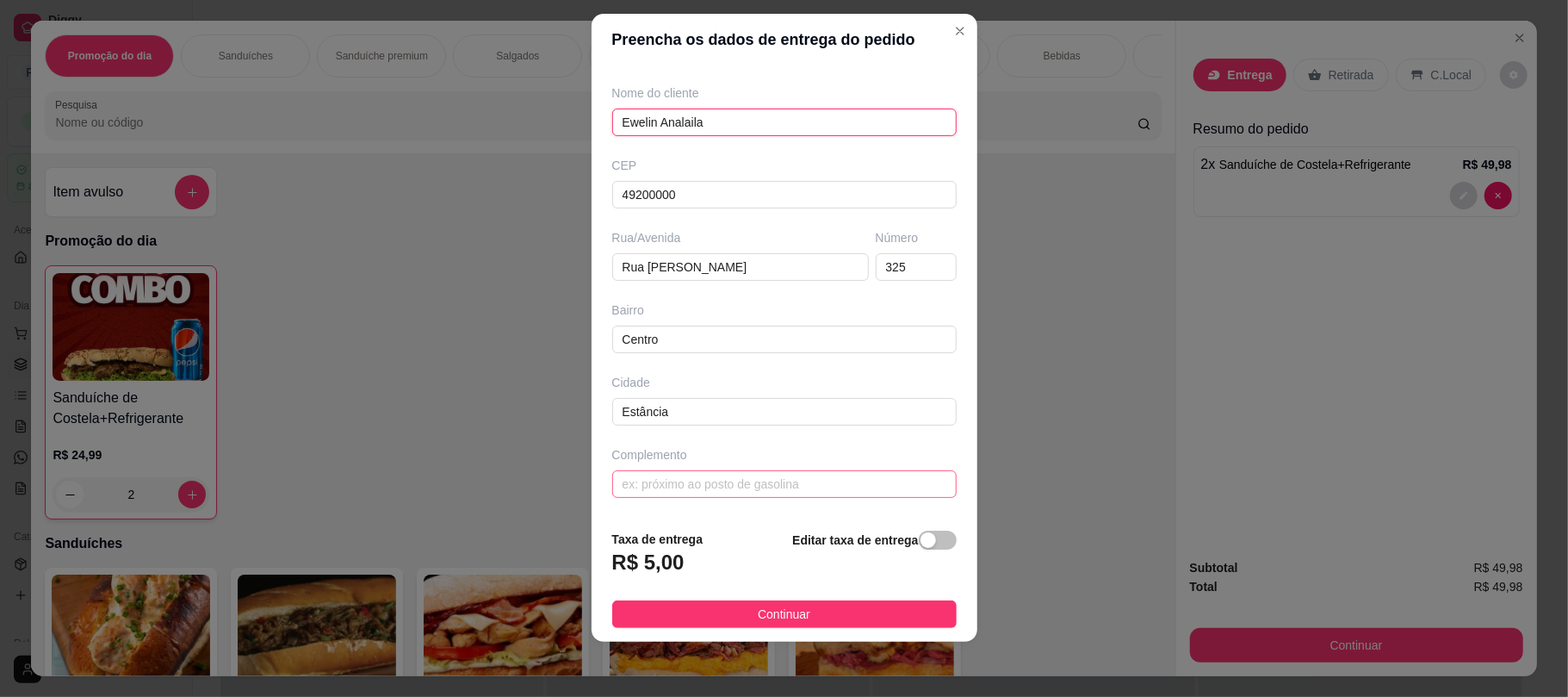
type input "Ewelin Analaila"
click at [763, 493] on input "text" at bounding box center [784, 484] width 345 height 28
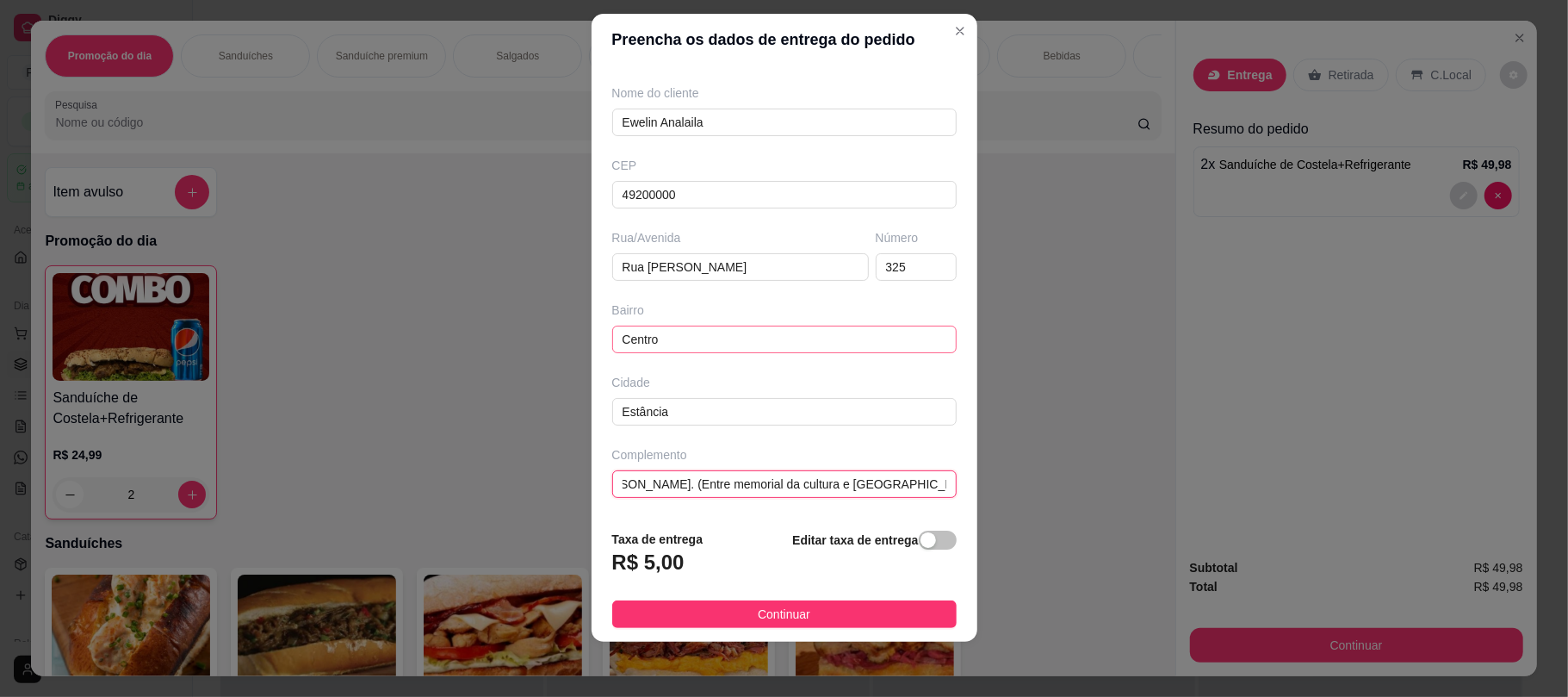
scroll to position [0, 0]
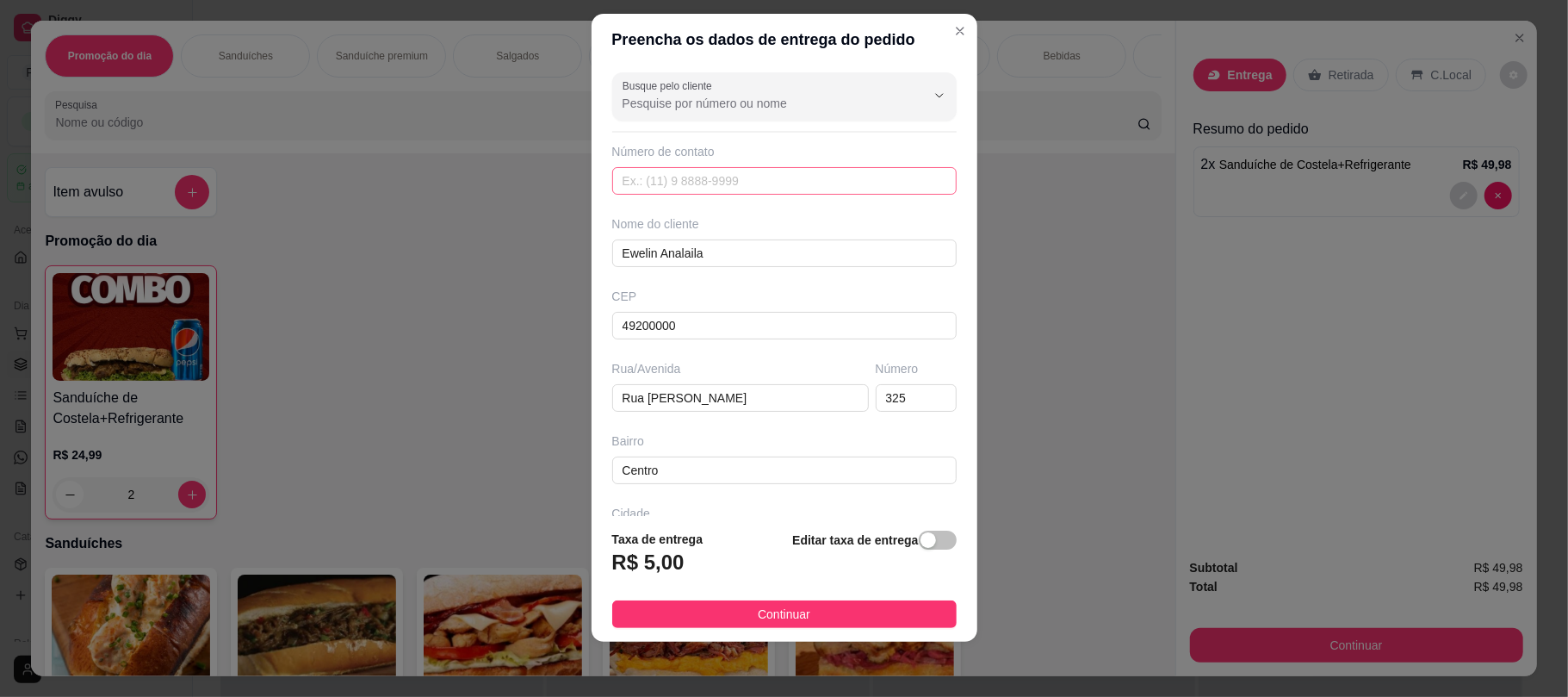
type input "Escola de dança de [PERSON_NAME]. (Entre memorial da cultura e [GEOGRAPHIC_DATA…"
click at [789, 190] on input "text" at bounding box center [784, 180] width 345 height 28
type input "[PHONE_NUMBER]"
click at [828, 618] on button "Continuar" at bounding box center [784, 614] width 345 height 28
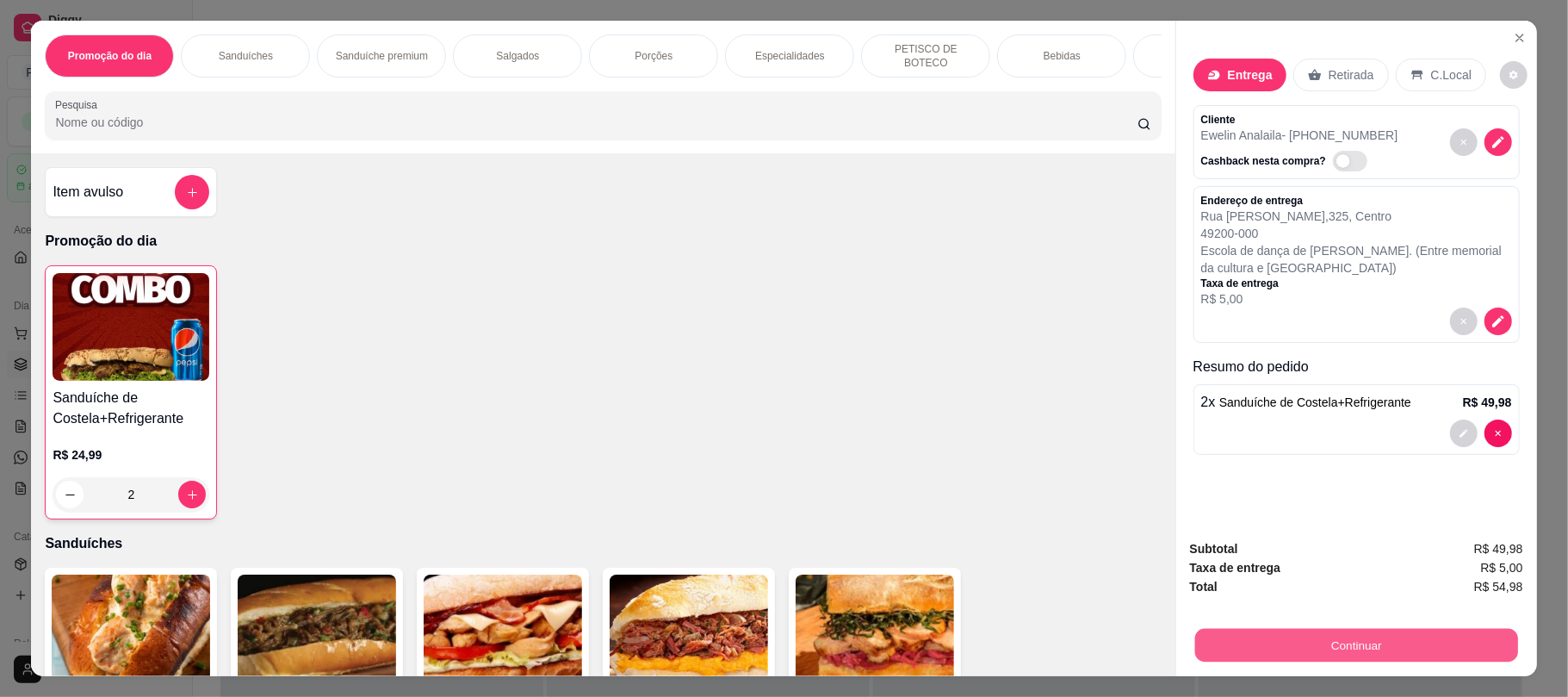
click at [1301, 639] on button "Continuar" at bounding box center [1356, 644] width 323 height 33
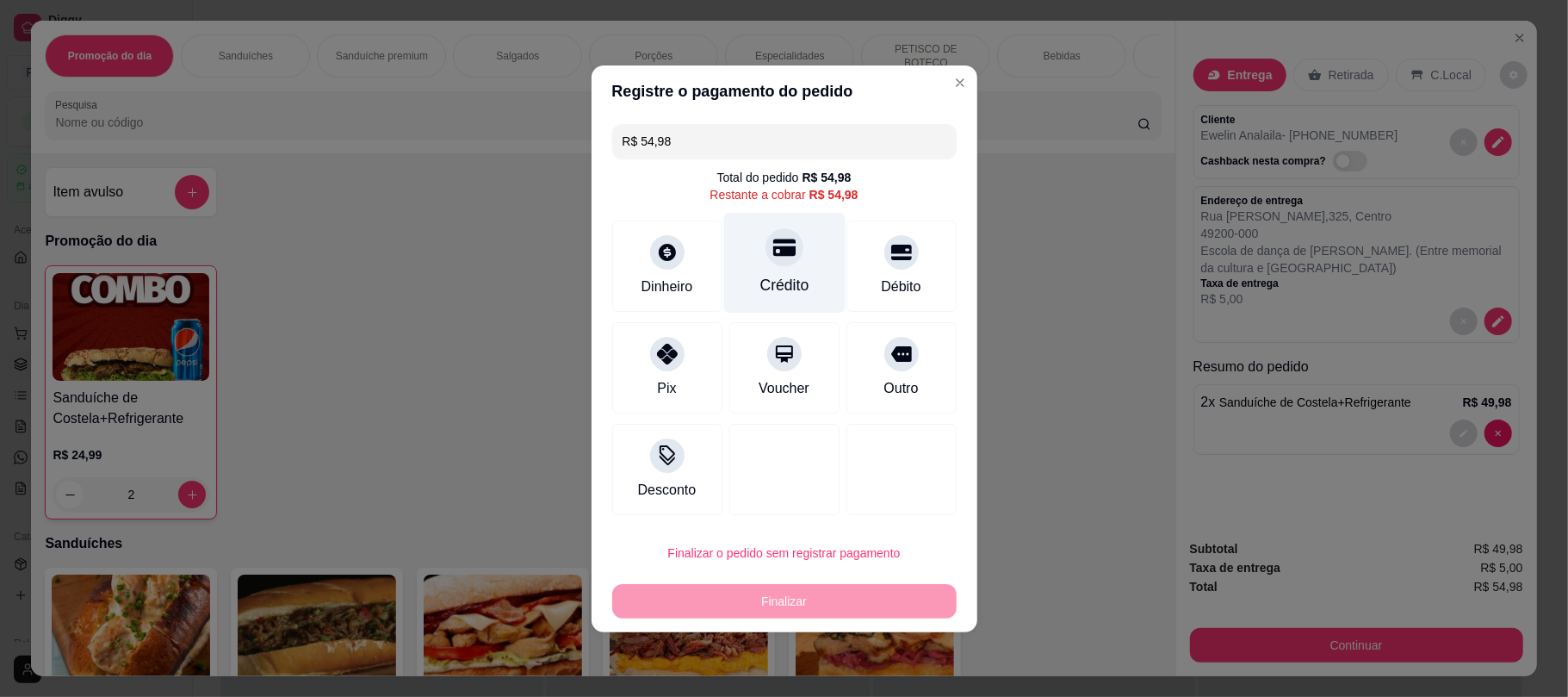
click at [813, 249] on div "Crédito" at bounding box center [784, 263] width 121 height 101
type input "R$ 0,00"
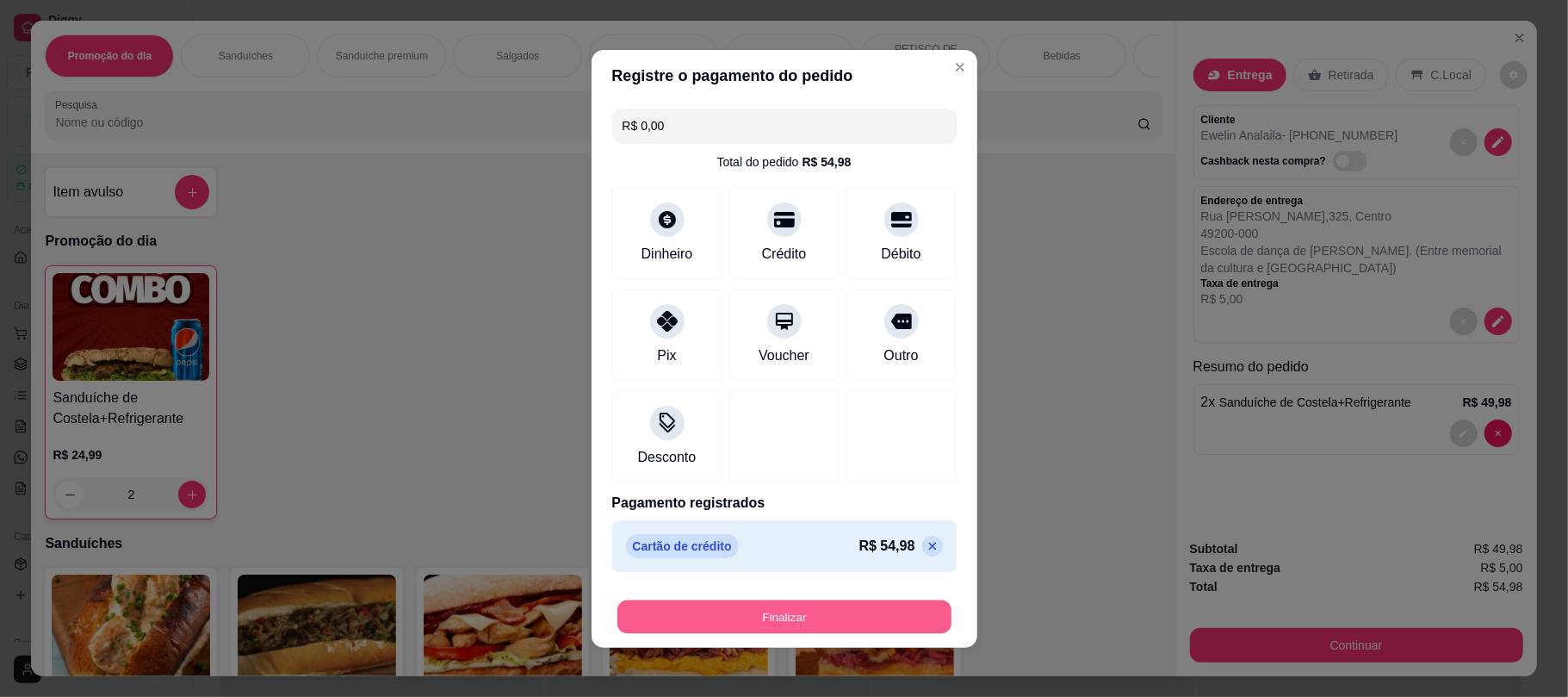
click at [834, 627] on button "Finalizar" at bounding box center [784, 616] width 334 height 33
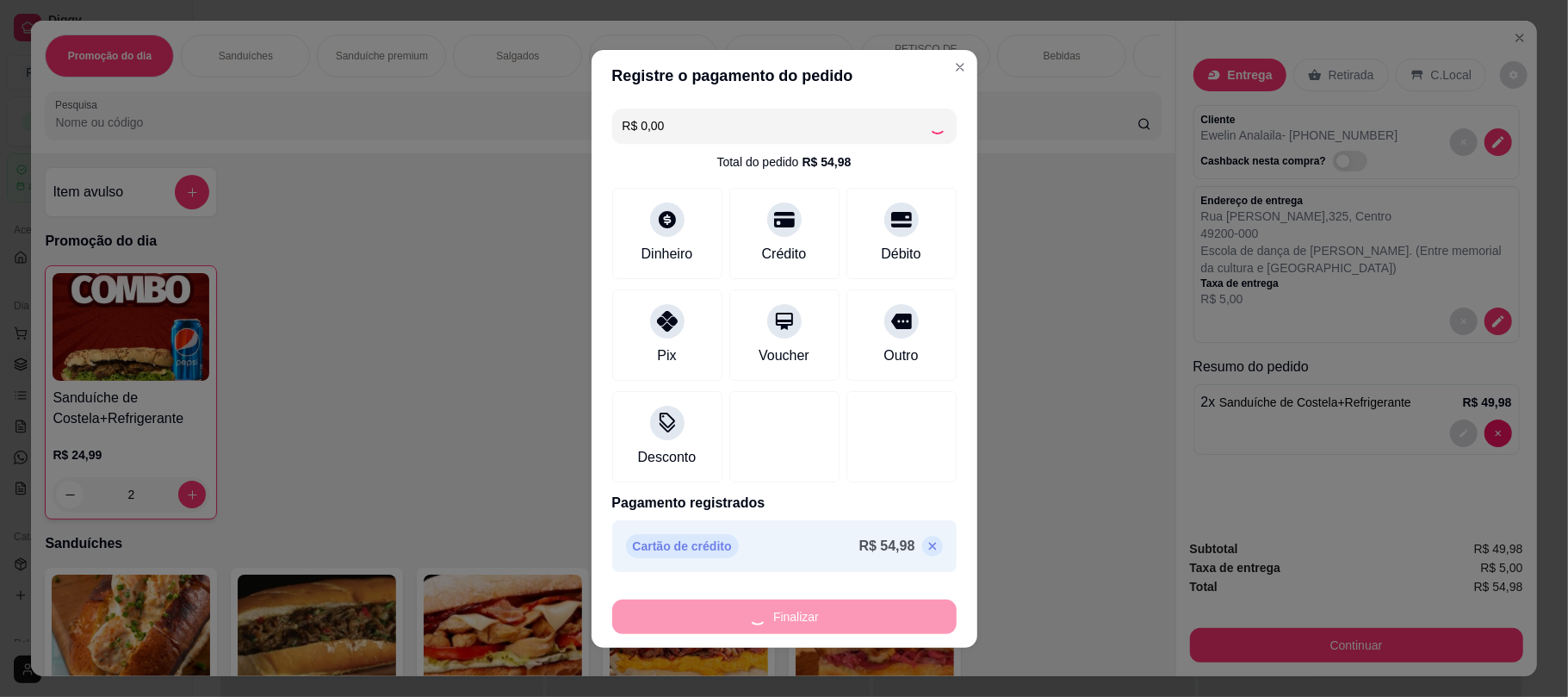
type input "0"
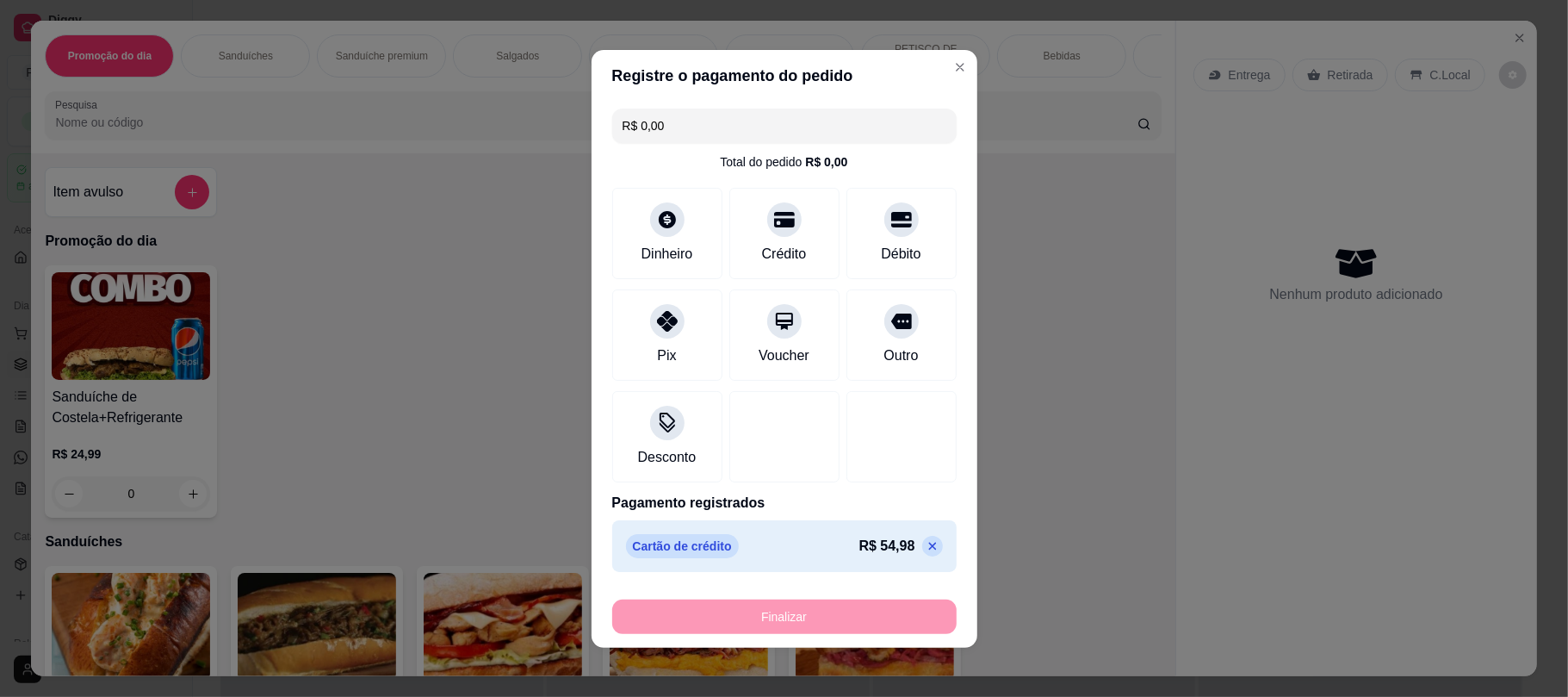
type input "-R$ 54,98"
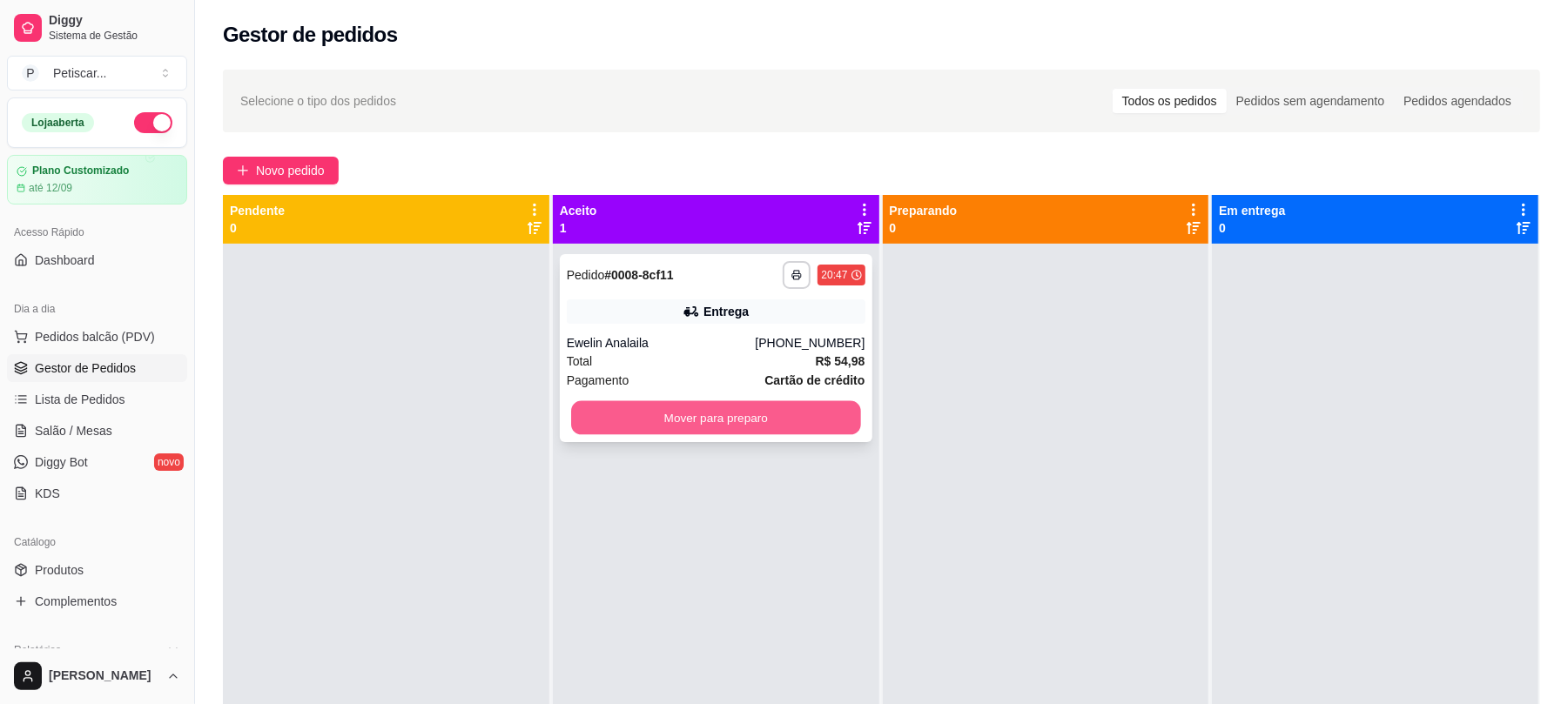
click at [801, 428] on button "Mover para preparo" at bounding box center [716, 418] width 289 height 34
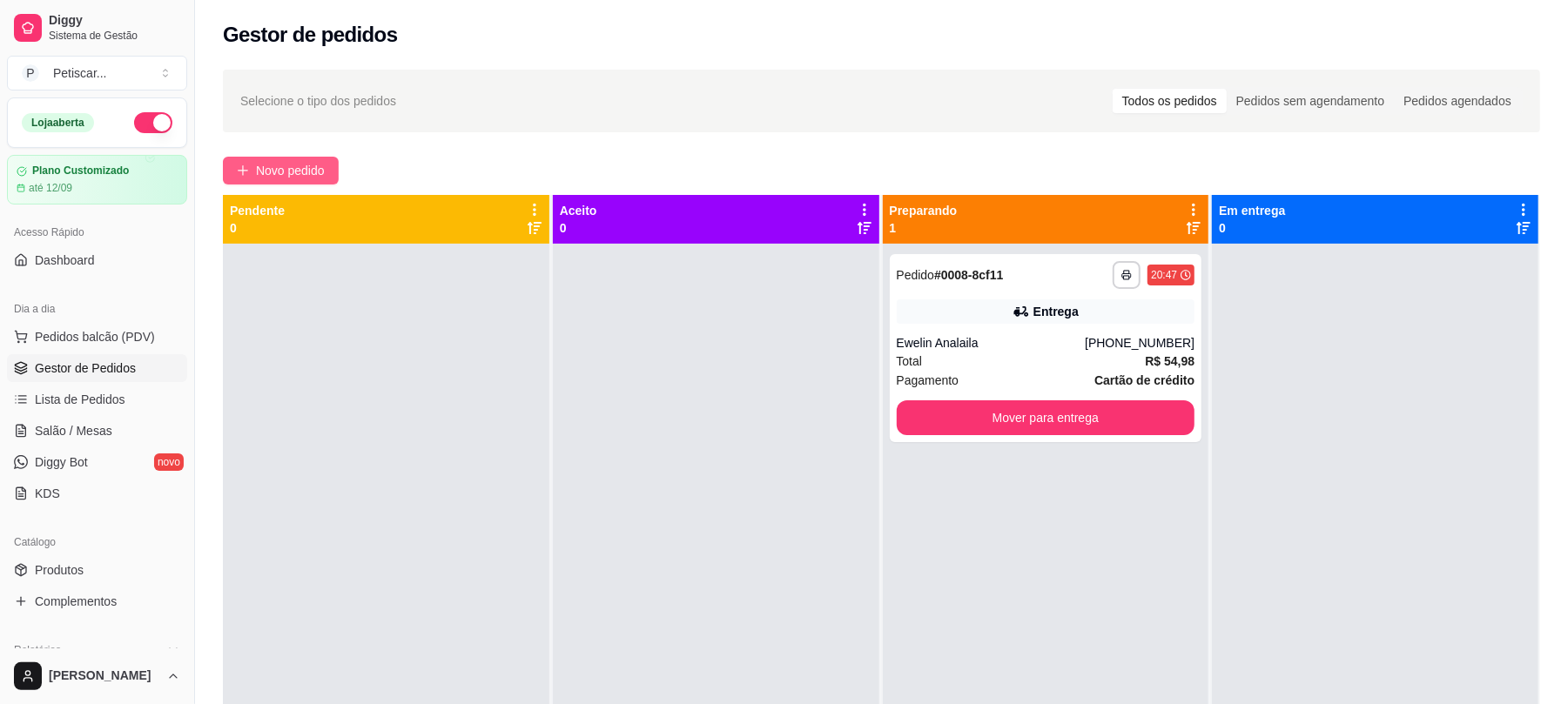
click at [335, 162] on button "Novo pedido" at bounding box center [281, 170] width 116 height 28
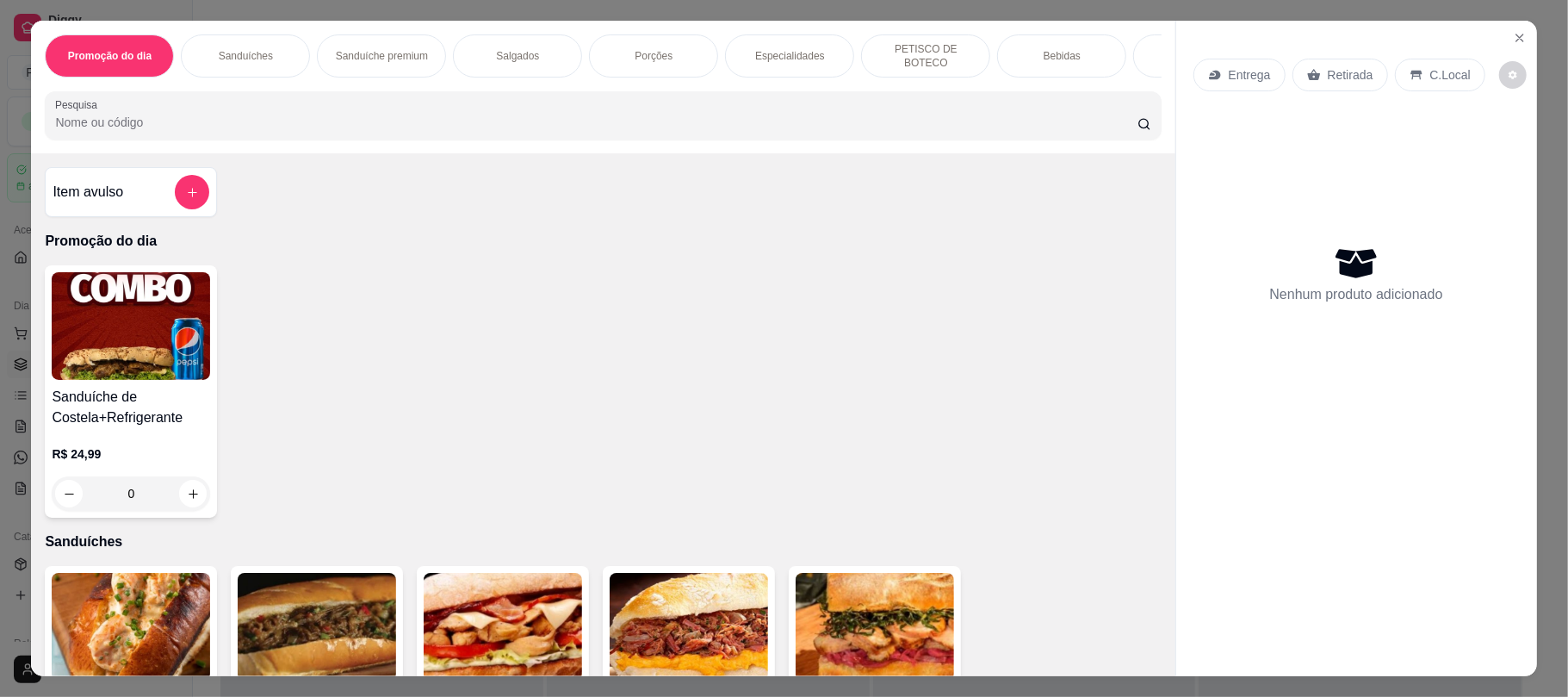
scroll to position [276, 0]
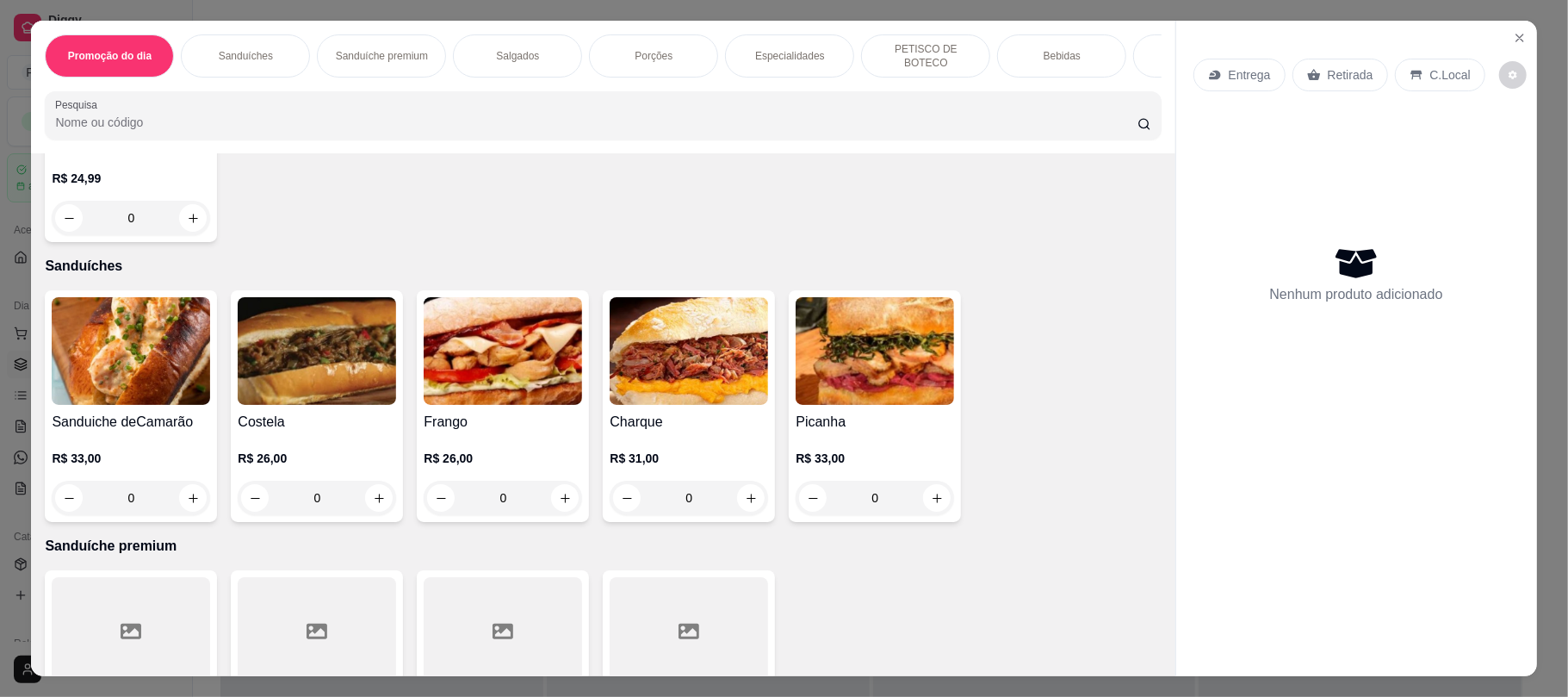
click at [188, 504] on div "0" at bounding box center [131, 498] width 158 height 34
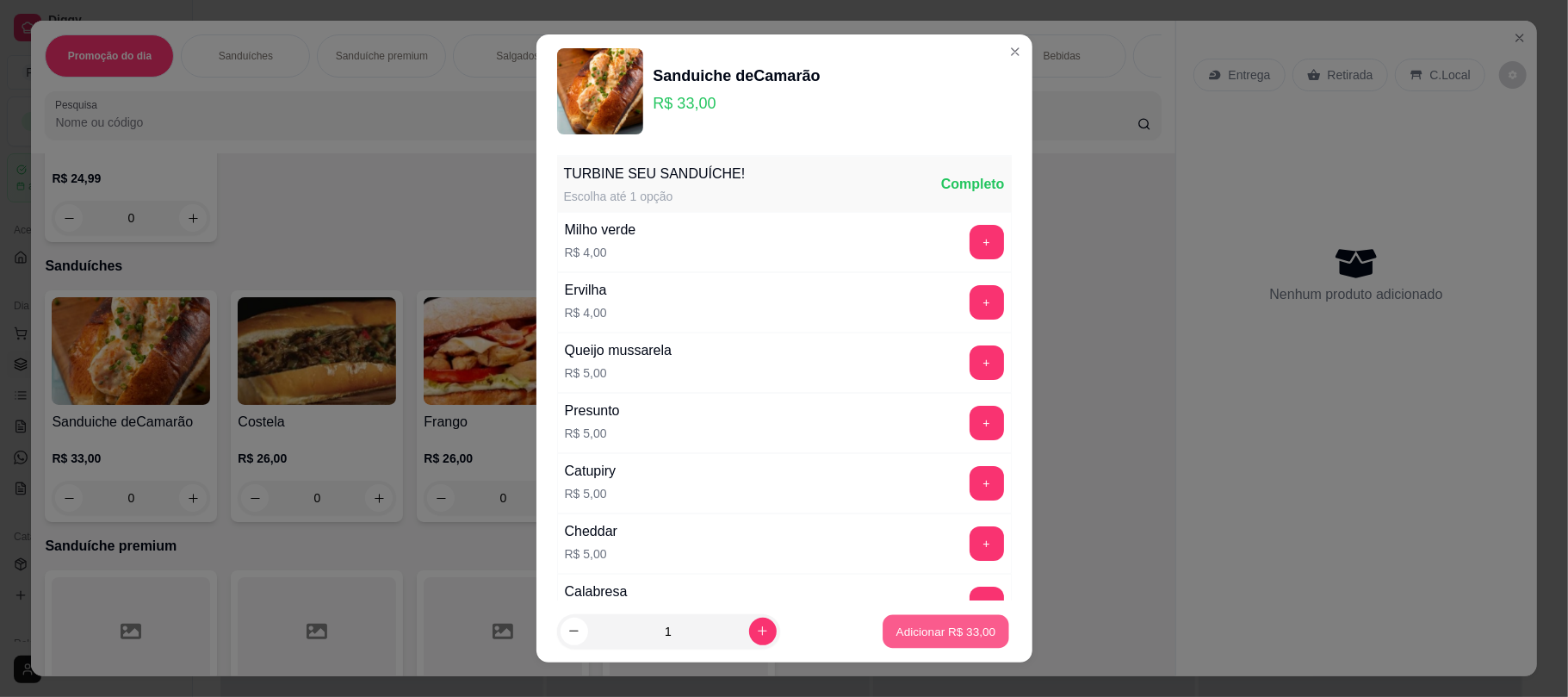
click at [941, 632] on p "Adicionar R$ 33,00" at bounding box center [946, 630] width 100 height 16
type input "1"
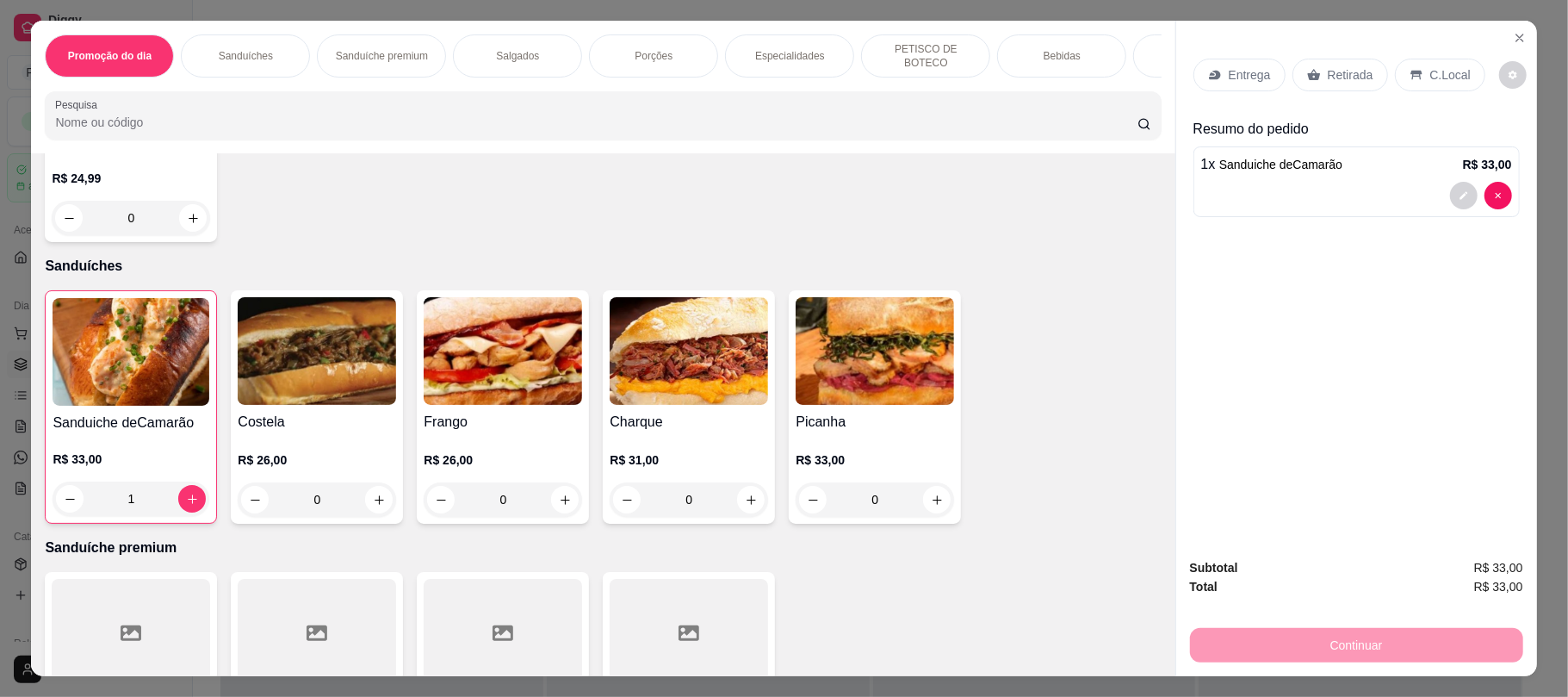
click at [1335, 86] on div "Retirada" at bounding box center [1341, 74] width 95 height 32
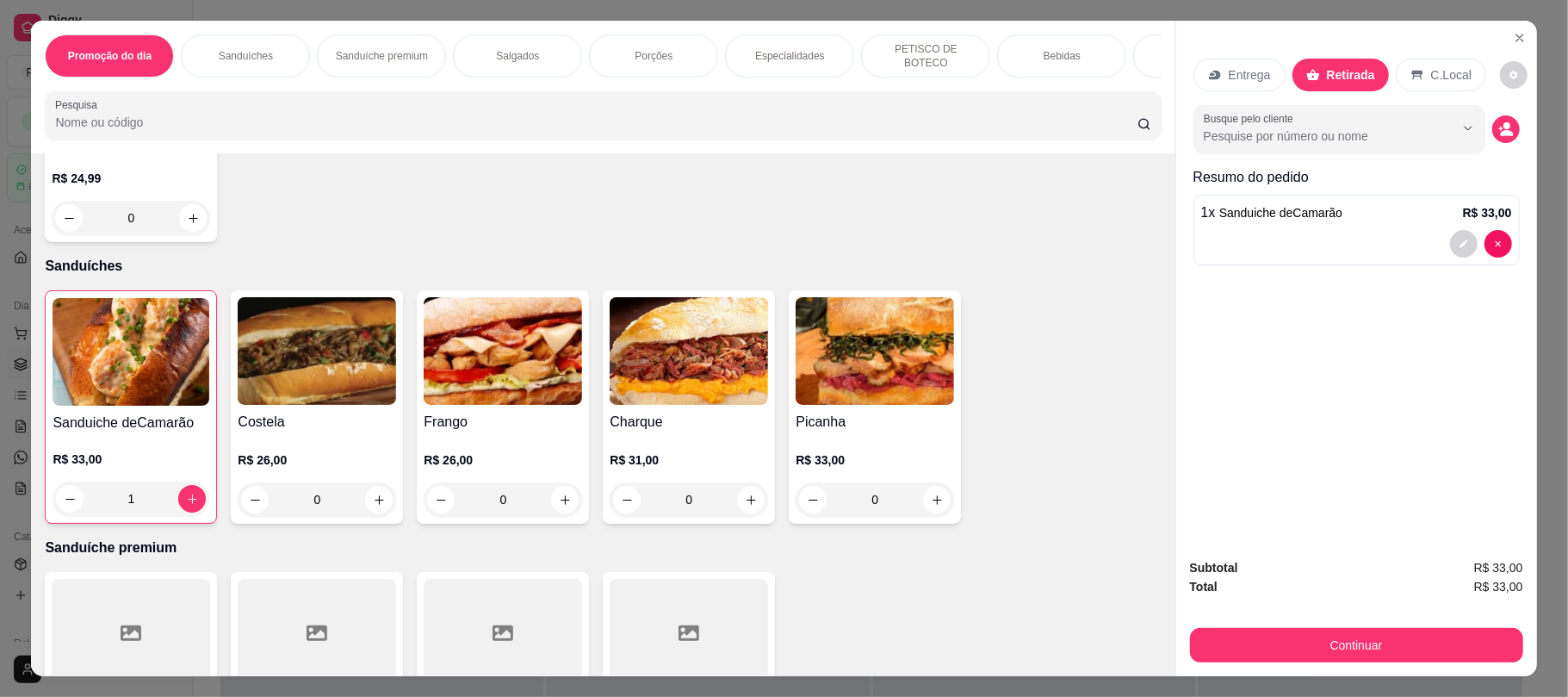
click at [1076, 53] on div "Bebidas" at bounding box center [1061, 55] width 129 height 43
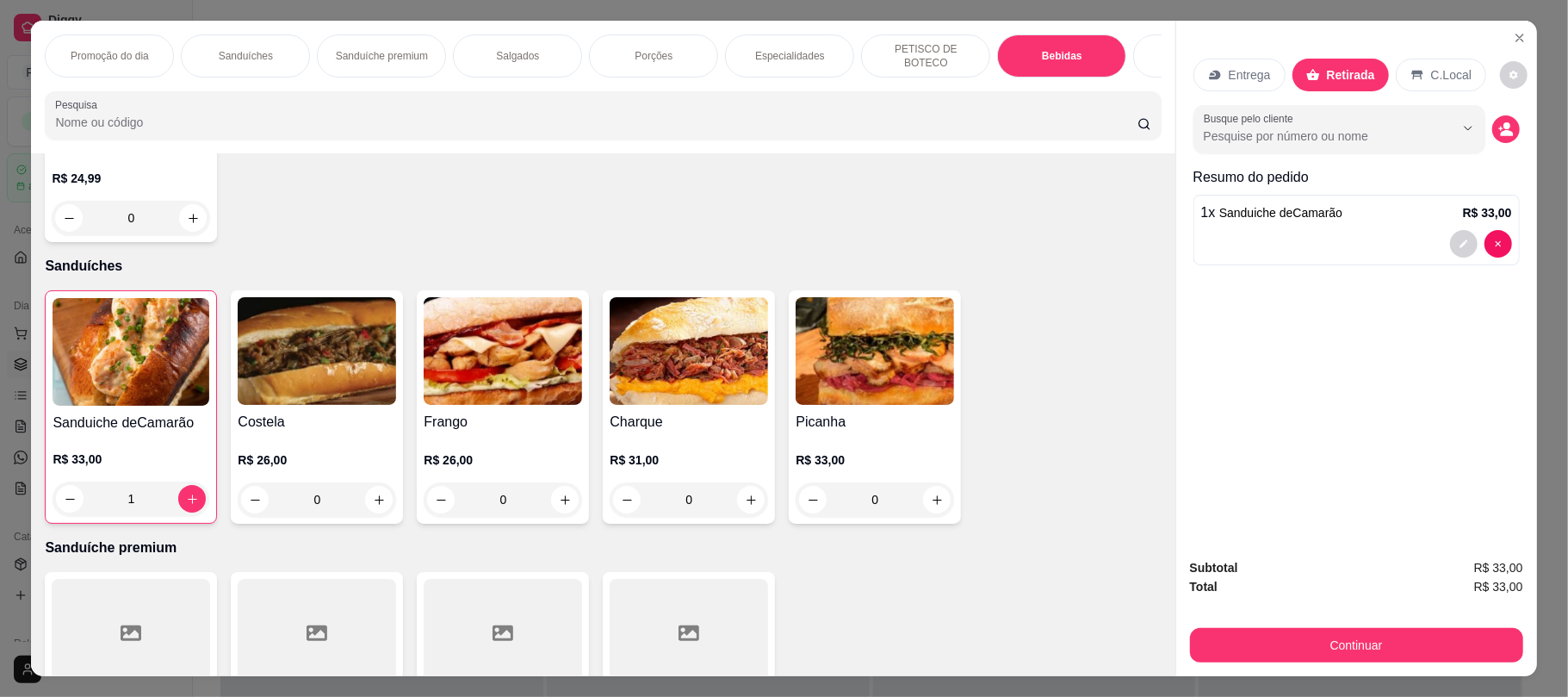
scroll to position [34, 0]
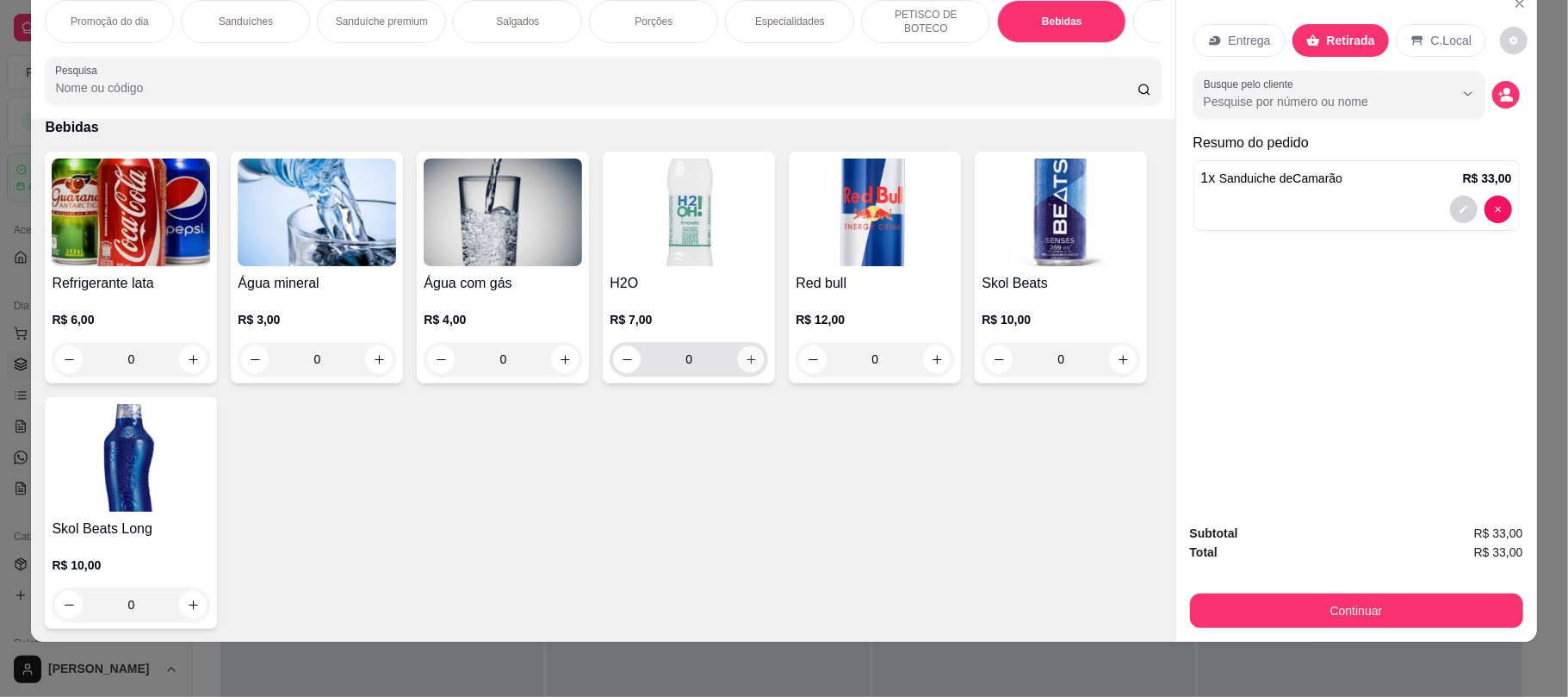
click at [752, 370] on button "increase-product-quantity" at bounding box center [751, 360] width 27 height 27
type input "1"
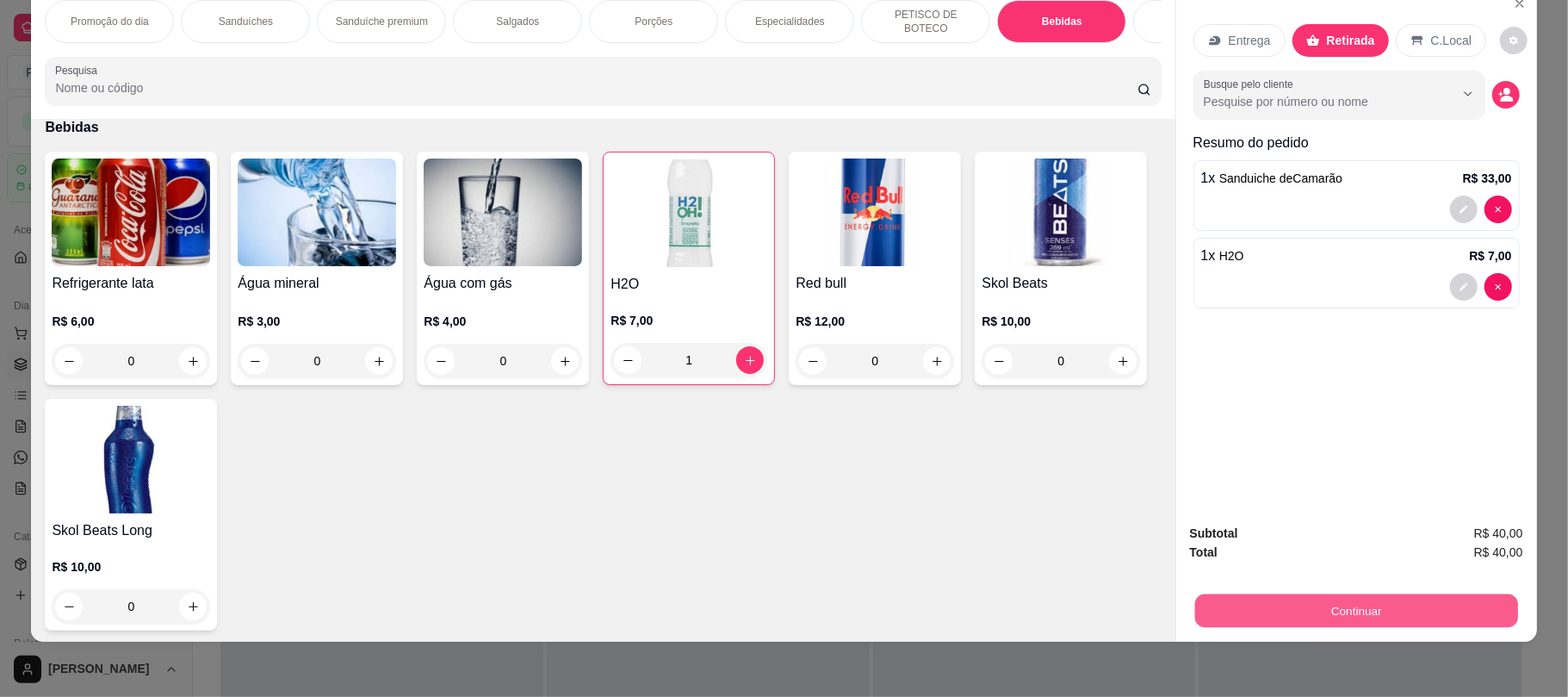
click at [1222, 615] on button "Continuar" at bounding box center [1356, 610] width 323 height 33
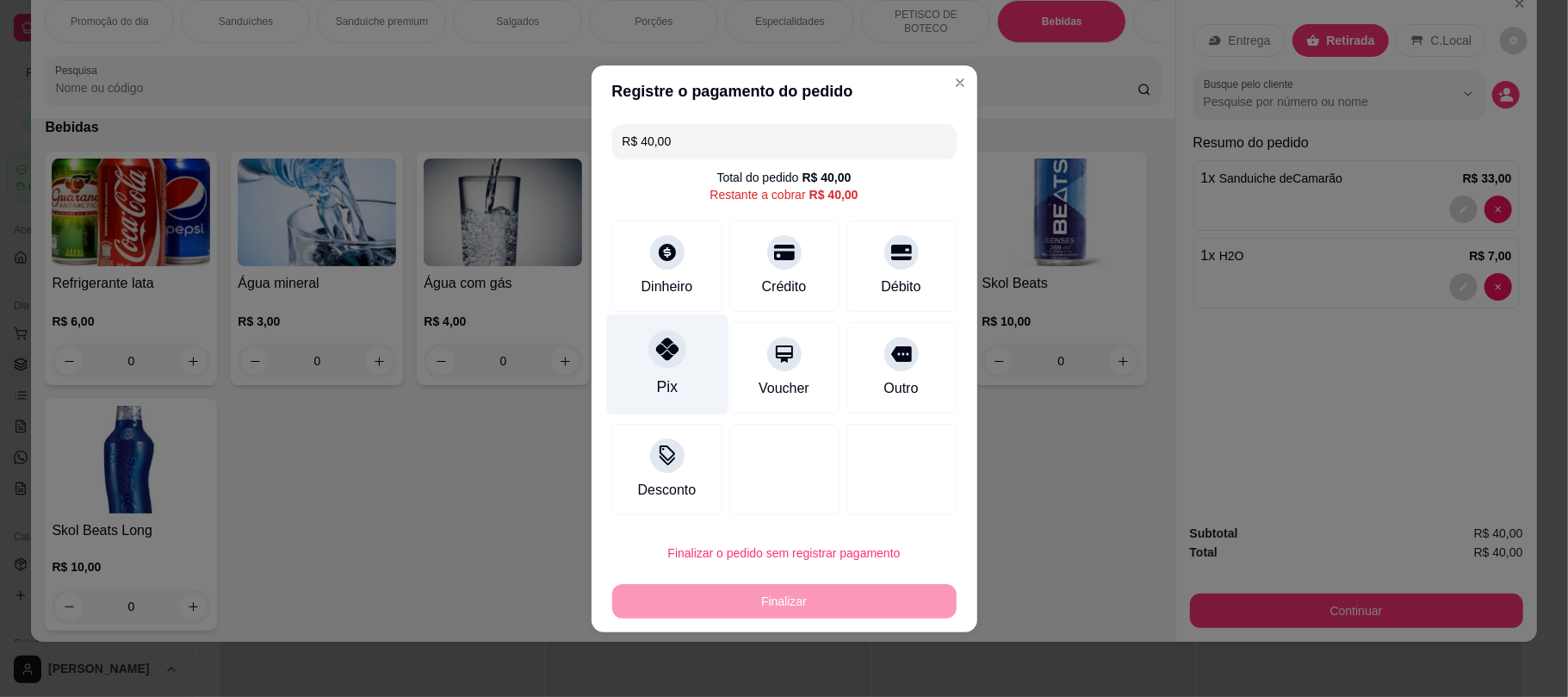
click at [670, 381] on div "Pix" at bounding box center [667, 386] width 21 height 22
type input "R$ 0,00"
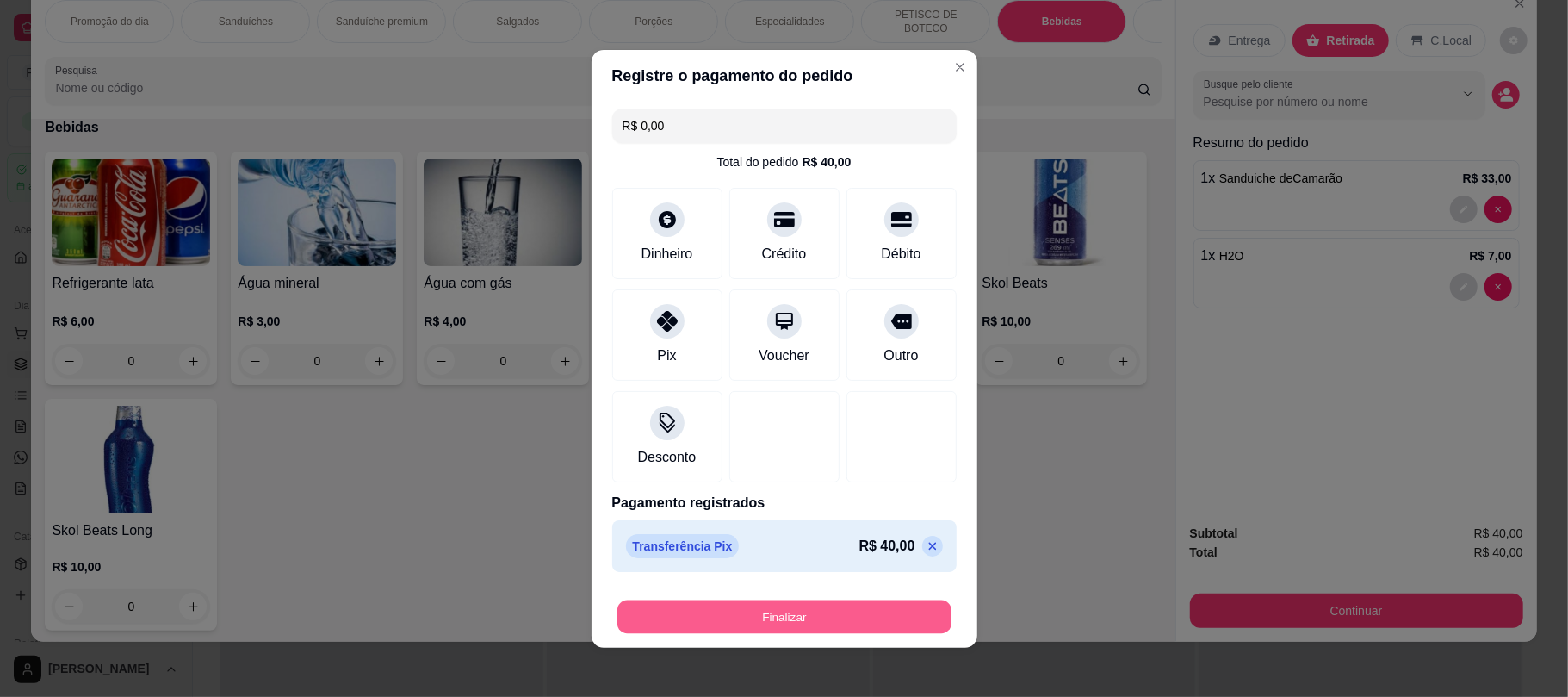
click at [749, 622] on button "Finalizar" at bounding box center [784, 616] width 334 height 33
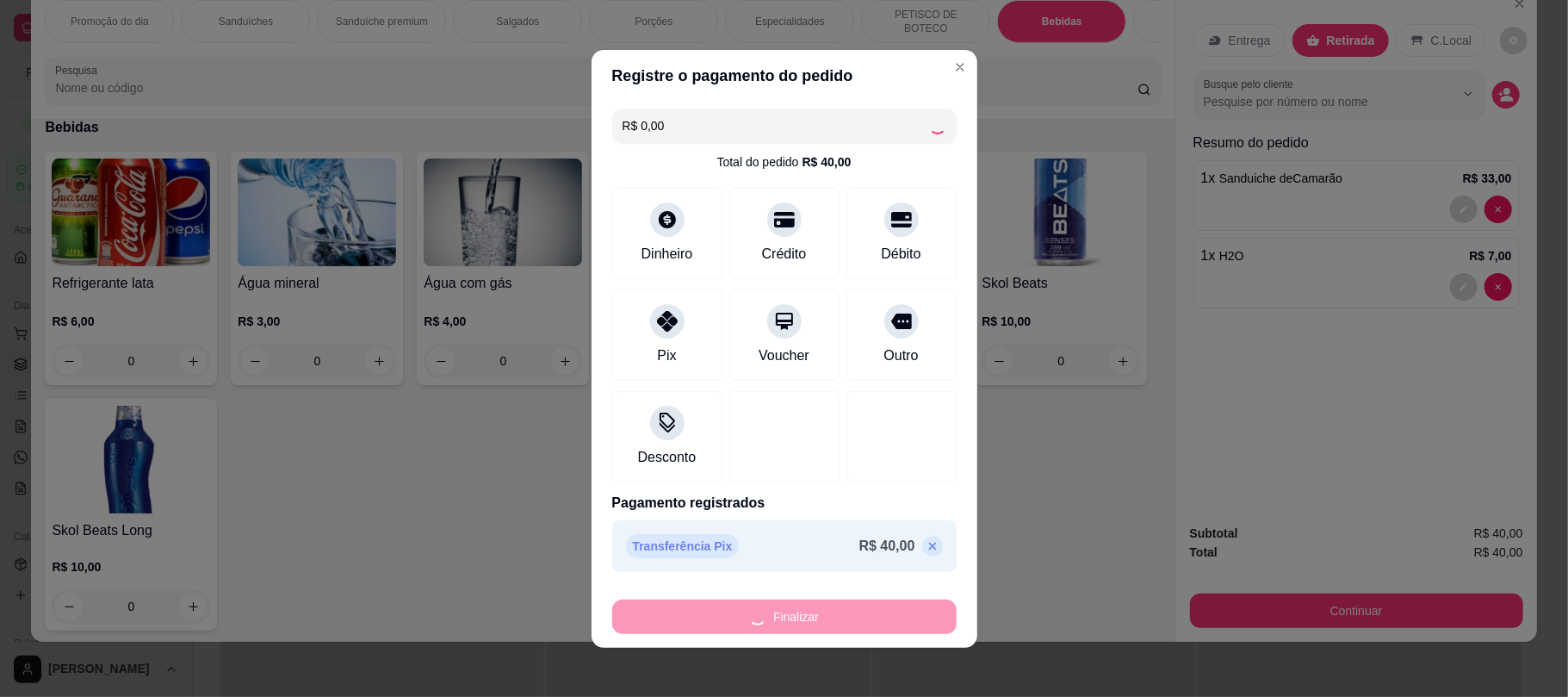
type input "0"
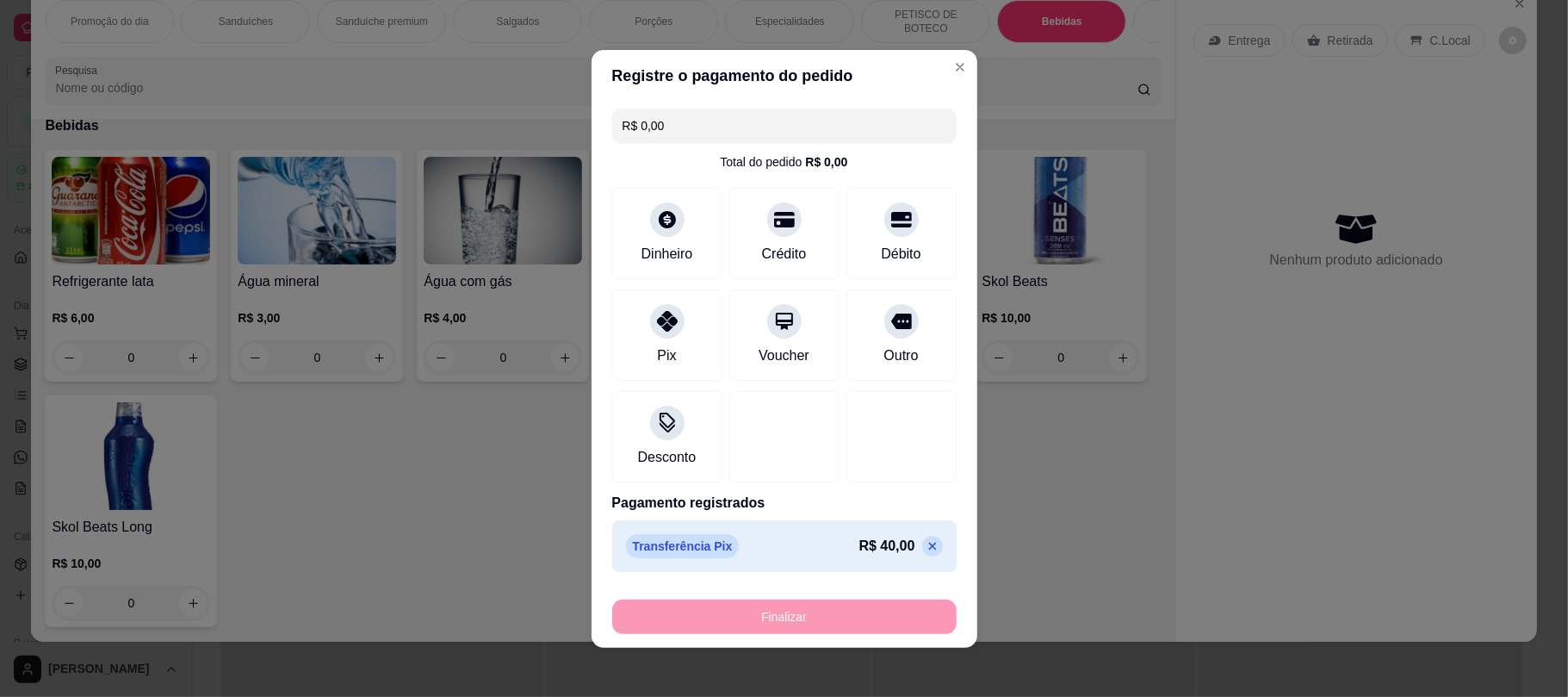
type input "-R$ 40,00"
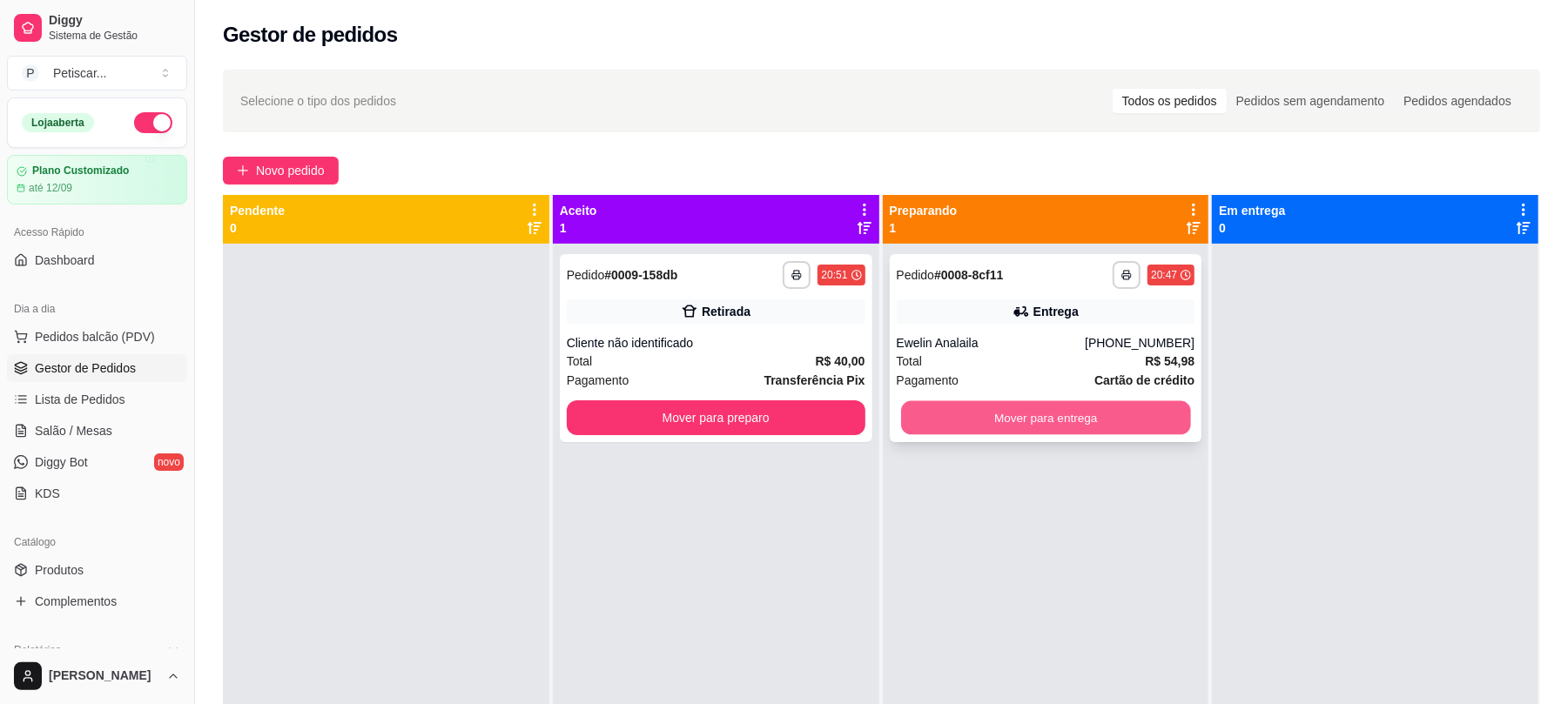
click at [910, 422] on button "Mover para entrega" at bounding box center [1046, 418] width 289 height 34
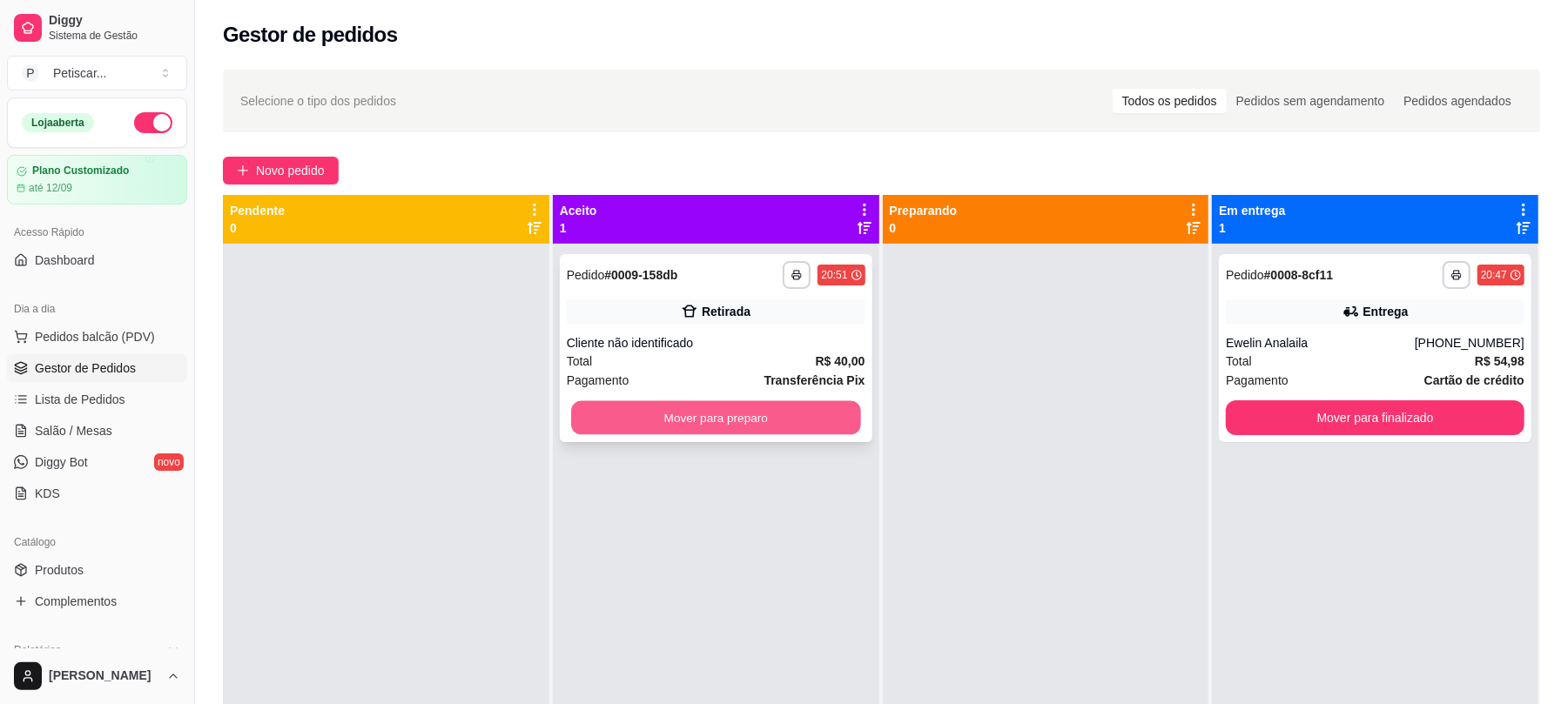
click at [756, 405] on button "Mover para preparo" at bounding box center [716, 418] width 289 height 34
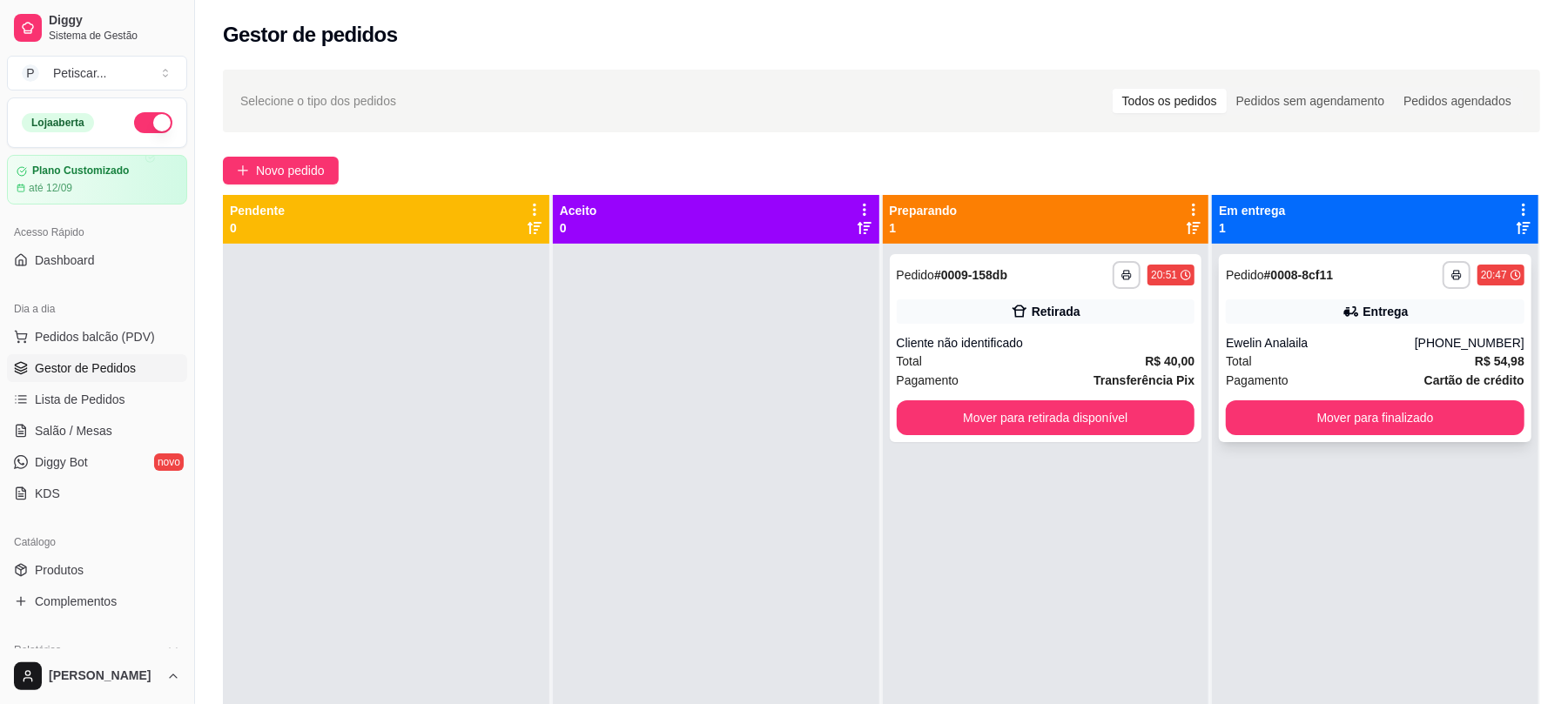
click at [1279, 287] on div "**********" at bounding box center [1376, 275] width 299 height 28
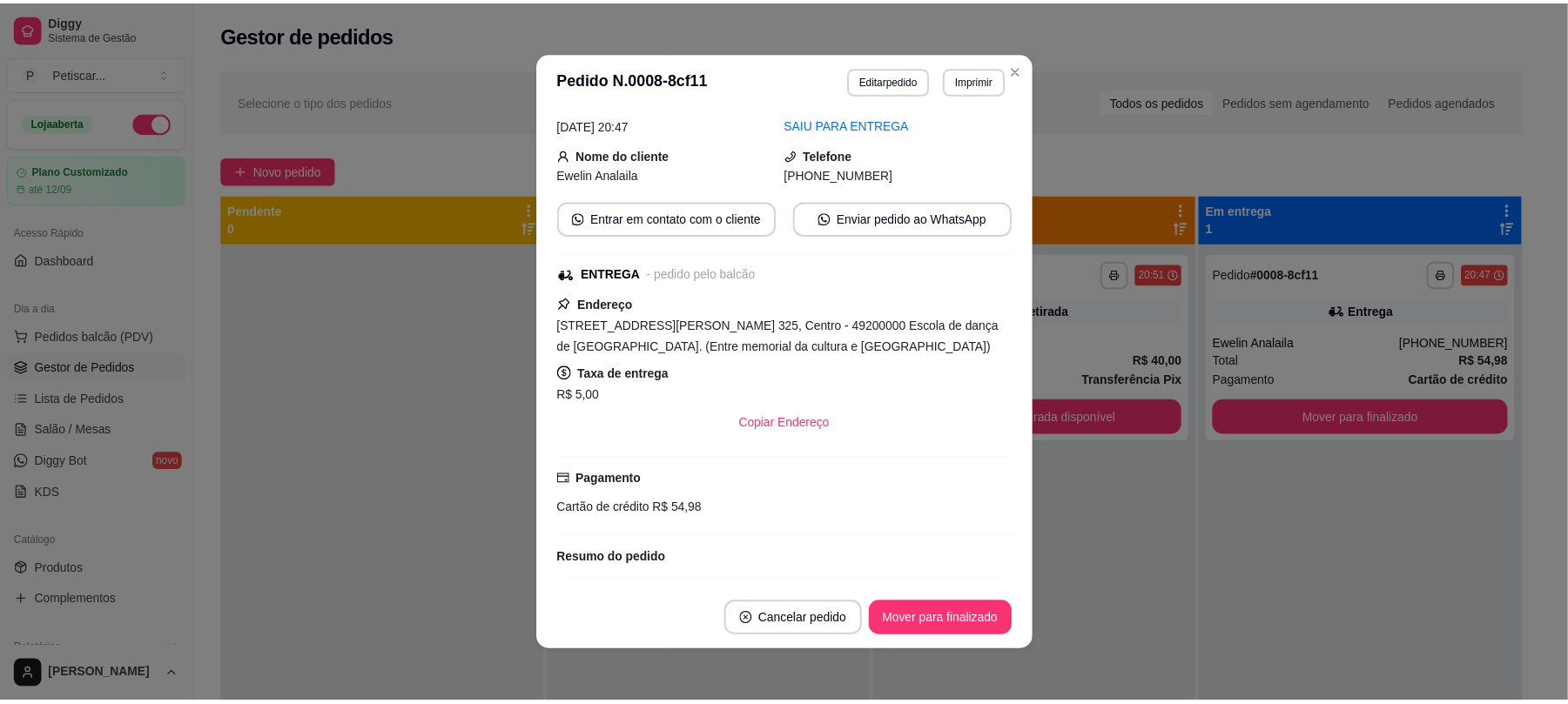
scroll to position [272, 0]
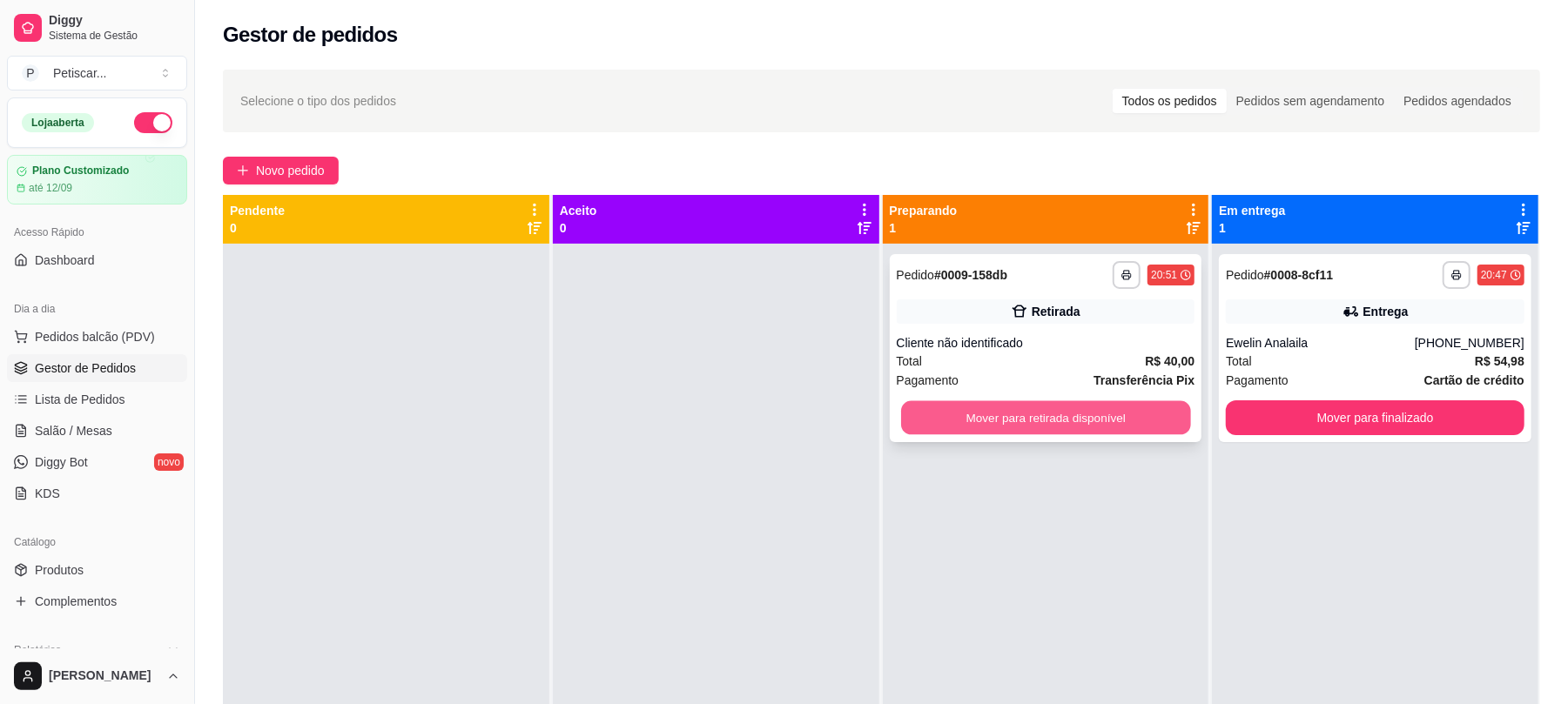
click at [1053, 426] on button "Mover para retirada disponível" at bounding box center [1046, 418] width 289 height 34
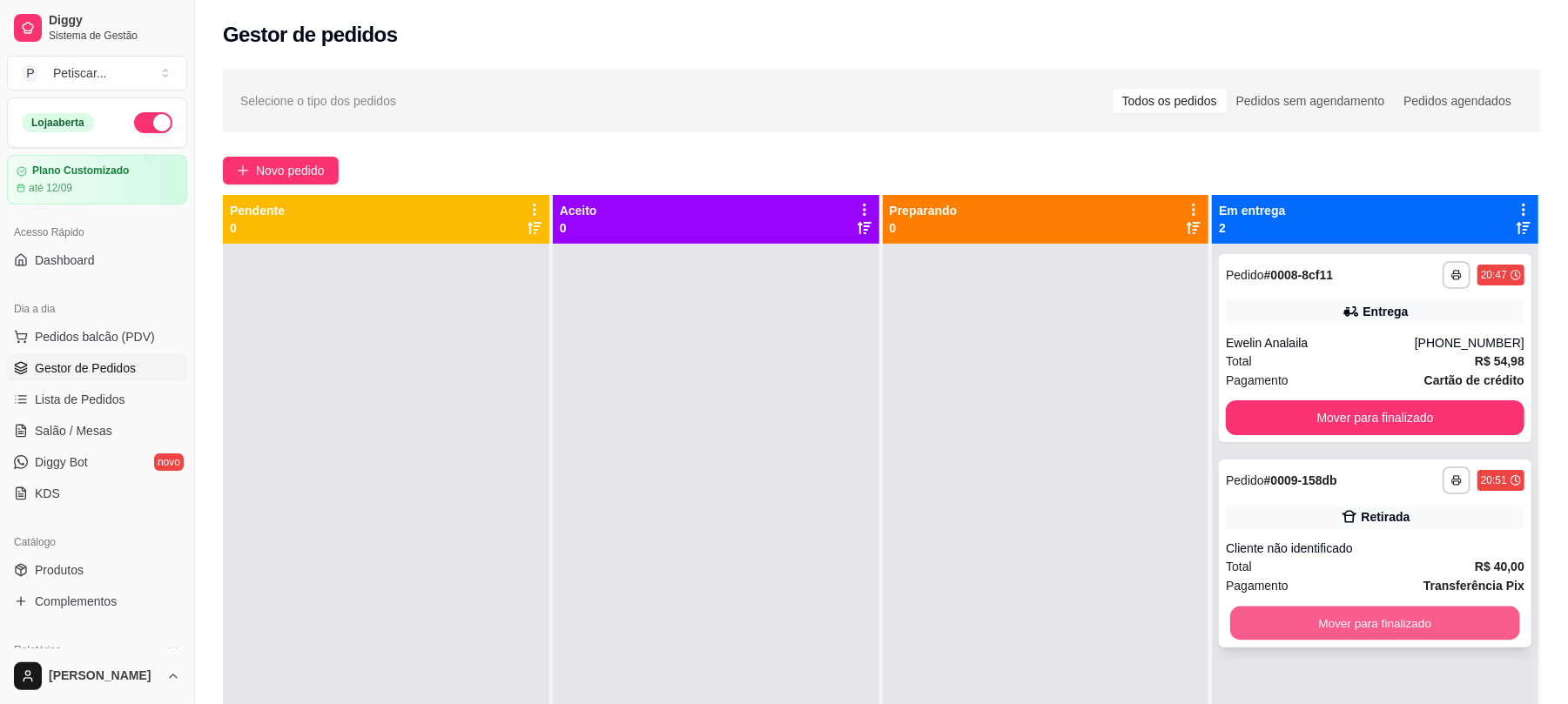
click at [1391, 620] on button "Mover para finalizado" at bounding box center [1375, 623] width 289 height 34
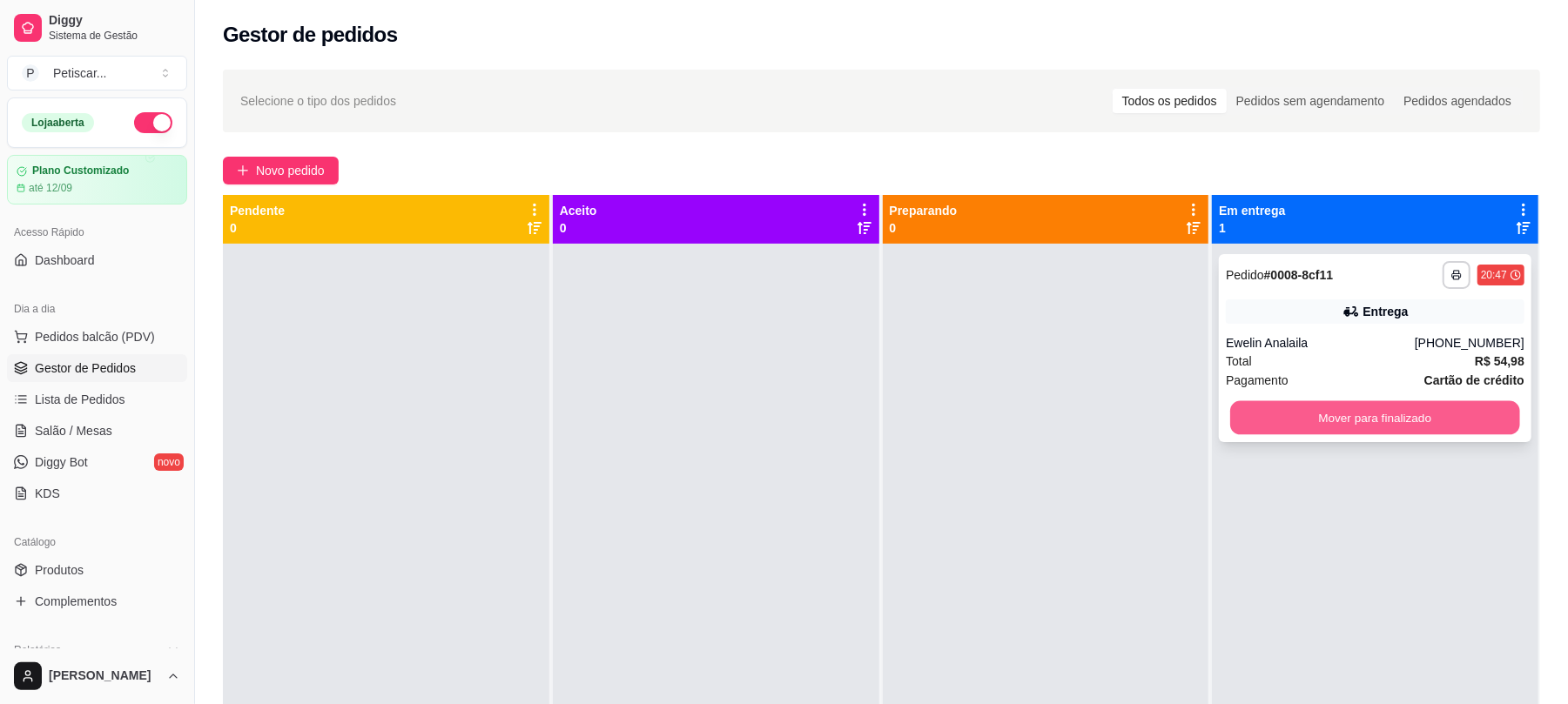
click at [1415, 405] on button "Mover para finalizado" at bounding box center [1375, 418] width 289 height 34
